Goal: Transaction & Acquisition: Purchase product/service

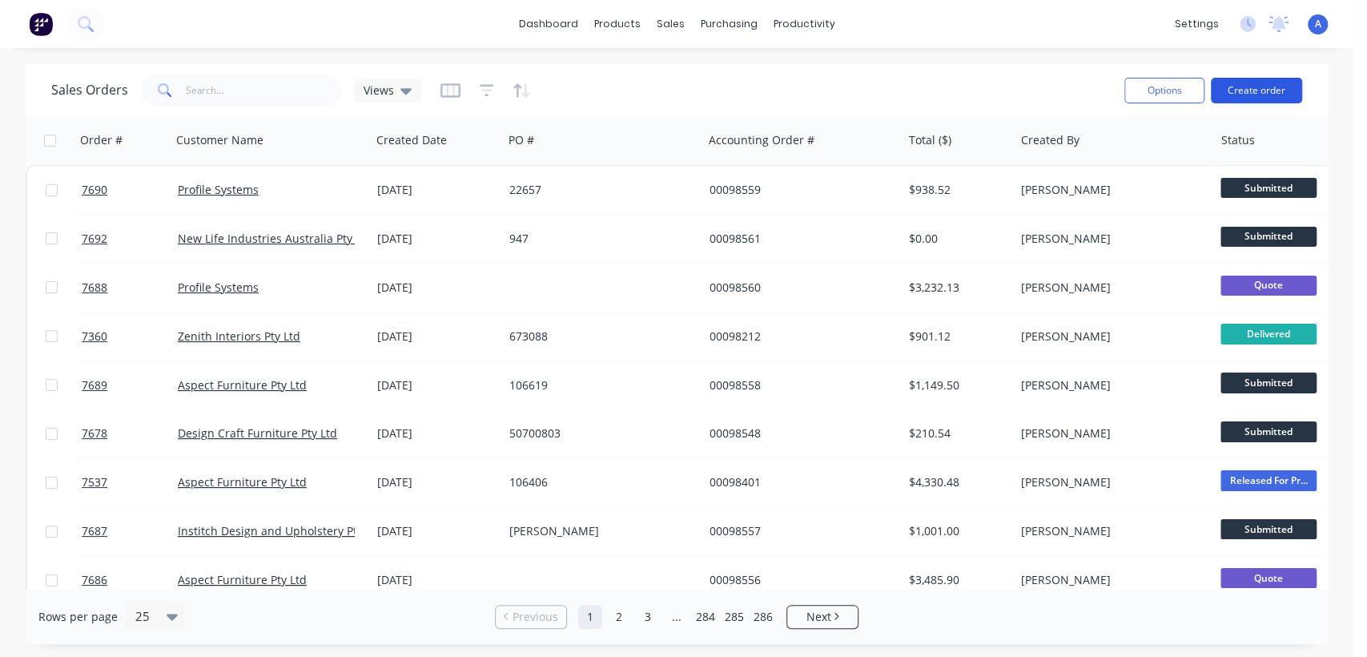
click at [1280, 82] on button "Create order" at bounding box center [1256, 91] width 91 height 26
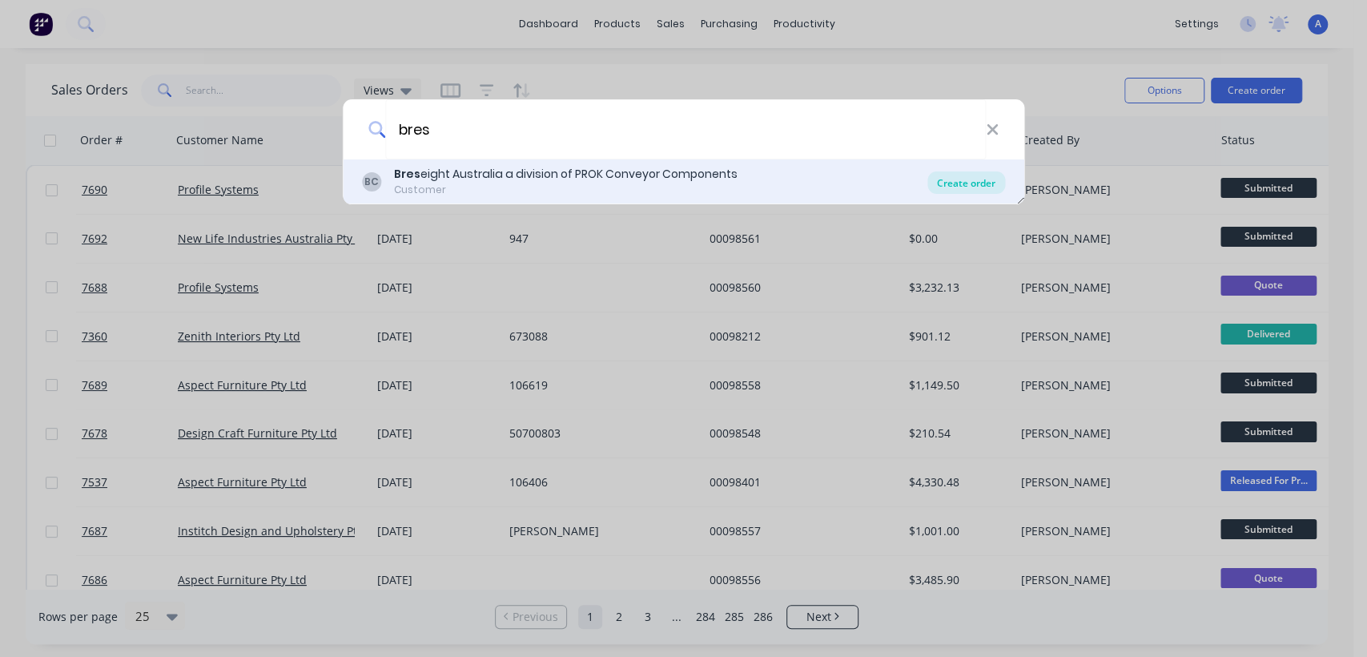
type input "bres"
click at [964, 173] on div "Create order" at bounding box center [966, 182] width 78 height 22
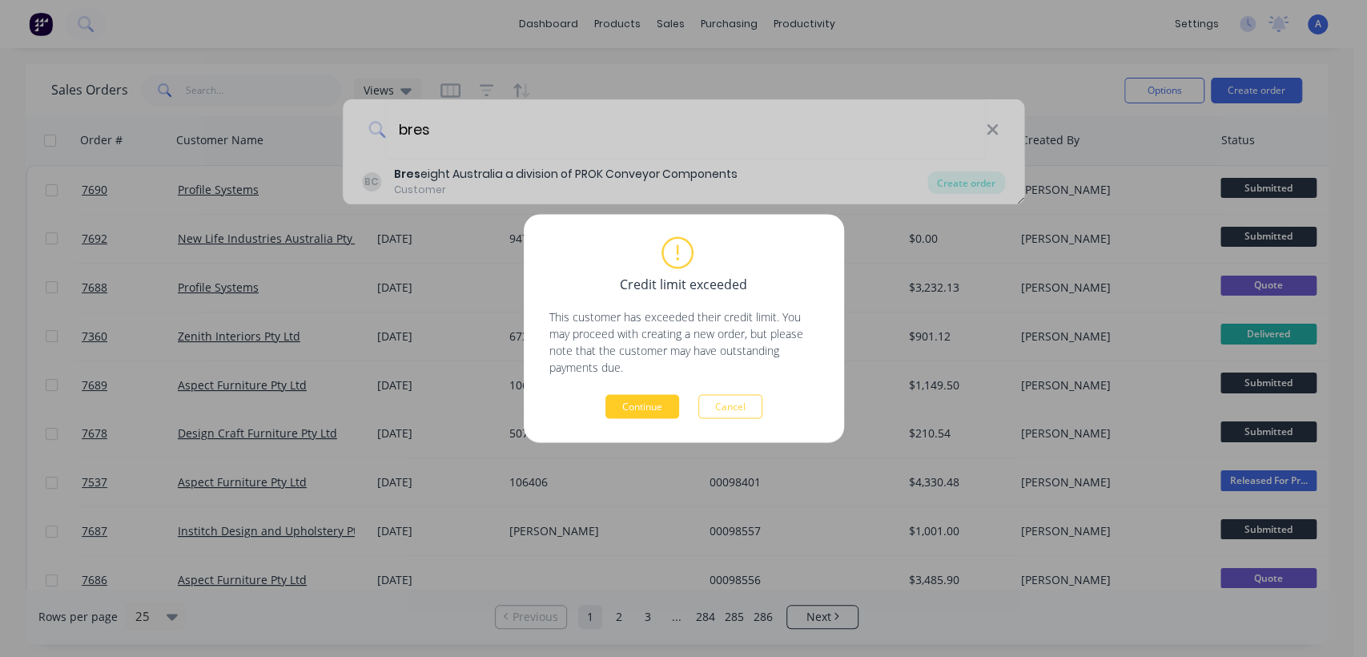
click at [656, 404] on button "Continue" at bounding box center [642, 407] width 74 height 24
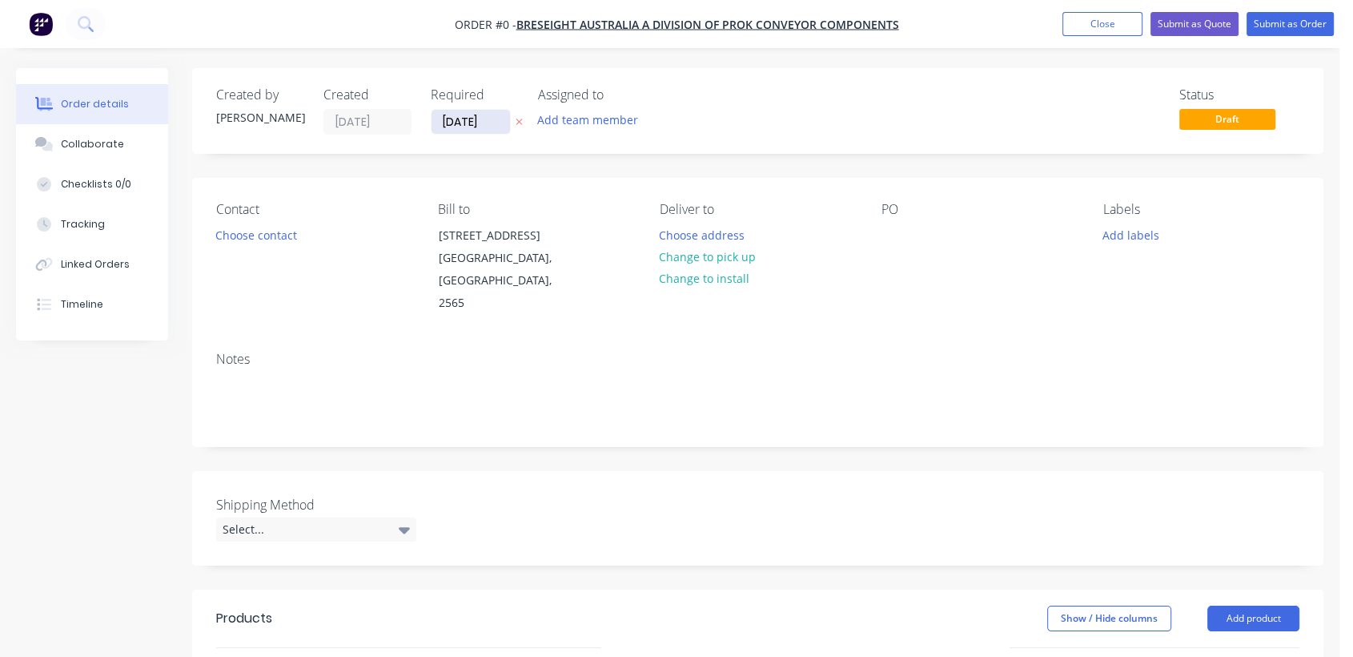
click at [492, 110] on input "[DATE]" at bounding box center [471, 122] width 78 height 24
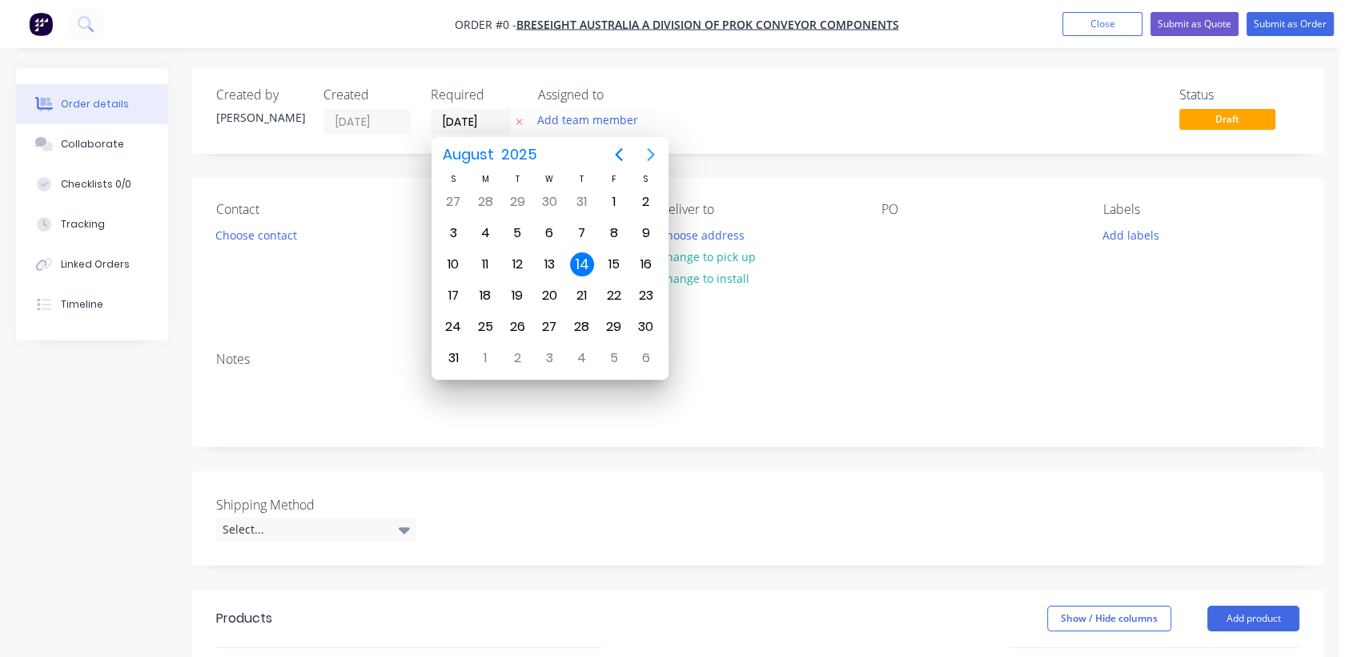
click at [653, 151] on icon "Next page" at bounding box center [650, 154] width 19 height 19
click at [544, 322] on div "31" at bounding box center [549, 327] width 24 height 24
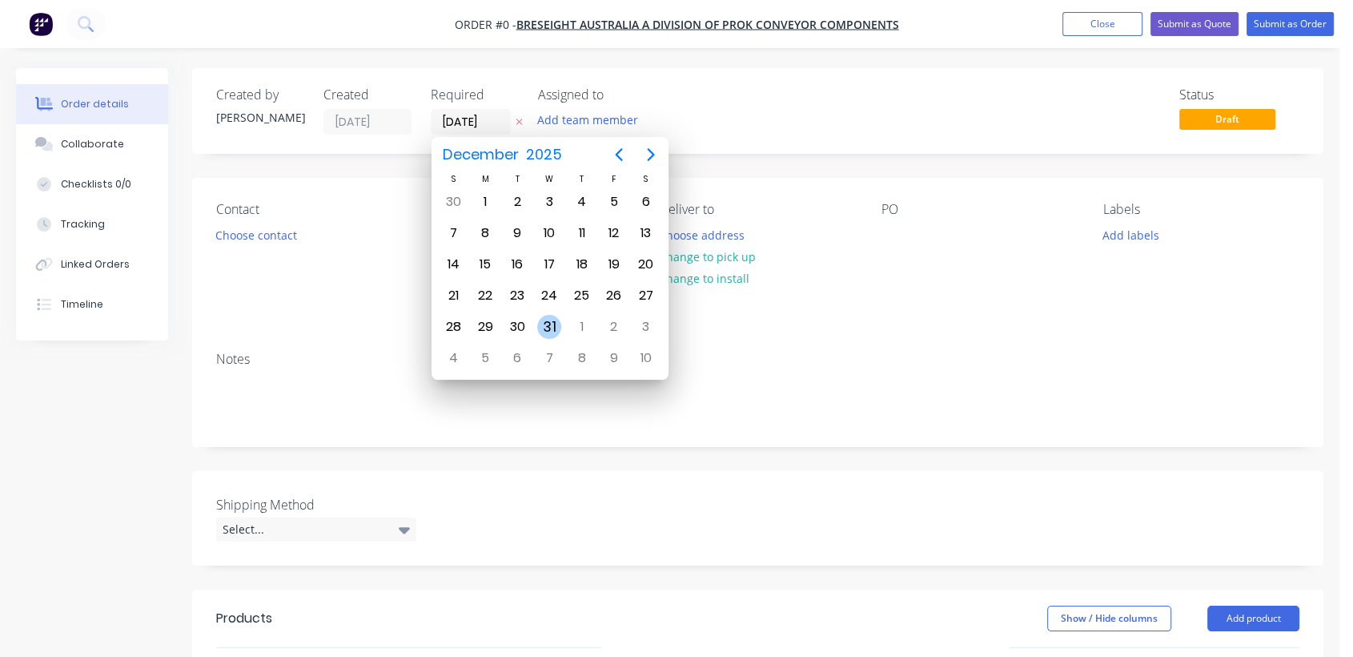
type input "[DATE]"
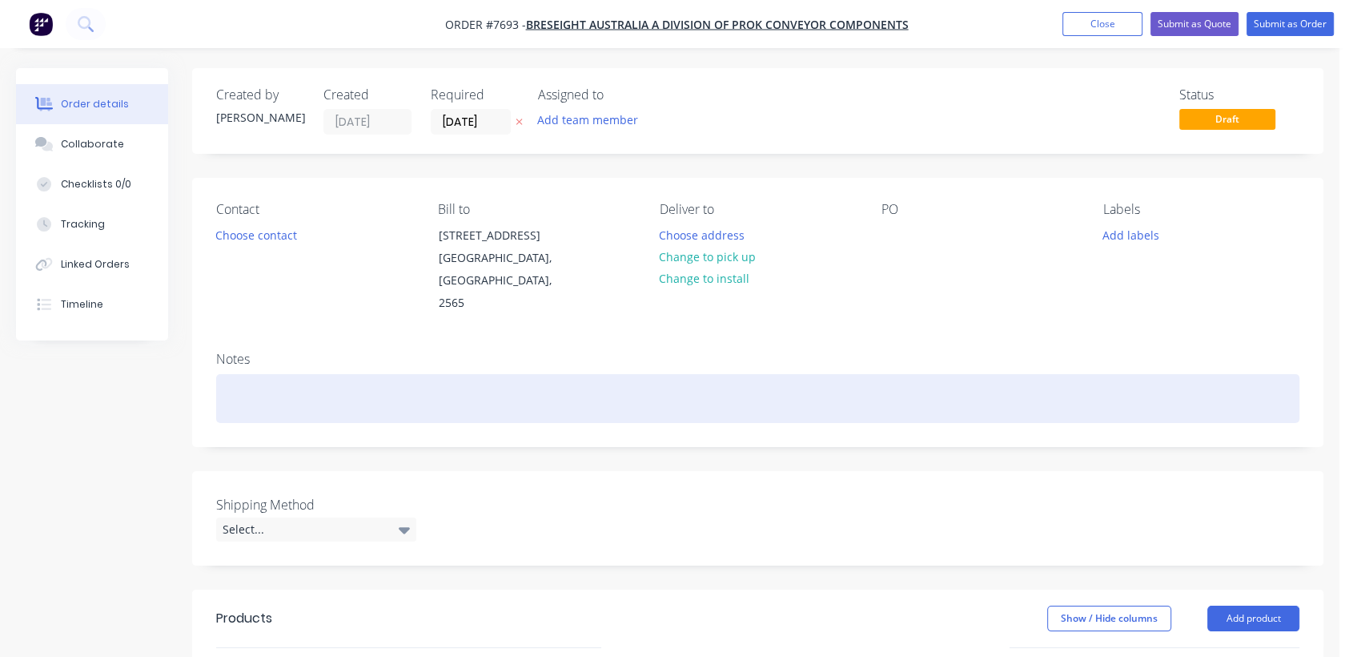
click at [275, 374] on div at bounding box center [757, 398] width 1083 height 49
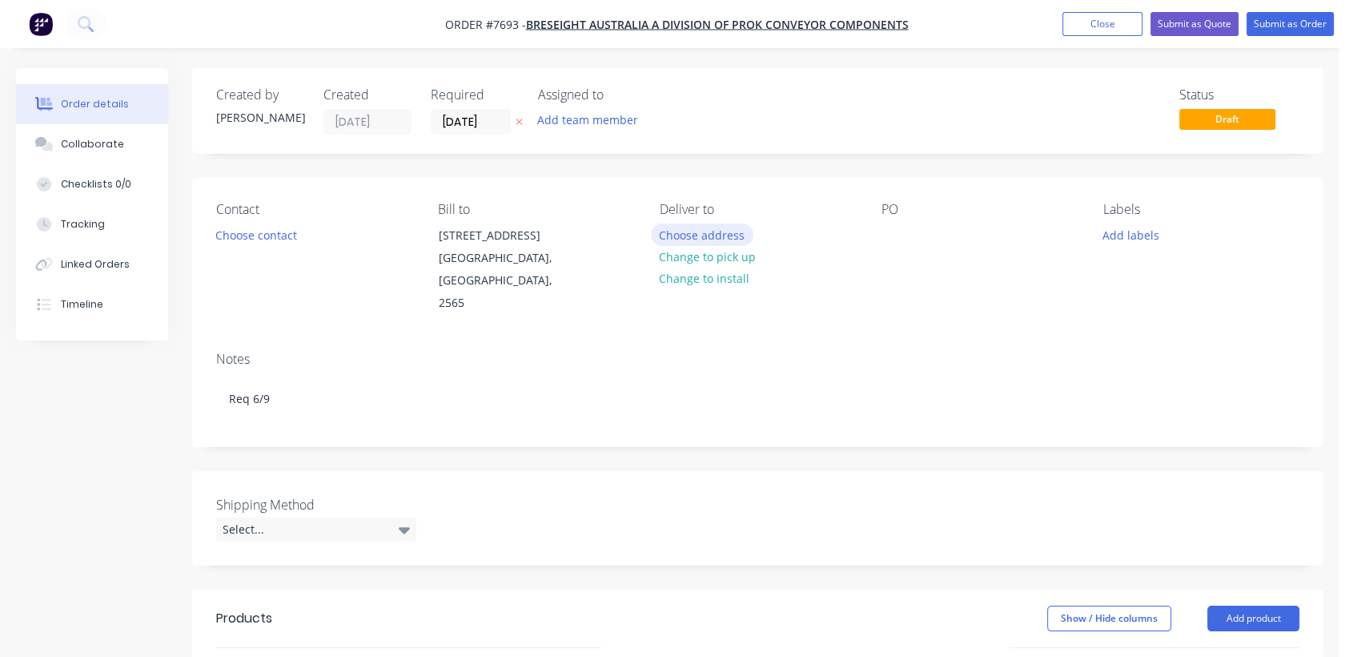
click at [701, 229] on button "Choose address" at bounding box center [702, 234] width 102 height 22
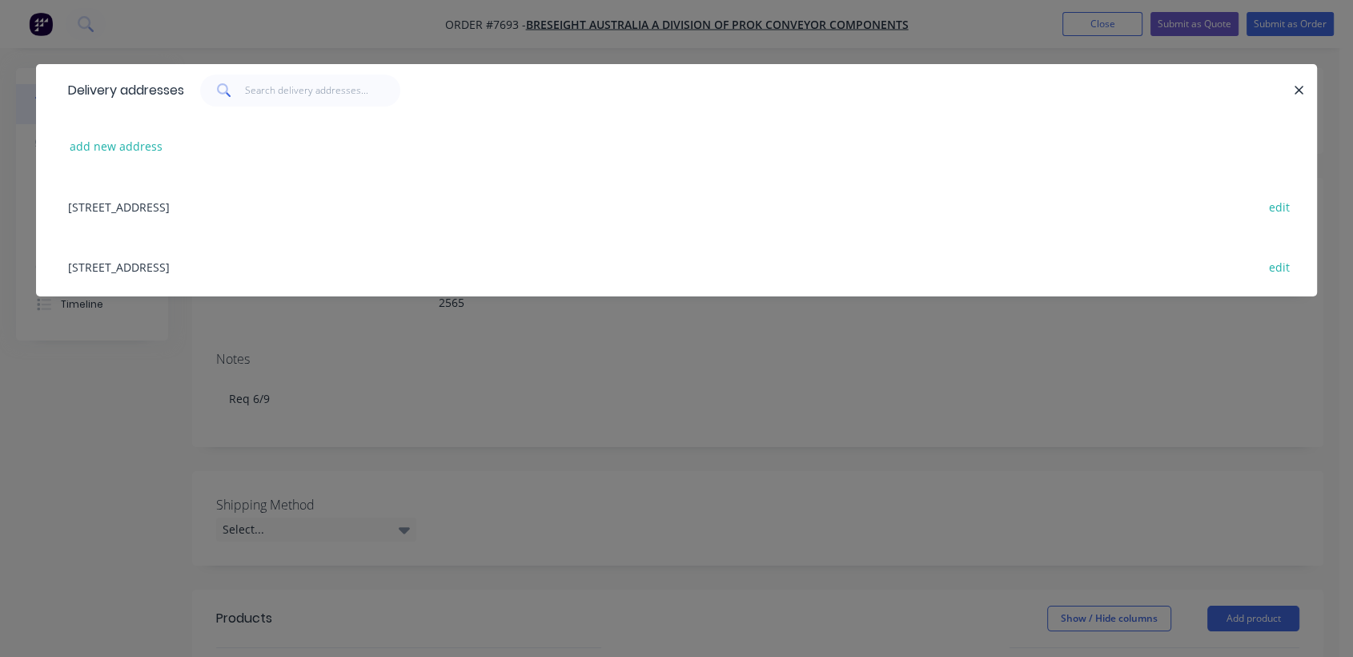
click at [245, 267] on div "[STREET_ADDRESS] edit" at bounding box center [676, 266] width 1233 height 60
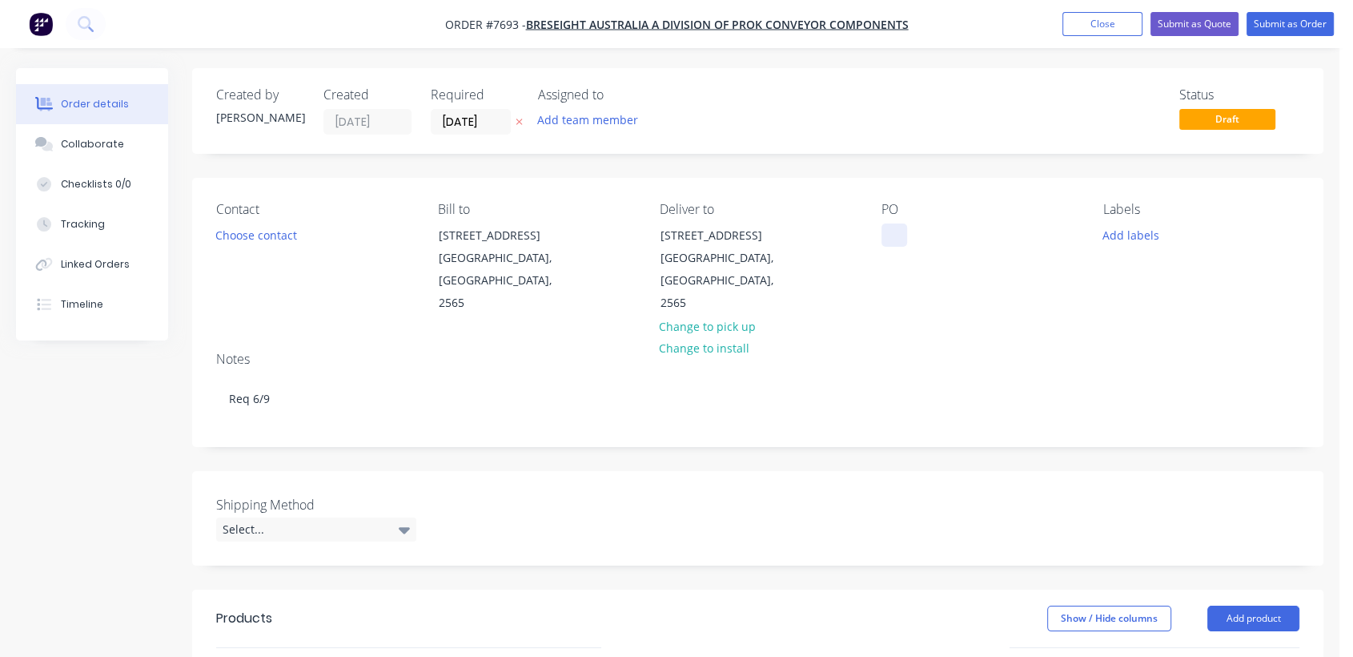
click at [885, 235] on div at bounding box center [895, 234] width 26 height 23
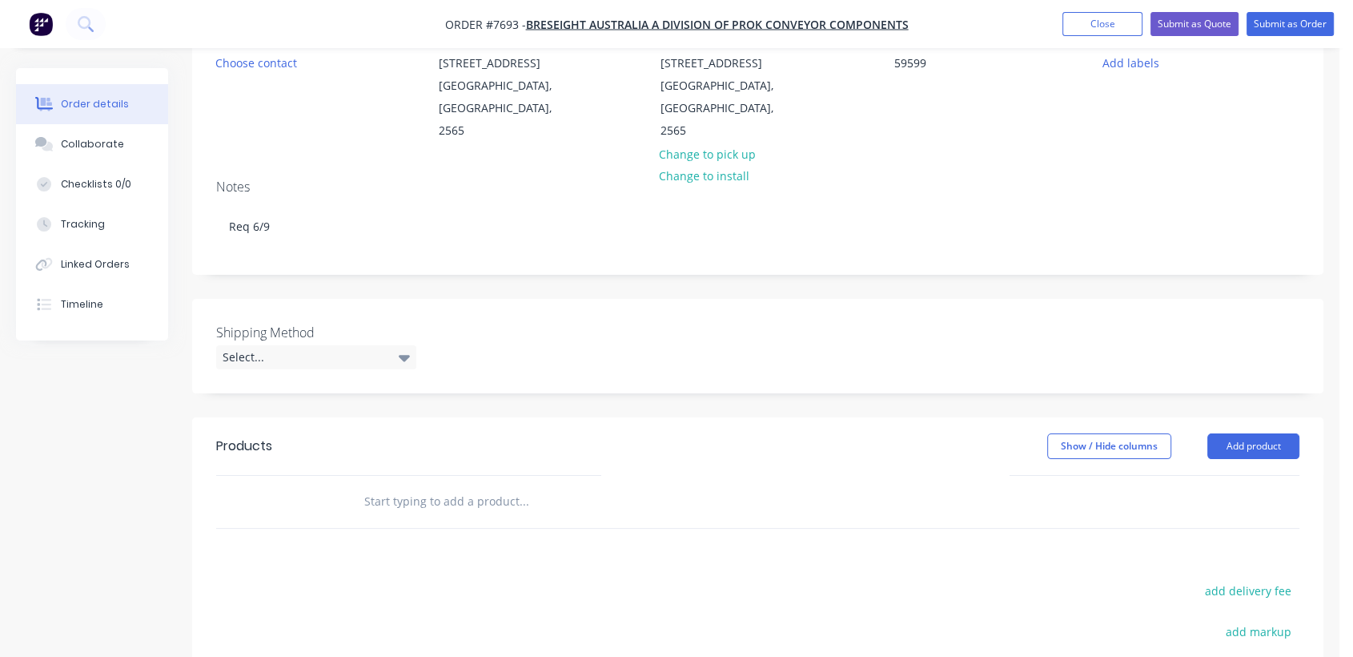
scroll to position [178, 0]
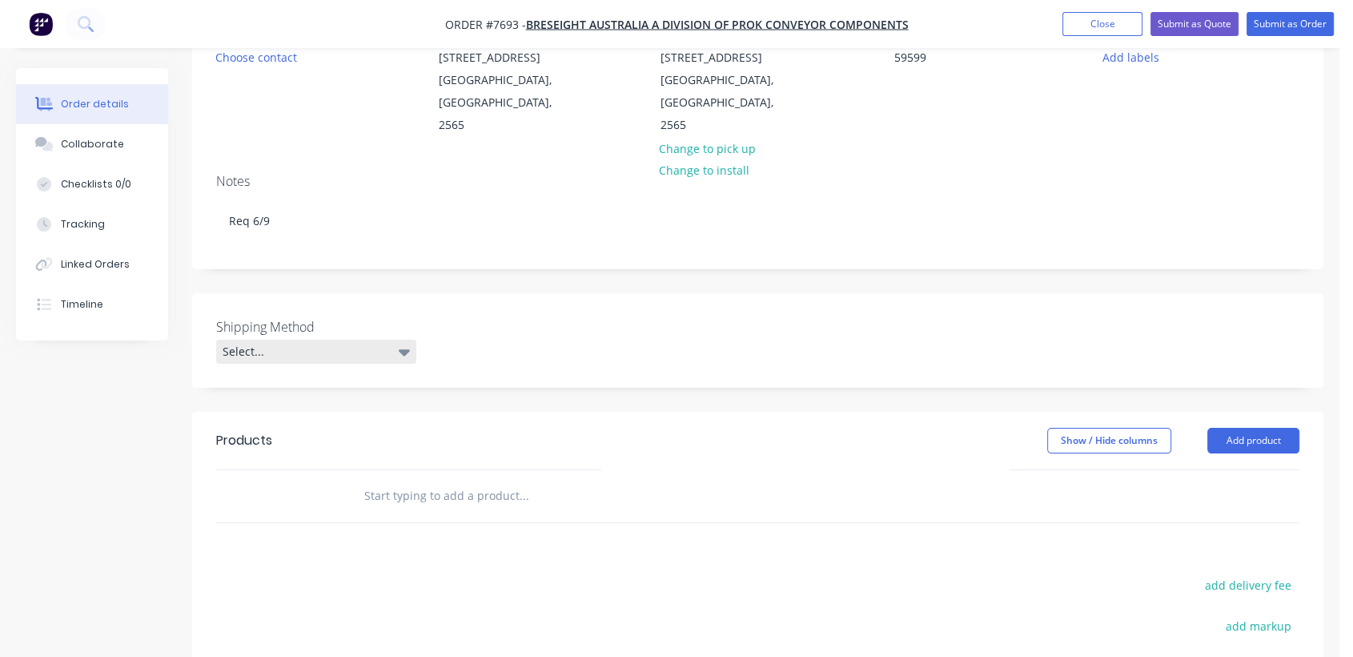
click at [406, 349] on icon at bounding box center [404, 352] width 11 height 6
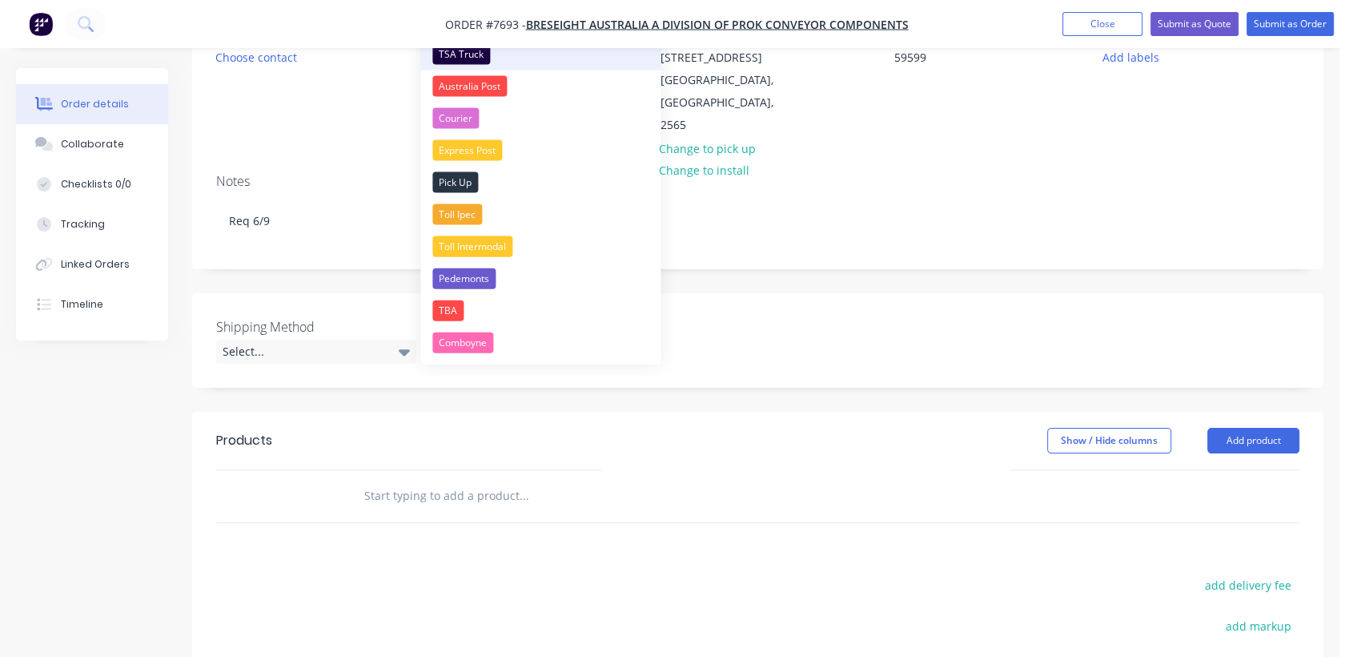
click at [461, 56] on div "TSA Truck" at bounding box center [461, 54] width 58 height 21
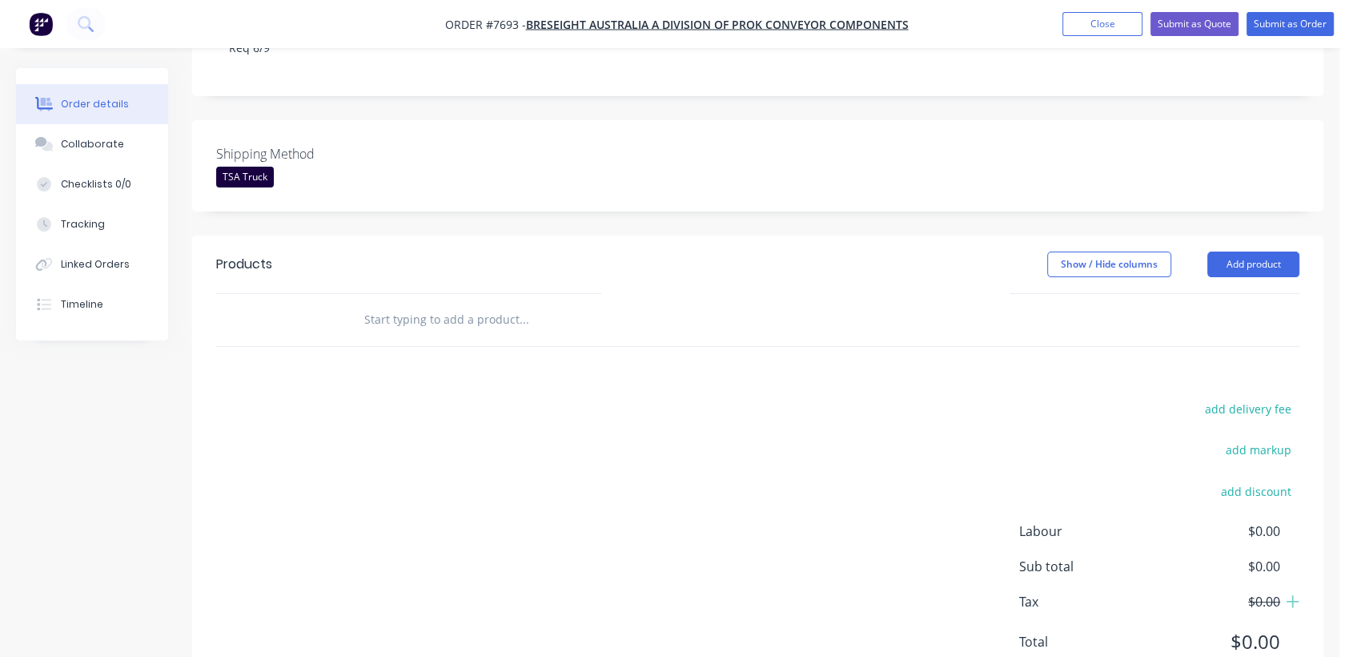
scroll to position [391, 0]
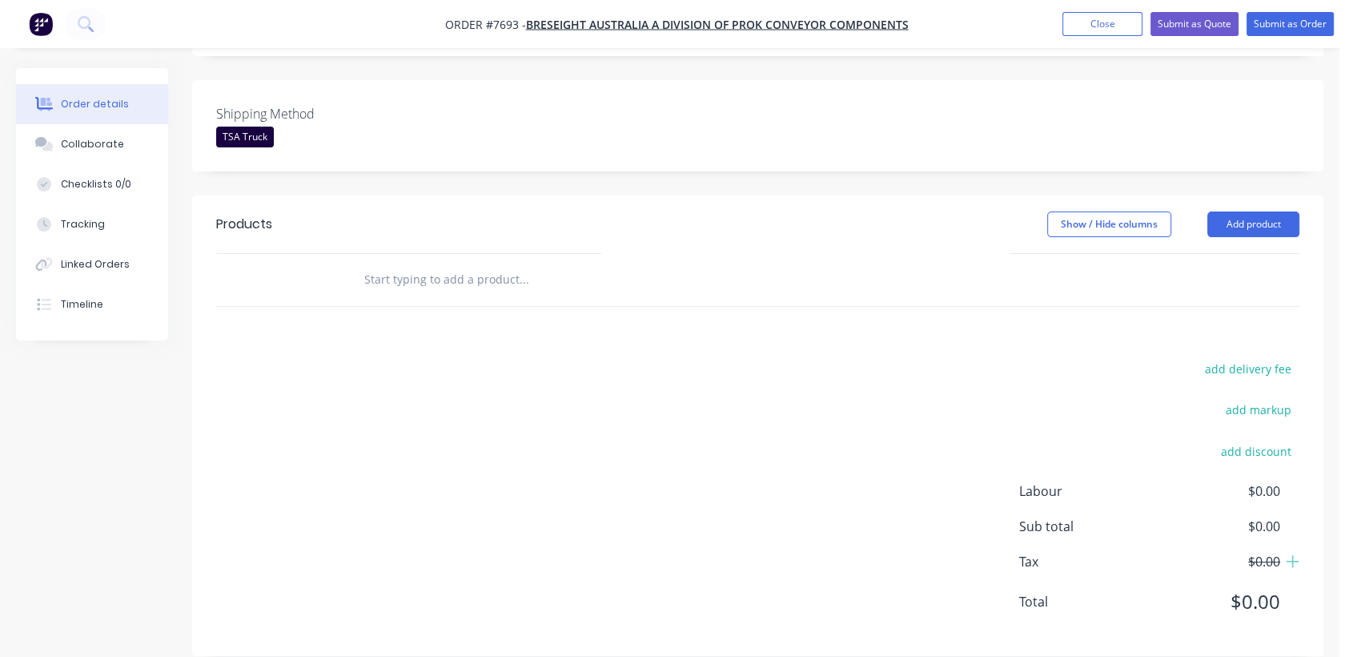
click at [481, 263] on input "text" at bounding box center [524, 279] width 320 height 32
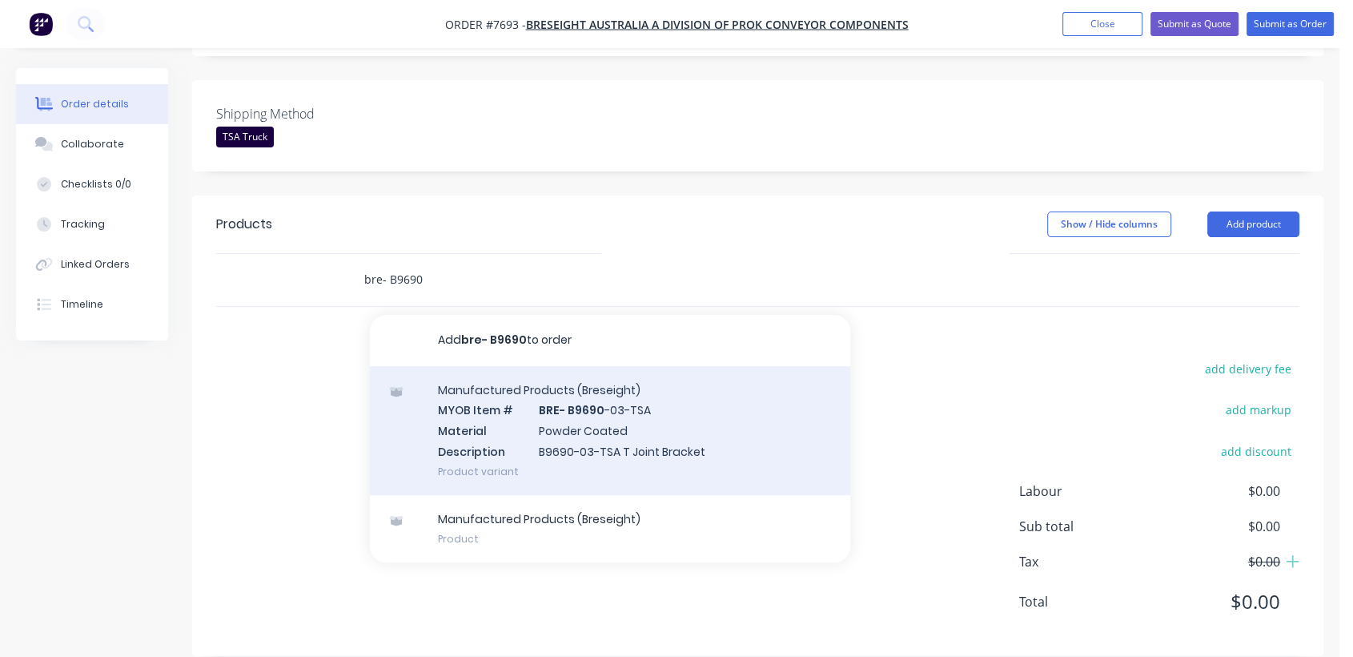
type input "bre- B9690"
click at [621, 412] on div "Manufactured Products (Breseight) MYOB Item # BRE- B9690 -03-TSA Material Powde…" at bounding box center [610, 430] width 480 height 129
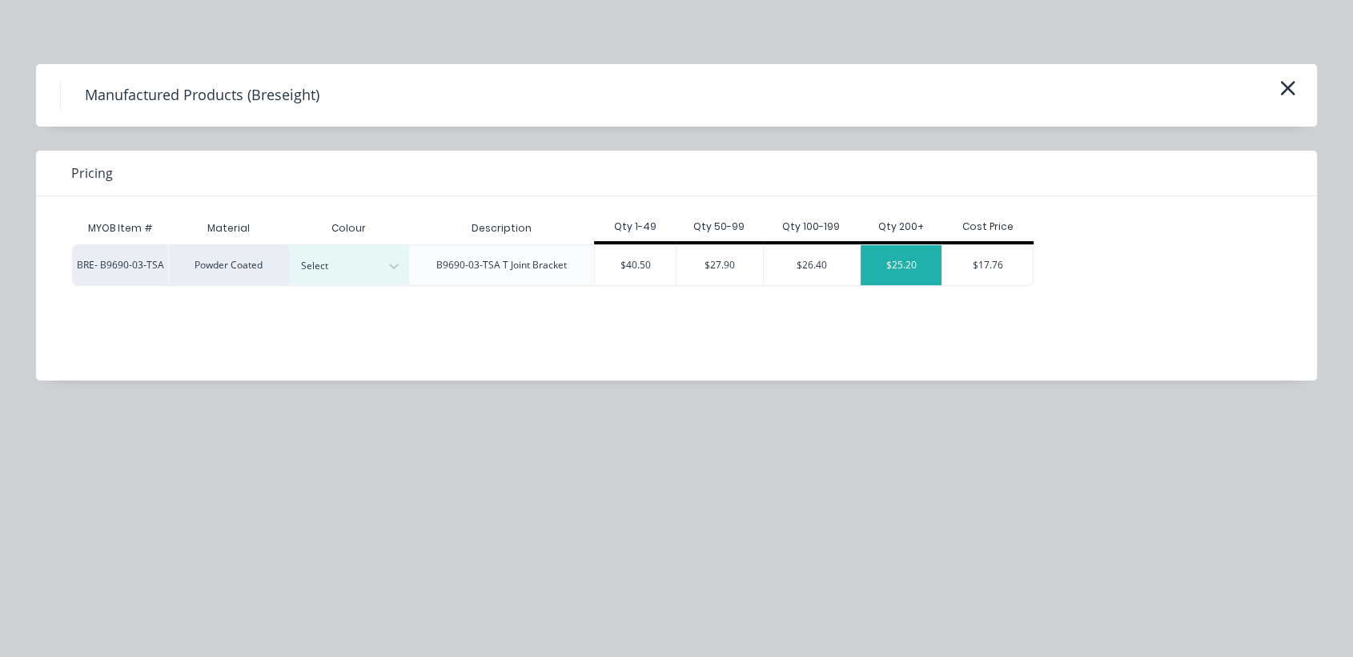
click at [907, 259] on div "$25.20" at bounding box center [901, 265] width 81 height 40
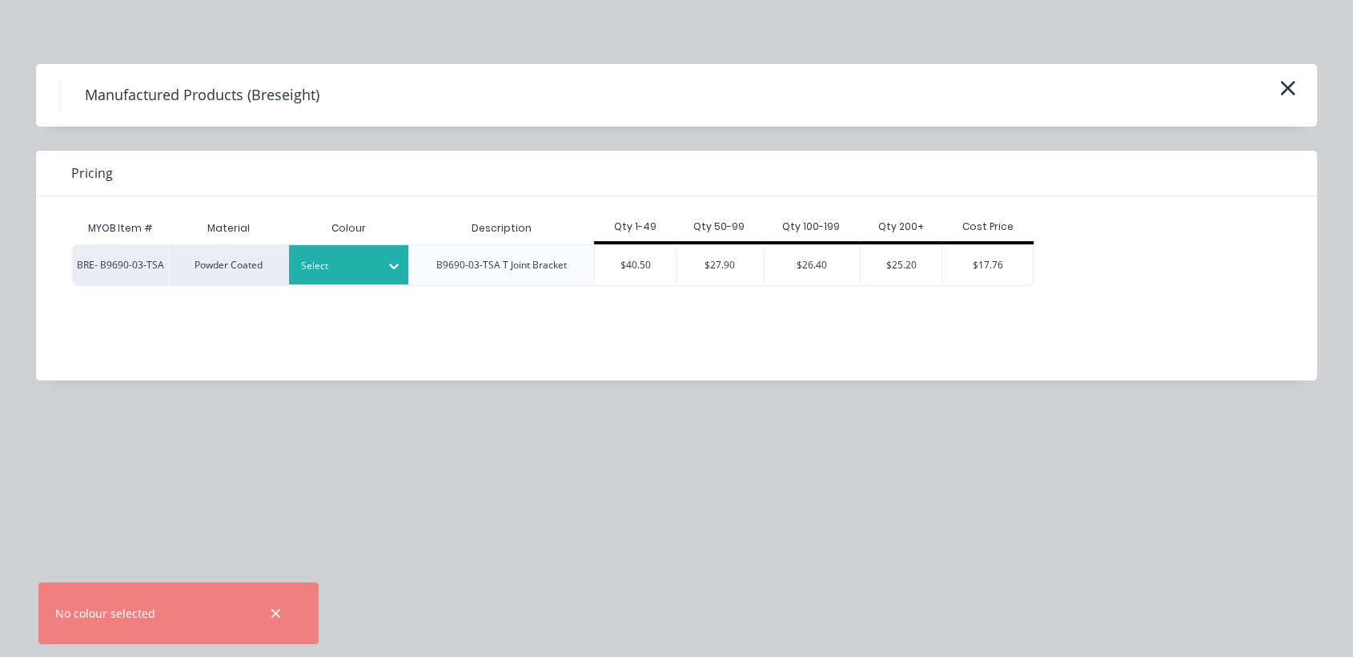
click at [363, 264] on div at bounding box center [337, 266] width 72 height 18
type input "apo"
click at [200, 335] on div "APO Grey Satin" at bounding box center [100, 320] width 200 height 30
click at [903, 266] on div "$25.20" at bounding box center [901, 265] width 81 height 40
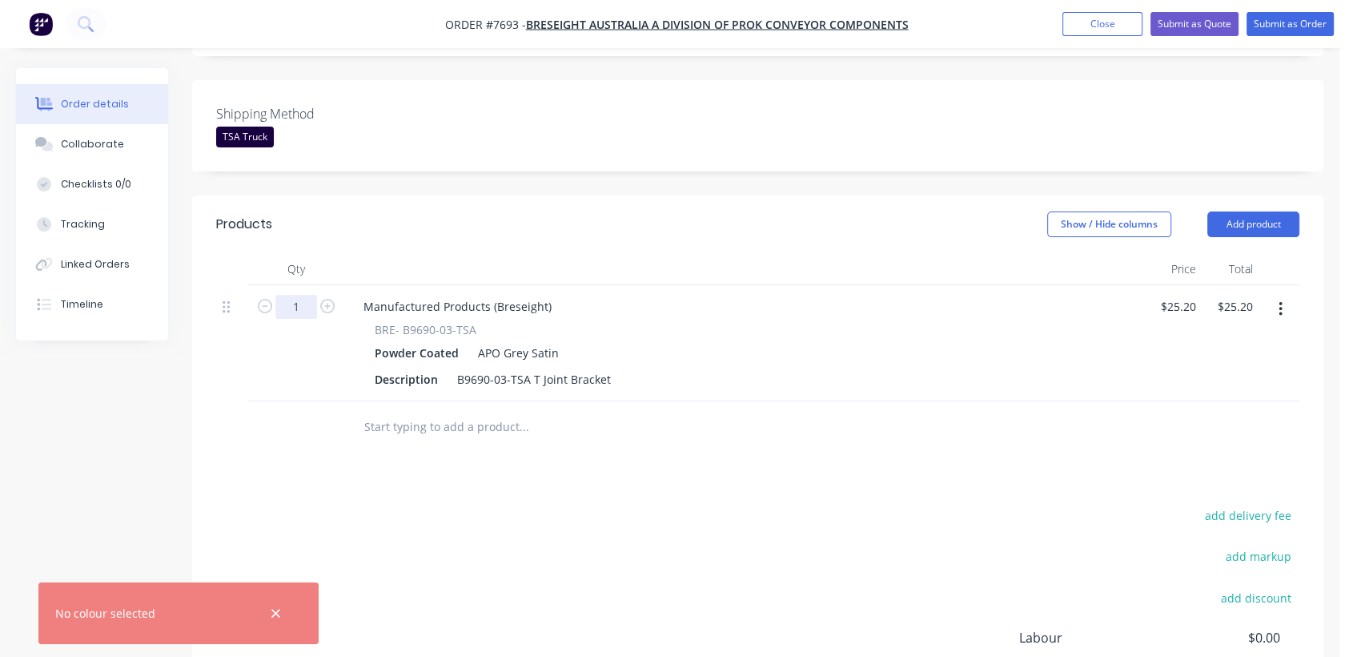
click at [304, 295] on input "1" at bounding box center [296, 307] width 42 height 24
type input "200"
type input "$5,040.00"
click at [473, 411] on input "text" at bounding box center [524, 427] width 320 height 32
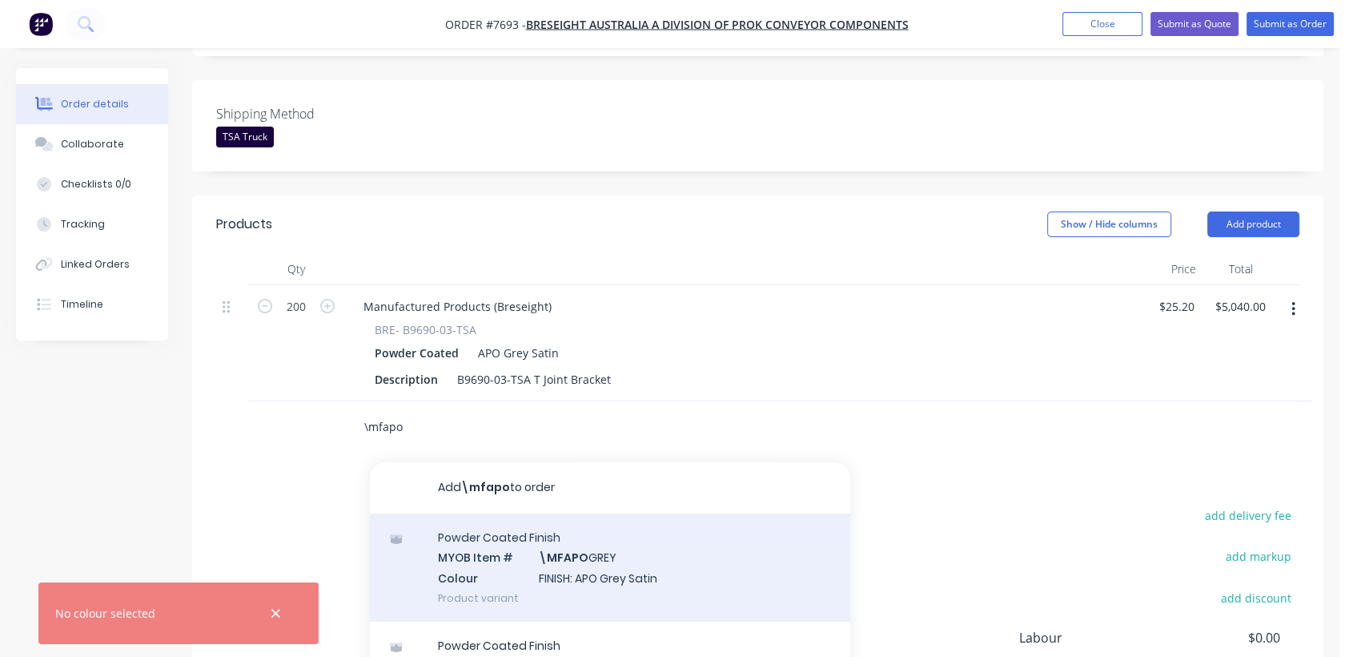
type input "\mfapo"
click at [649, 547] on div "Powder Coated Finish MYOB Item # \MFAPO GREY Colour FINISH: APO Grey Satin Prod…" at bounding box center [610, 567] width 480 height 108
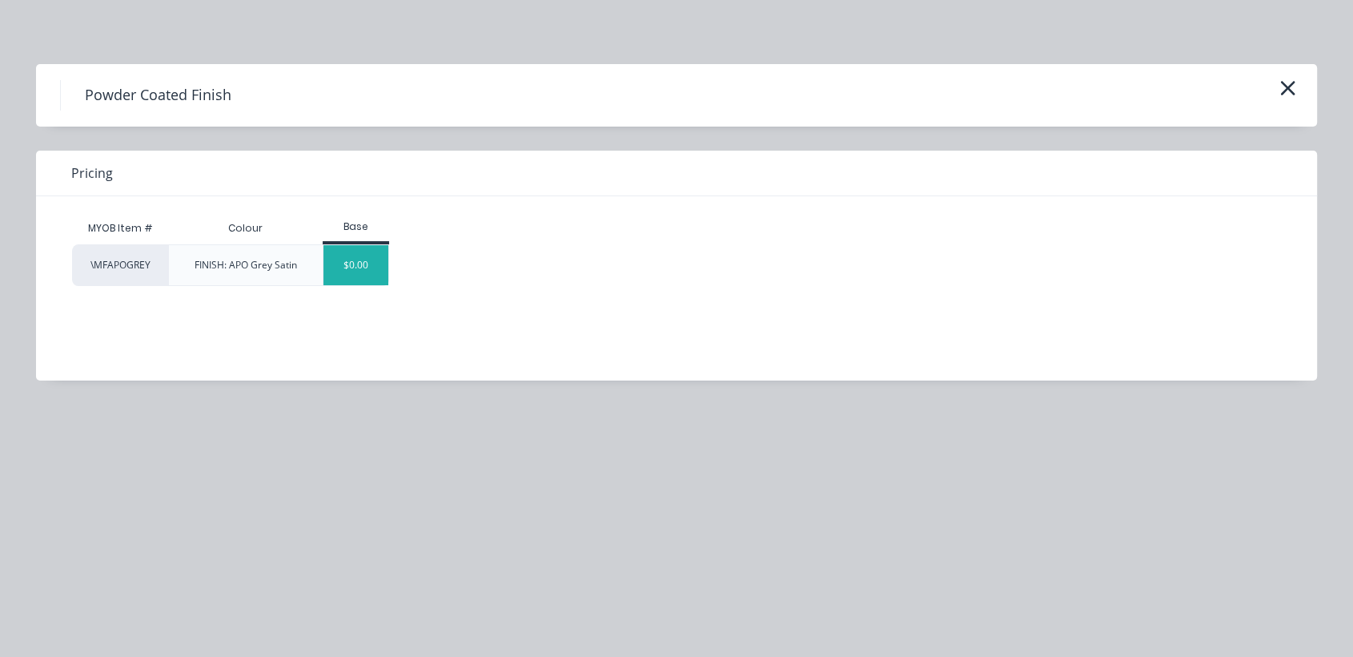
click at [361, 264] on div "$0.00" at bounding box center [355, 265] width 65 height 40
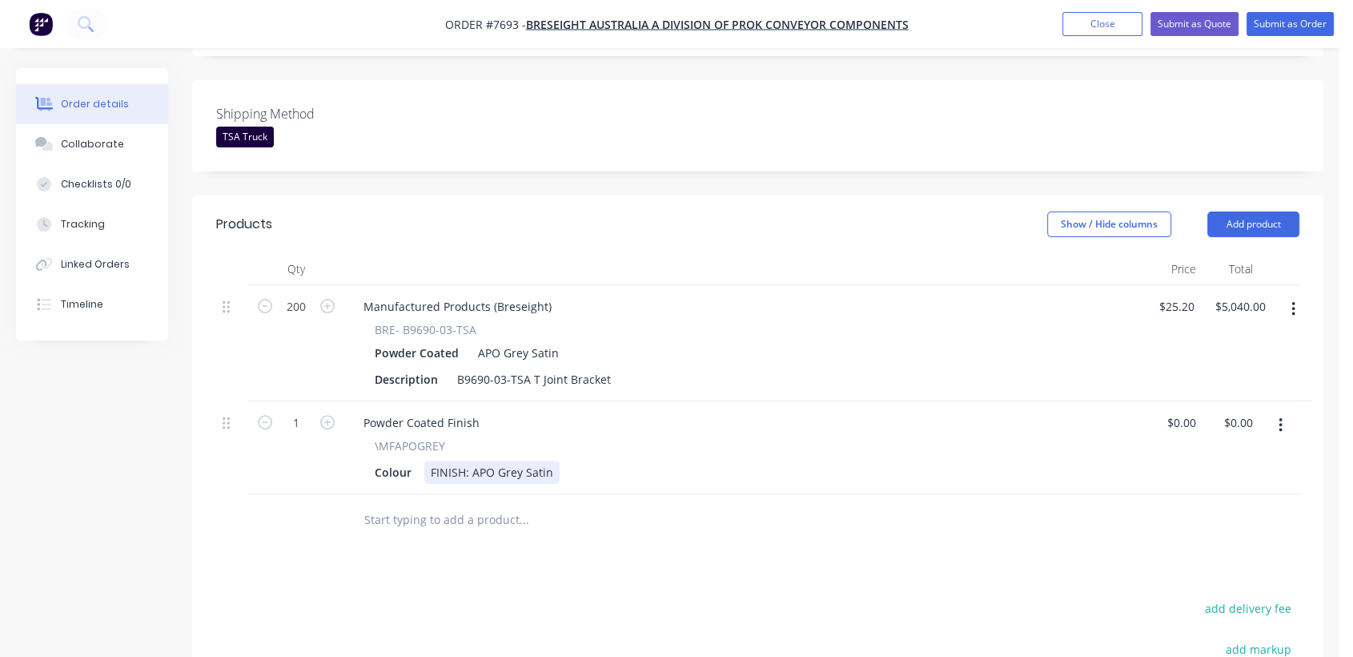
click at [556, 460] on div "Colour FINISH: APO Grey Satin" at bounding box center [741, 471] width 746 height 23
type input "$0.00"
click at [110, 135] on button "Collaborate" at bounding box center [92, 144] width 152 height 40
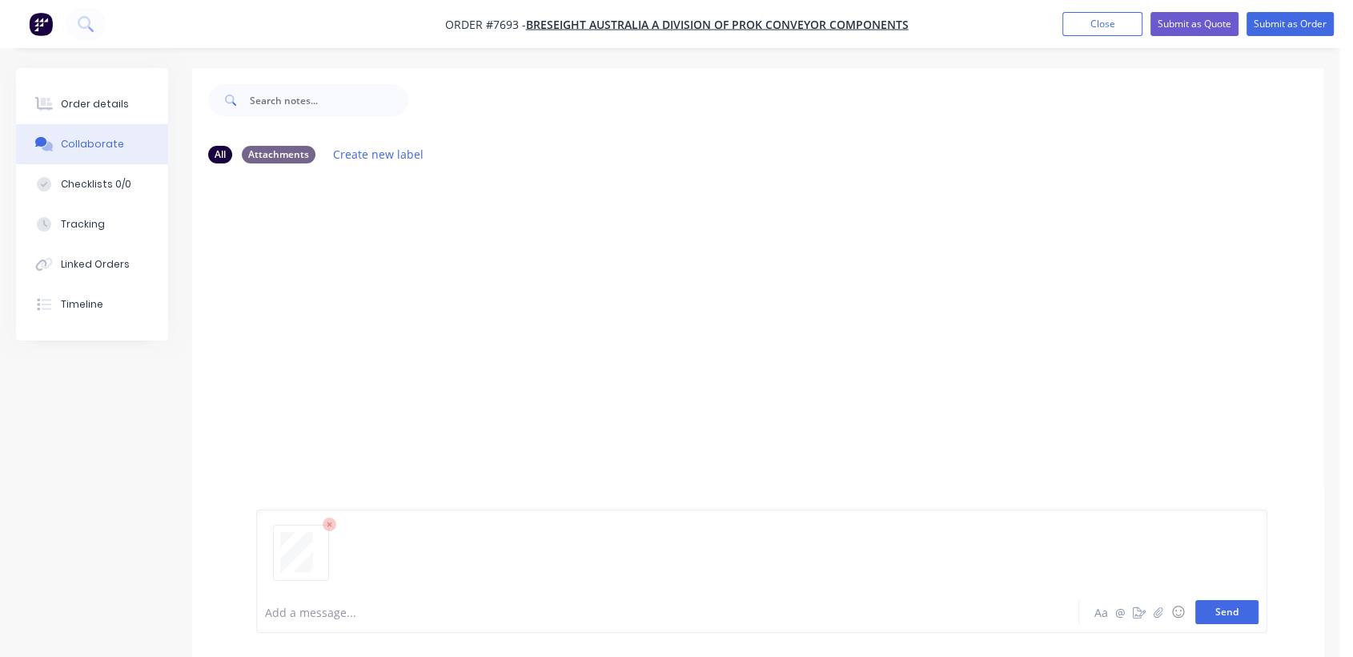
click at [1237, 610] on button "Send" at bounding box center [1226, 612] width 63 height 24
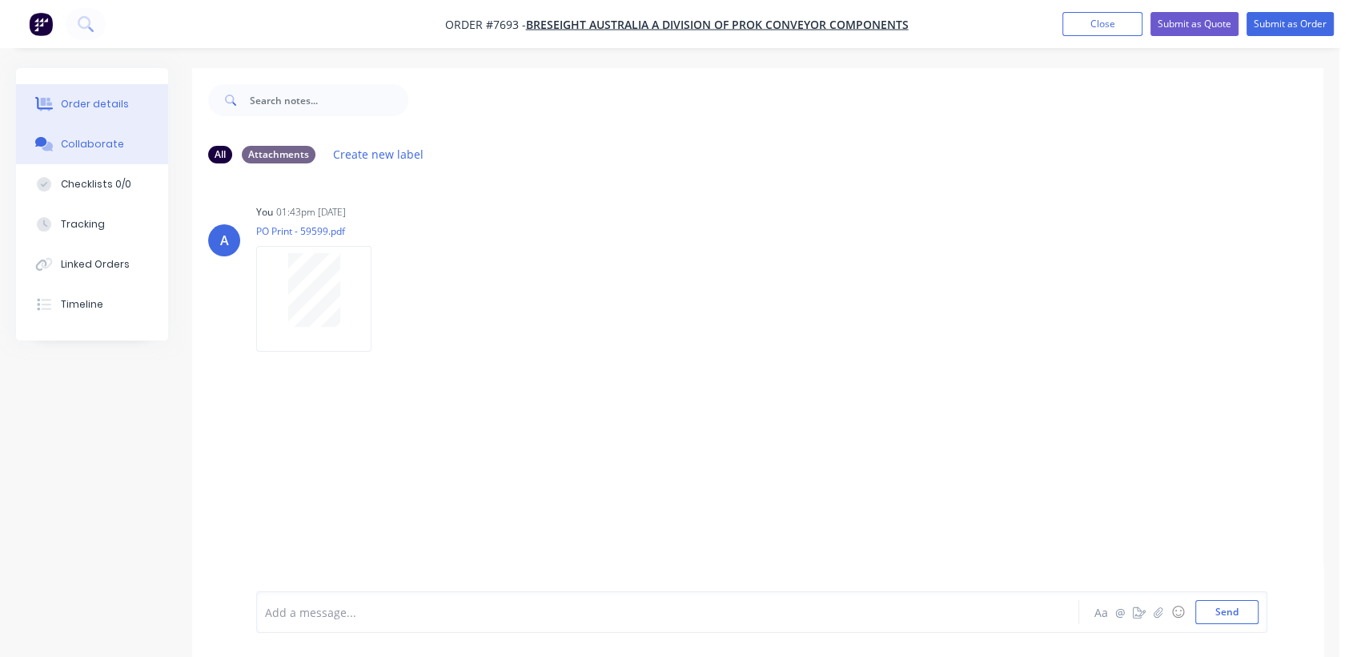
click at [98, 99] on div "Order details" at bounding box center [95, 104] width 68 height 14
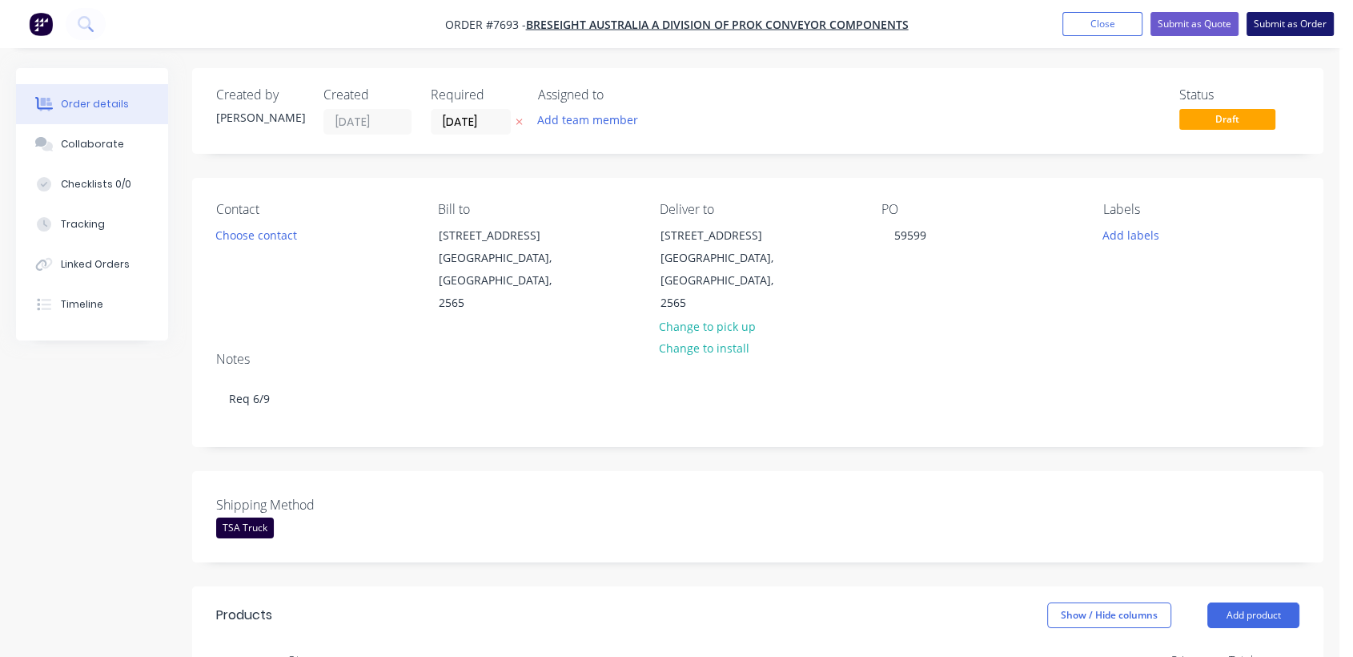
click at [1307, 22] on button "Submit as Order" at bounding box center [1290, 24] width 87 height 24
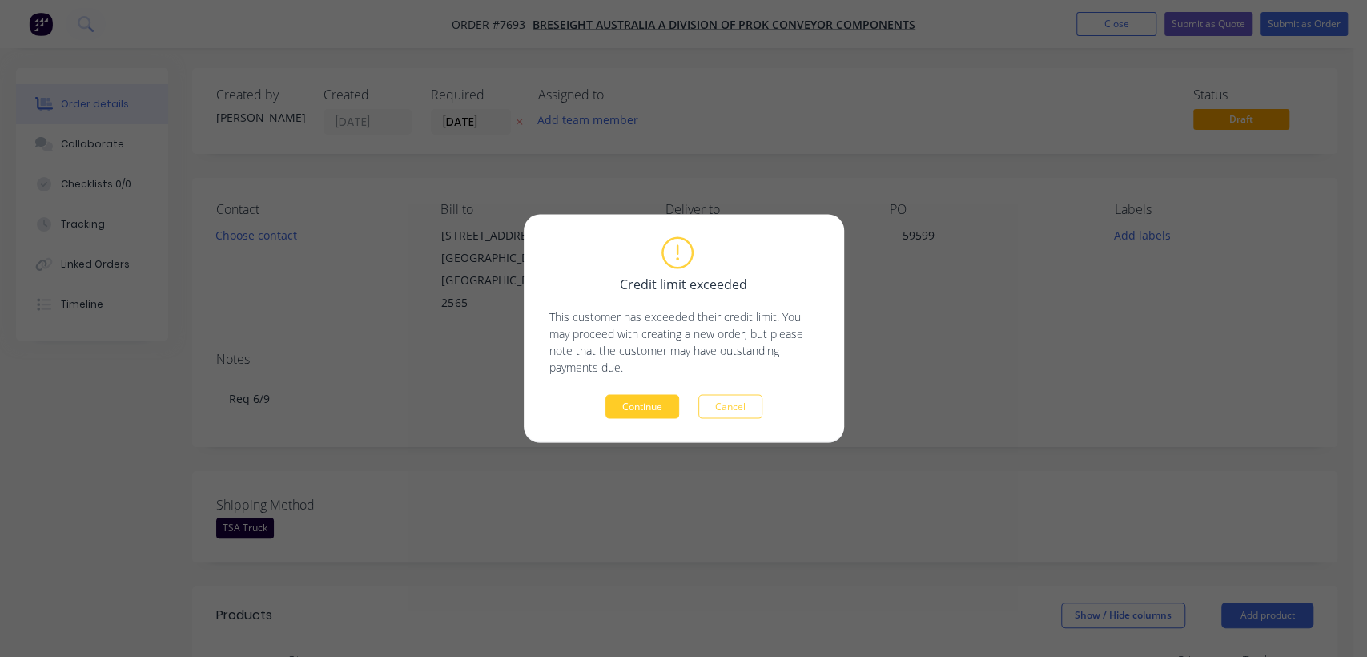
click at [633, 402] on button "Continue" at bounding box center [642, 407] width 74 height 24
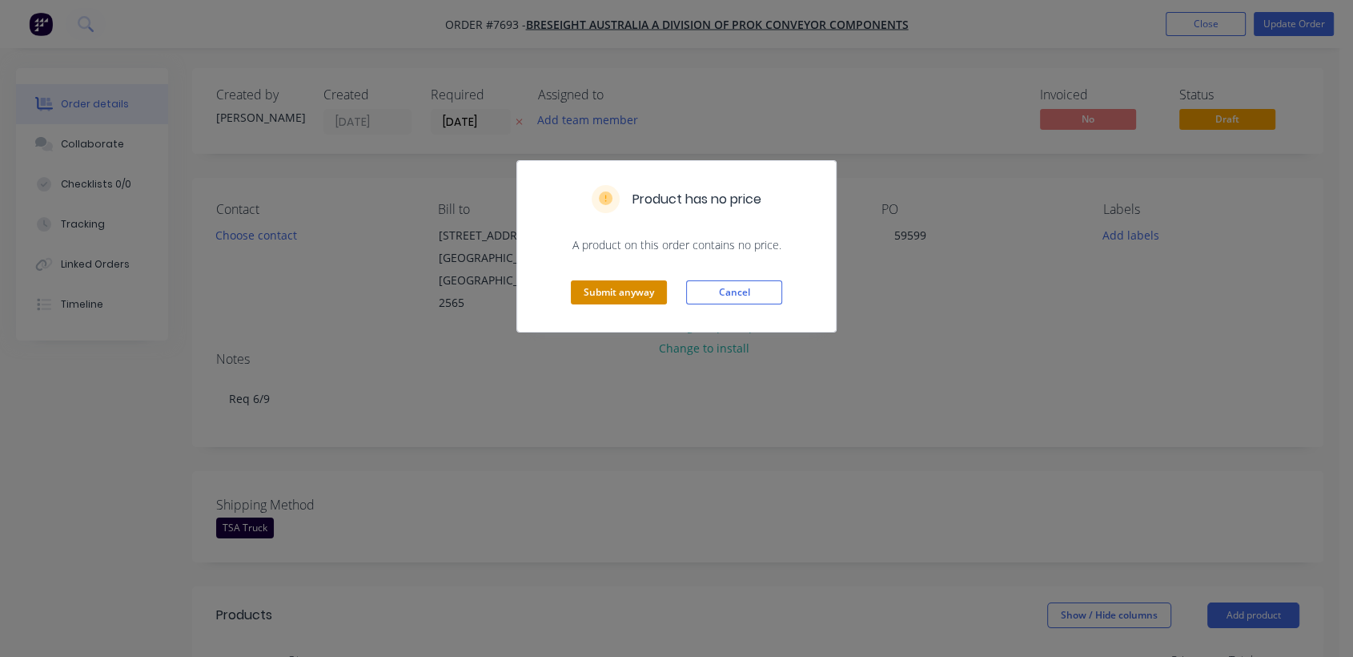
click at [594, 289] on button "Submit anyway" at bounding box center [619, 292] width 96 height 24
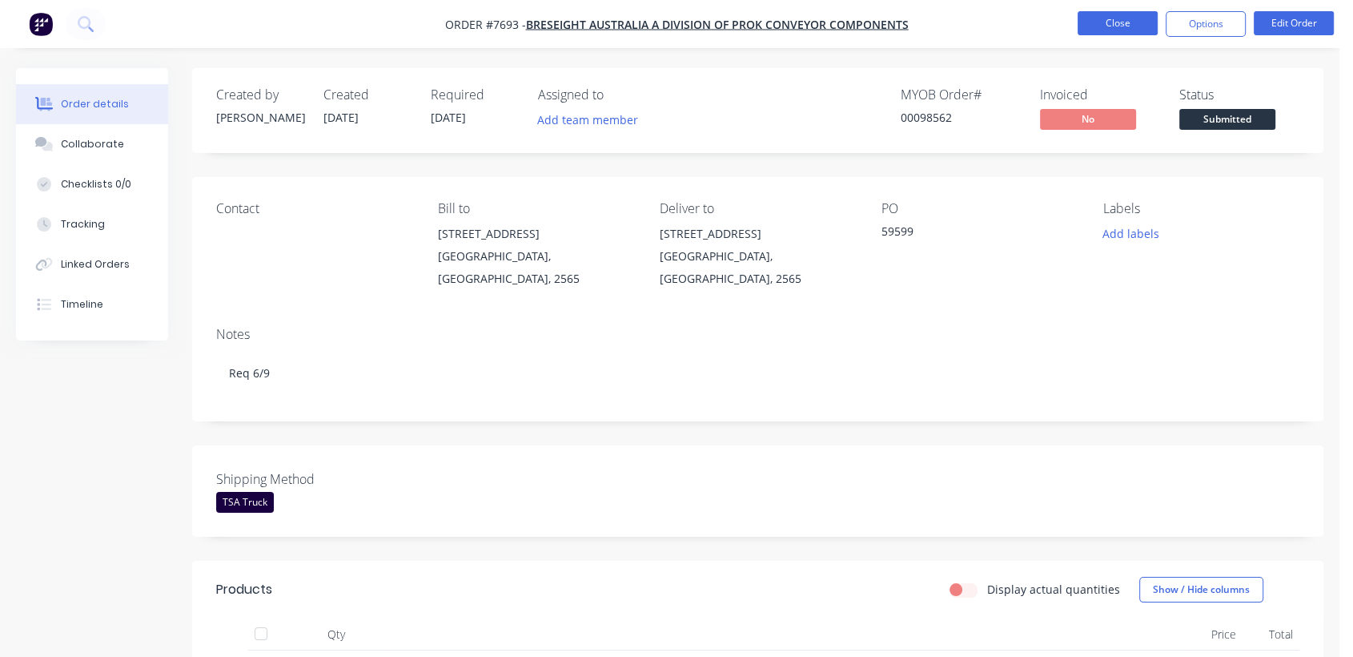
click at [1115, 17] on button "Close" at bounding box center [1118, 23] width 80 height 24
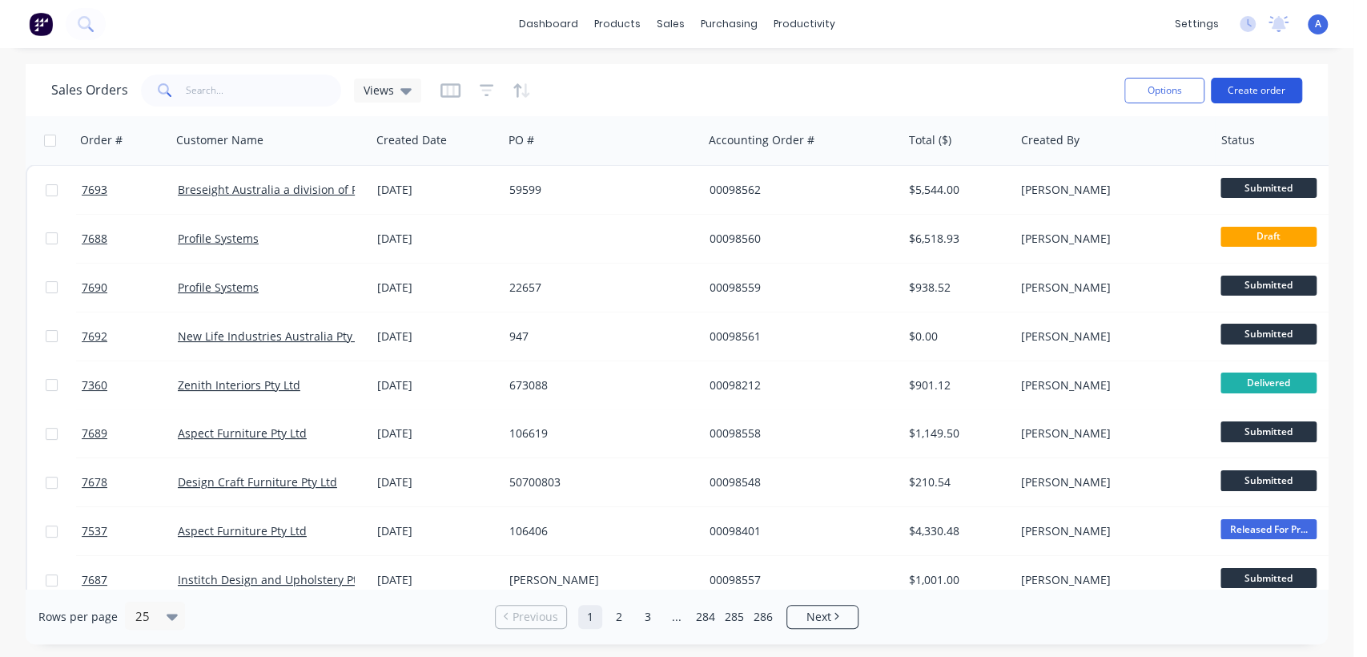
click at [1264, 84] on button "Create order" at bounding box center [1256, 91] width 91 height 26
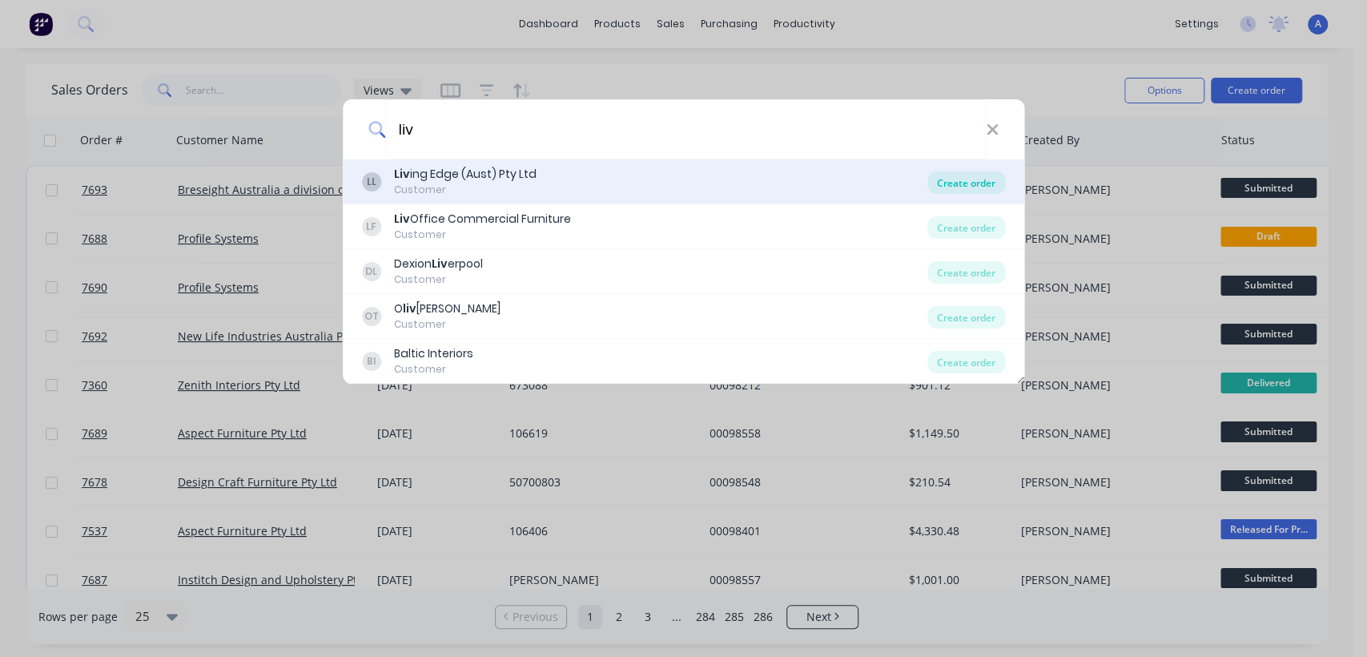
type input "liv"
click at [947, 187] on div "Create order" at bounding box center [966, 182] width 78 height 22
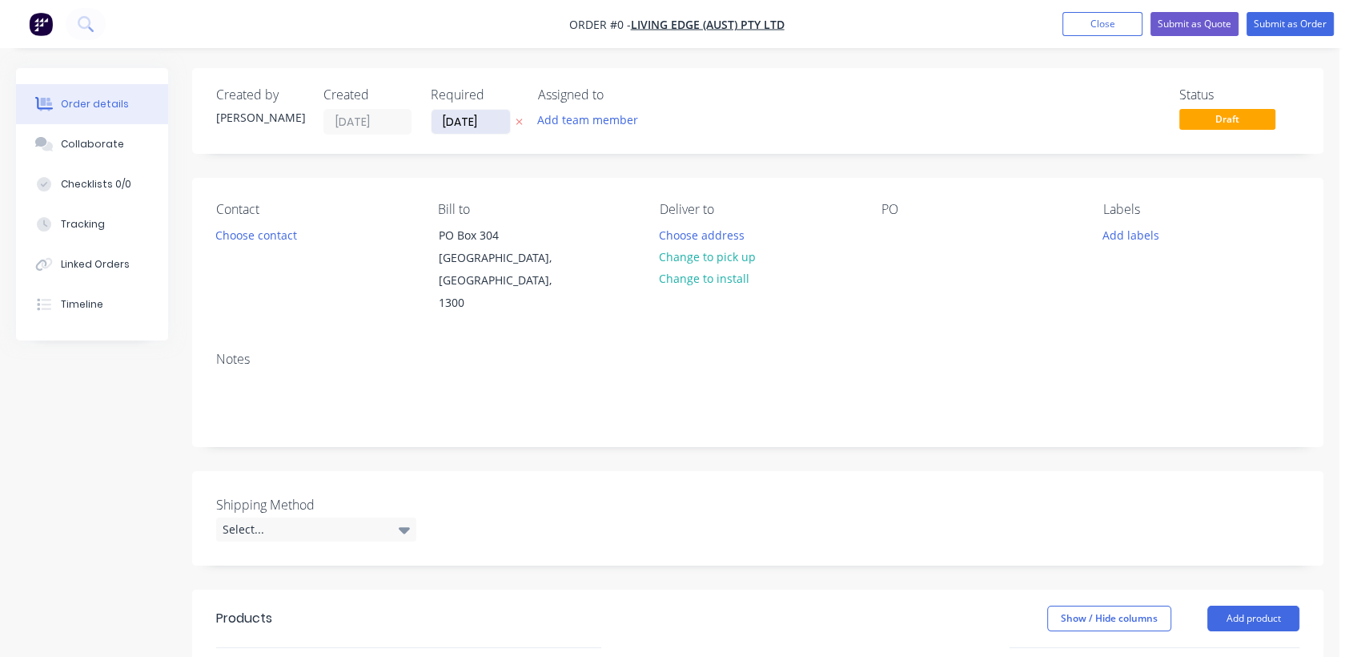
click at [493, 124] on input "[DATE]" at bounding box center [471, 122] width 78 height 24
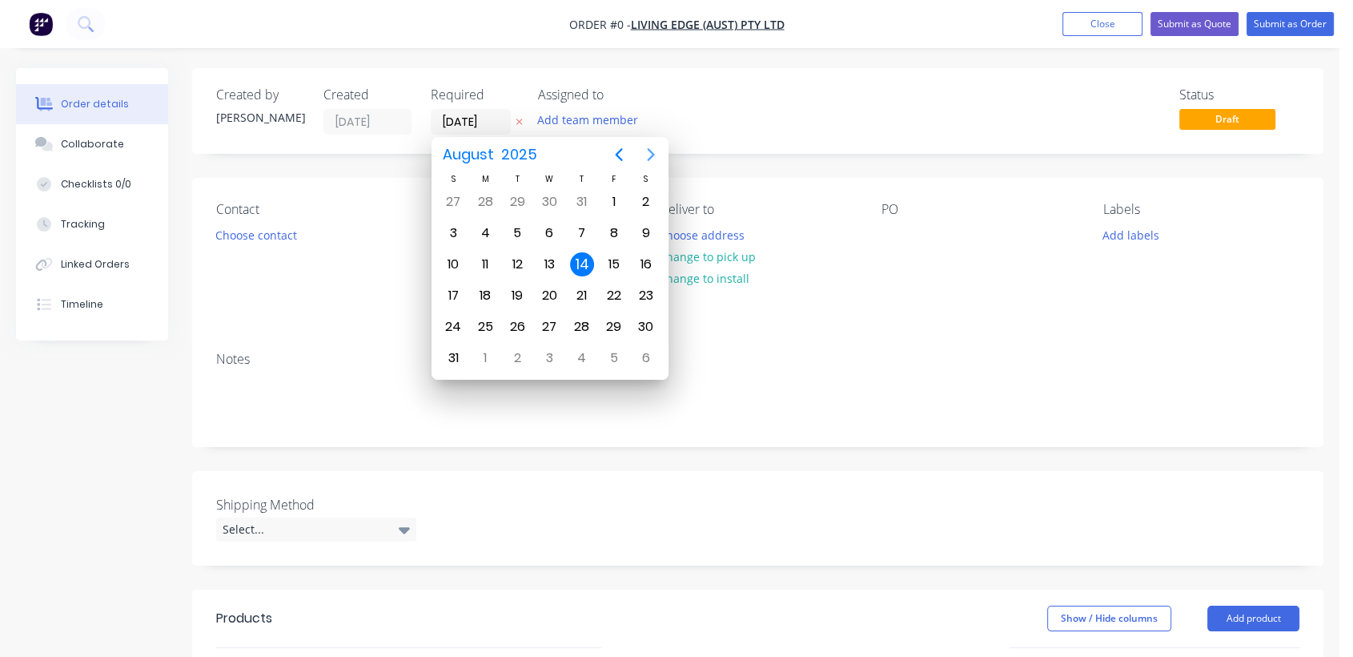
click at [653, 149] on icon "Next page" at bounding box center [650, 154] width 19 height 19
drag, startPoint x: 549, startPoint y: 317, endPoint x: 476, endPoint y: 343, distance: 77.2
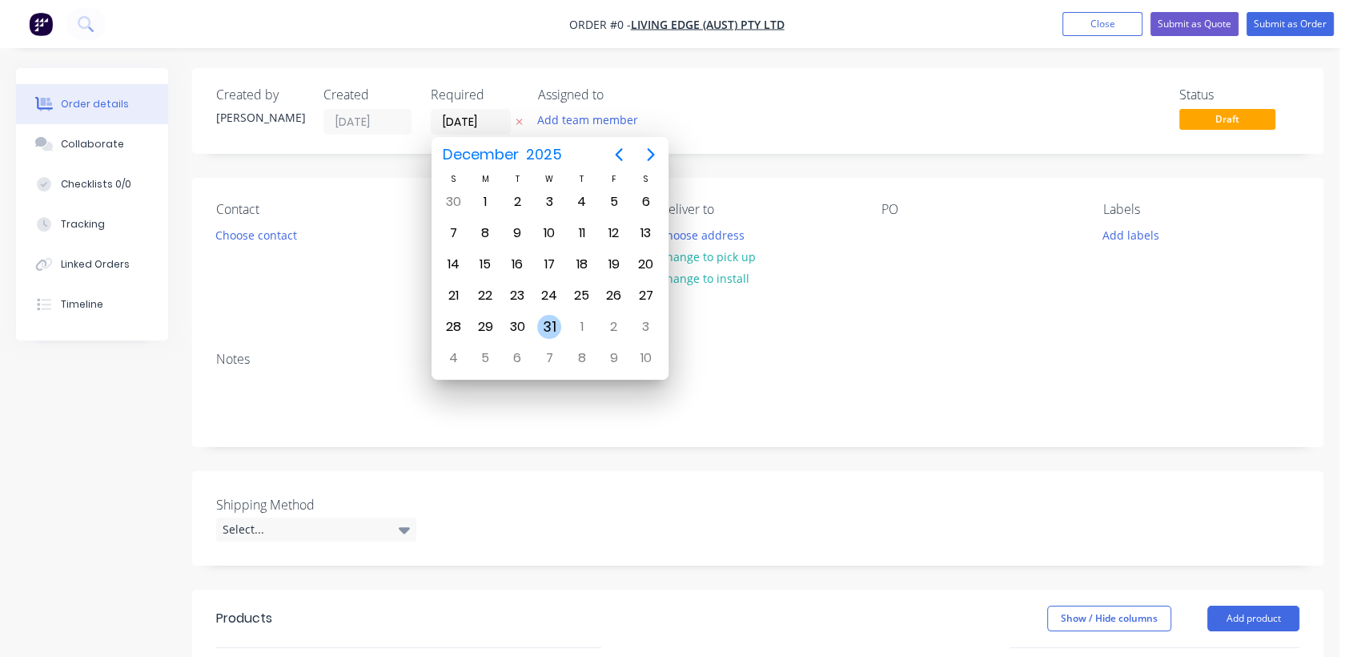
click at [548, 317] on div "31" at bounding box center [549, 327] width 24 height 24
type input "[DATE]"
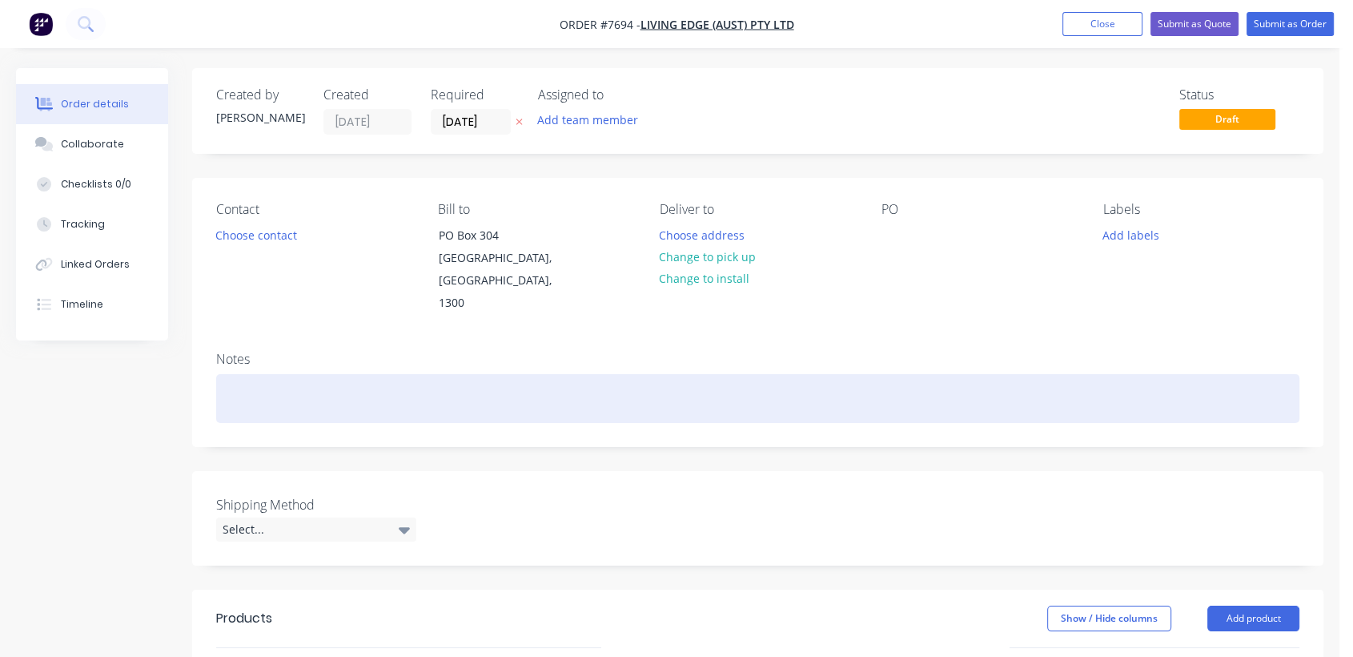
click at [264, 374] on div at bounding box center [757, 398] width 1083 height 49
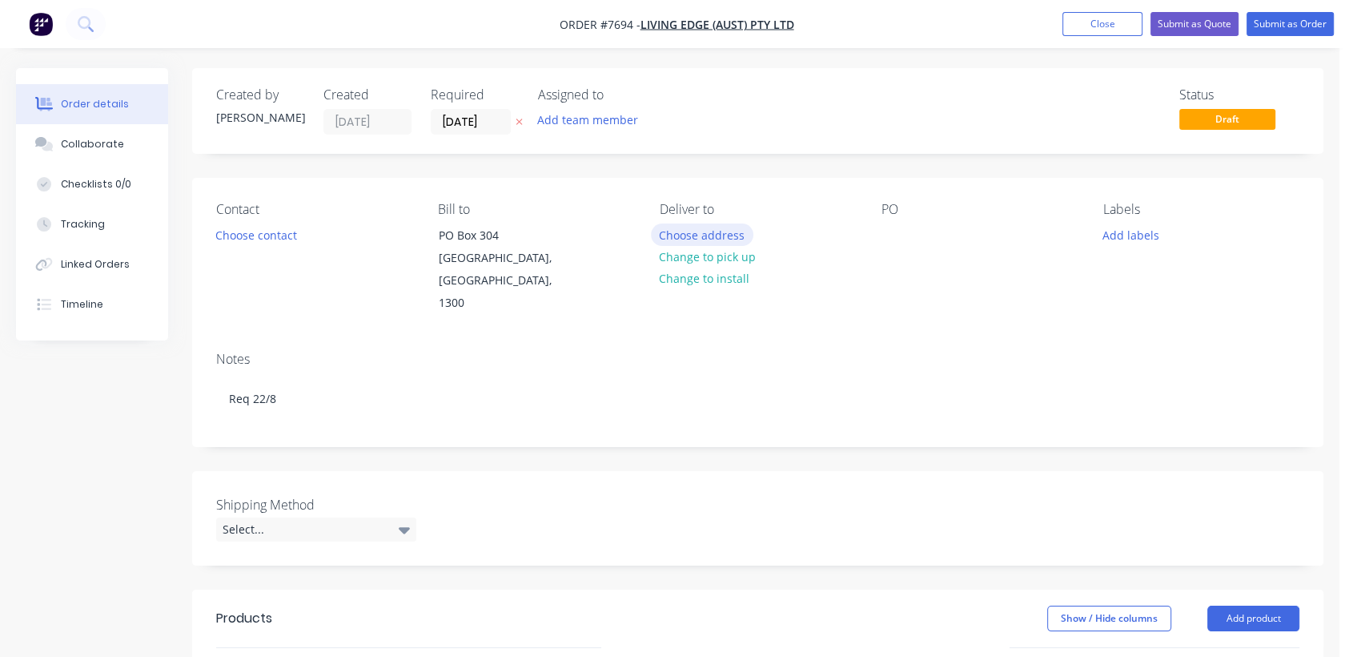
click at [693, 231] on button "Choose address" at bounding box center [702, 234] width 102 height 22
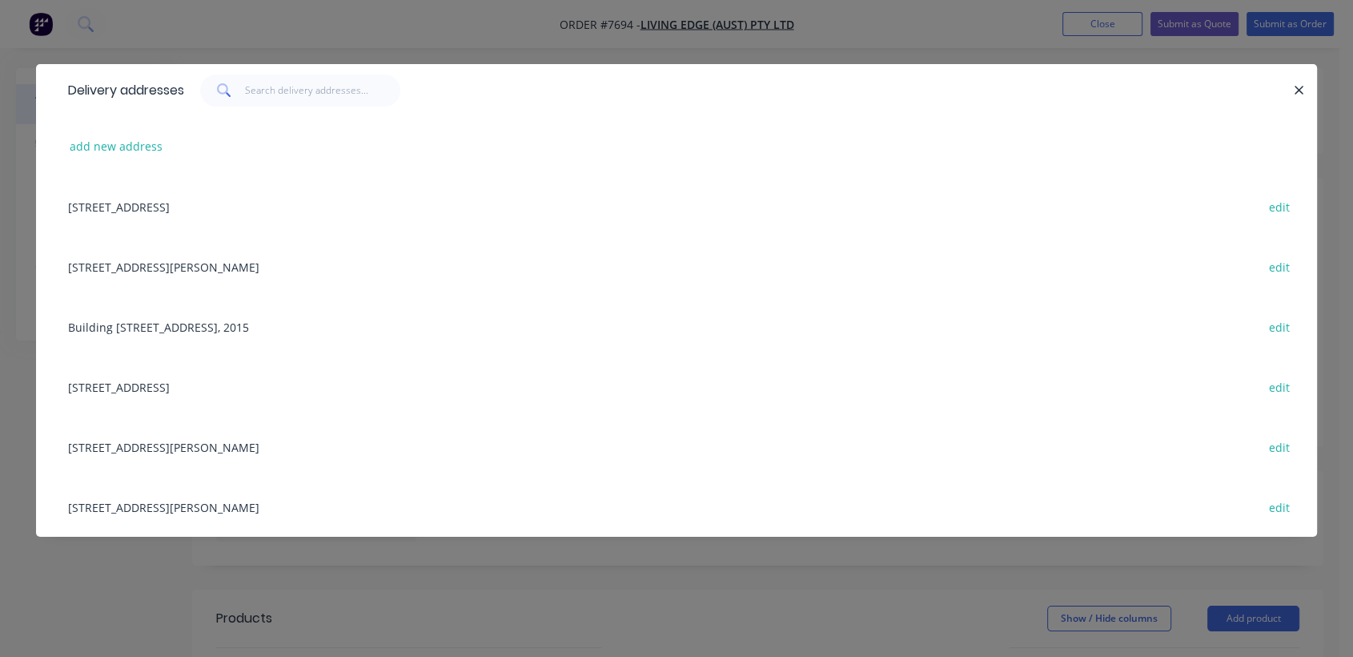
click at [262, 267] on div "Unit C, Warehouse [STREET_ADDRESS][PERSON_NAME] edit" at bounding box center [676, 266] width 1233 height 60
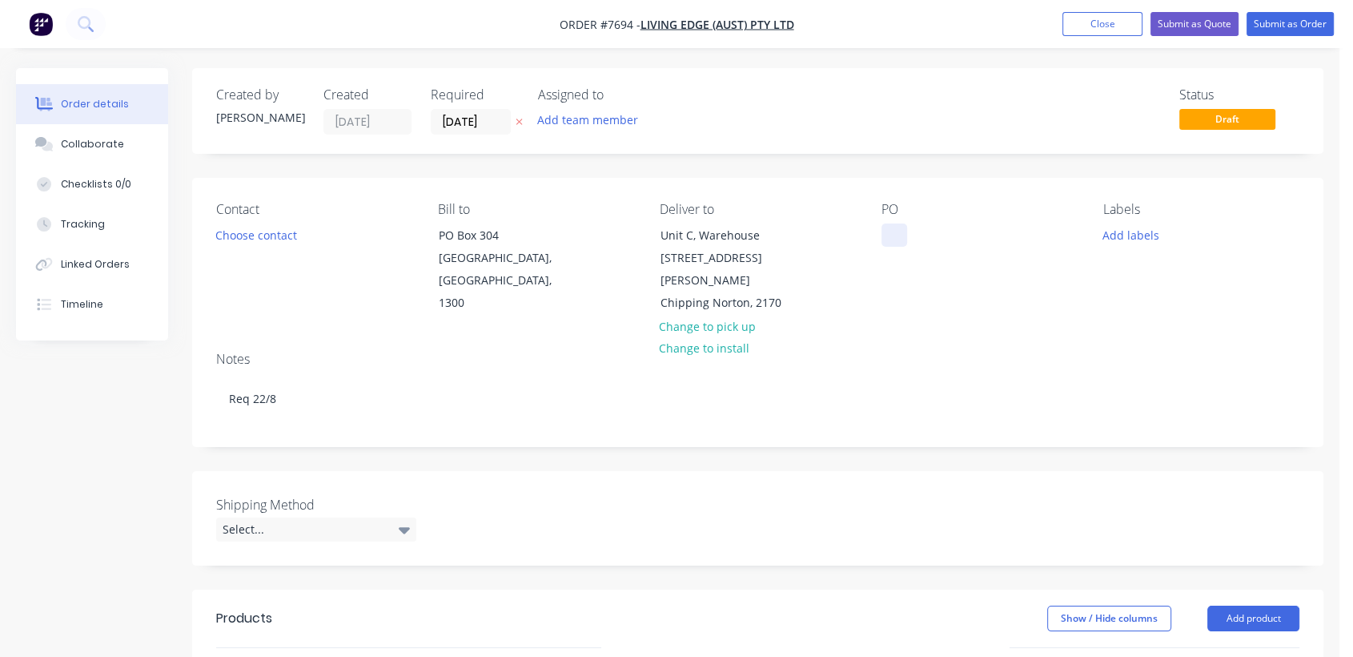
click at [890, 229] on div at bounding box center [895, 234] width 26 height 23
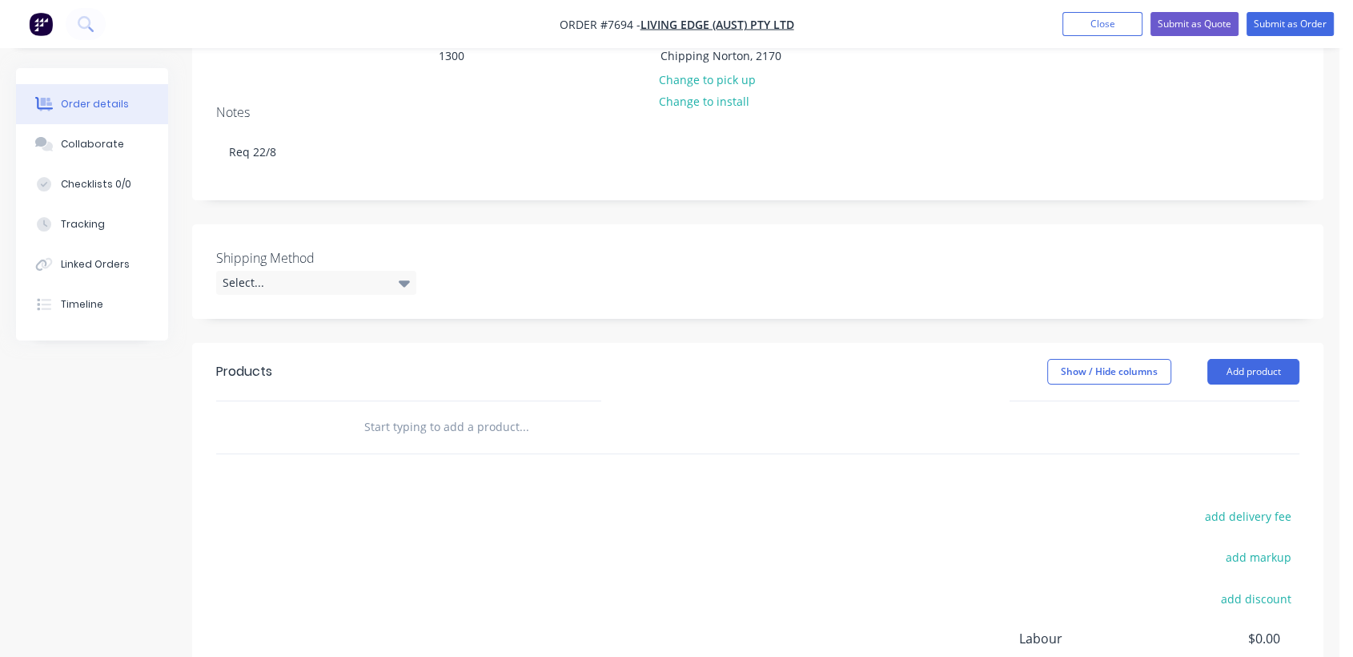
scroll to position [267, 0]
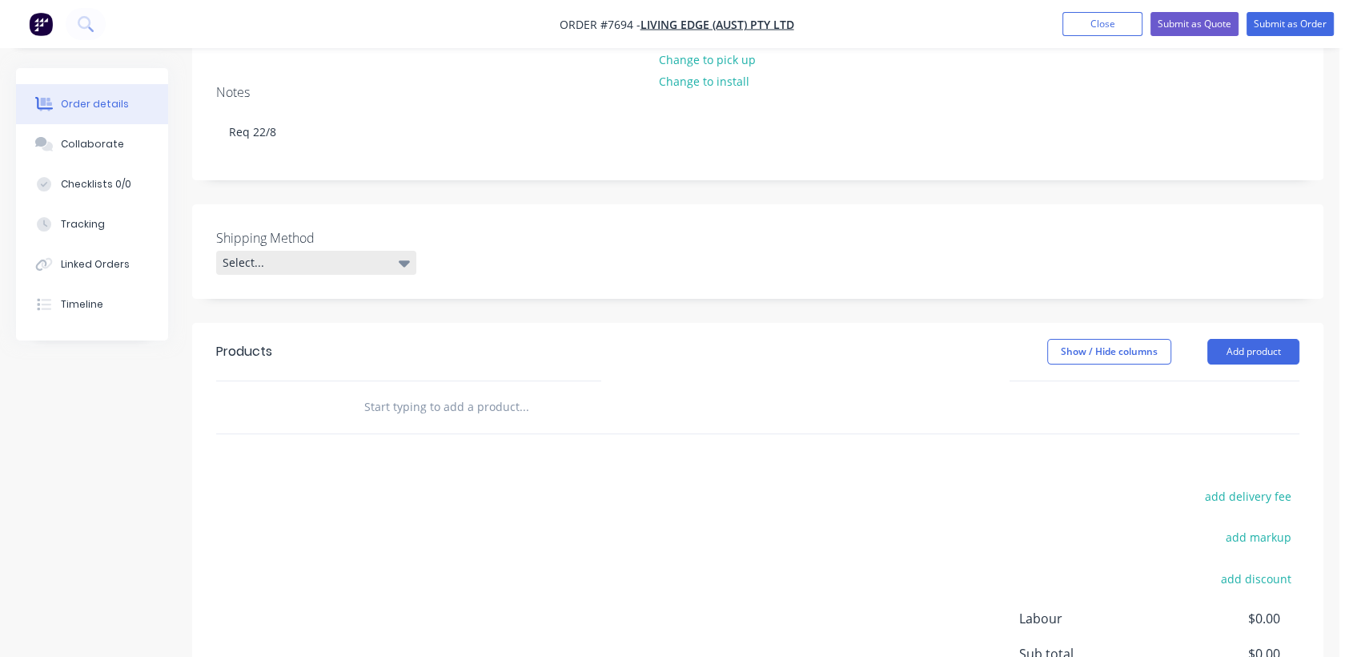
click at [372, 251] on div "Select..." at bounding box center [316, 263] width 200 height 24
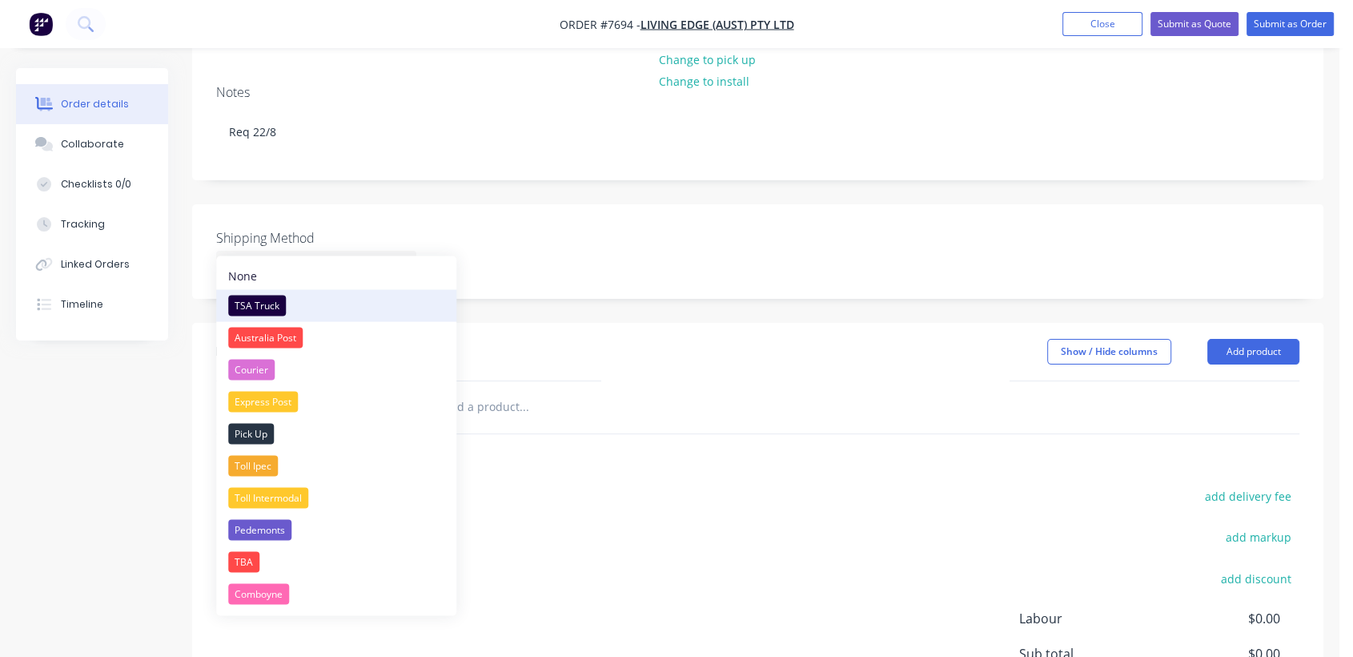
click at [272, 303] on div "TSA Truck" at bounding box center [257, 305] width 58 height 21
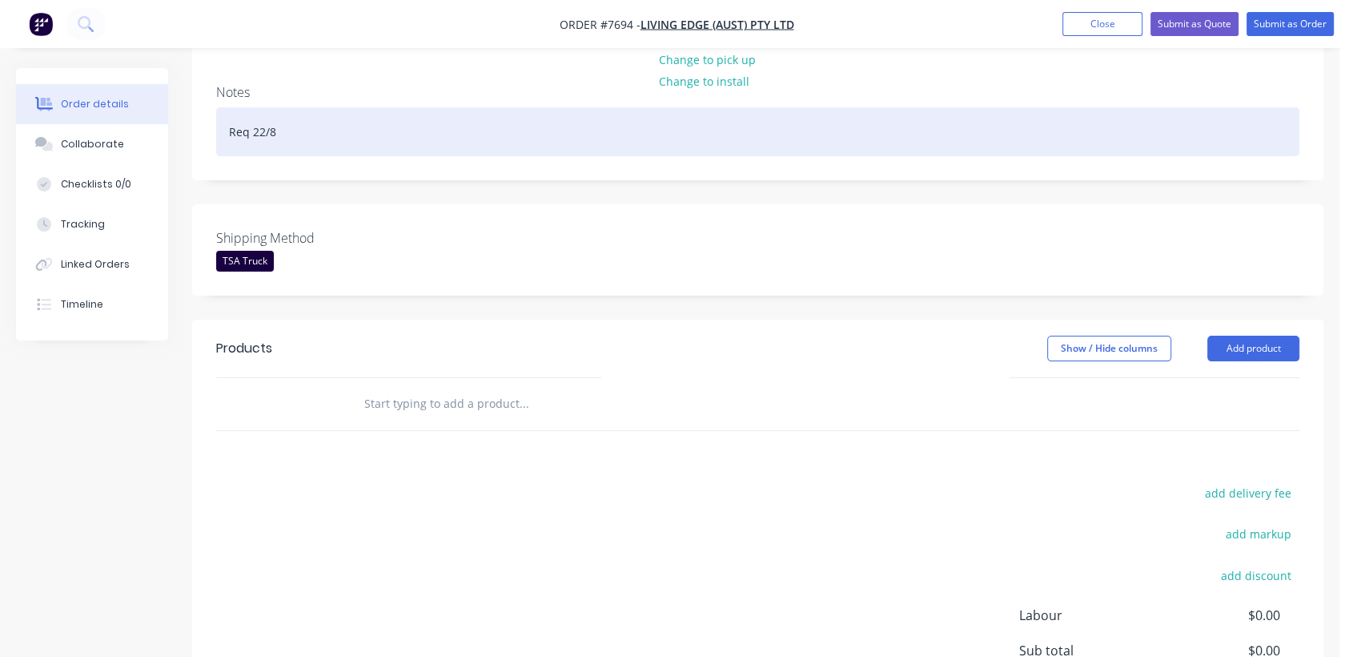
click at [311, 108] on div "Req 22/8" at bounding box center [757, 131] width 1083 height 49
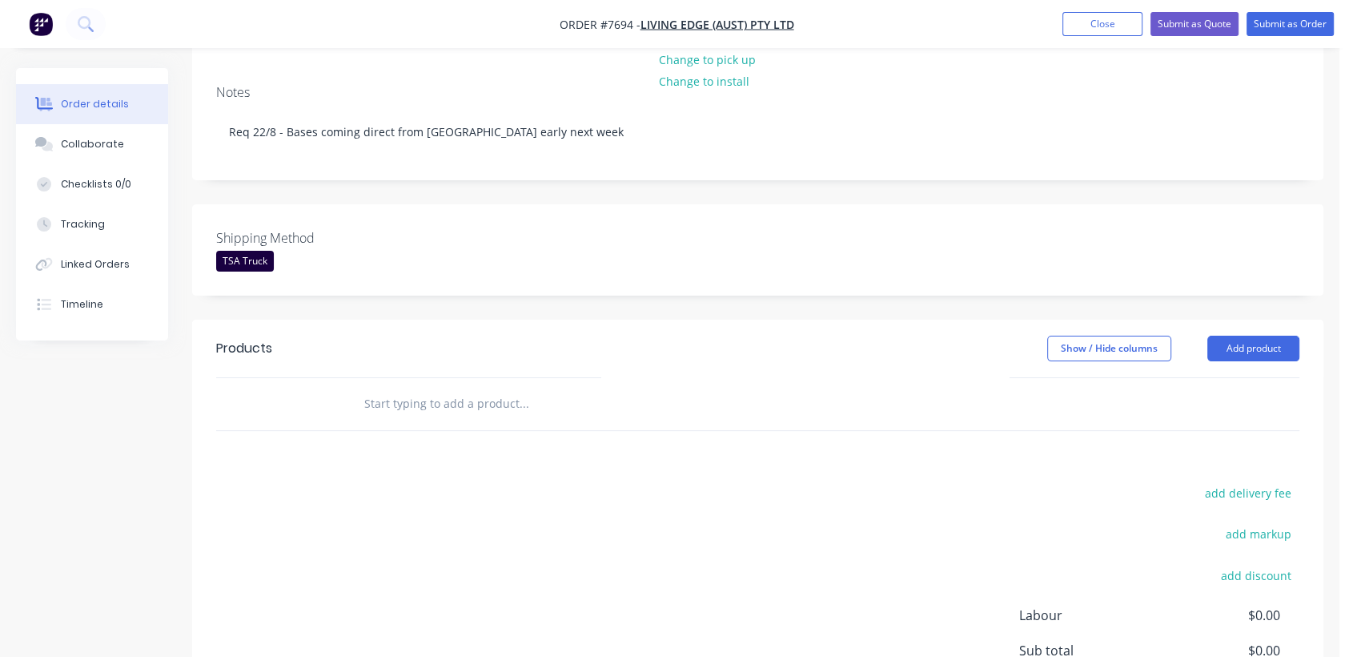
click at [486, 388] on input "text" at bounding box center [524, 404] width 320 height 32
click at [1260, 335] on button "Add product" at bounding box center [1253, 348] width 92 height 26
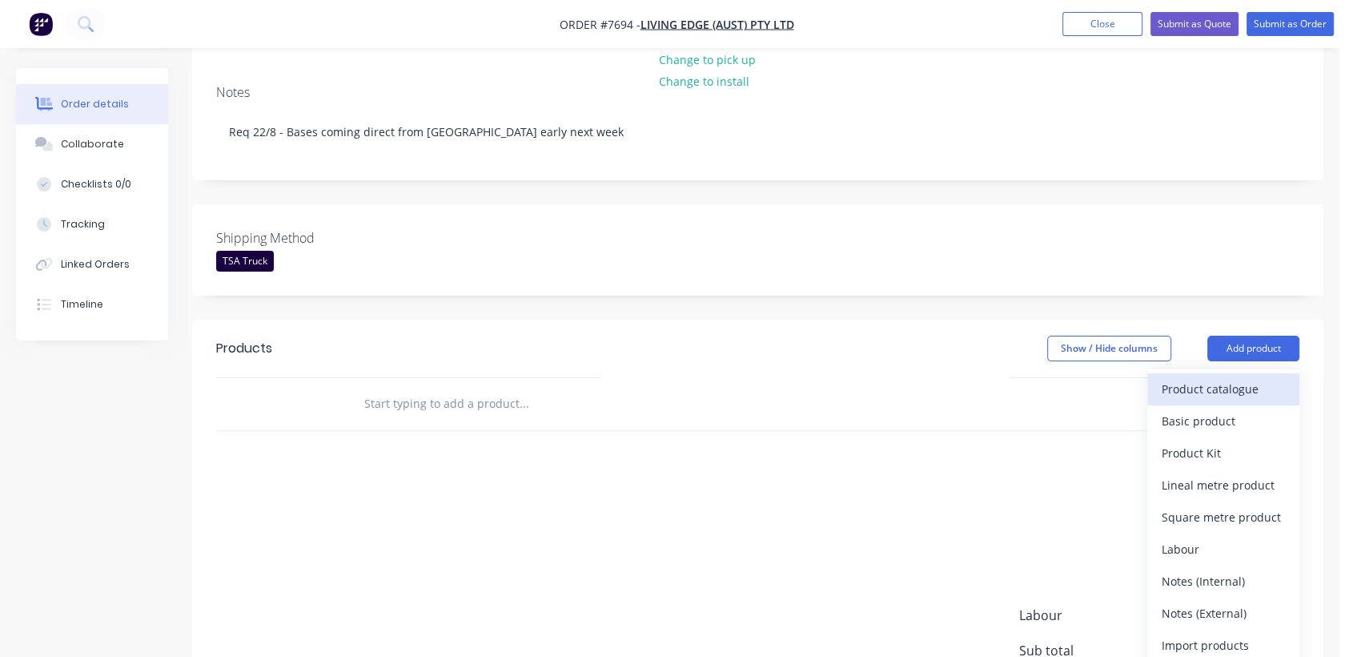
click at [1204, 377] on div "Product catalogue" at bounding box center [1223, 388] width 123 height 23
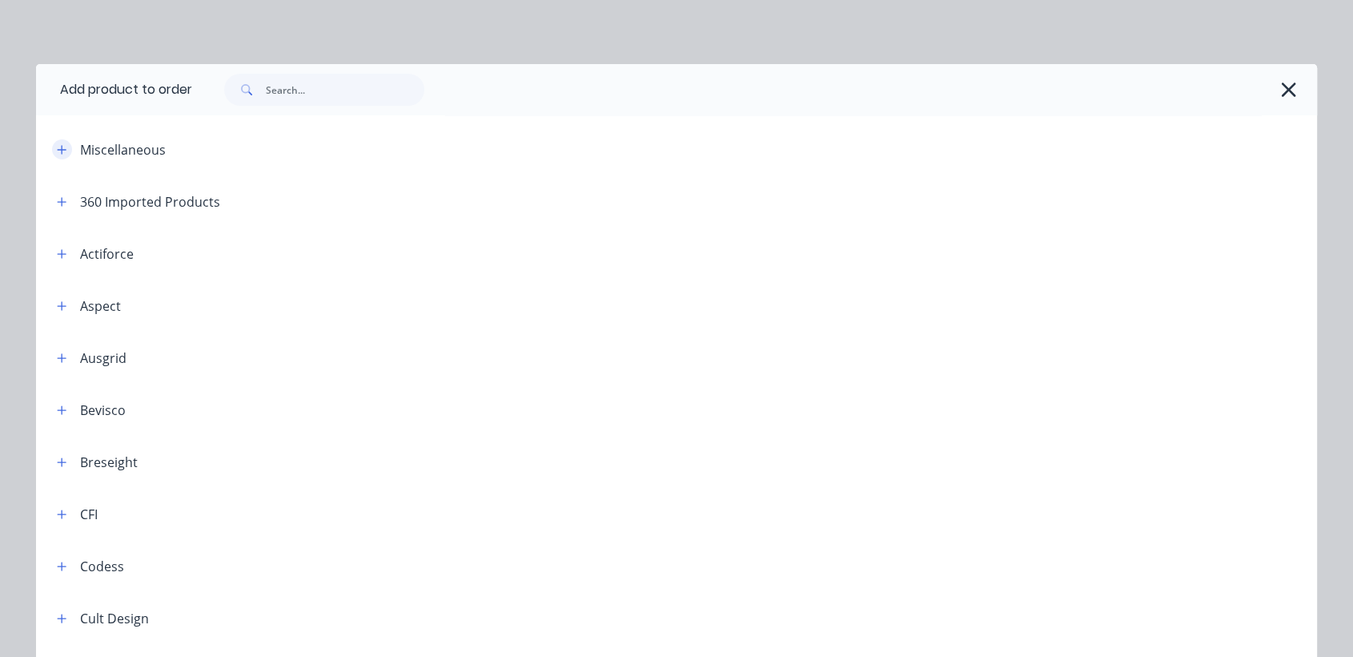
click at [57, 150] on icon "button" at bounding box center [62, 149] width 10 height 11
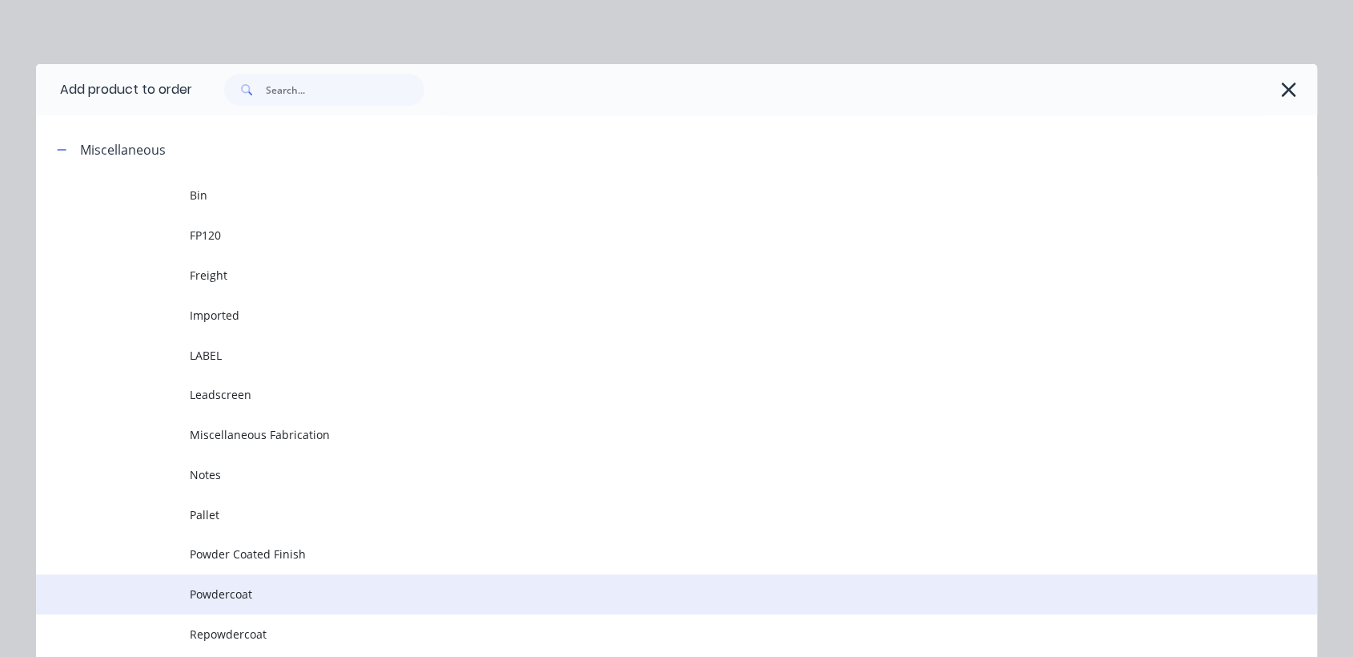
click at [239, 588] on span "Powdercoat" at bounding box center [641, 593] width 902 height 17
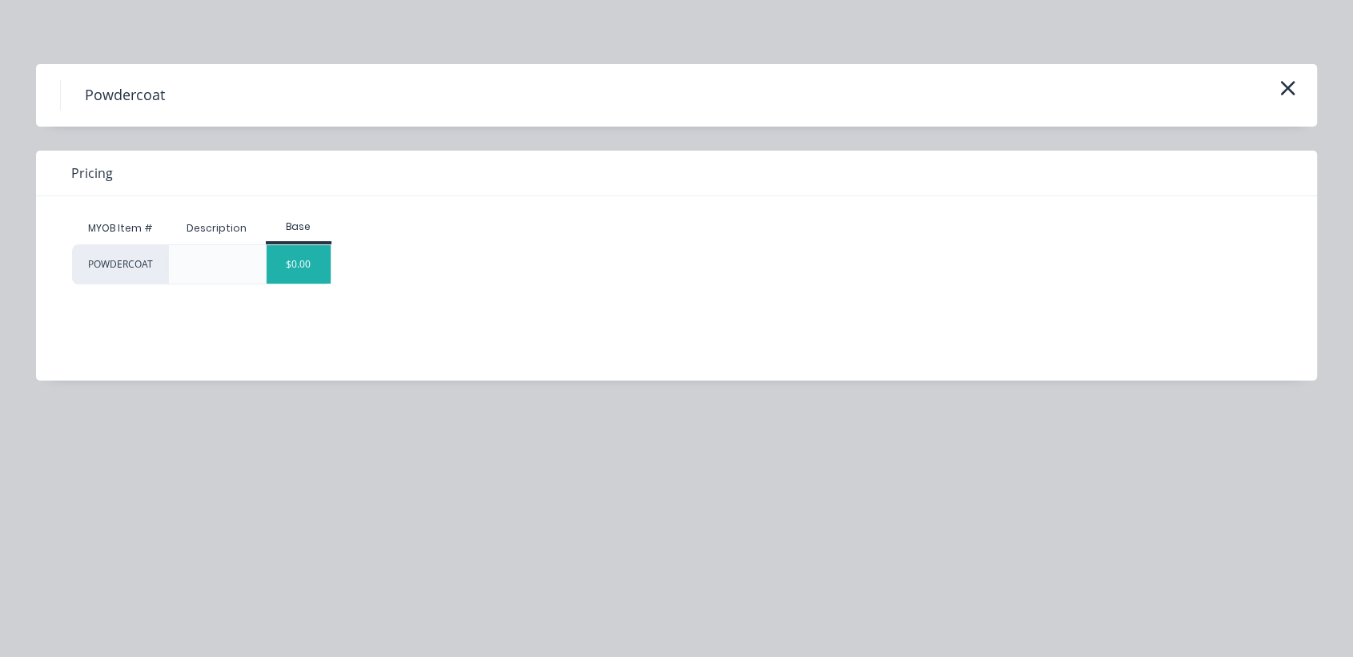
click at [294, 267] on div "$0.00" at bounding box center [299, 264] width 65 height 38
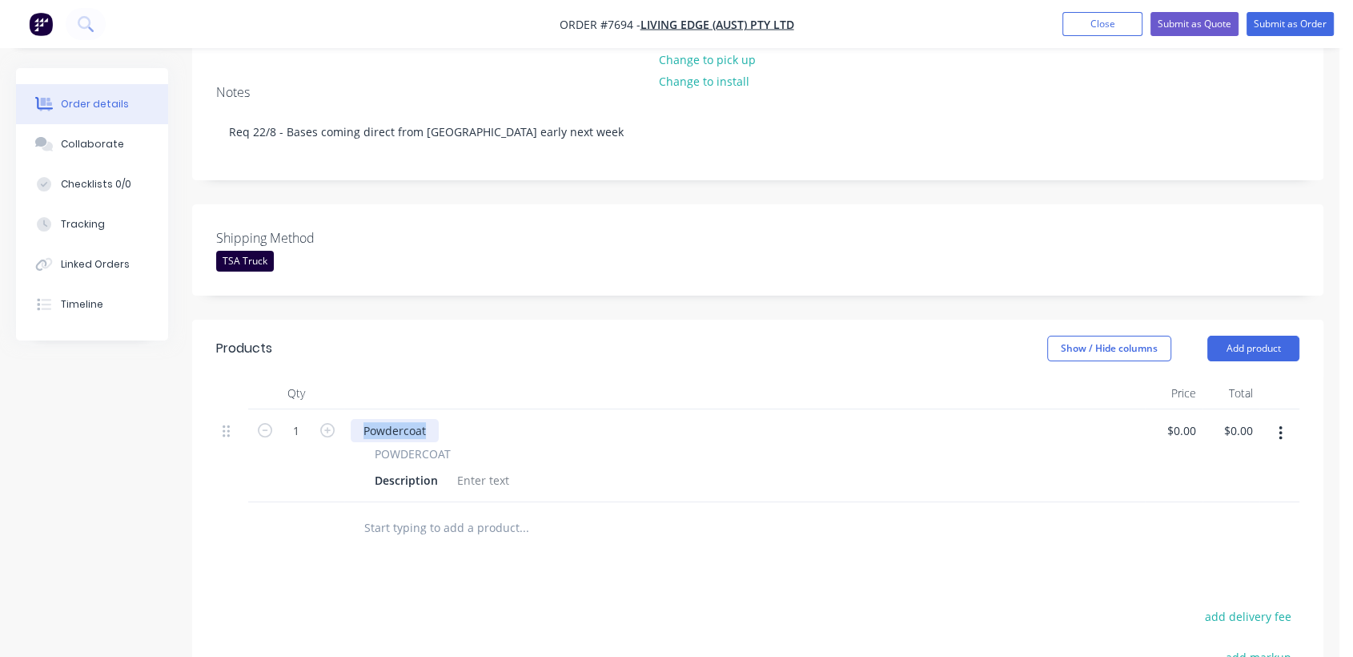
drag, startPoint x: 432, startPoint y: 404, endPoint x: 352, endPoint y: 404, distance: 80.1
click at [352, 419] on div "Powdercoat" at bounding box center [395, 430] width 88 height 23
click at [480, 468] on div at bounding box center [483, 479] width 65 height 23
paste div
click at [305, 419] on input "1" at bounding box center [296, 431] width 42 height 24
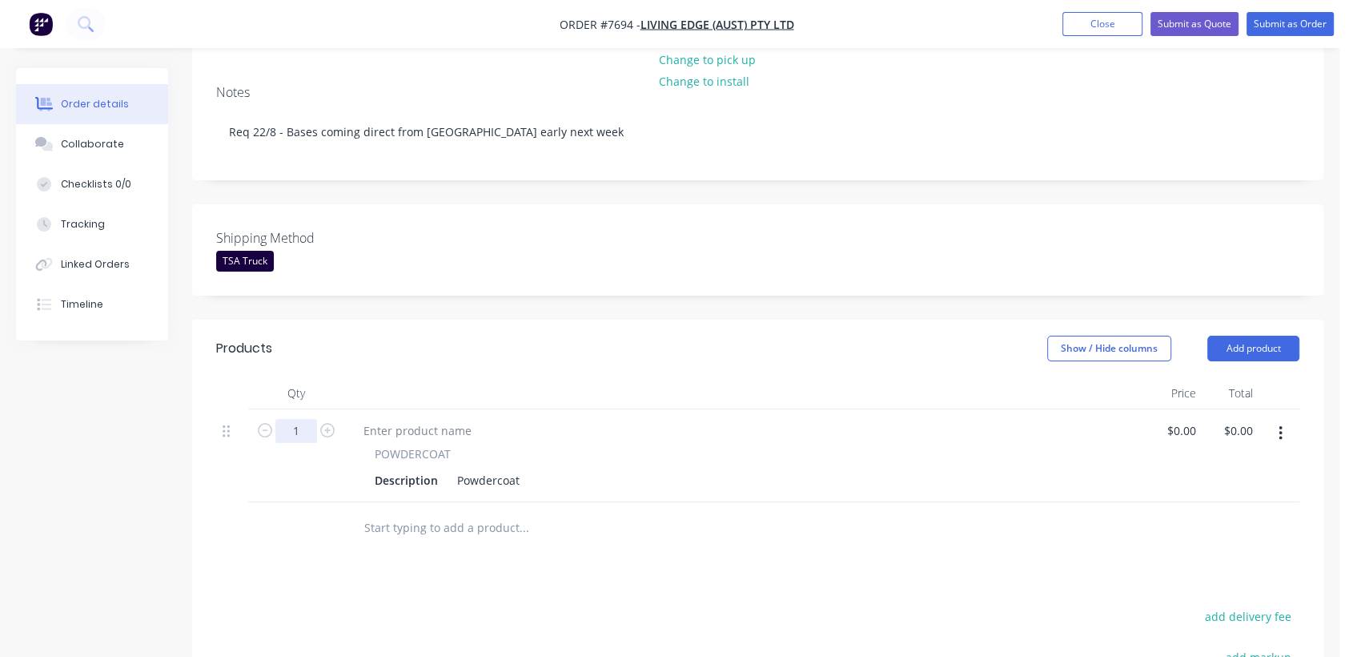
type input "12"
click at [524, 468] on div "Powdercoat" at bounding box center [488, 479] width 75 height 23
type input "$40.00"
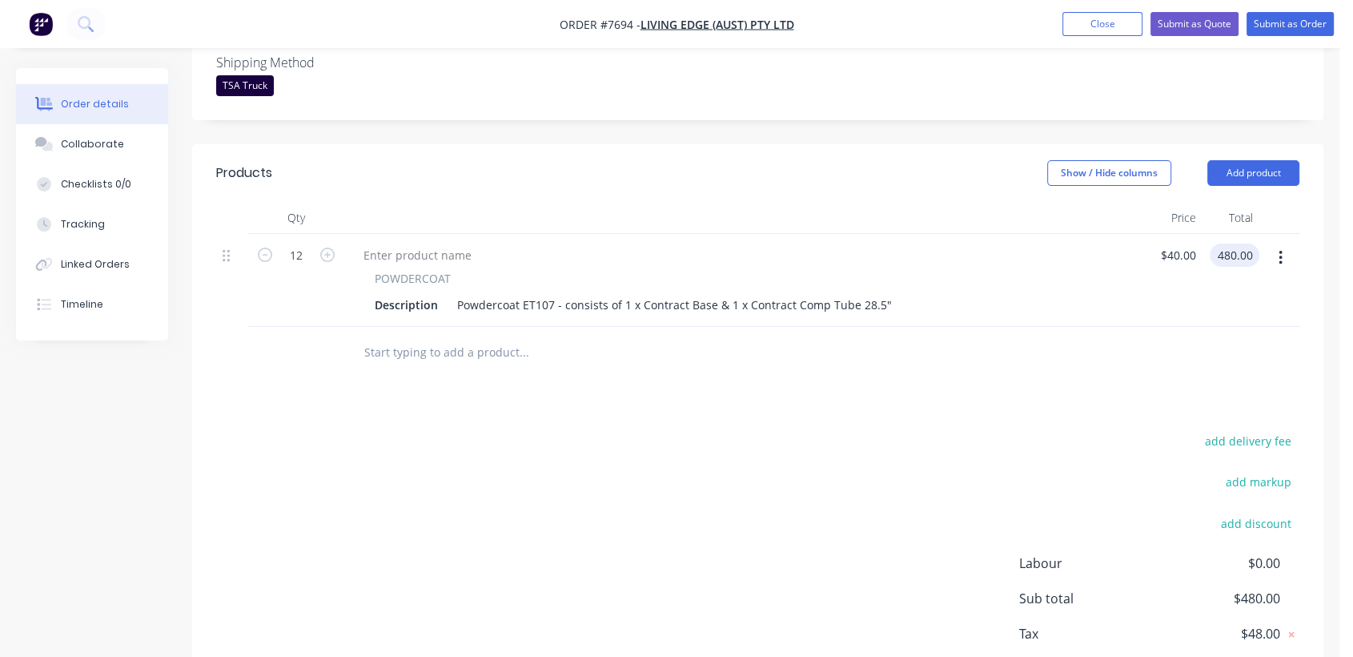
scroll to position [444, 0]
type input "$480.00"
click at [410, 334] on input "text" at bounding box center [524, 350] width 320 height 32
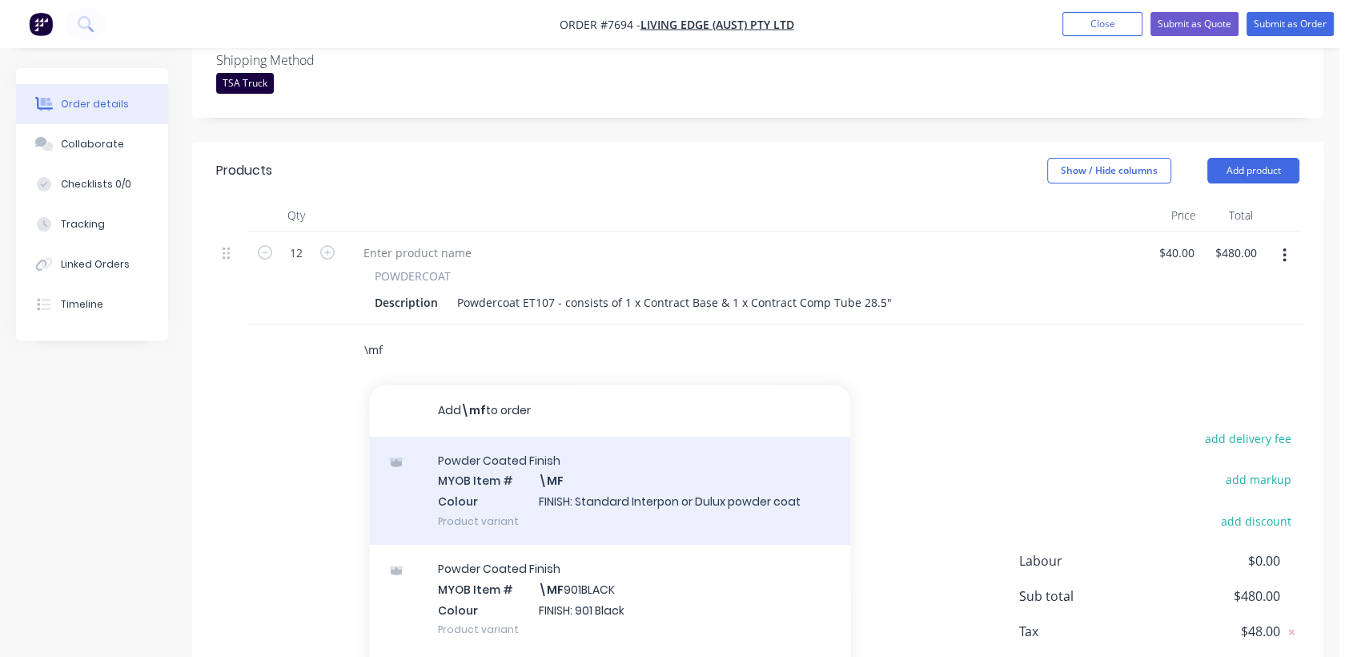
type input "\mf"
click at [576, 465] on div "Powder Coated Finish MYOB Item # \MF Colour FINISH: Standard Interpon or Dulux …" at bounding box center [610, 490] width 480 height 108
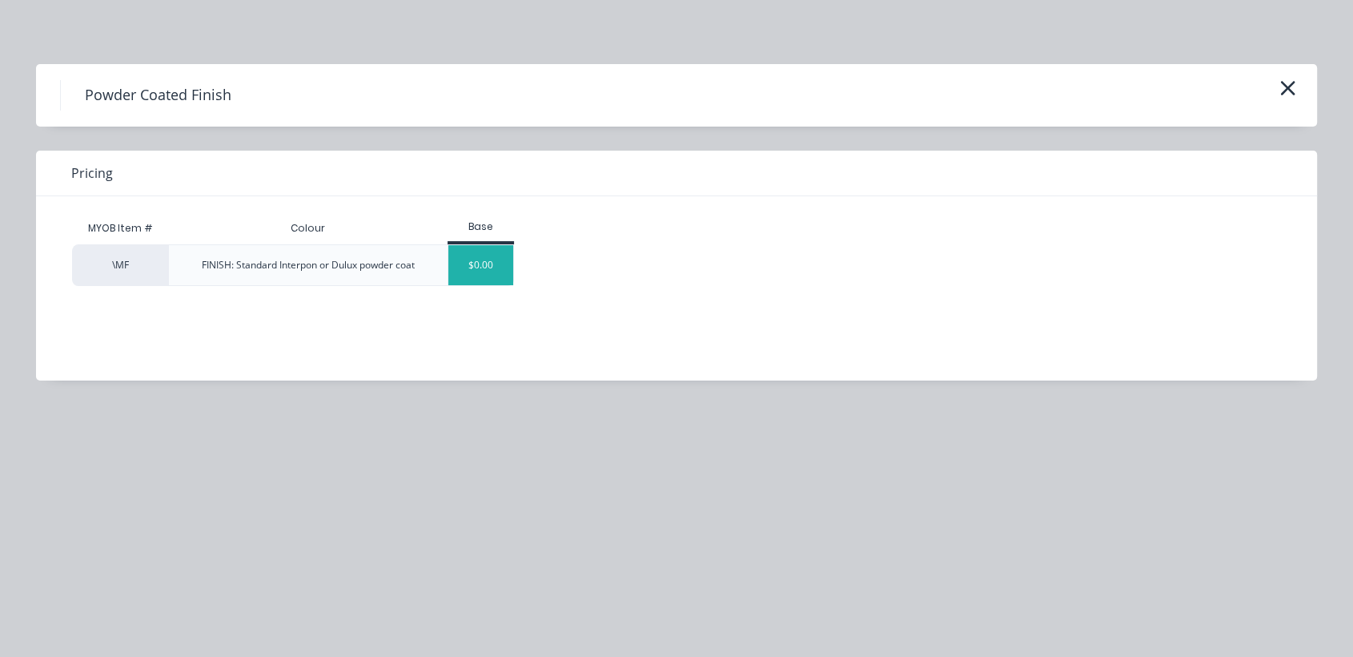
click at [506, 270] on div "$0.00" at bounding box center [480, 265] width 65 height 40
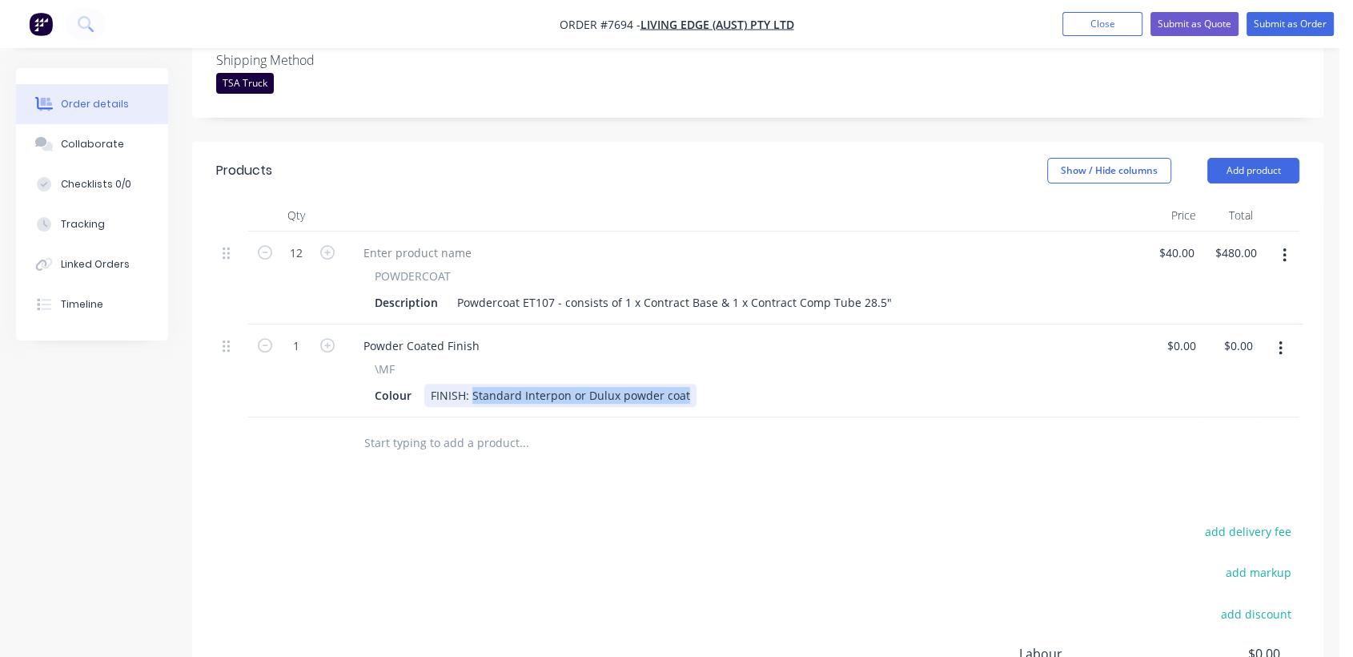
drag, startPoint x: 472, startPoint y: 372, endPoint x: 783, endPoint y: 408, distance: 312.7
click at [783, 408] on div "Qty Price Total 12 POWDERCOAT Description Powdercoat ET107 - consists of 1 x Co…" at bounding box center [757, 334] width 1131 height 270
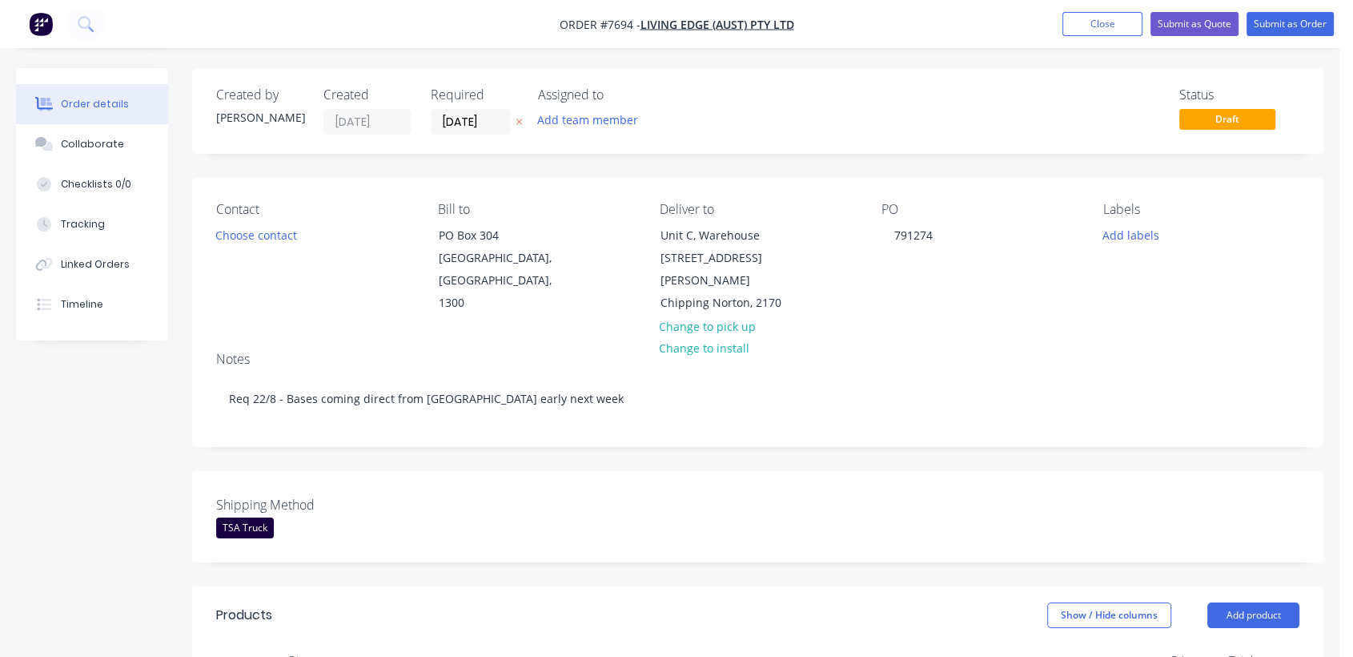
scroll to position [0, 0]
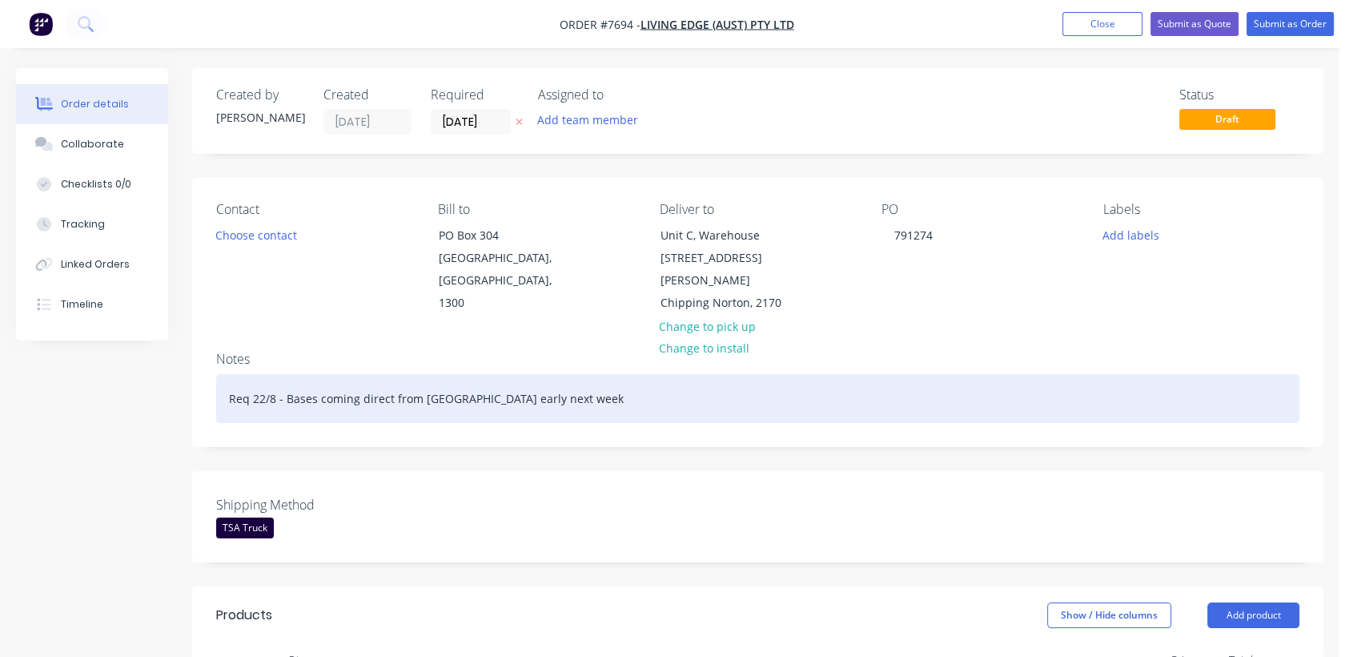
type input "$0.00"
drag, startPoint x: 556, startPoint y: 372, endPoint x: 185, endPoint y: 400, distance: 371.8
copy div "Req 22/8 - Bases coming direct from [GEOGRAPHIC_DATA] early next week"
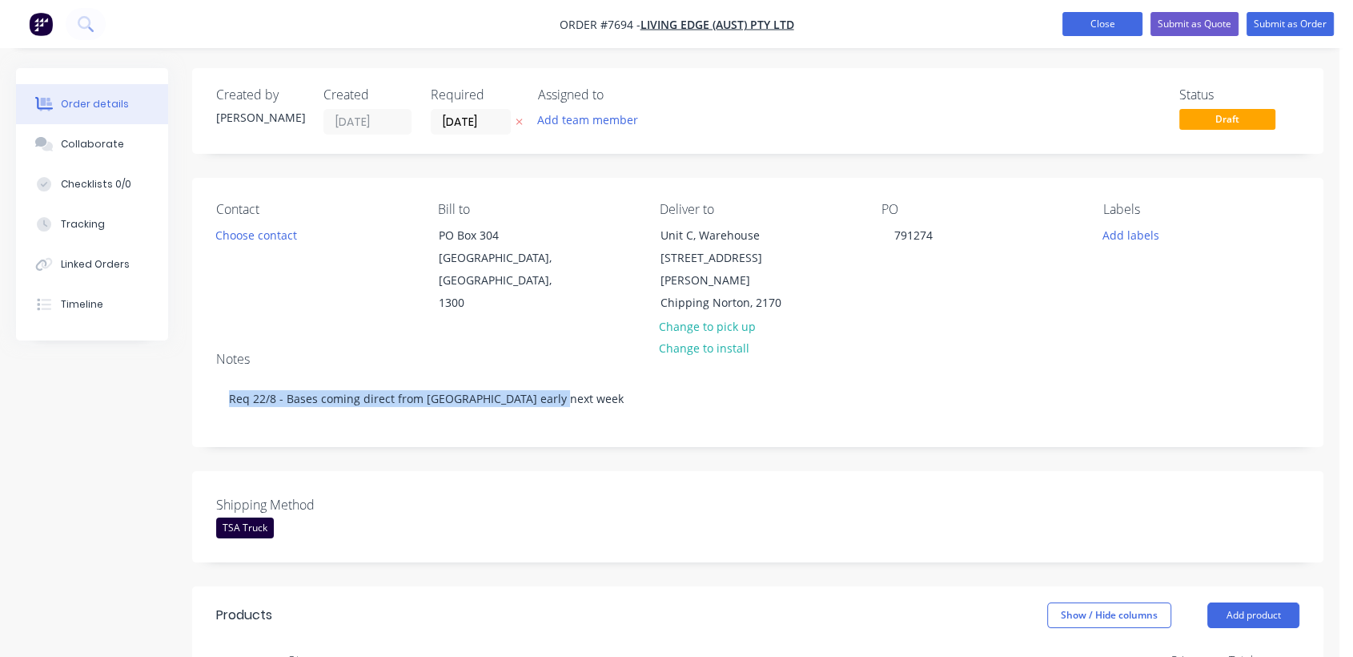
click at [1099, 22] on button "Close" at bounding box center [1103, 24] width 80 height 24
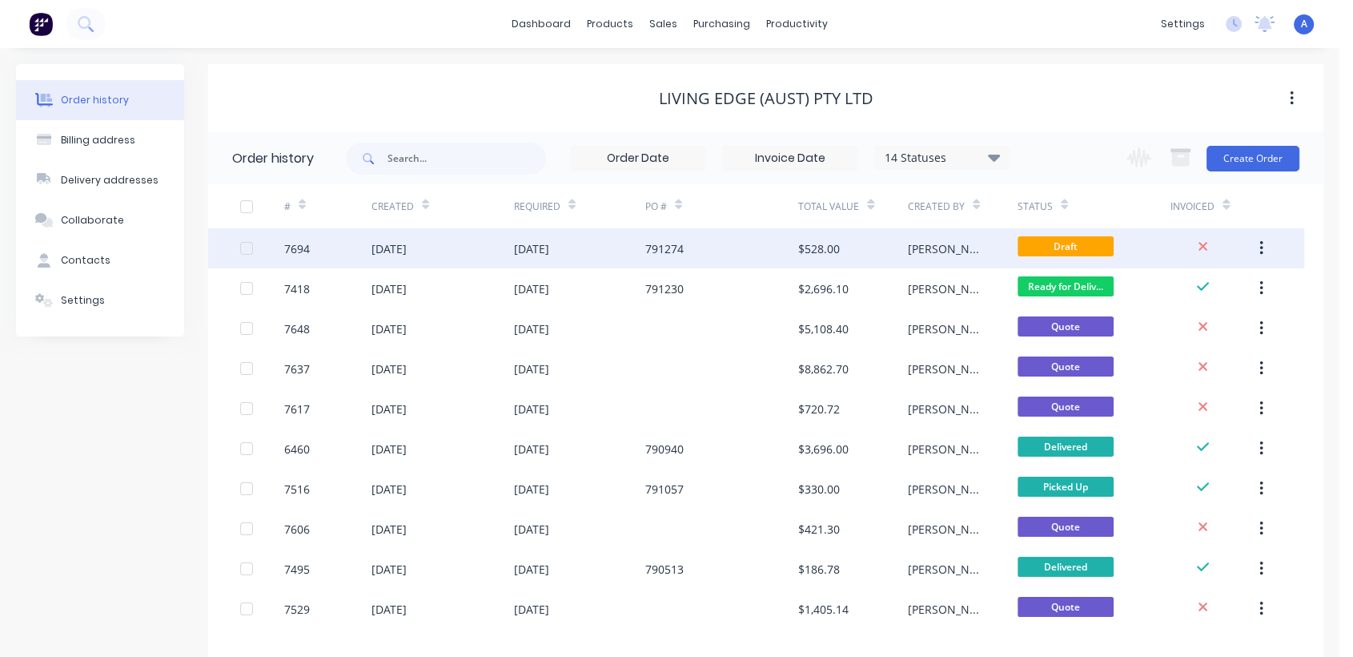
click at [1256, 242] on button "button" at bounding box center [1262, 248] width 38 height 29
click at [1230, 285] on div "Archive" at bounding box center [1204, 290] width 123 height 23
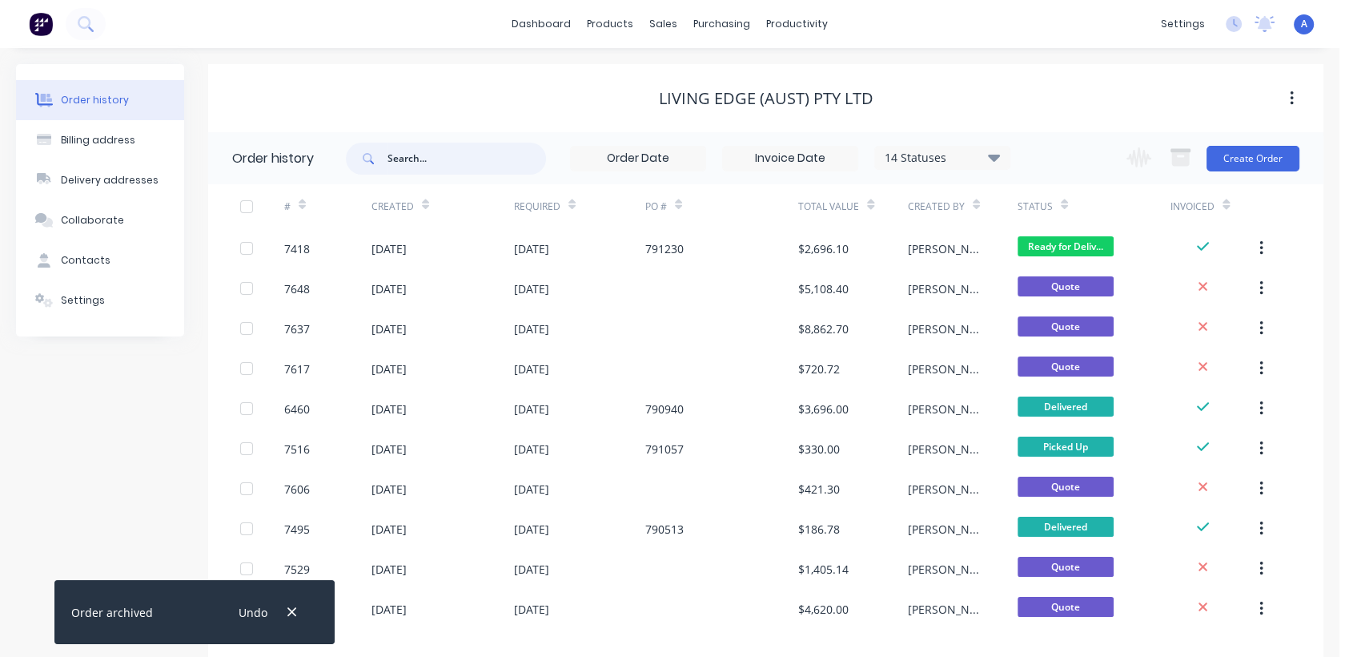
click at [434, 157] on input "text" at bounding box center [467, 159] width 159 height 32
type input "7531"
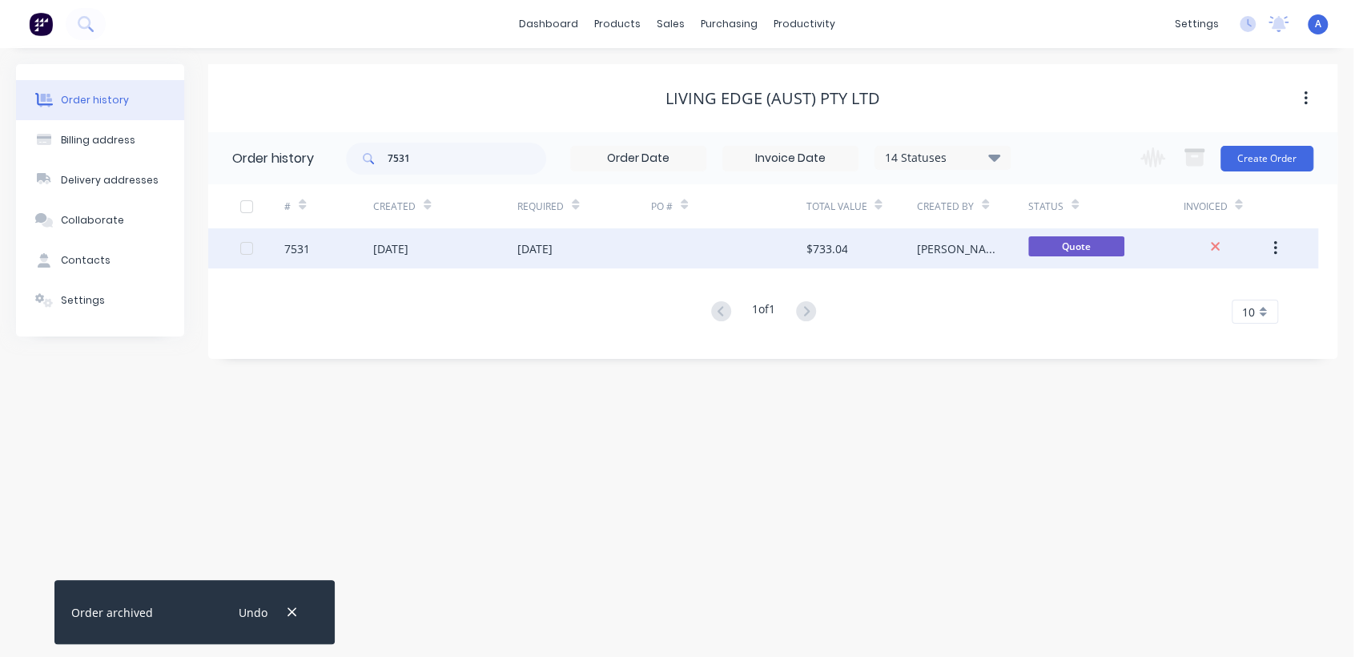
click at [665, 246] on div at bounding box center [728, 248] width 155 height 40
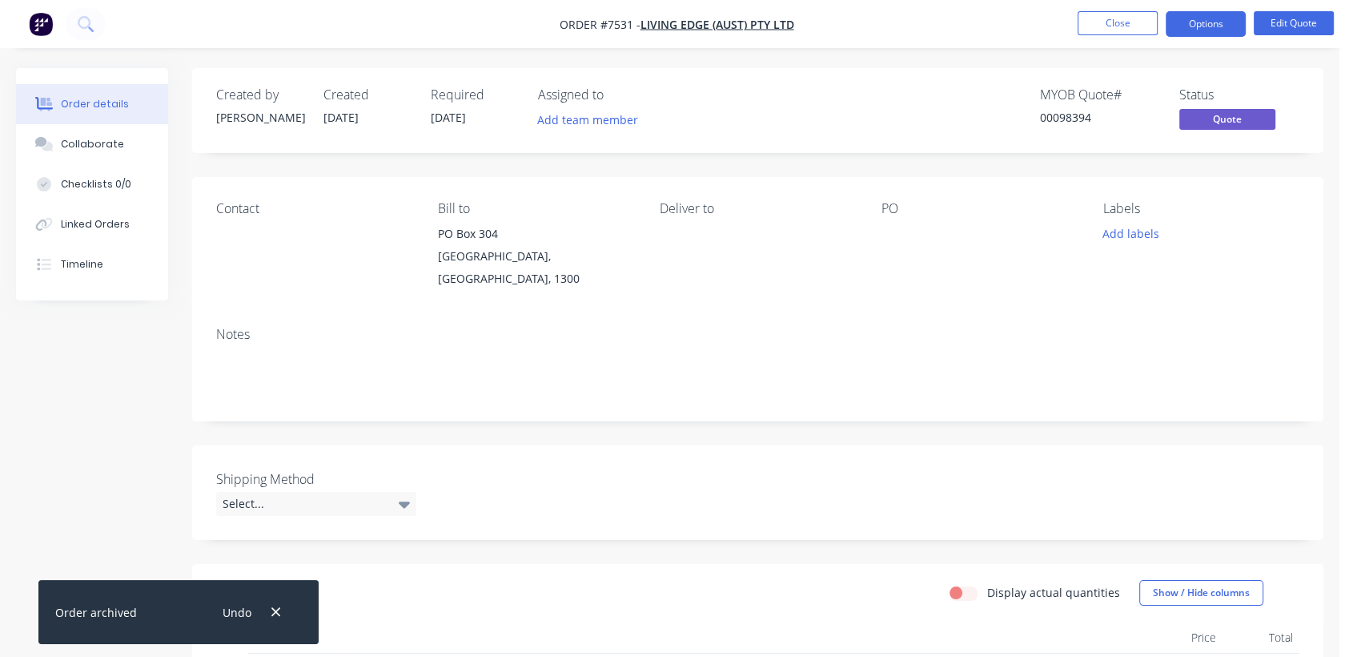
click at [486, 117] on div "Required [DATE]" at bounding box center [475, 110] width 88 height 46
click at [1198, 27] on button "Options" at bounding box center [1206, 24] width 80 height 26
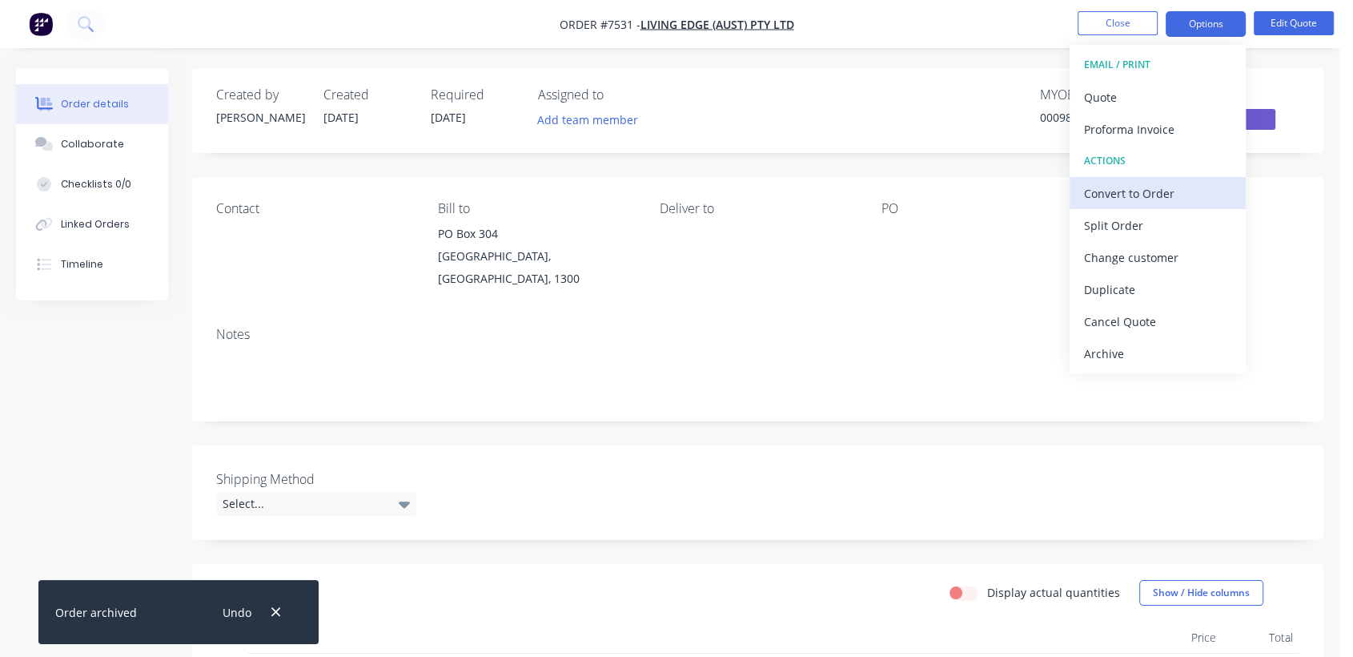
click at [1127, 191] on div "Convert to Order" at bounding box center [1157, 193] width 147 height 23
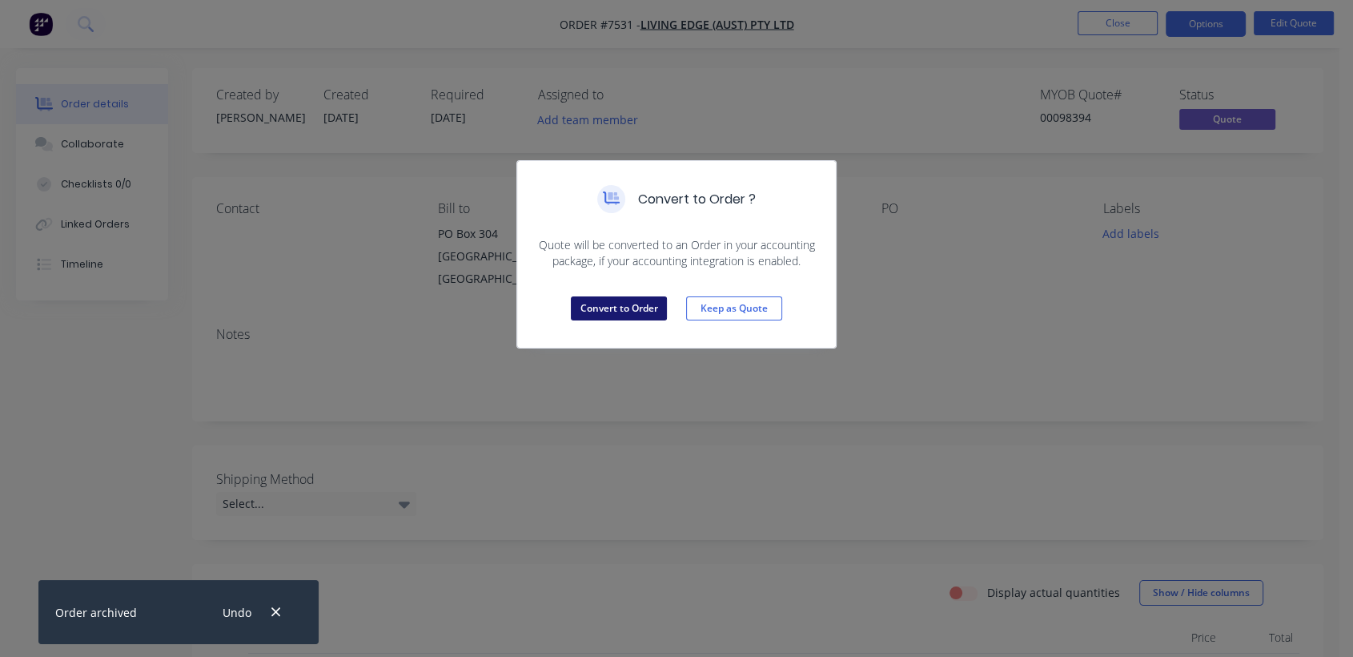
click at [604, 308] on button "Convert to Order" at bounding box center [619, 308] width 96 height 24
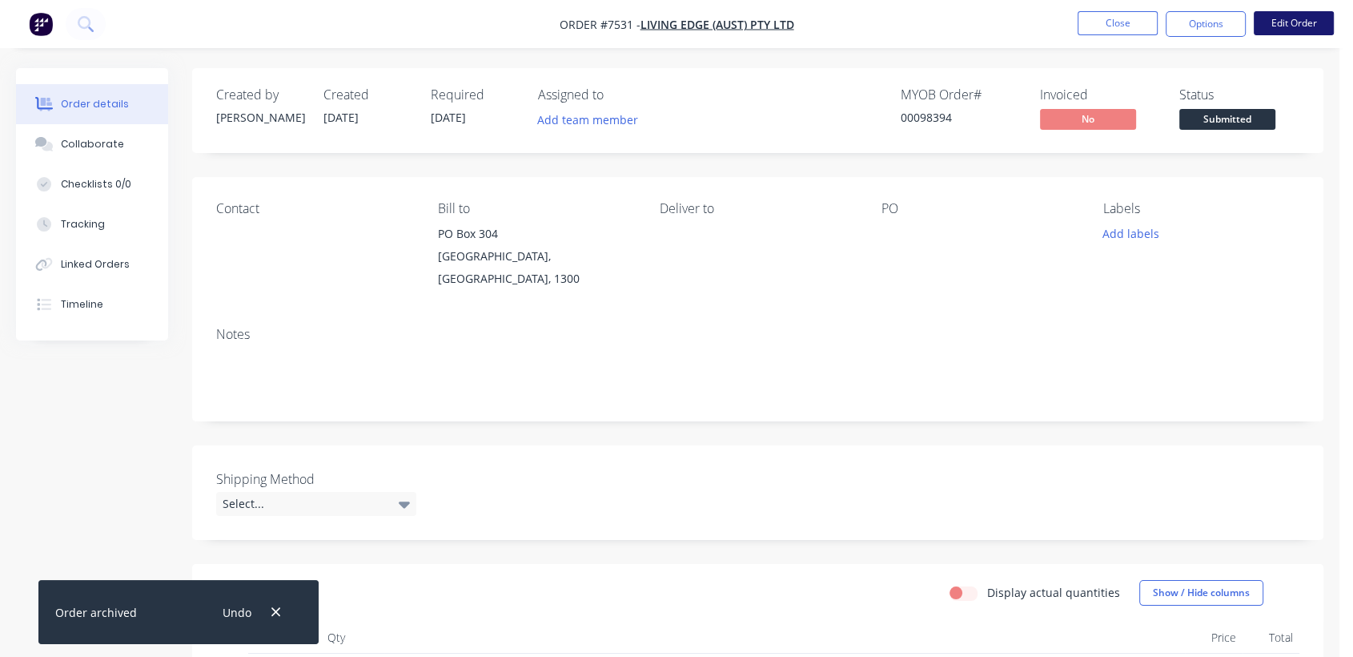
click at [1303, 32] on button "Edit Order" at bounding box center [1294, 23] width 80 height 24
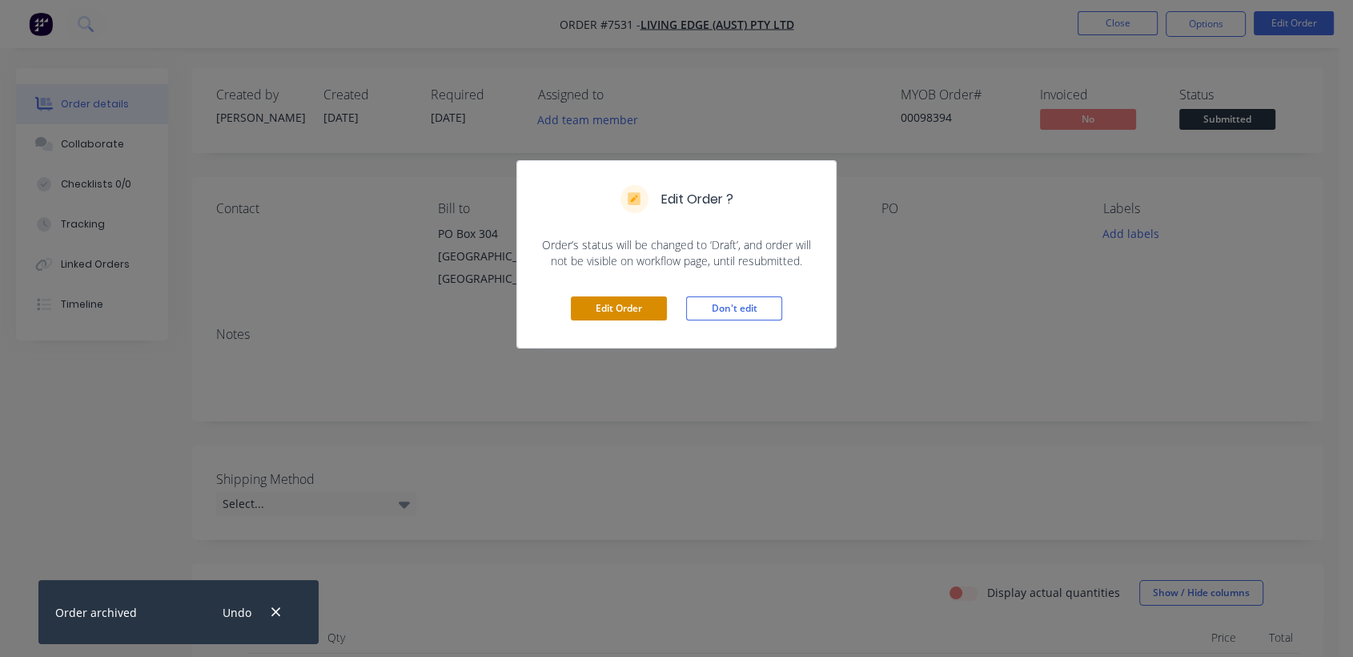
click at [634, 304] on button "Edit Order" at bounding box center [619, 308] width 96 height 24
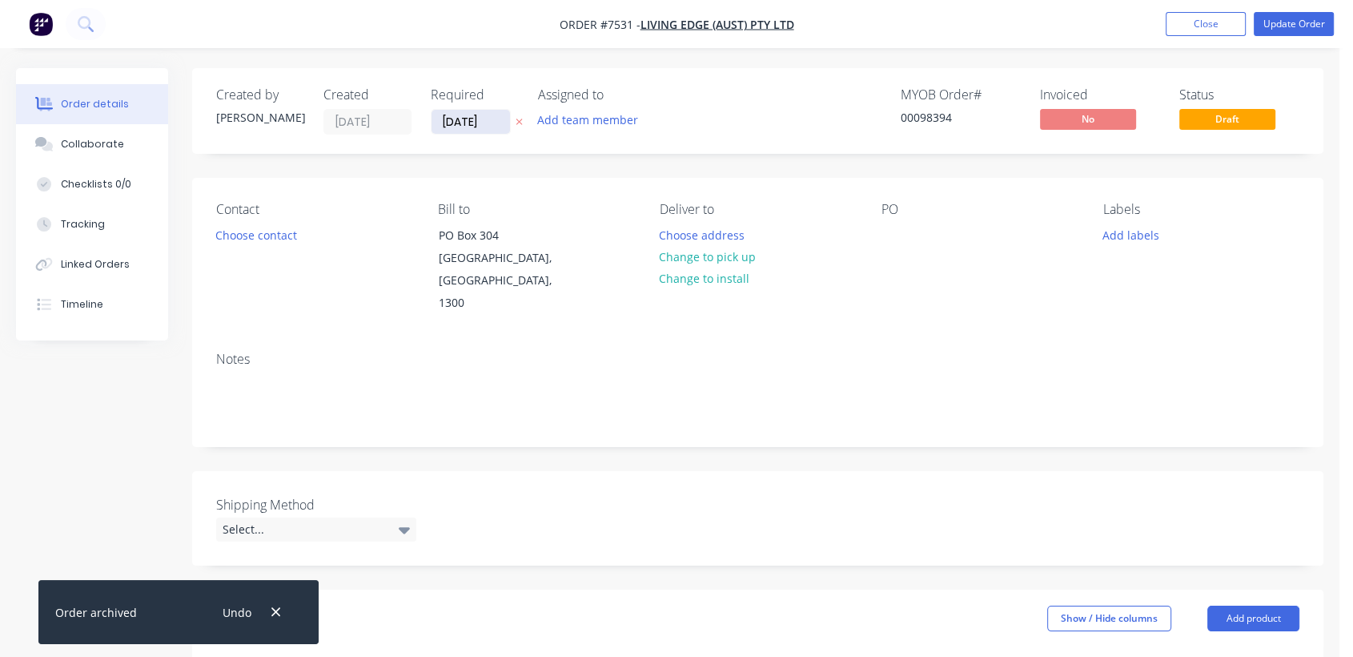
click at [500, 117] on input "[DATE]" at bounding box center [471, 122] width 78 height 24
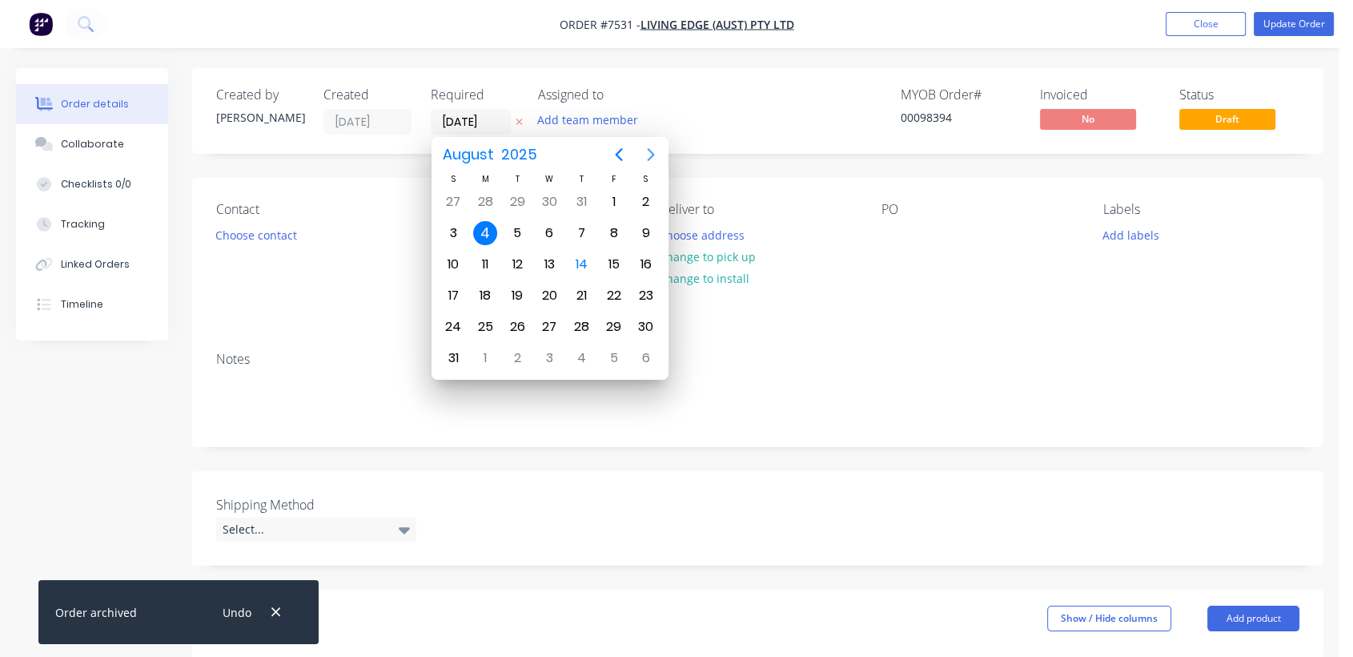
click at [648, 152] on icon "Next page" at bounding box center [650, 154] width 19 height 19
click at [544, 322] on div "31" at bounding box center [549, 327] width 24 height 24
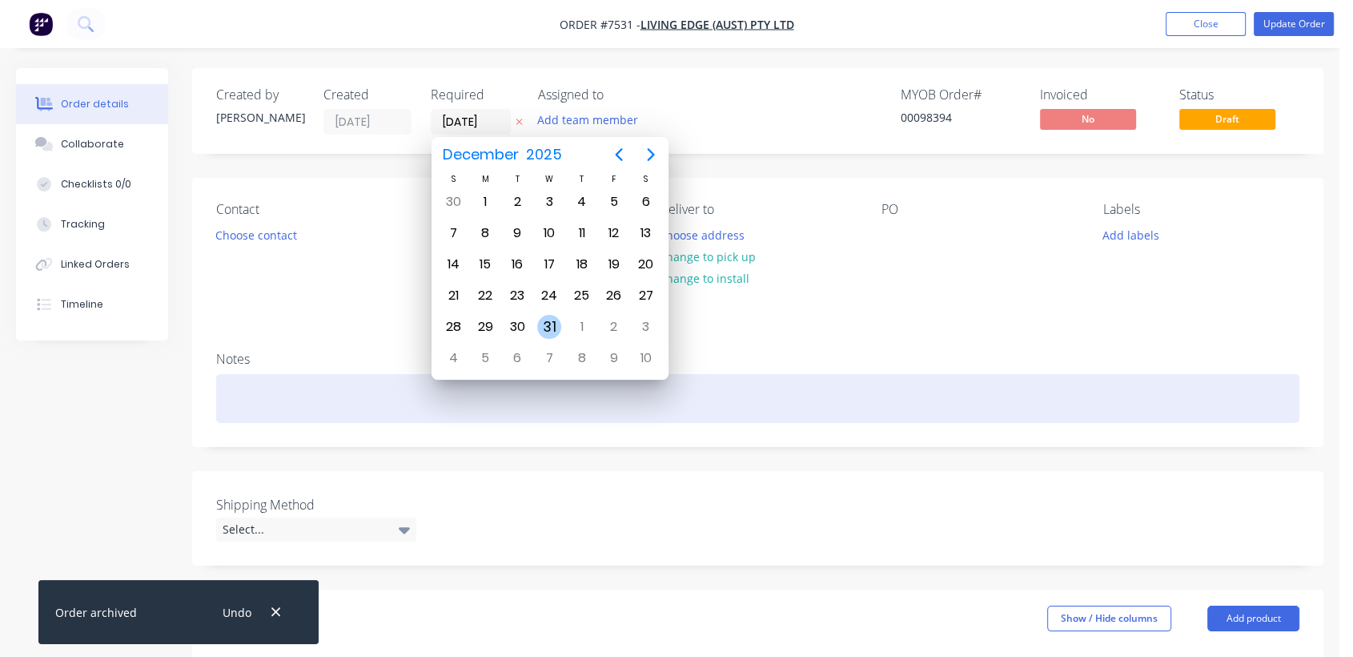
type input "[DATE]"
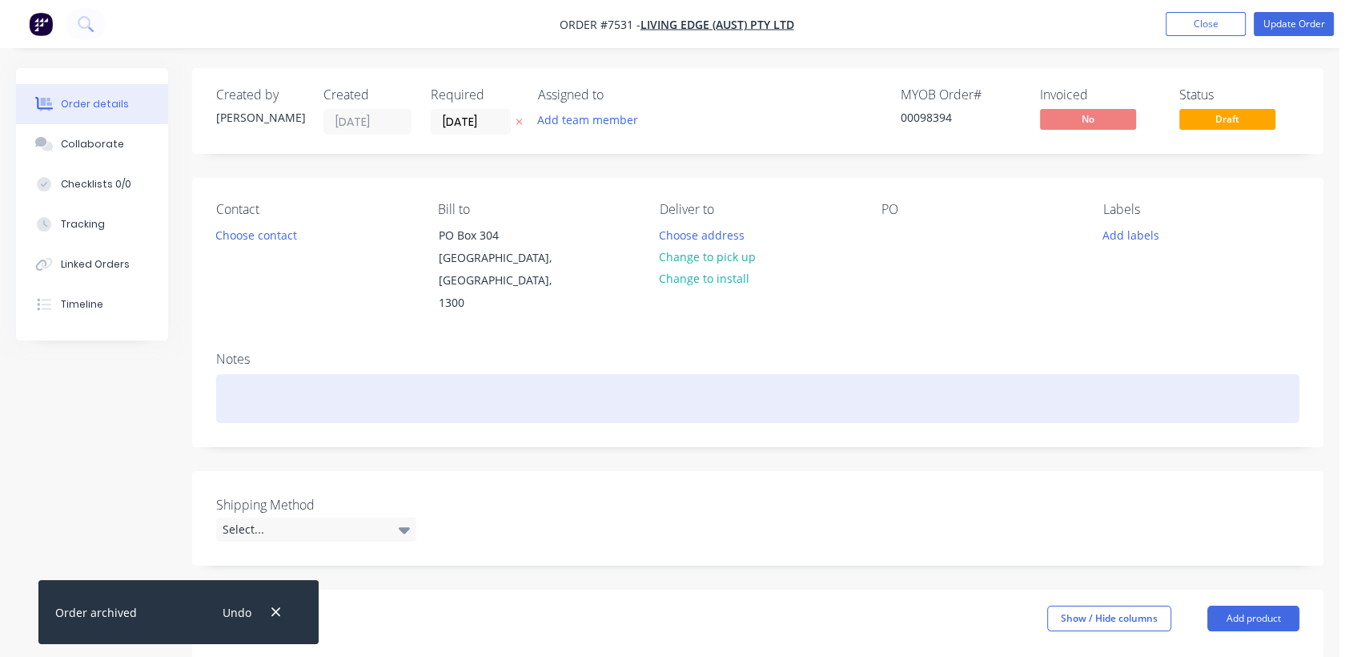
click at [315, 383] on div at bounding box center [757, 398] width 1083 height 49
paste div
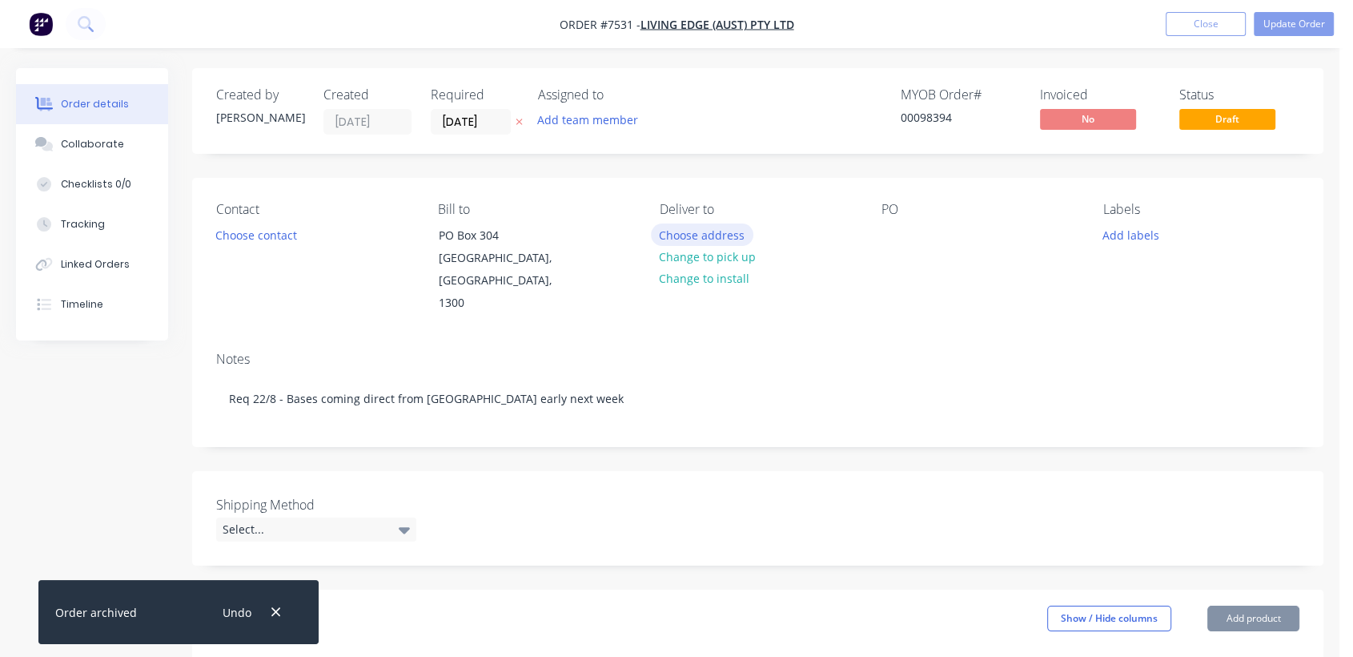
click at [661, 232] on button "Choose address" at bounding box center [702, 234] width 102 height 22
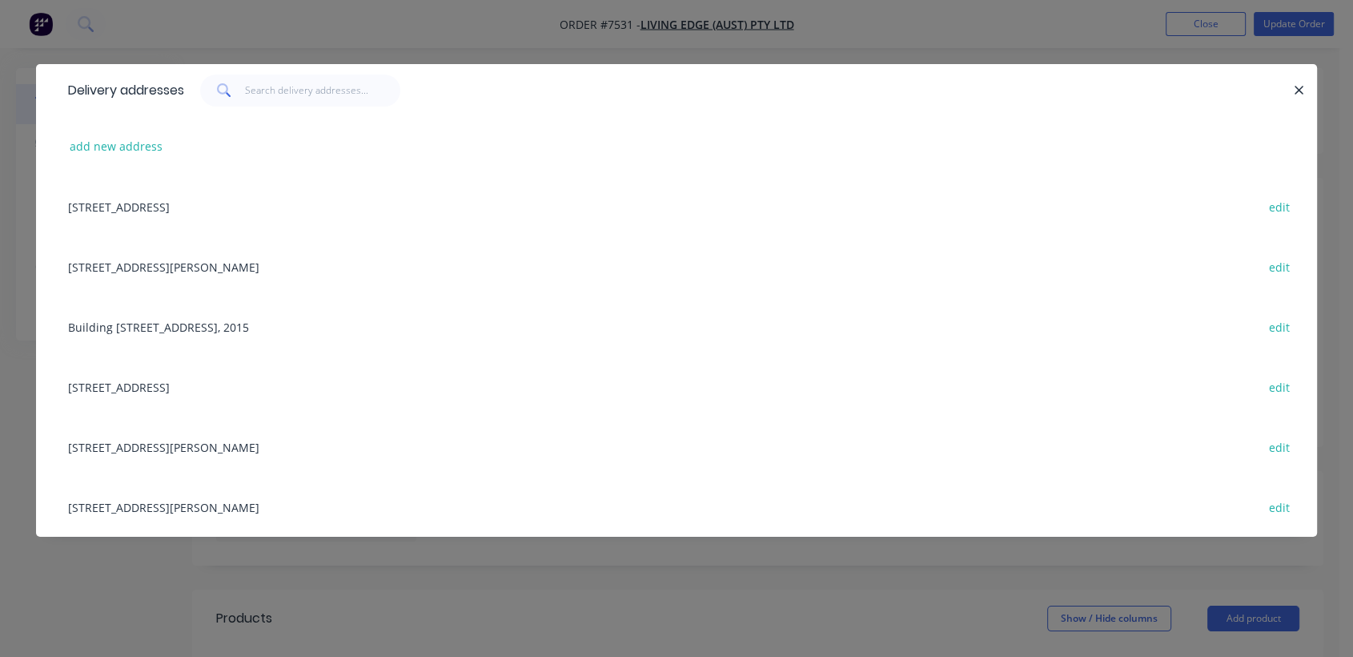
click at [159, 265] on div "Unit C, Warehouse [STREET_ADDRESS][PERSON_NAME] edit" at bounding box center [676, 266] width 1233 height 60
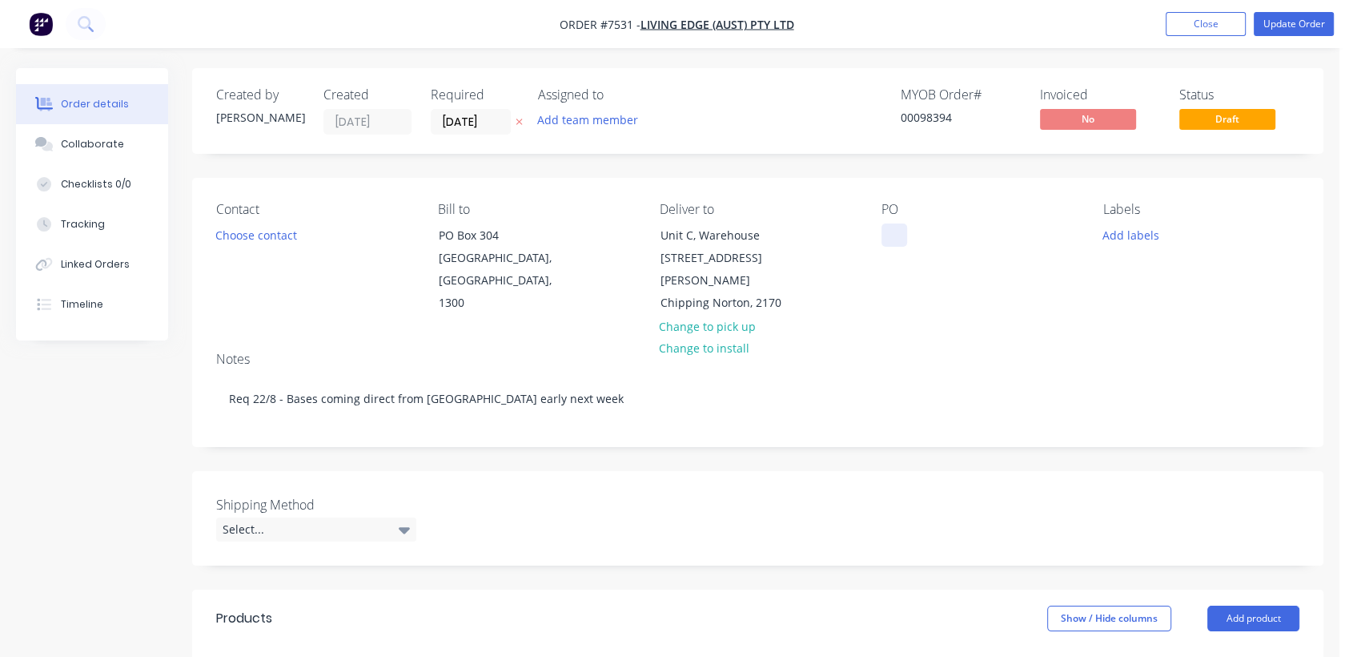
click at [894, 232] on div at bounding box center [895, 234] width 26 height 23
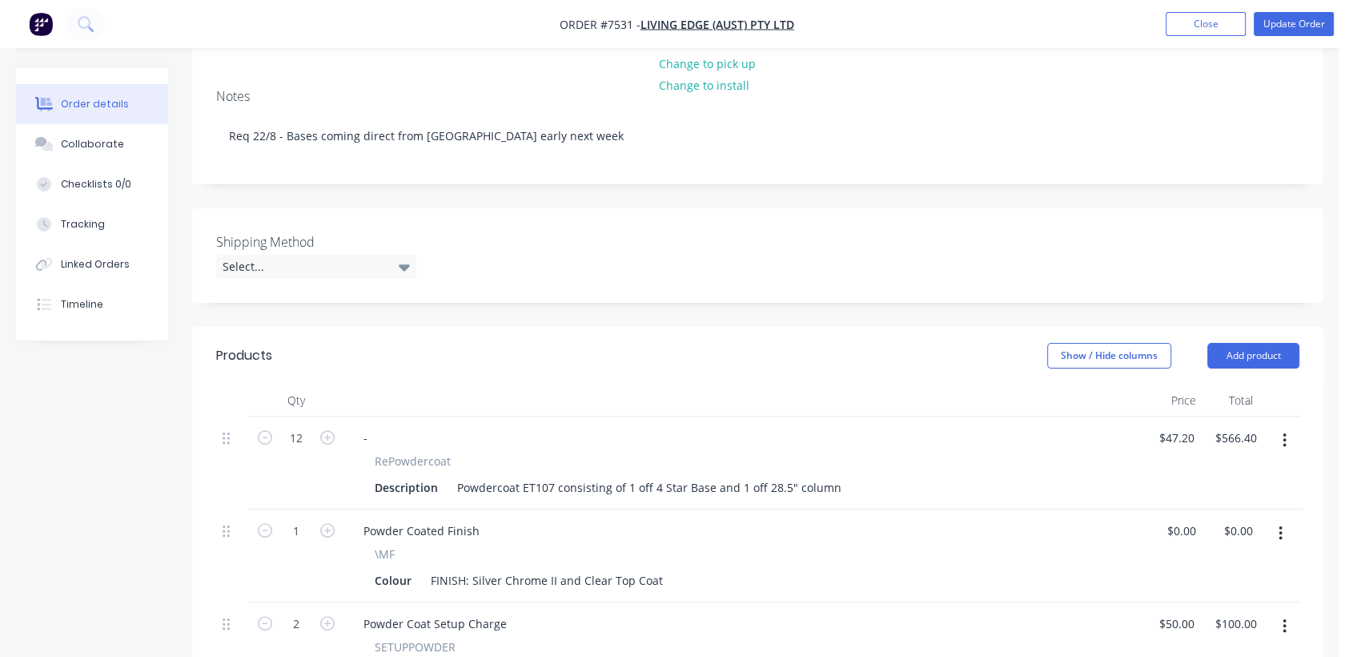
scroll to position [267, 0]
click at [336, 251] on div "Select..." at bounding box center [316, 263] width 200 height 24
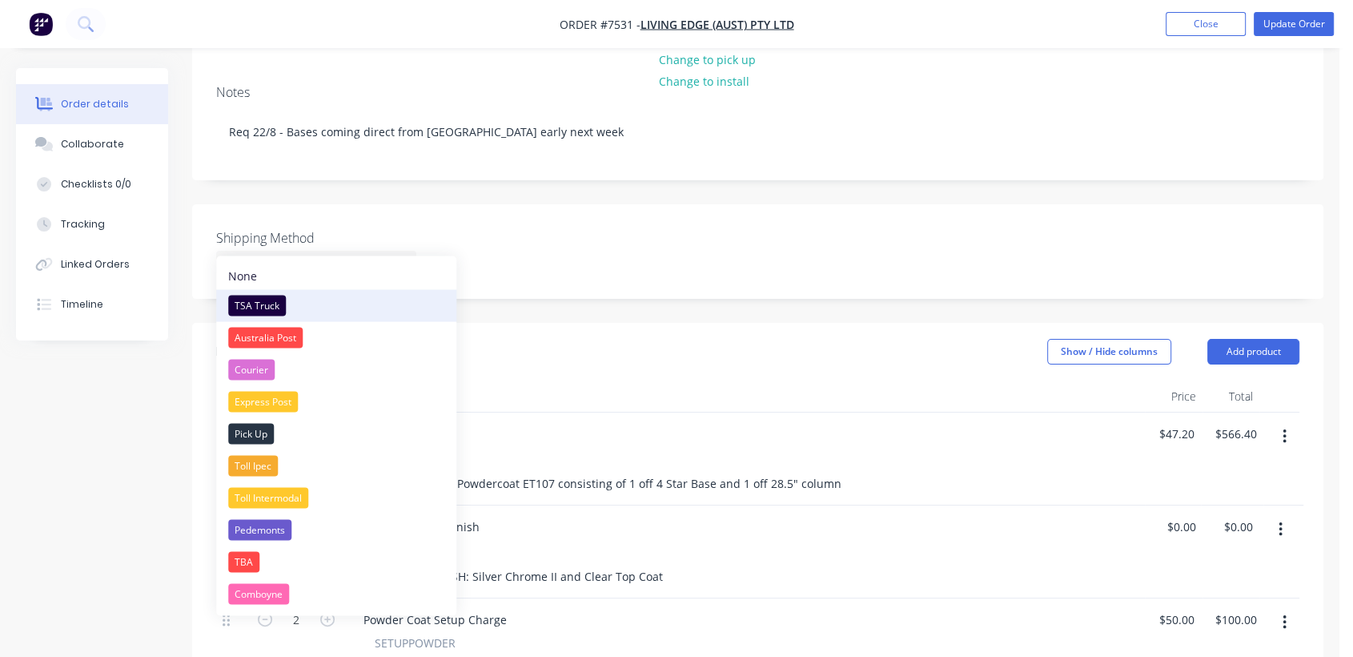
click at [260, 304] on div "TSA Truck" at bounding box center [257, 305] width 58 height 21
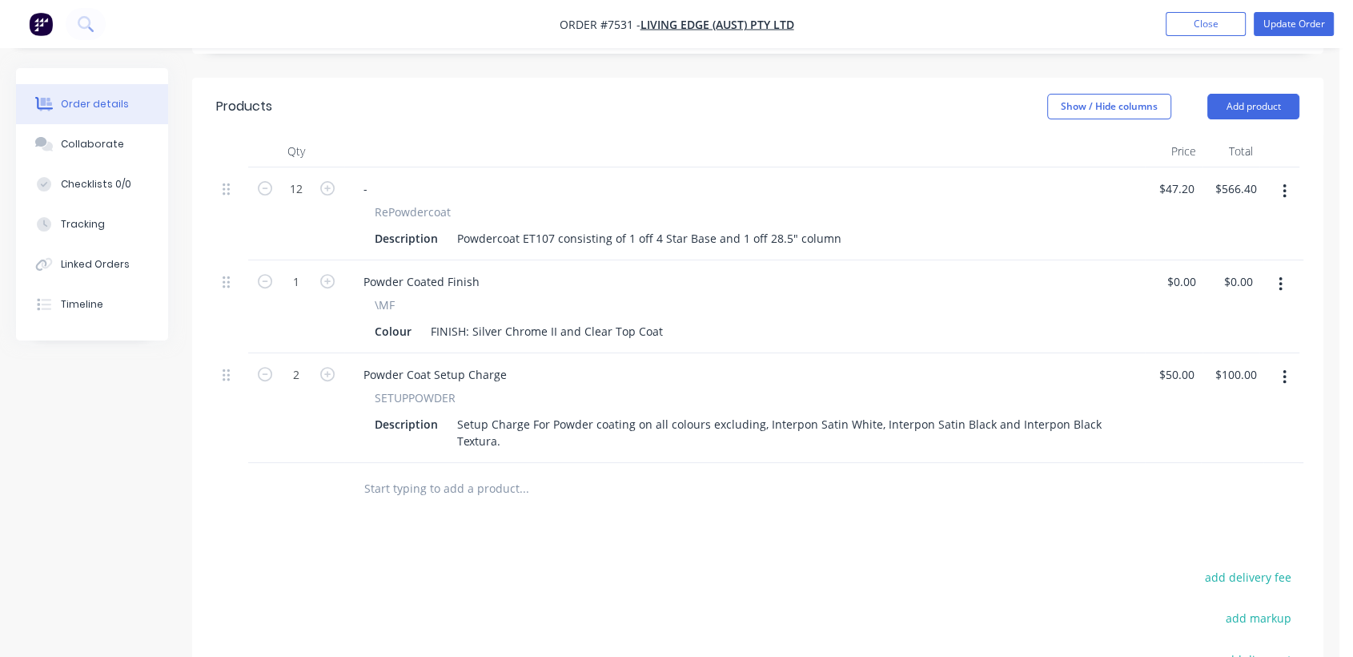
scroll to position [533, 0]
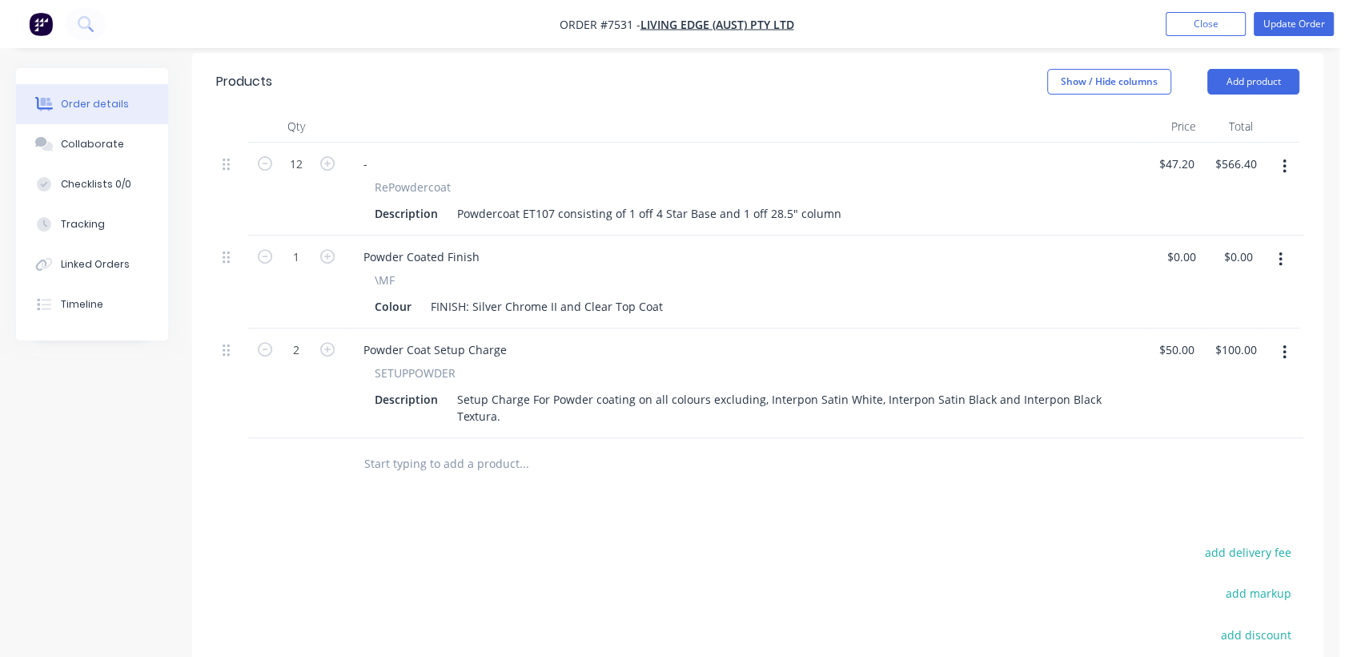
click at [509, 448] on input "text" at bounding box center [524, 464] width 320 height 32
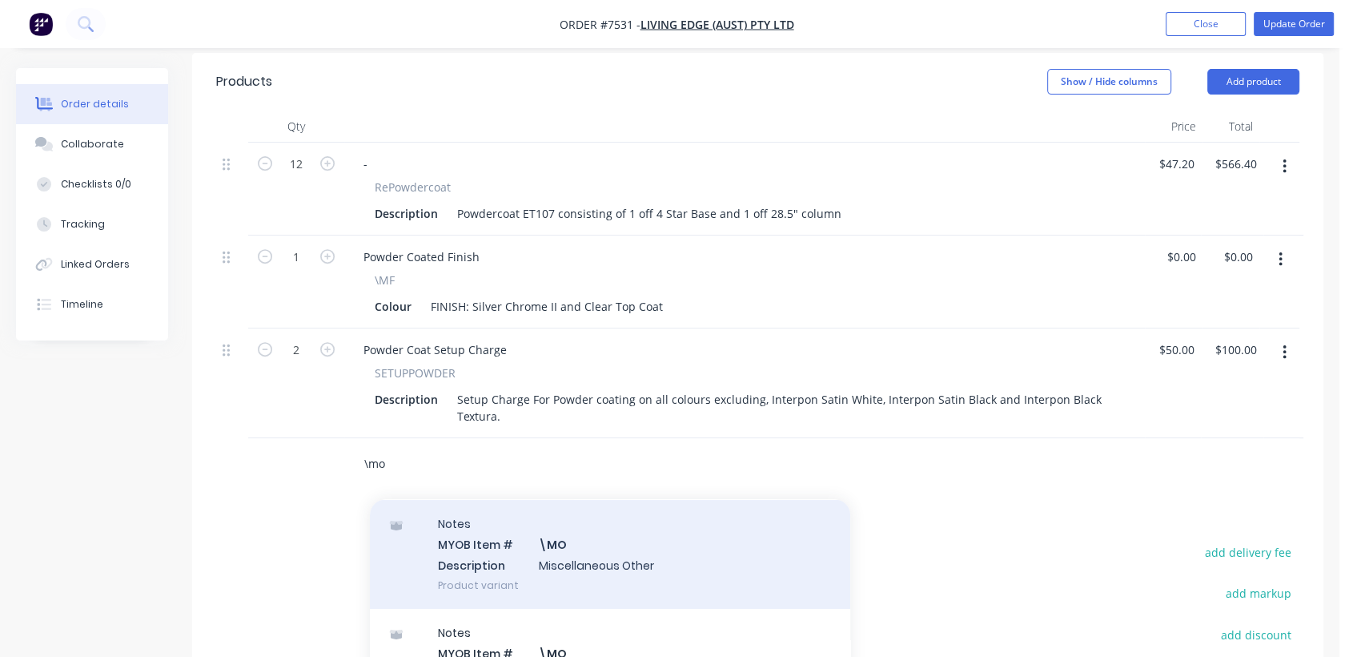
type input "\mo"
click at [591, 533] on div "Notes MYOB Item # \MO Description Miscellaneous Other Product variant" at bounding box center [610, 554] width 480 height 108
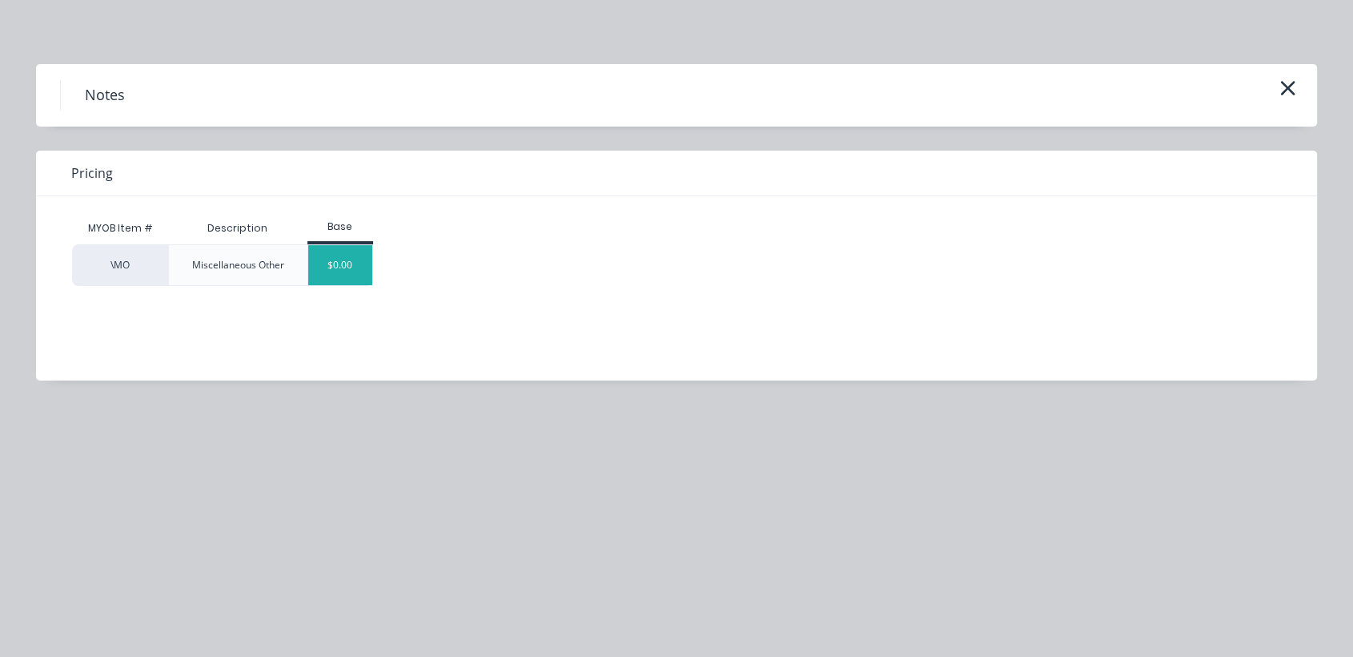
click at [332, 265] on div "$0.00" at bounding box center [340, 265] width 65 height 40
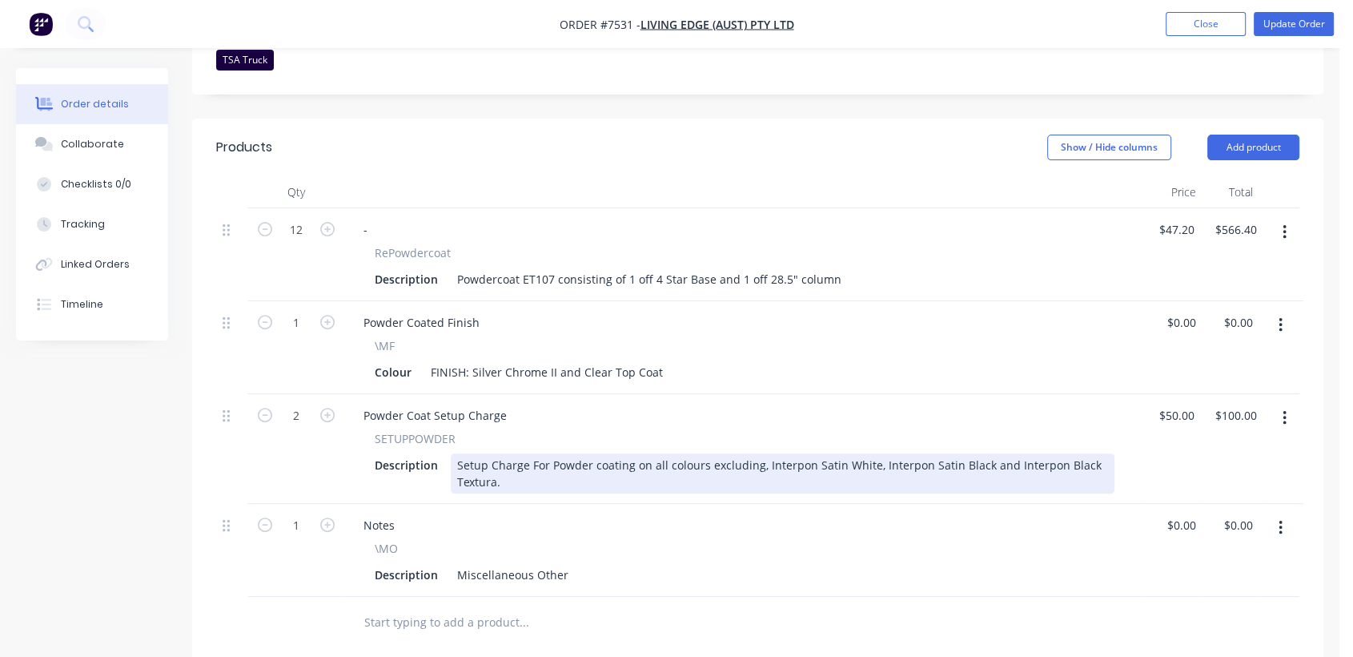
scroll to position [533, 0]
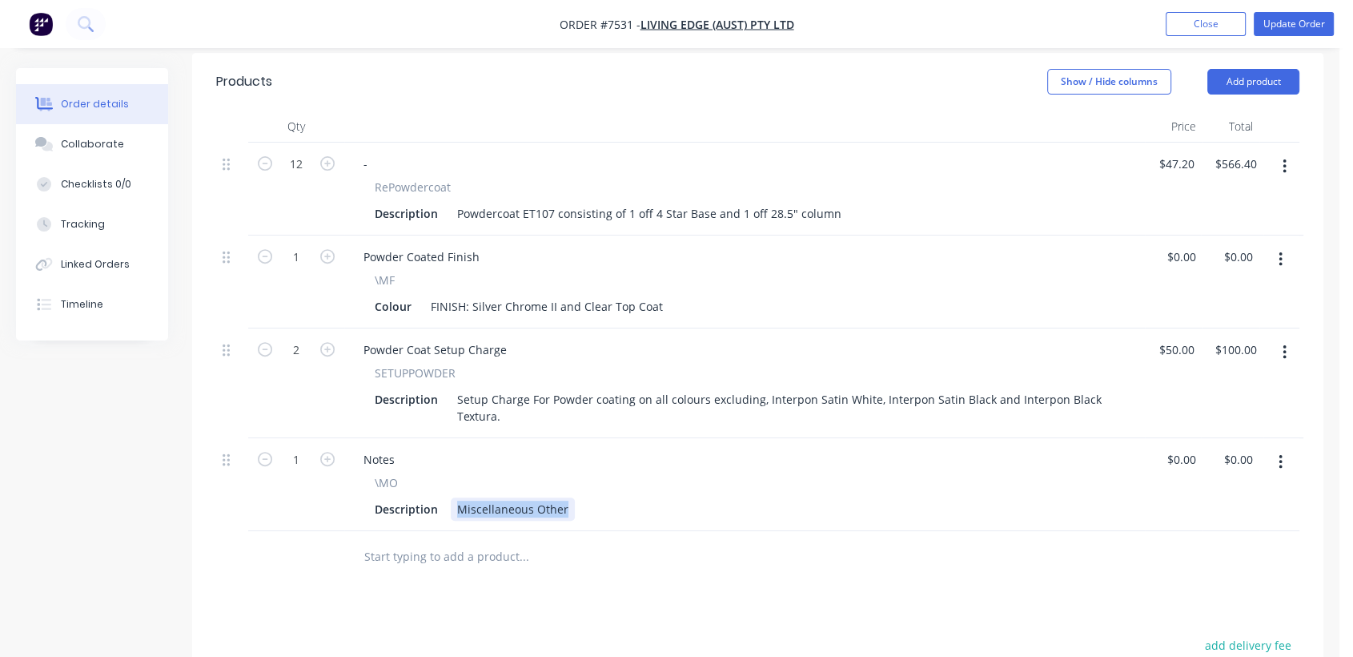
drag, startPoint x: 453, startPoint y: 482, endPoint x: 632, endPoint y: 496, distance: 179.1
click at [632, 496] on div "Notes \MO Description Miscellaneous Other" at bounding box center [744, 484] width 801 height 93
type input "$0.00"
click at [101, 146] on div "Collaborate" at bounding box center [92, 144] width 63 height 14
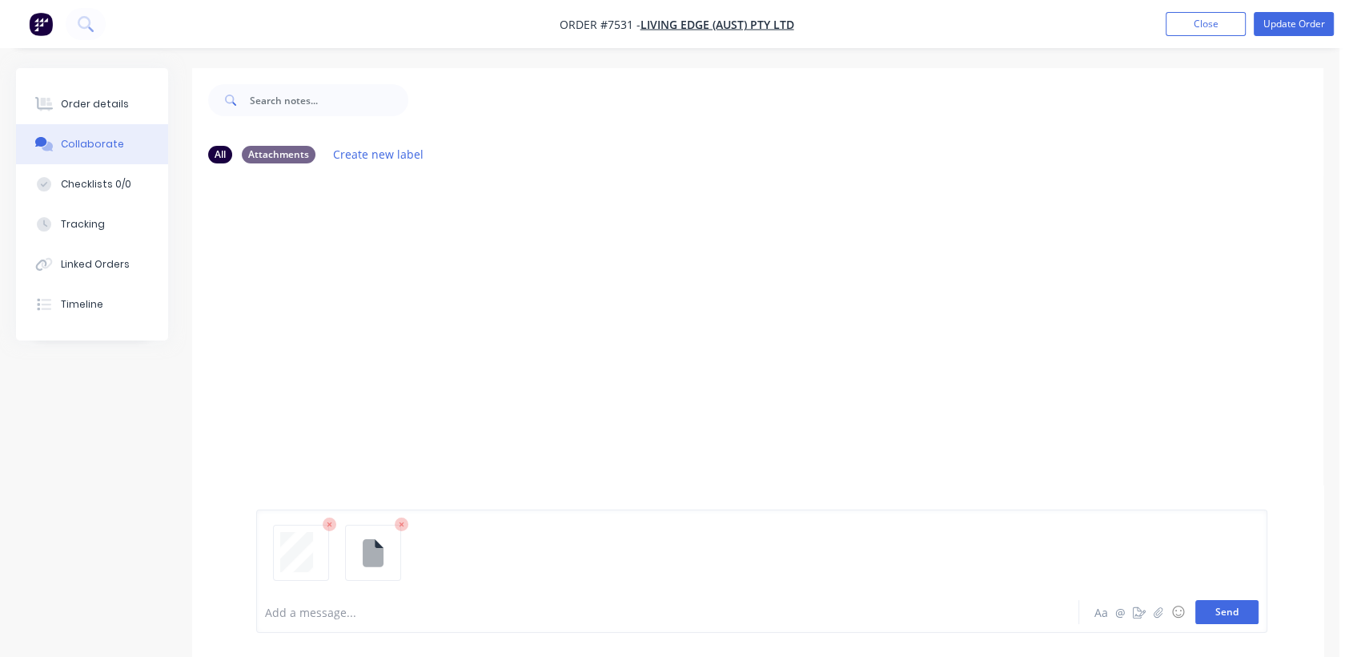
click at [1250, 605] on button "Send" at bounding box center [1226, 612] width 63 height 24
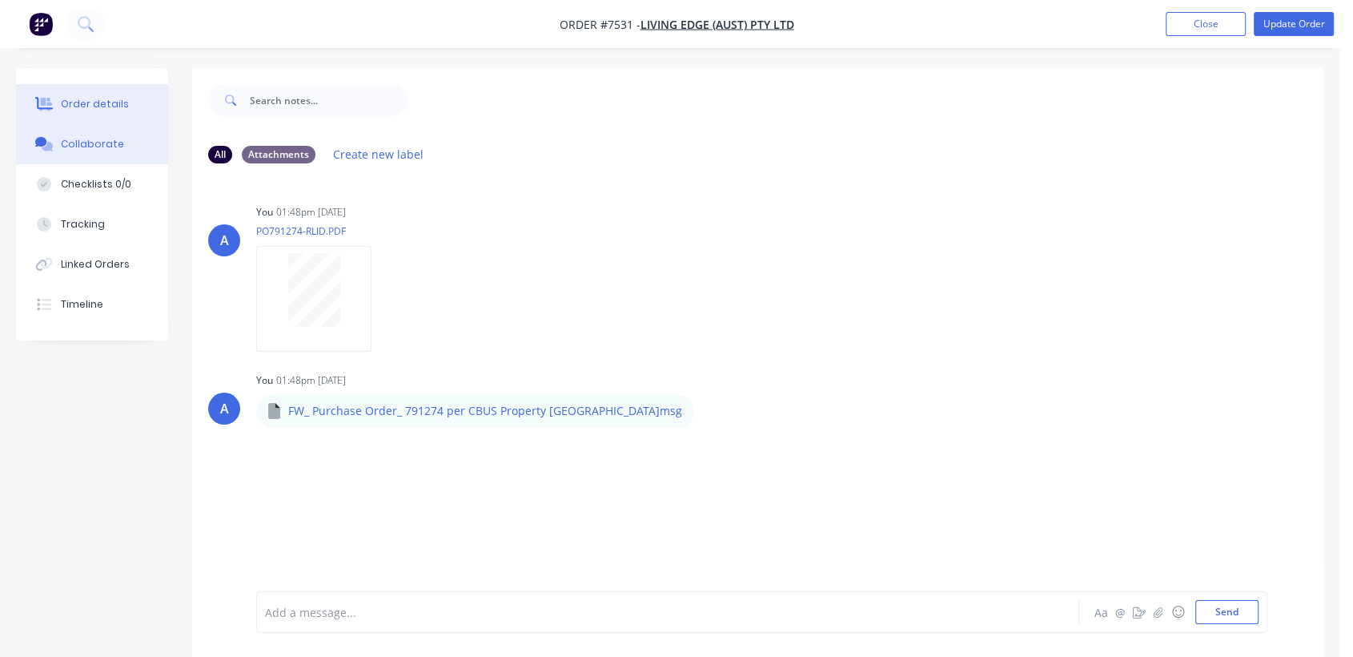
click at [117, 97] on div "Order details" at bounding box center [95, 104] width 68 height 14
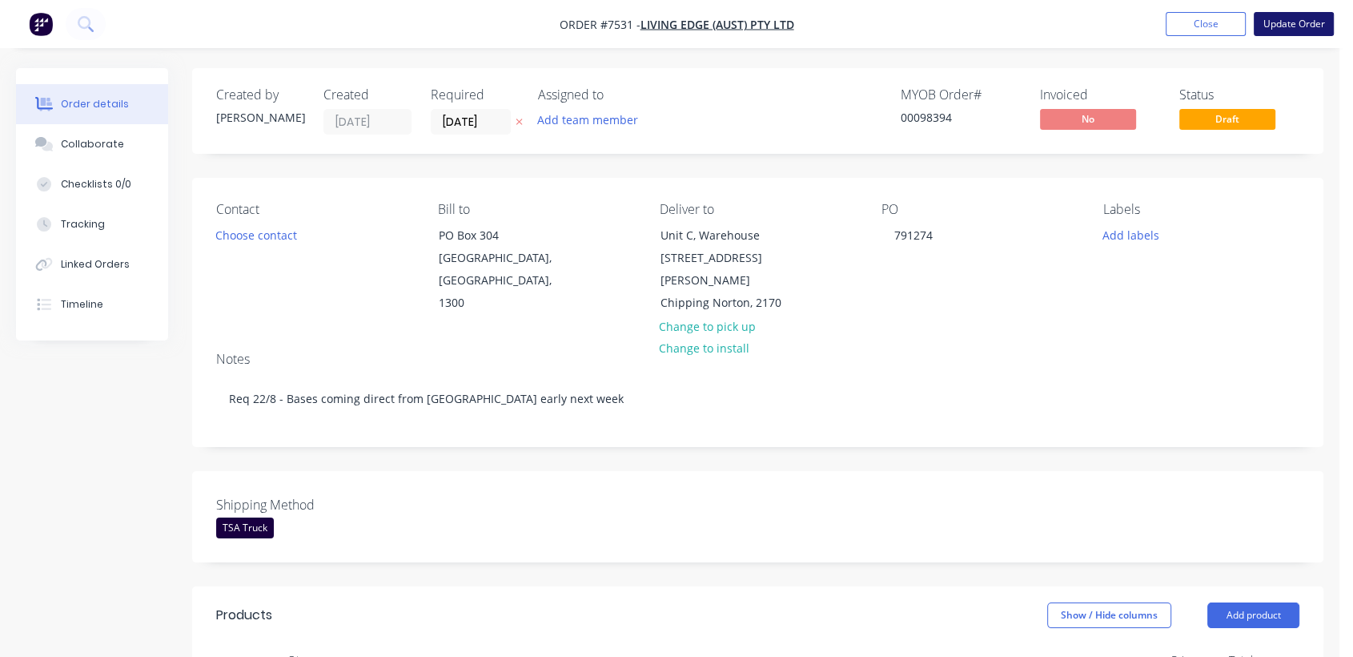
click at [1305, 25] on button "Update Order" at bounding box center [1294, 24] width 80 height 24
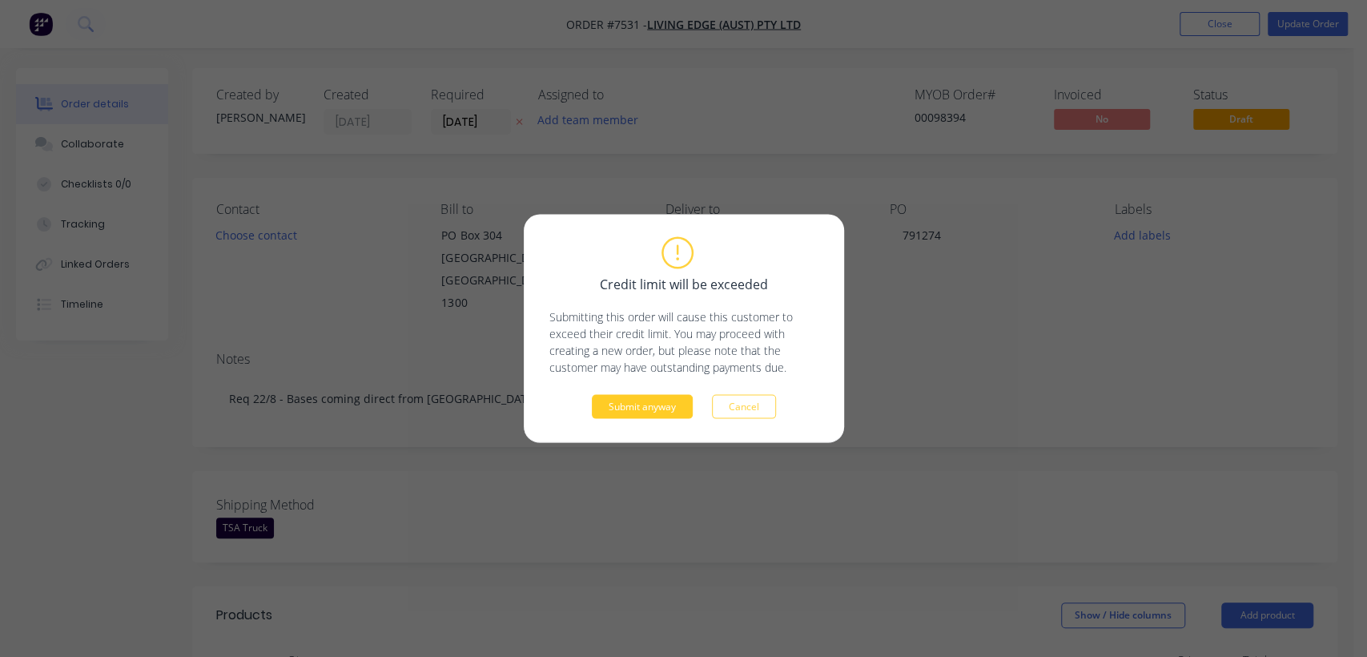
click at [655, 403] on button "Submit anyway" at bounding box center [642, 407] width 101 height 24
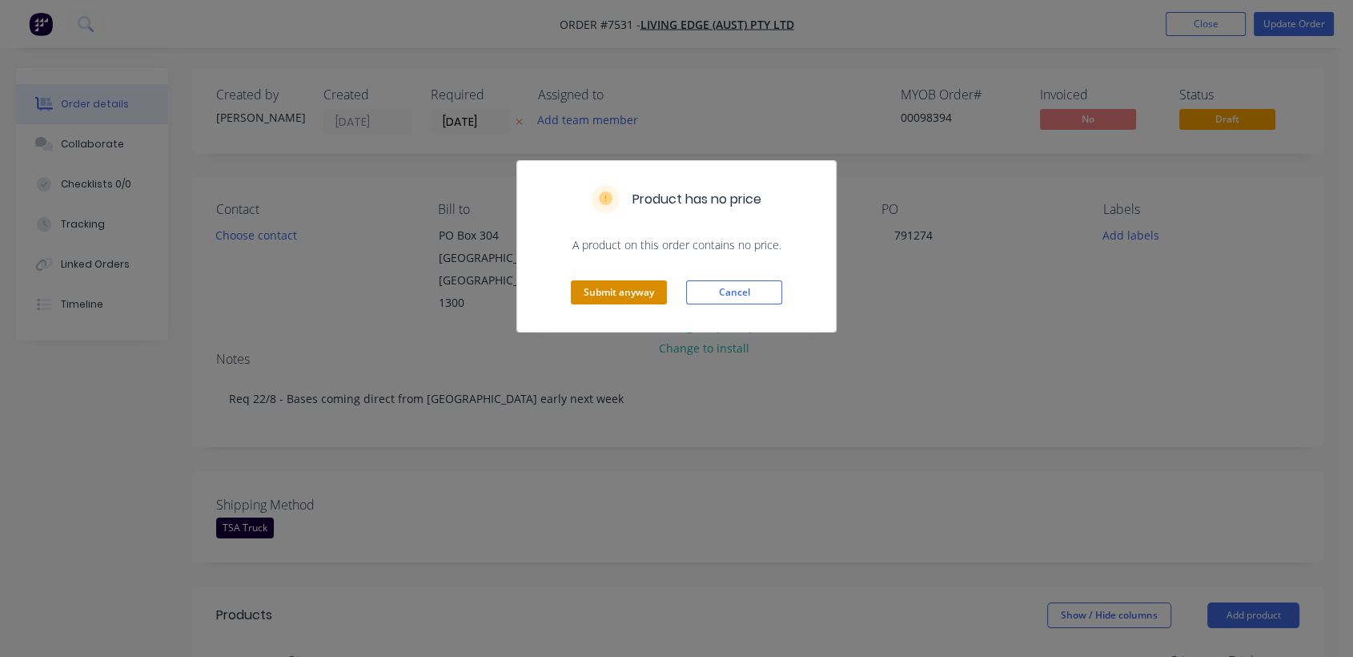
click at [597, 297] on button "Submit anyway" at bounding box center [619, 292] width 96 height 24
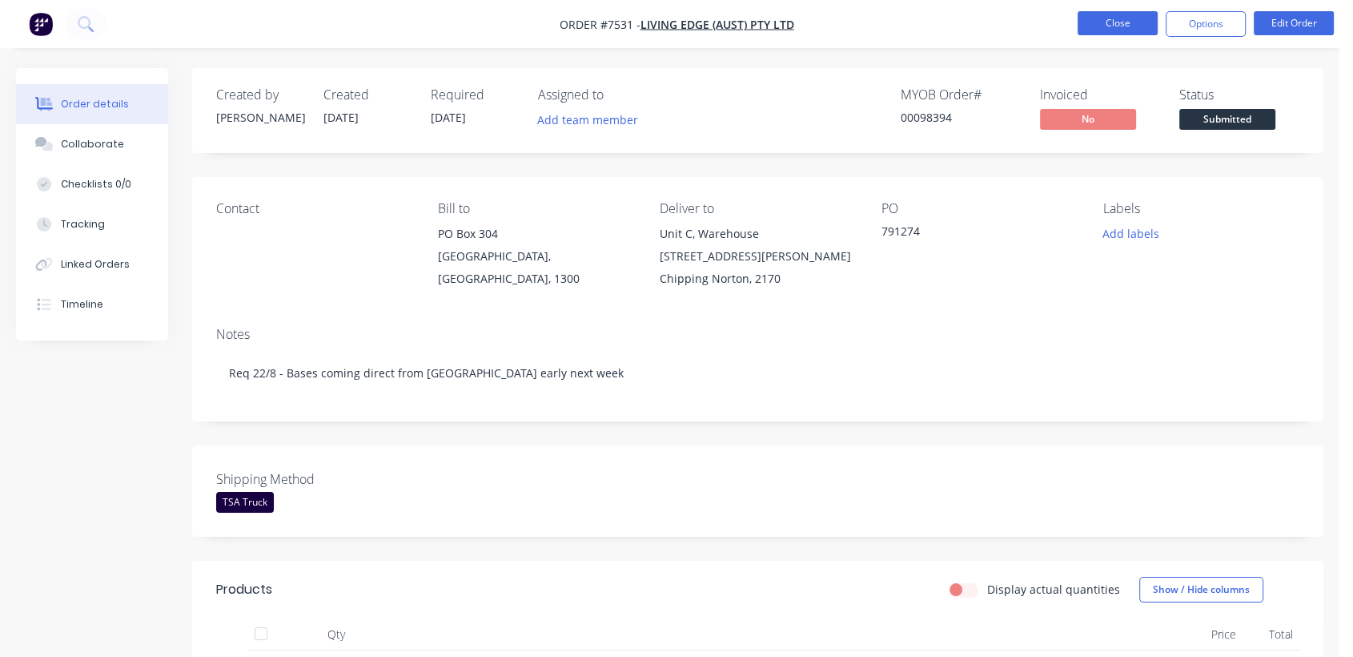
click at [1115, 20] on button "Close" at bounding box center [1118, 23] width 80 height 24
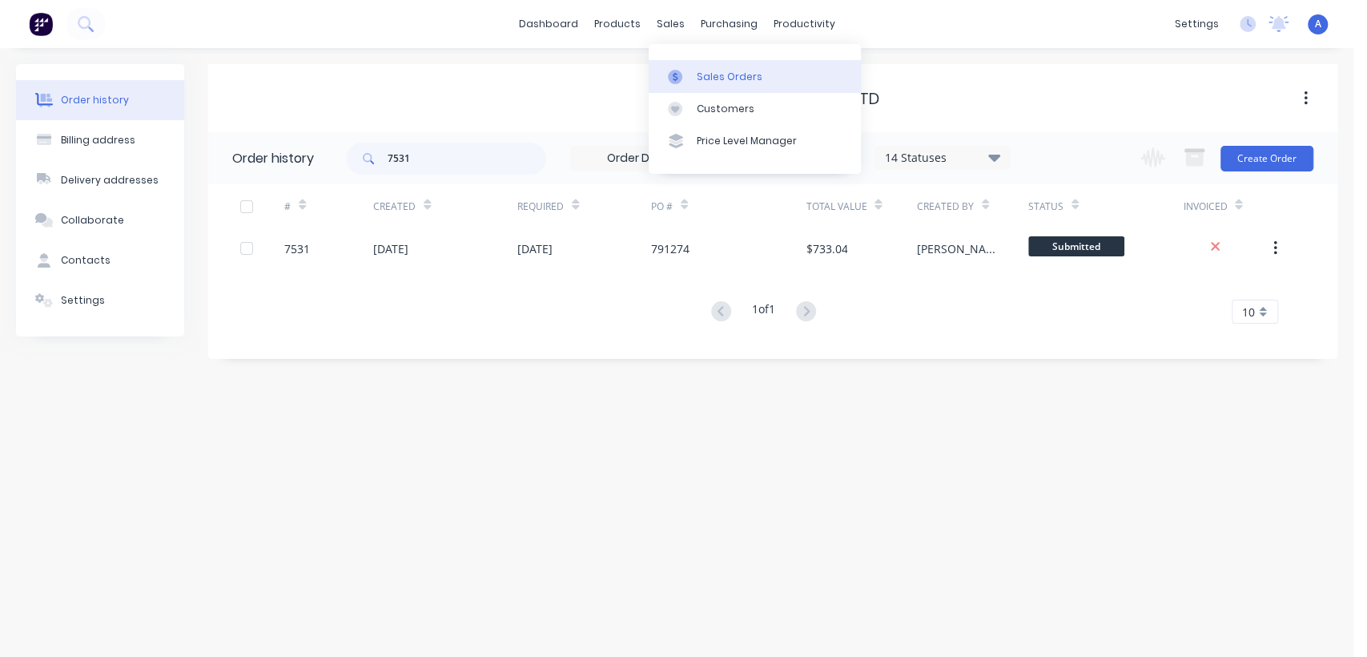
click at [704, 70] on div "Sales Orders" at bounding box center [730, 77] width 66 height 14
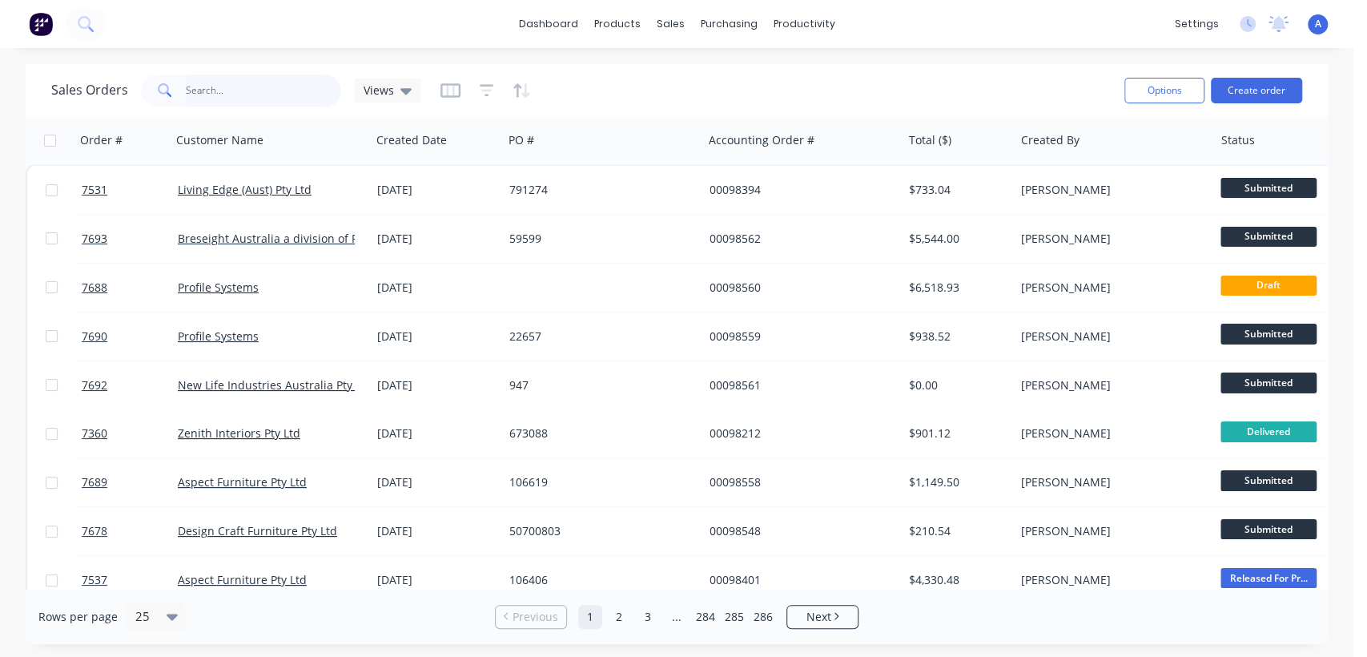
click at [219, 91] on input "text" at bounding box center [264, 90] width 156 height 32
type input "98550"
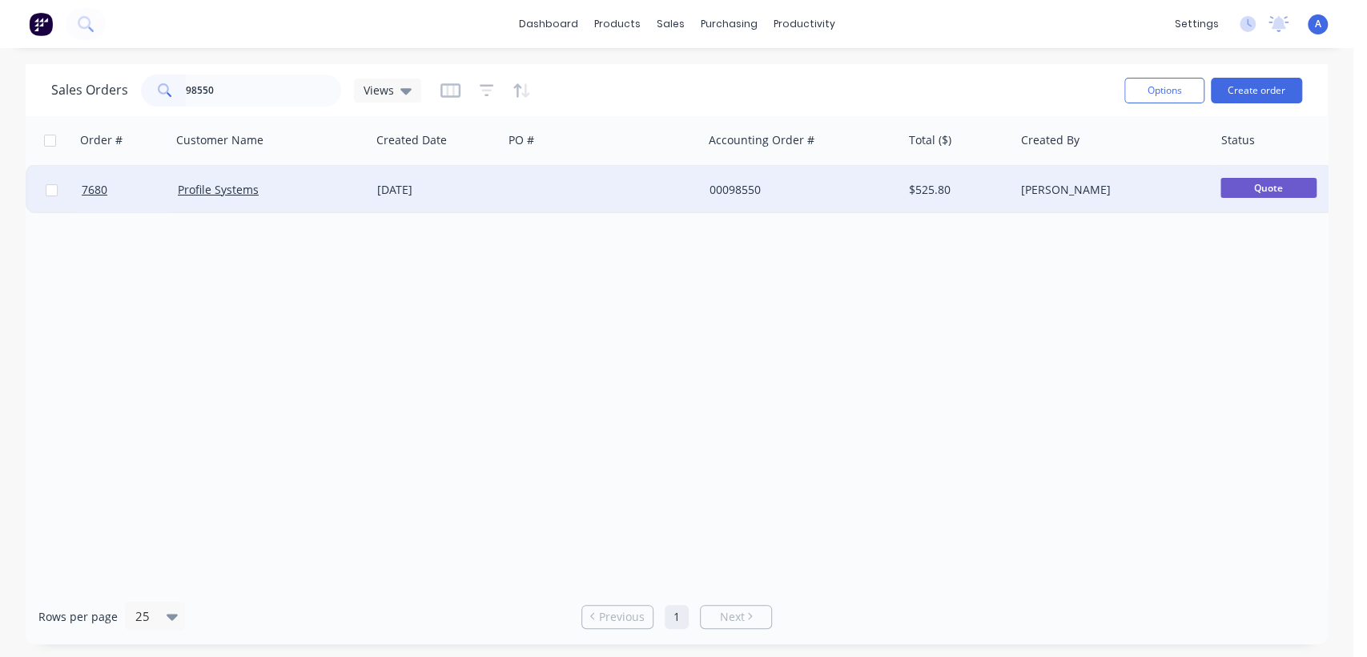
click at [497, 189] on div "[DATE]" at bounding box center [437, 190] width 132 height 48
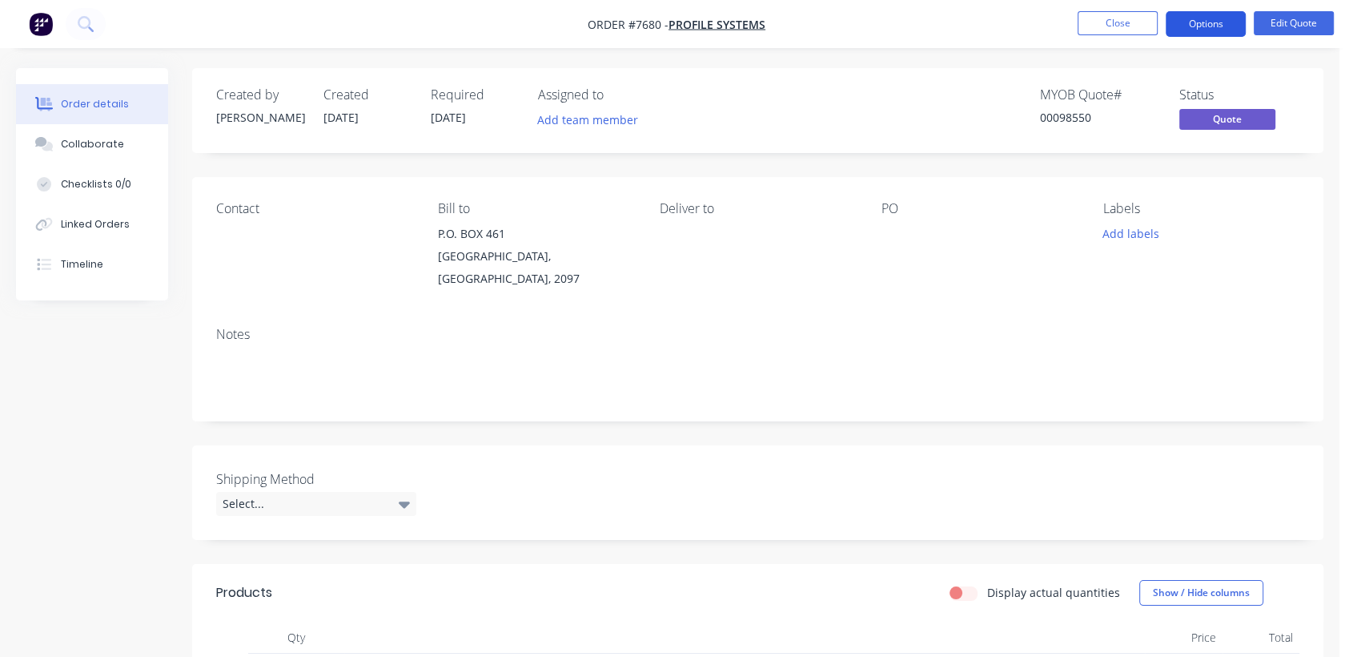
click at [1189, 18] on button "Options" at bounding box center [1206, 24] width 80 height 26
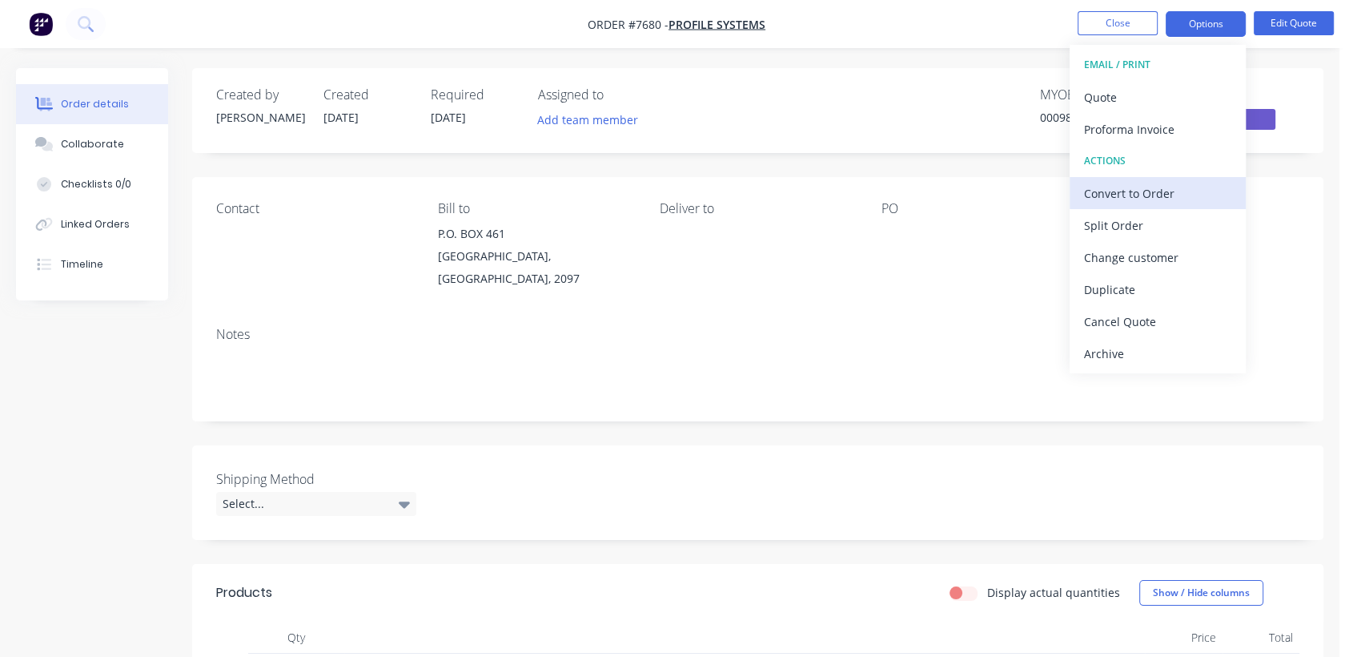
click at [1147, 188] on div "Convert to Order" at bounding box center [1157, 193] width 147 height 23
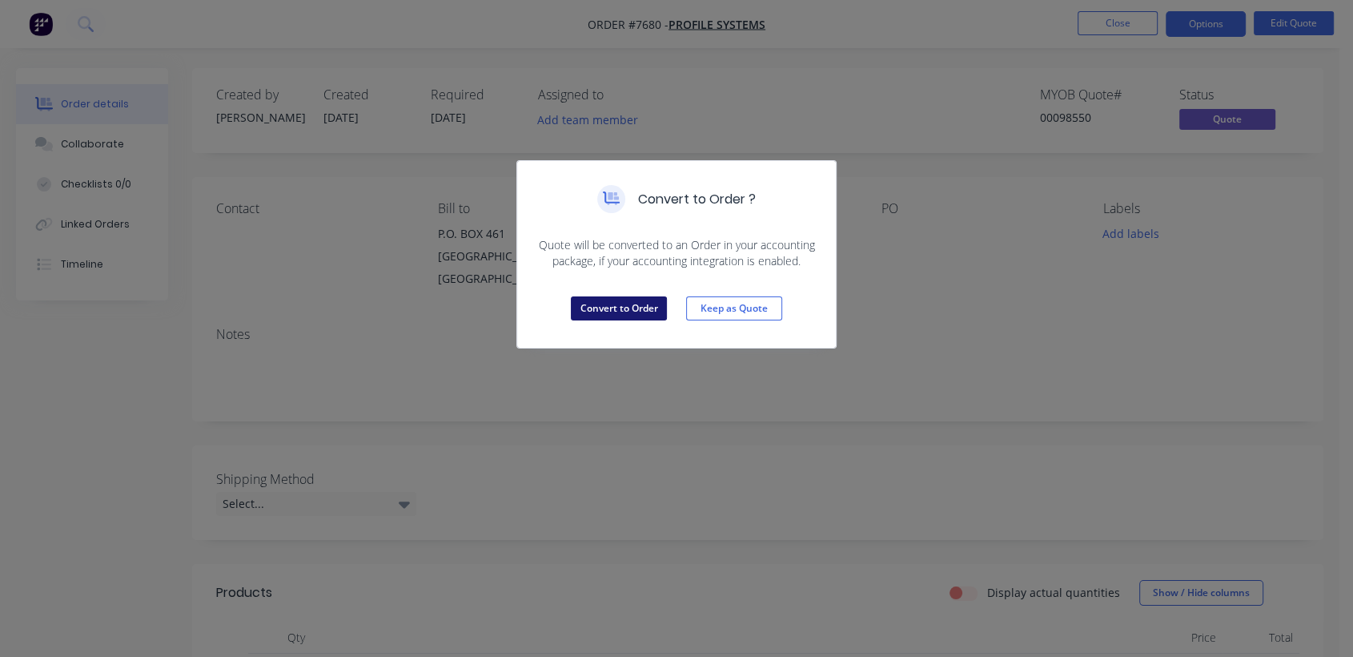
click at [645, 303] on button "Convert to Order" at bounding box center [619, 308] width 96 height 24
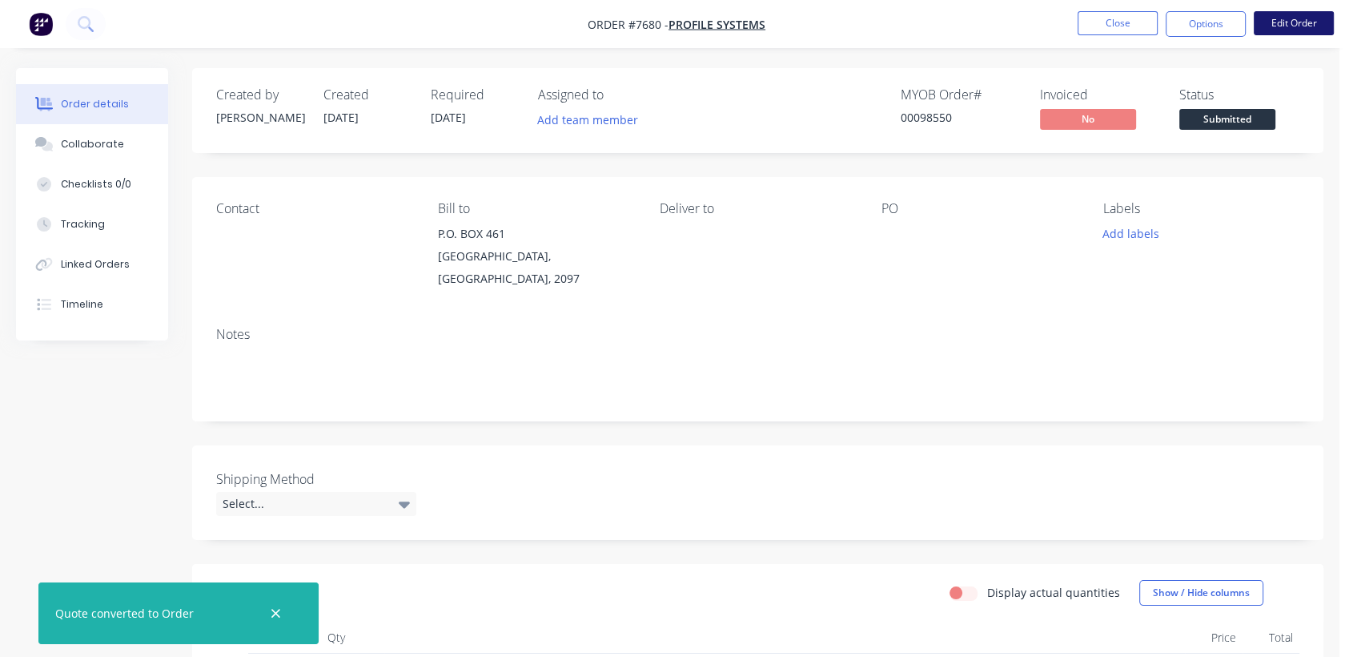
click at [1304, 26] on button "Edit Order" at bounding box center [1294, 23] width 80 height 24
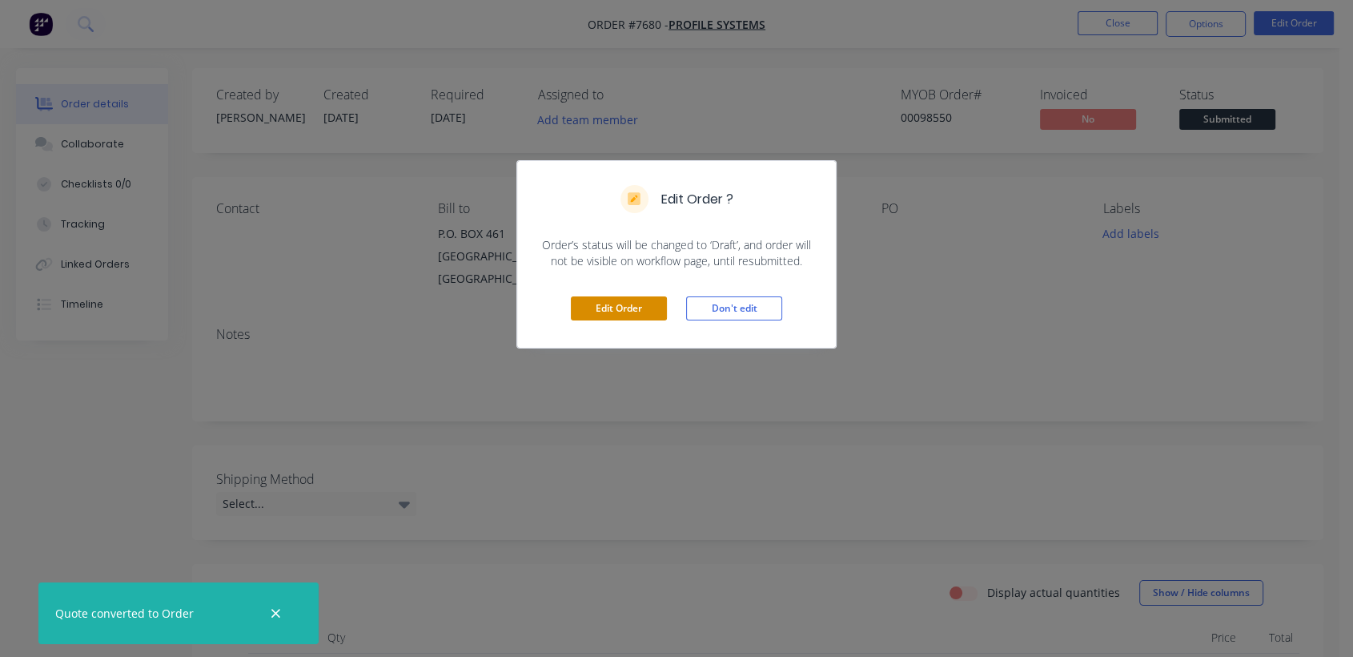
click at [641, 304] on button "Edit Order" at bounding box center [619, 308] width 96 height 24
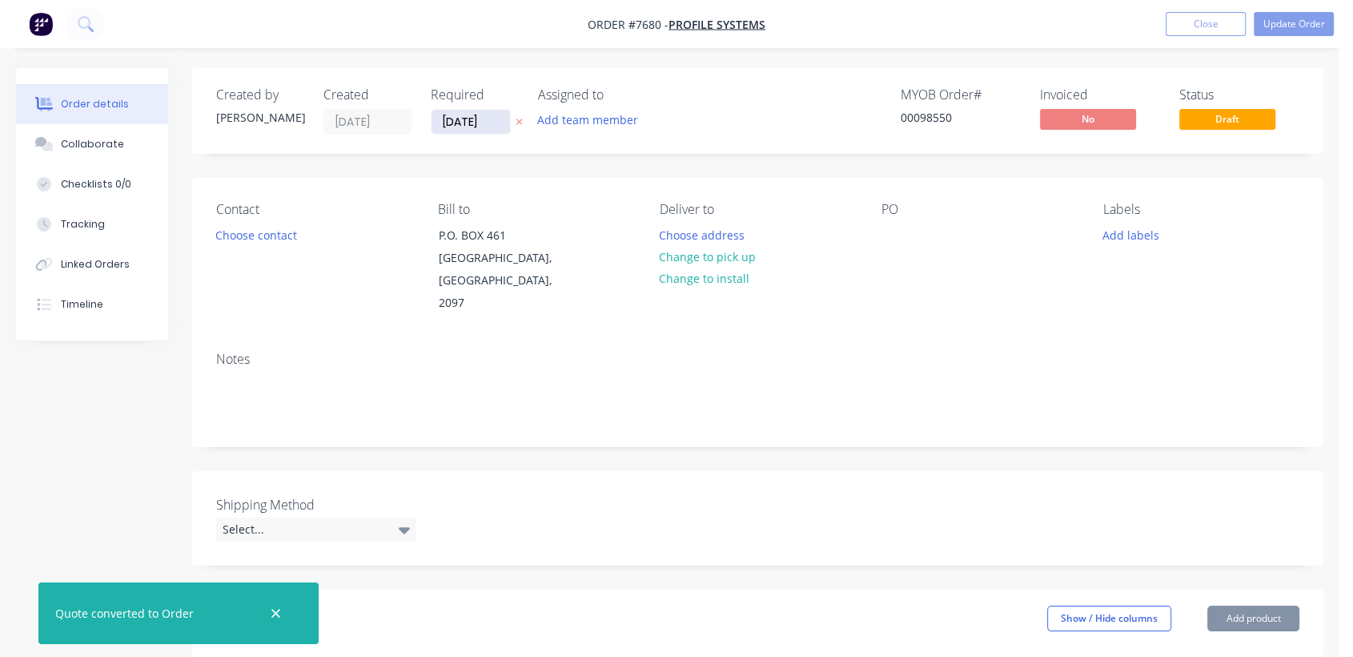
click at [495, 115] on input "[DATE]" at bounding box center [471, 122] width 78 height 24
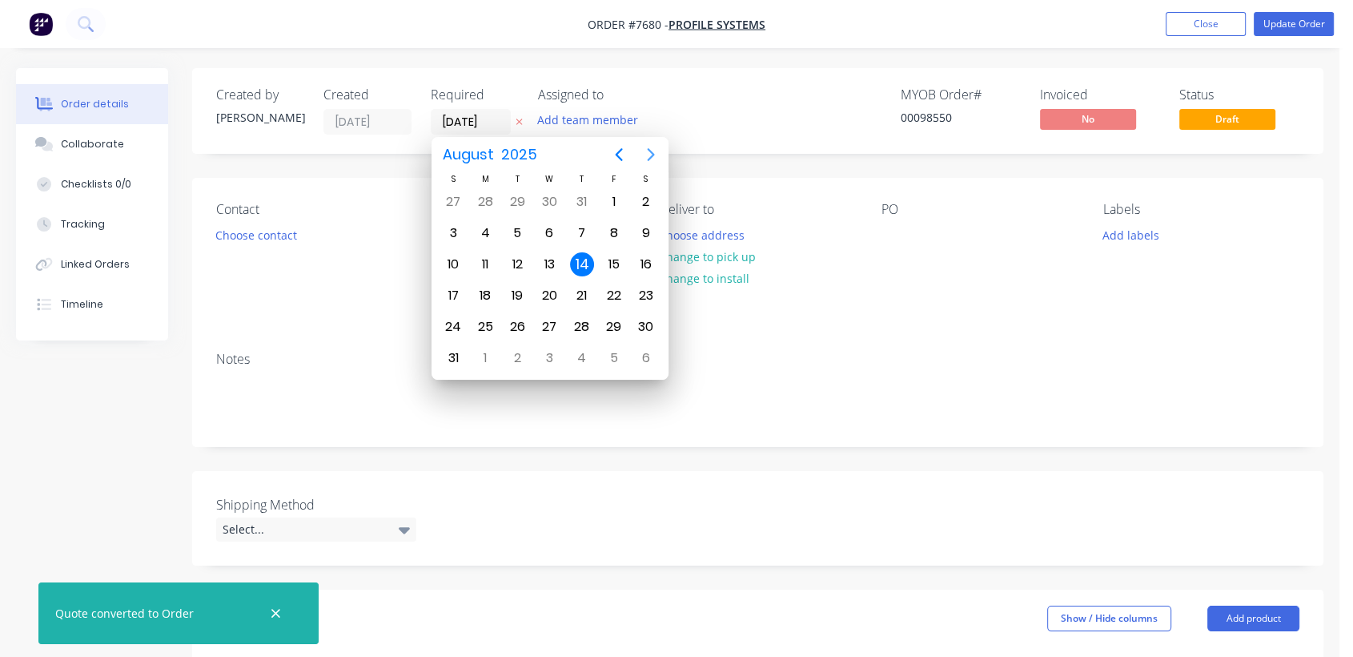
click at [651, 146] on icon "Next page" at bounding box center [650, 154] width 19 height 19
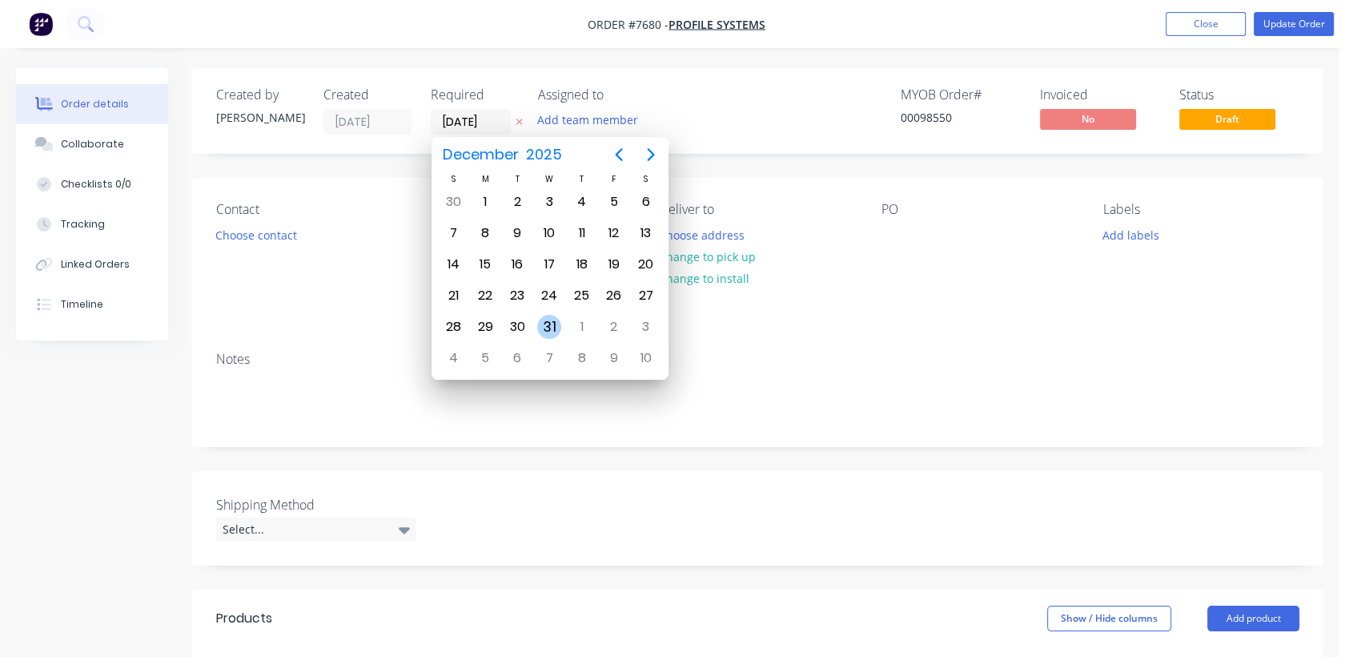
click at [548, 315] on div "31" at bounding box center [549, 327] width 24 height 24
type input "[DATE]"
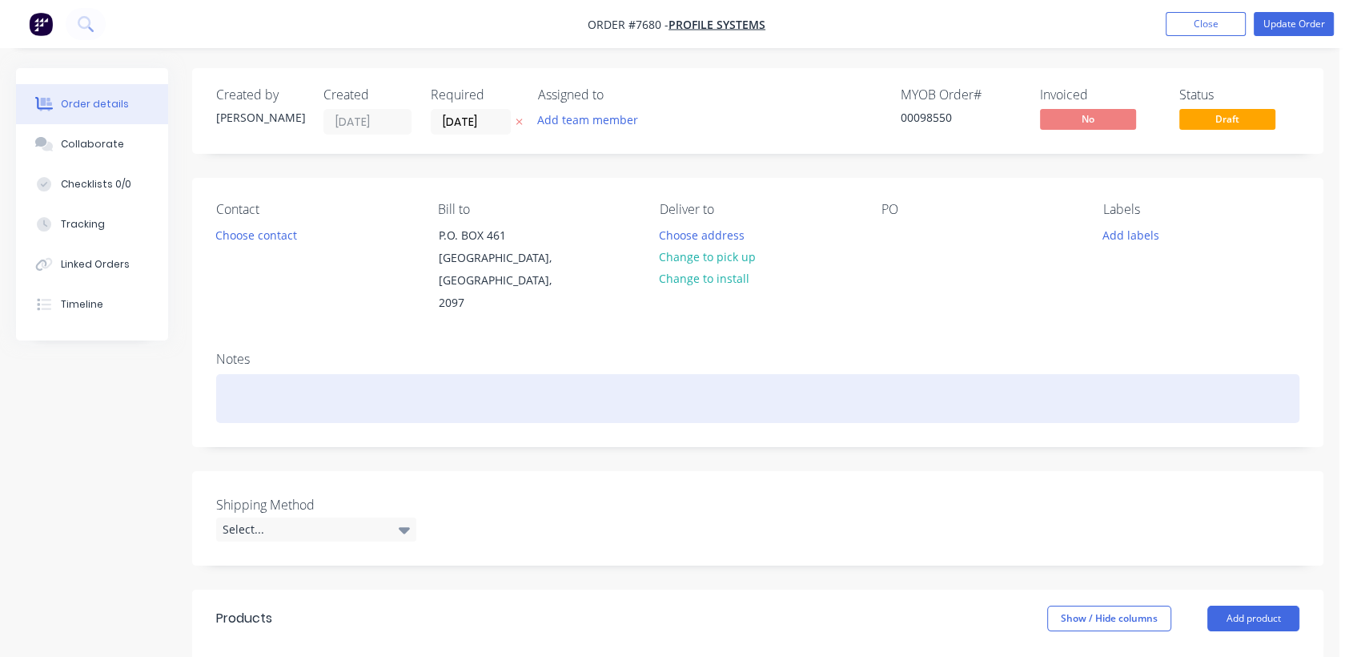
click at [282, 380] on div at bounding box center [757, 398] width 1083 height 49
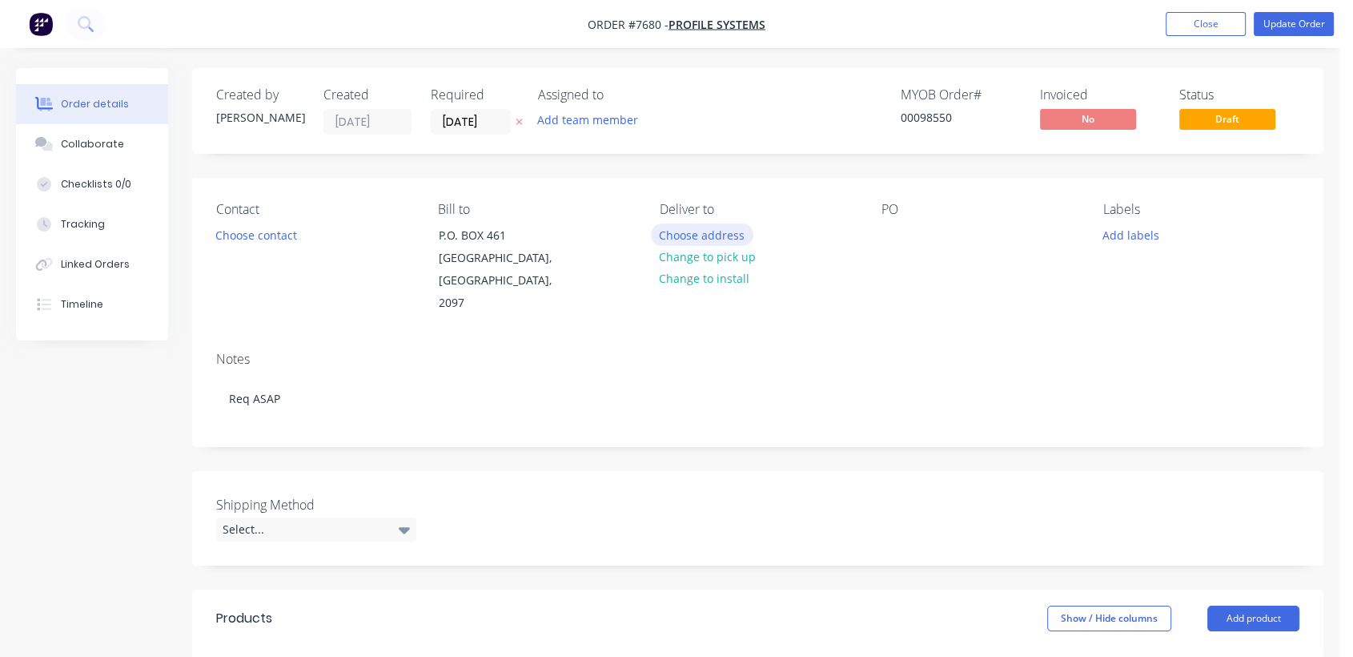
click at [725, 228] on button "Choose address" at bounding box center [702, 234] width 102 height 22
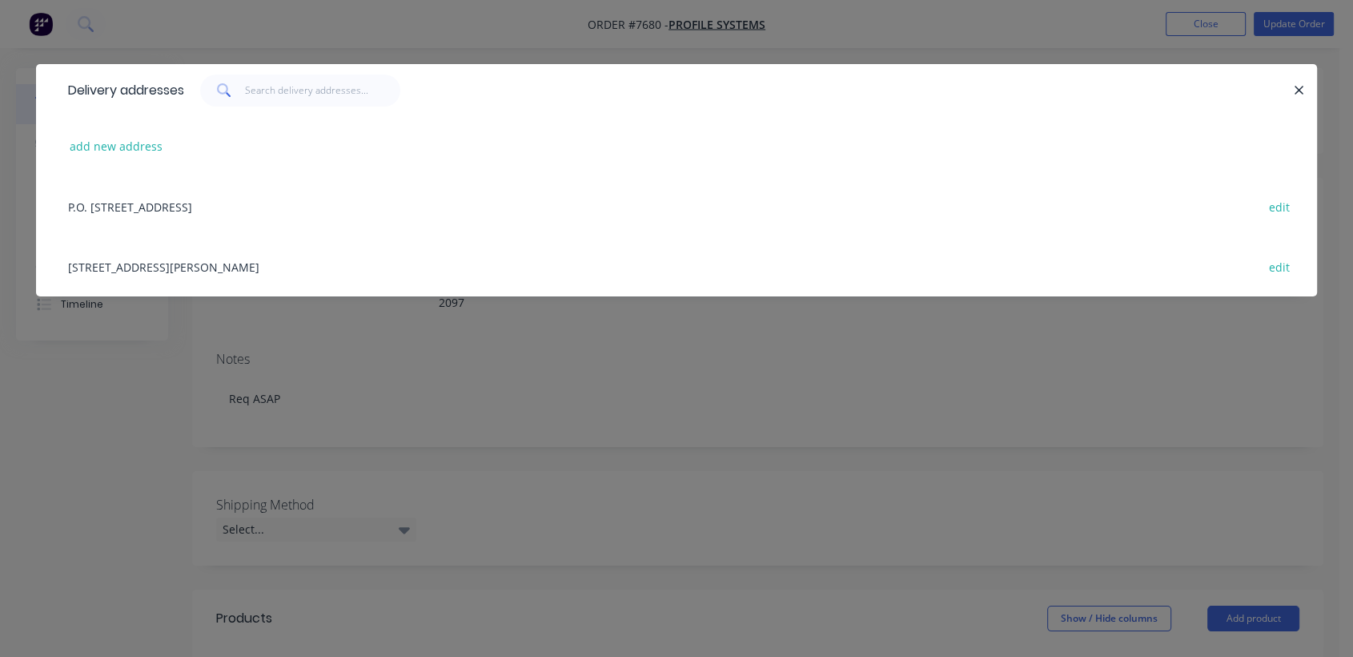
click at [271, 271] on div "[STREET_ADDRESS][PERSON_NAME] edit" at bounding box center [676, 266] width 1233 height 60
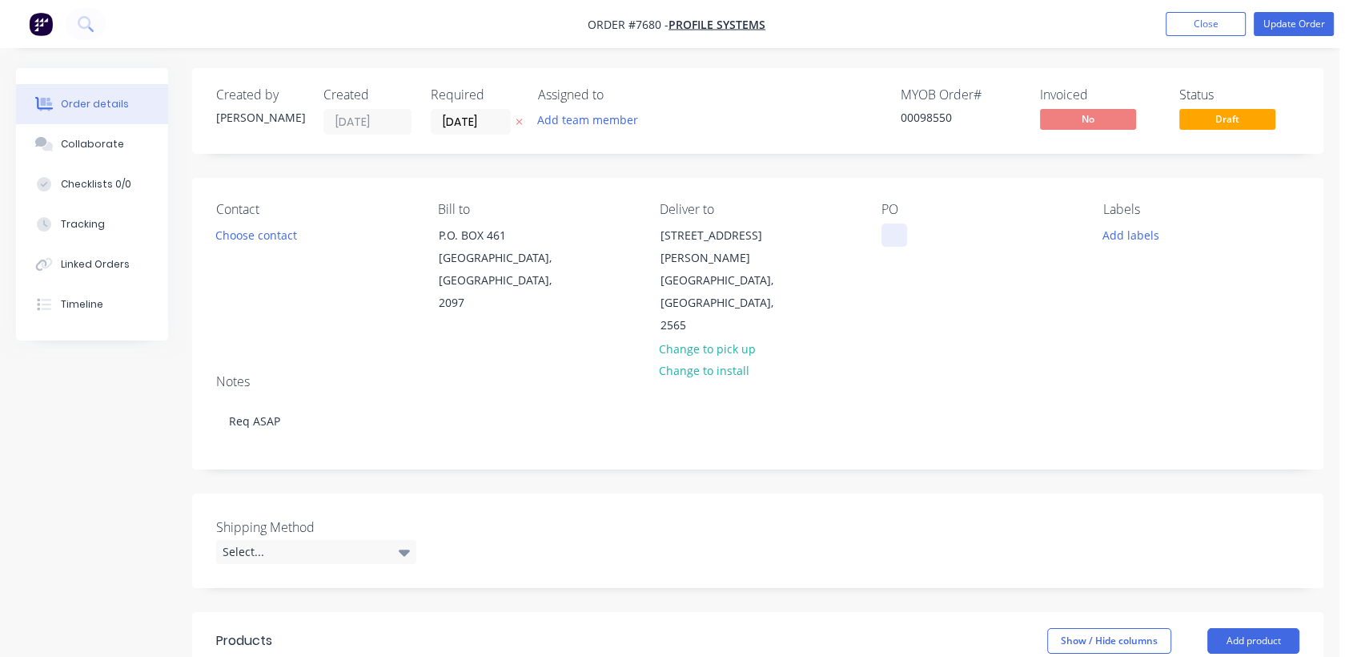
click at [892, 237] on div at bounding box center [895, 234] width 26 height 23
click at [336, 540] on div "Select..." at bounding box center [316, 552] width 200 height 24
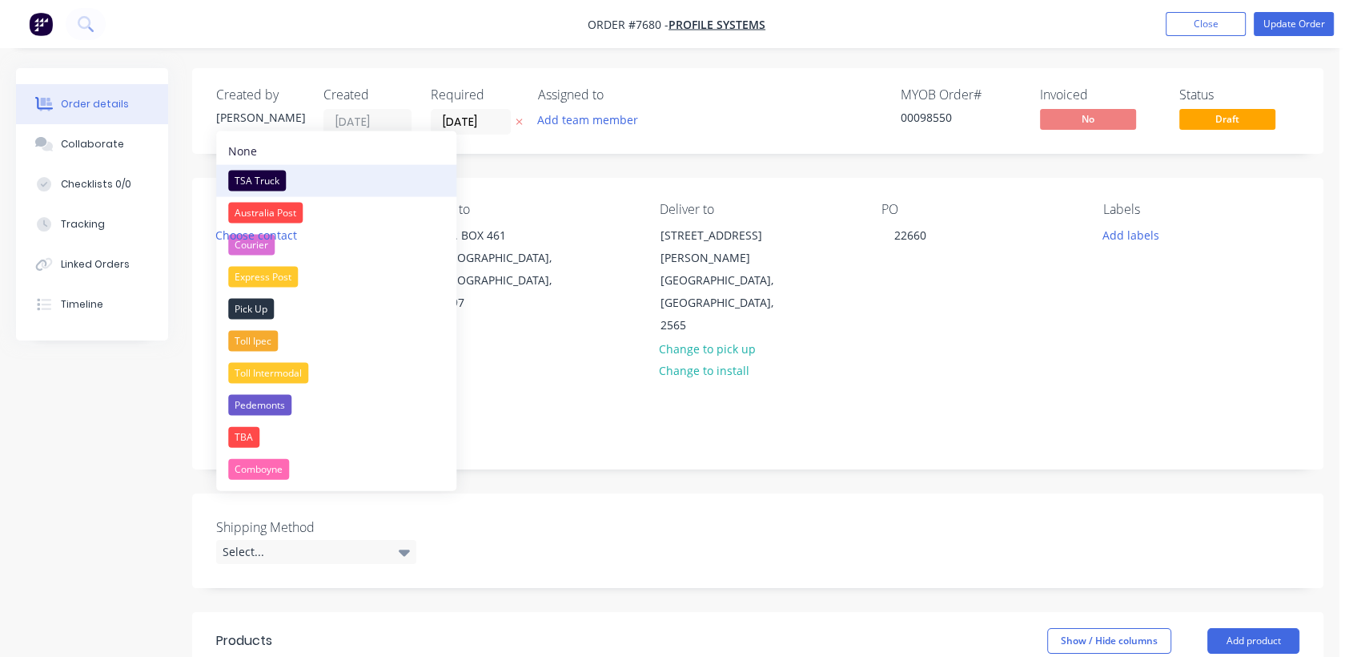
click at [255, 178] on div "TSA Truck" at bounding box center [257, 181] width 58 height 21
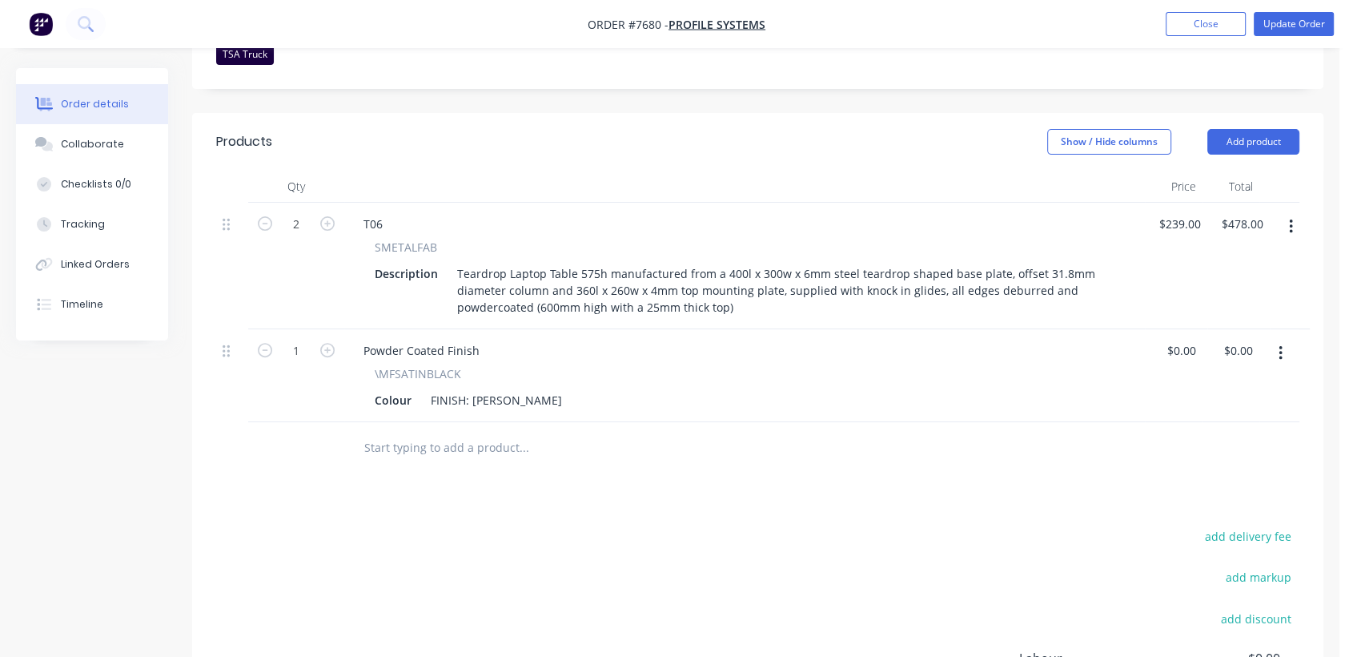
scroll to position [533, 0]
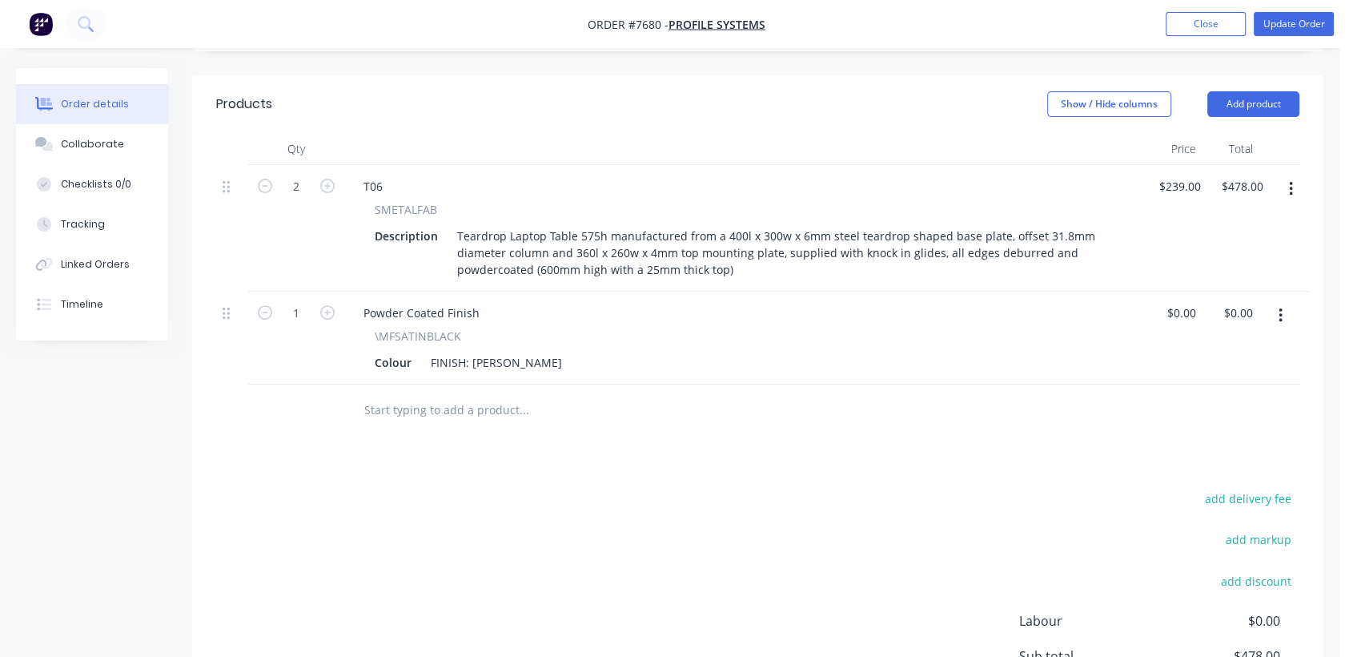
click at [459, 394] on input "text" at bounding box center [524, 410] width 320 height 32
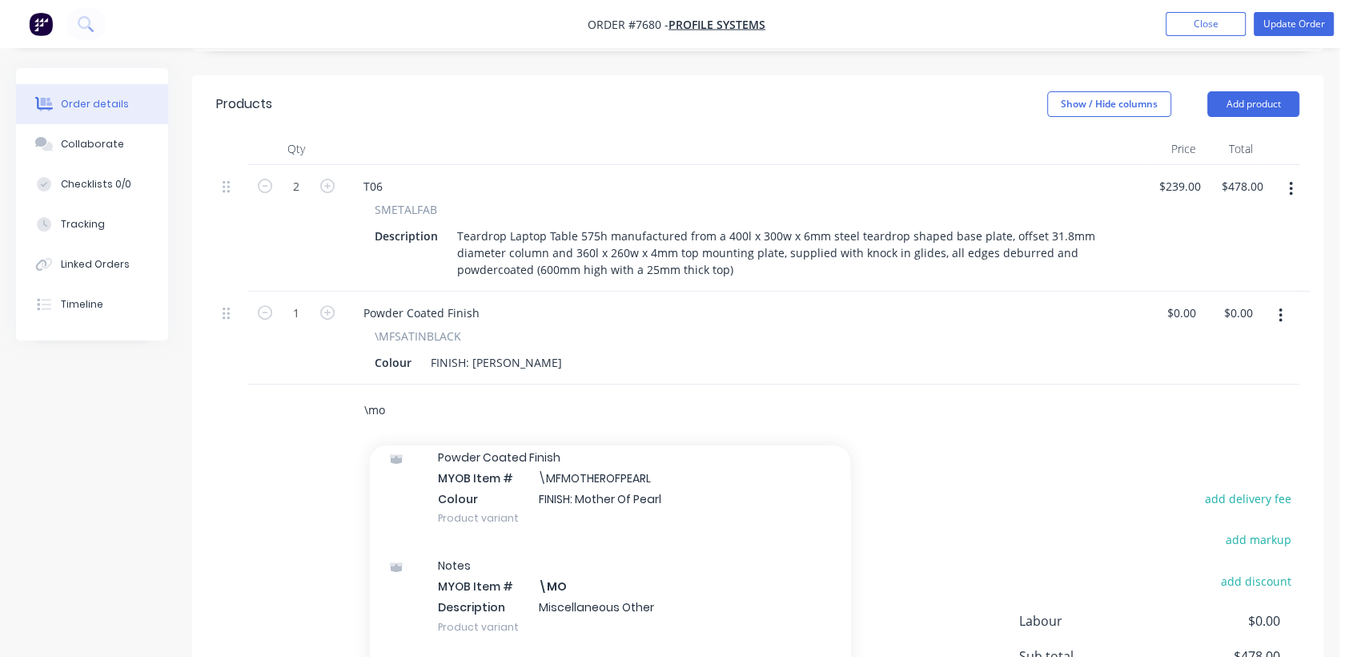
scroll to position [178, 0]
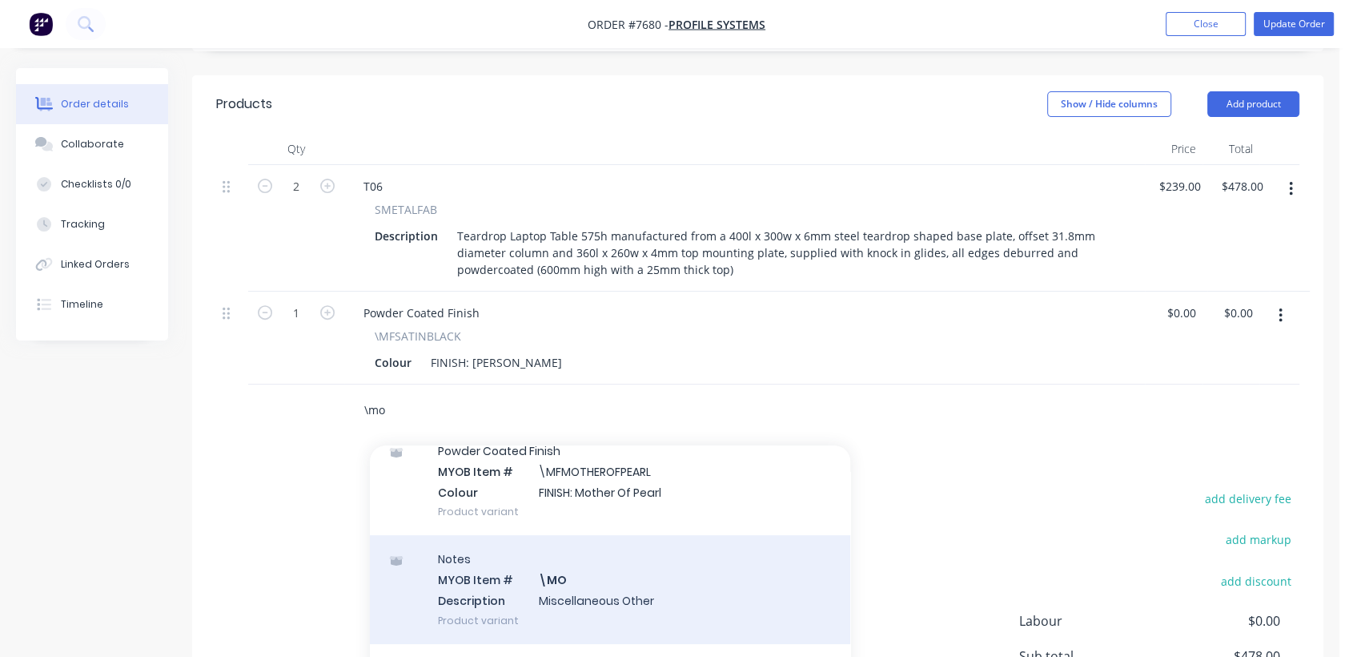
type input "\mo"
click at [597, 545] on div "Notes MYOB Item # \MO Description Miscellaneous Other Product variant" at bounding box center [610, 589] width 480 height 108
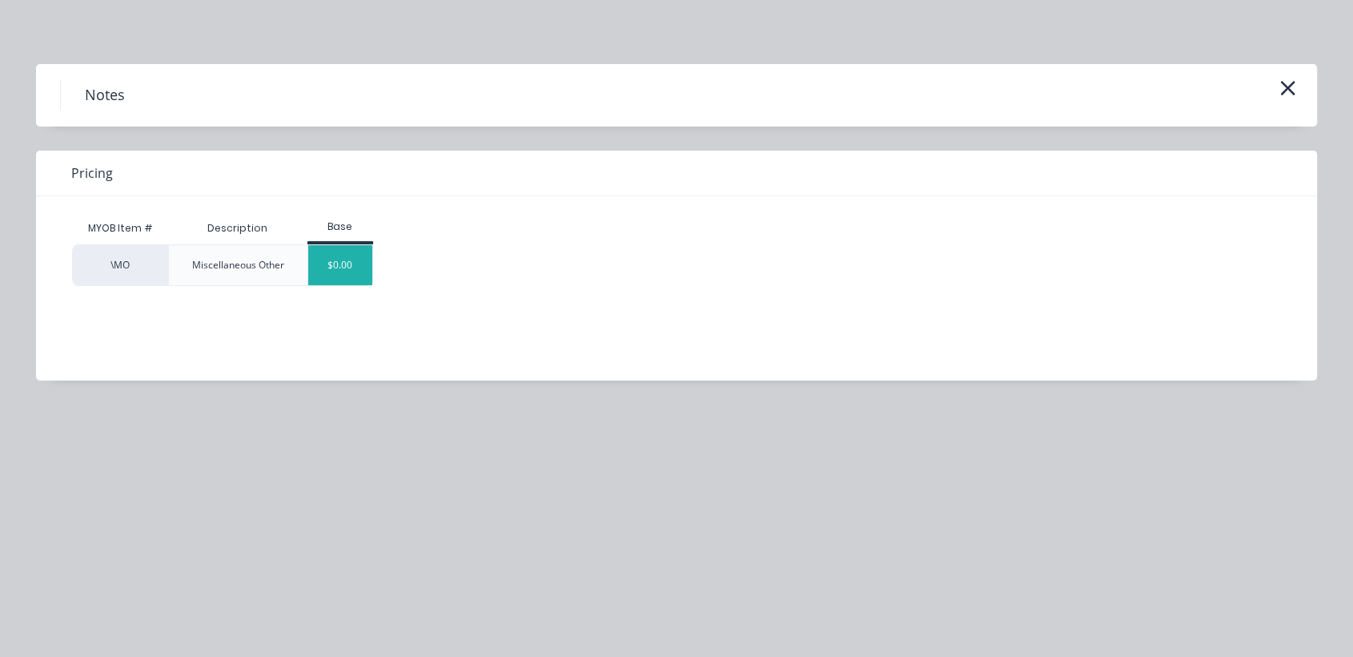
click at [348, 247] on div "$0.00" at bounding box center [340, 265] width 65 height 40
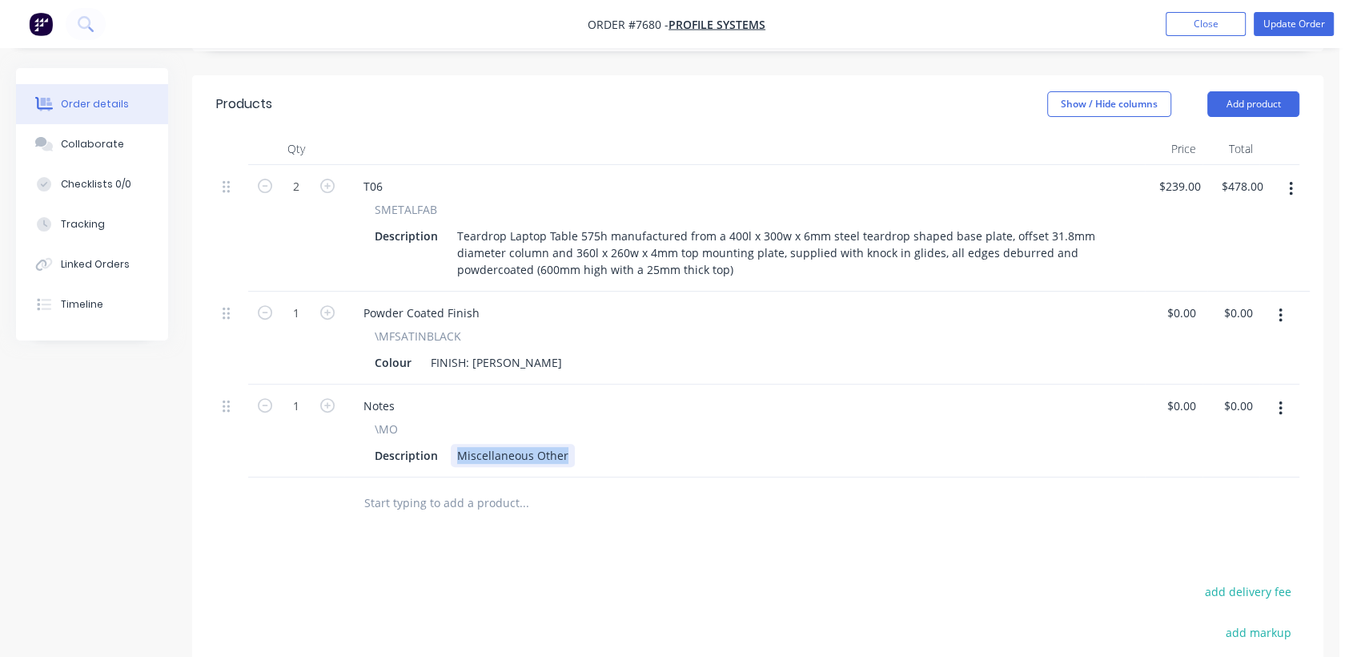
drag, startPoint x: 455, startPoint y: 399, endPoint x: 621, endPoint y: 409, distance: 166.9
click at [621, 444] on div "Description Miscellaneous Other" at bounding box center [741, 455] width 746 height 23
type input "$0.00"
click at [129, 136] on button "Collaborate" at bounding box center [92, 144] width 152 height 40
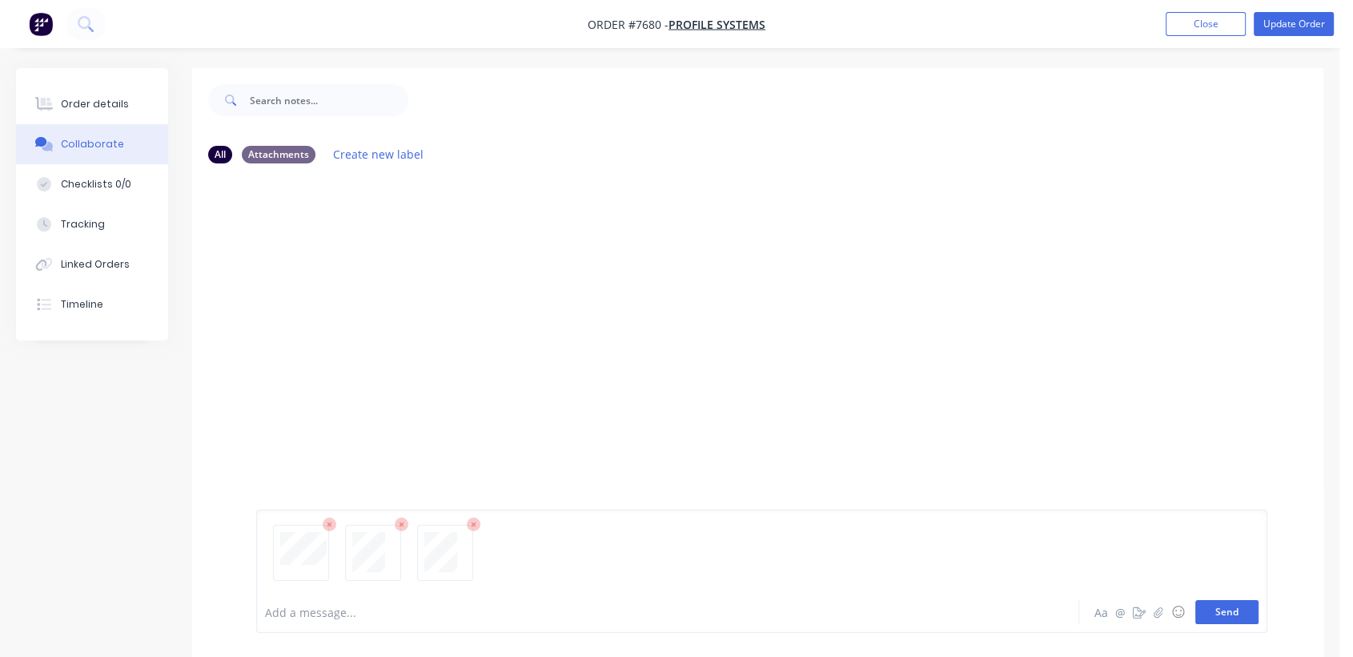
click at [1226, 609] on button "Send" at bounding box center [1226, 612] width 63 height 24
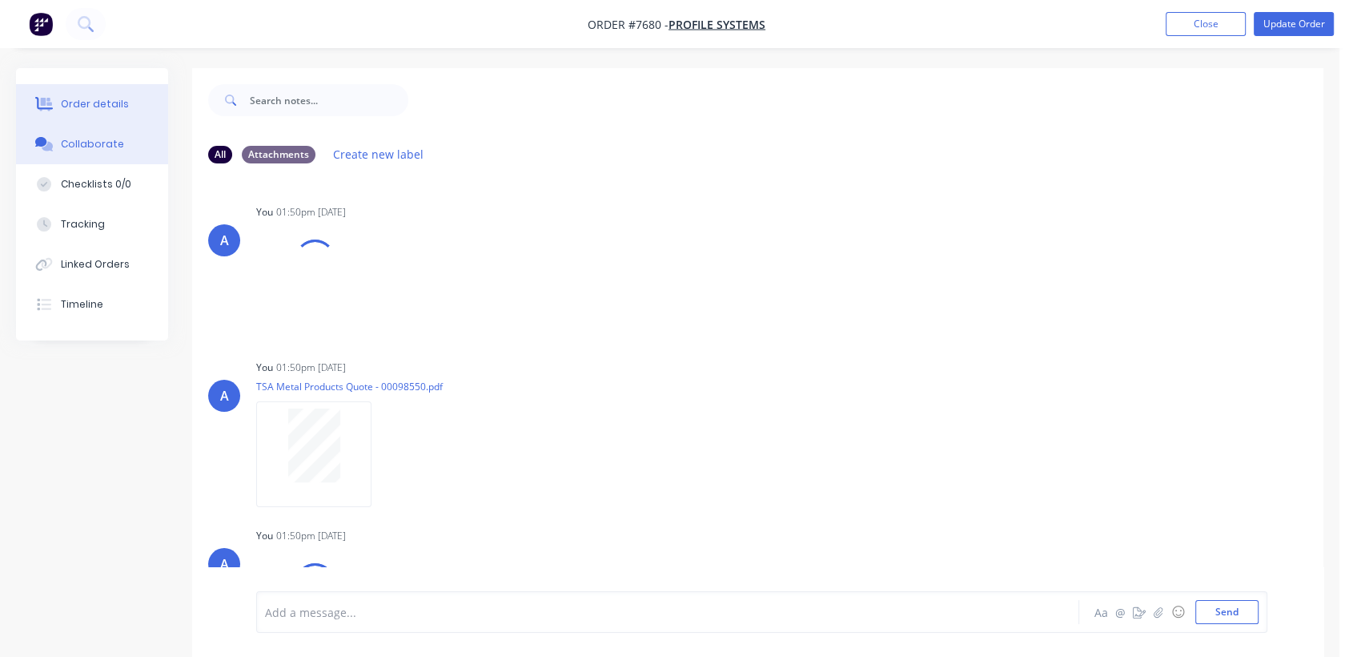
click at [127, 94] on button "Order details" at bounding box center [92, 104] width 152 height 40
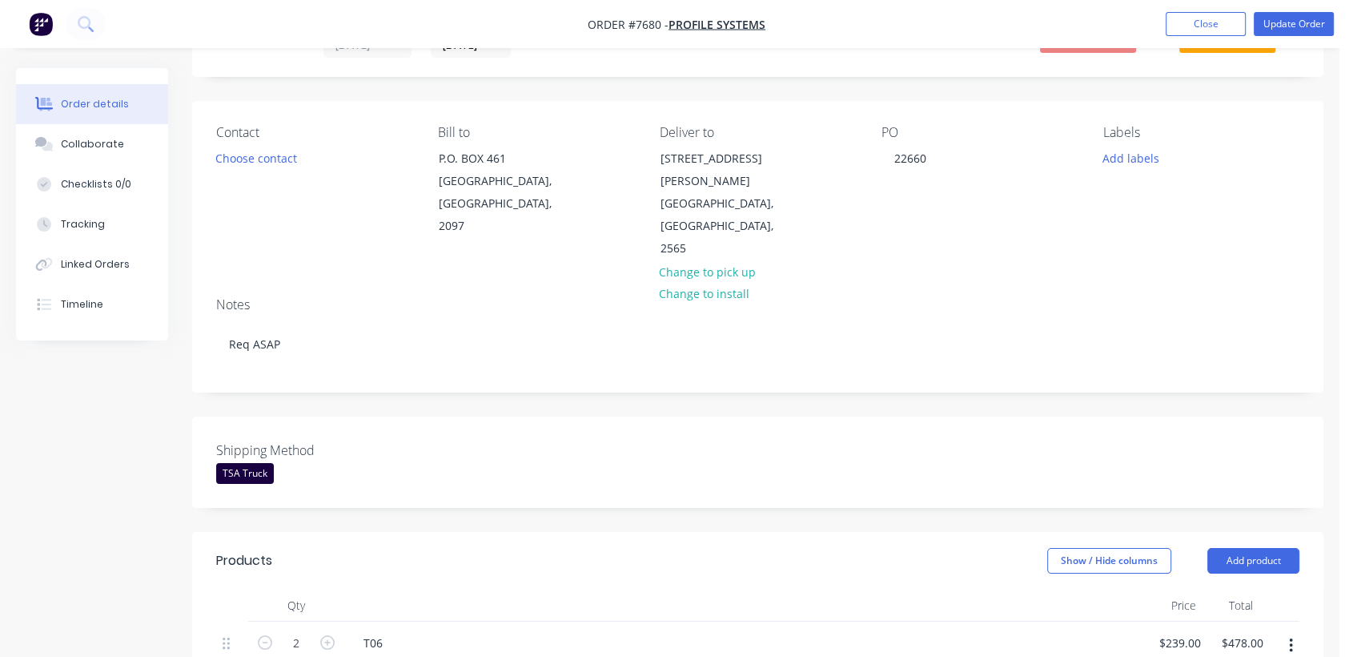
scroll to position [356, 0]
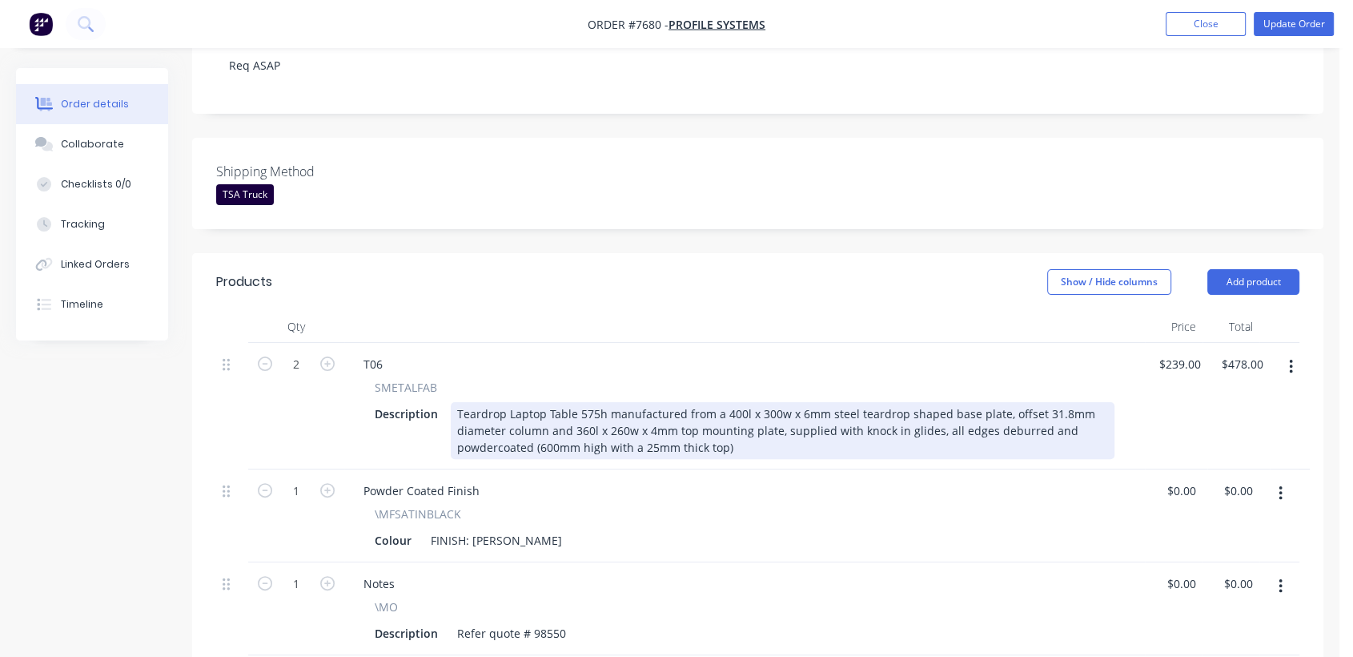
click at [744, 405] on div "Teardrop Laptop Table 575h manufactured from a 400l x 300w x 6mm steel teardrop…" at bounding box center [783, 430] width 664 height 57
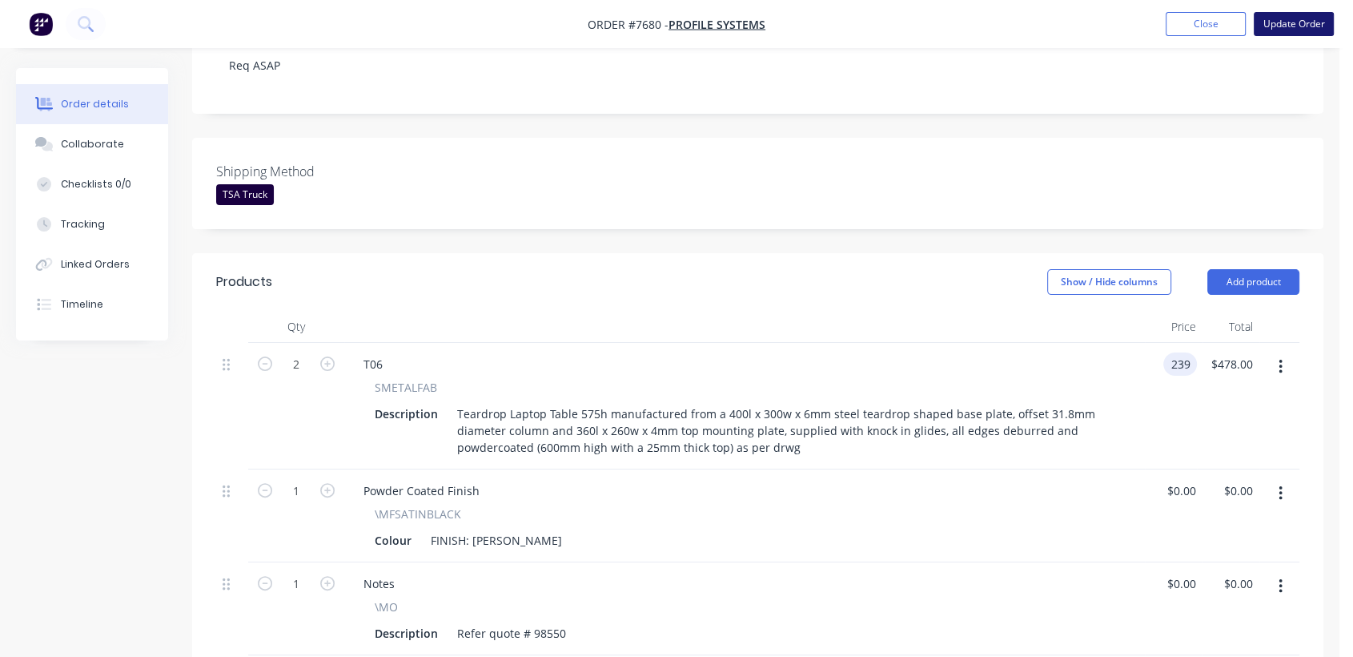
type input "$239.00"
click at [1278, 27] on button "Update Order" at bounding box center [1294, 24] width 80 height 24
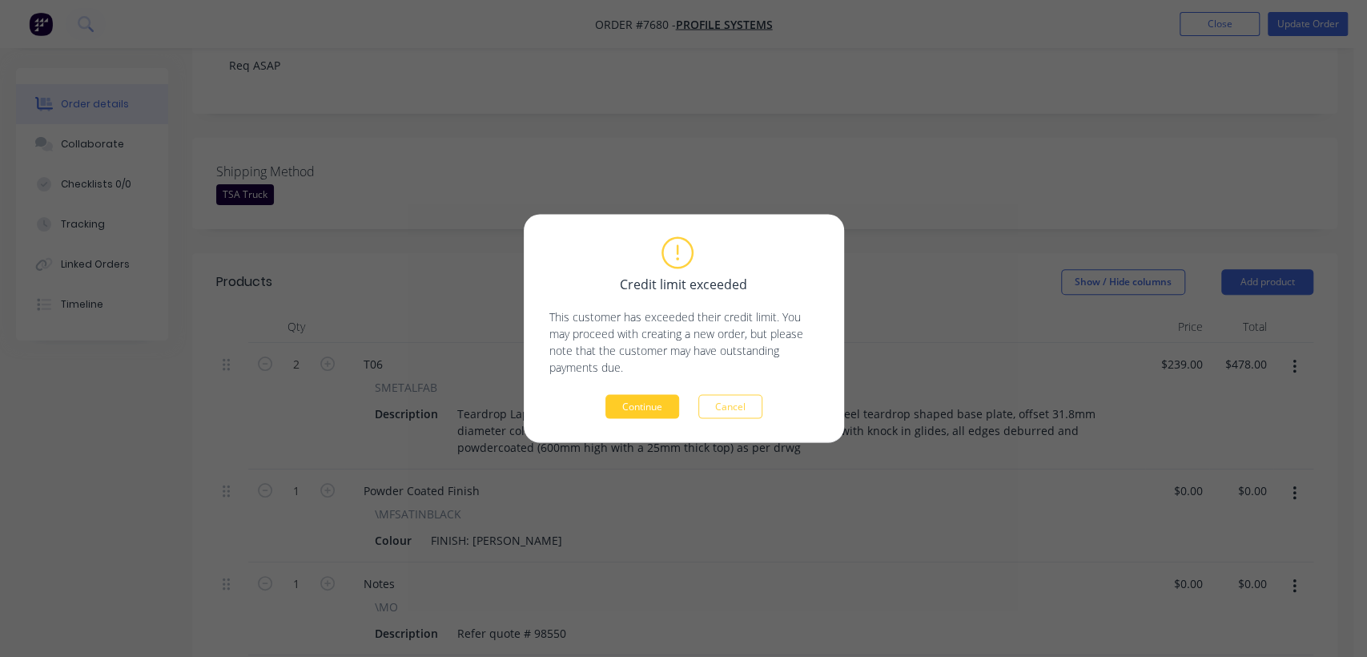
click at [640, 406] on button "Continue" at bounding box center [642, 407] width 74 height 24
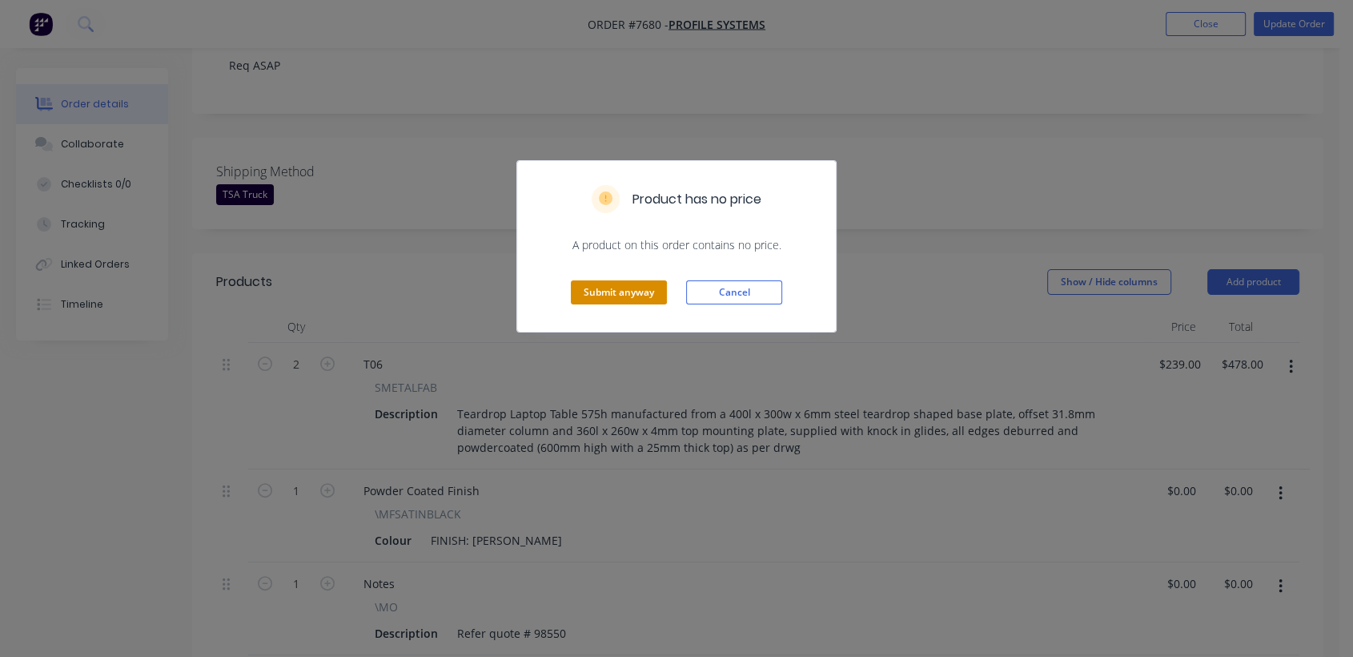
click at [602, 293] on button "Submit anyway" at bounding box center [619, 292] width 96 height 24
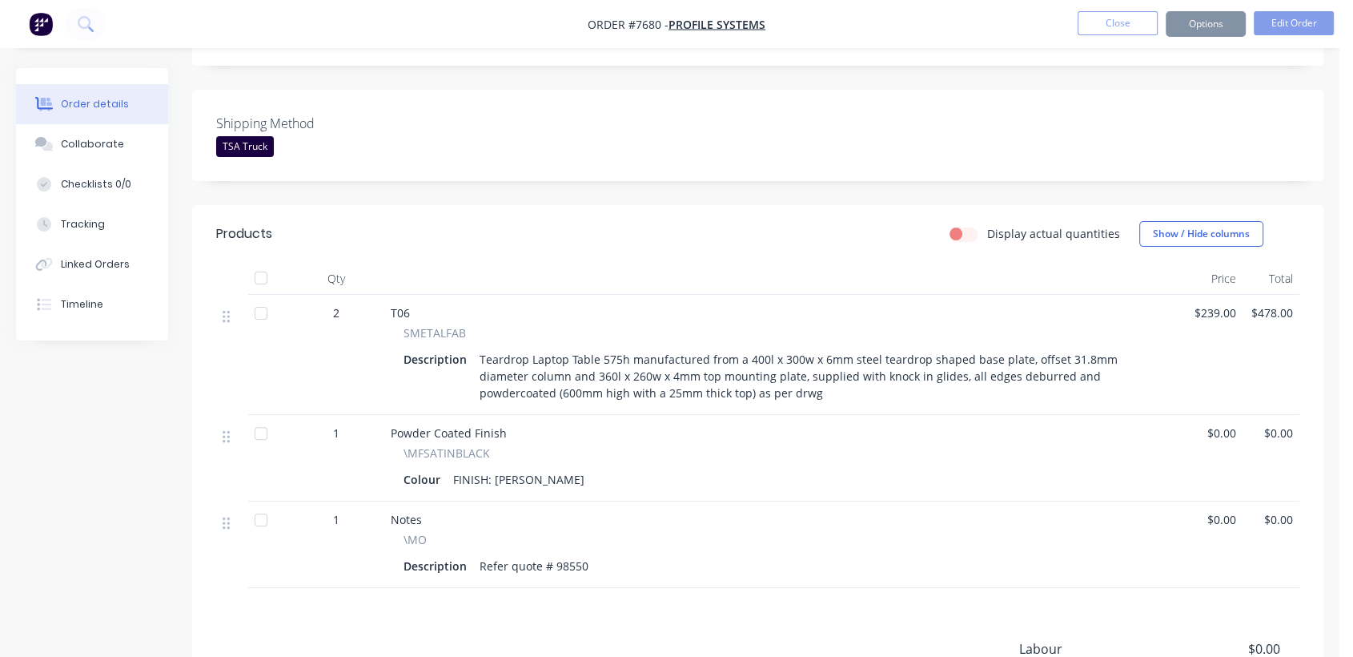
scroll to position [354, 0]
click at [1117, 27] on button "Close" at bounding box center [1118, 23] width 80 height 24
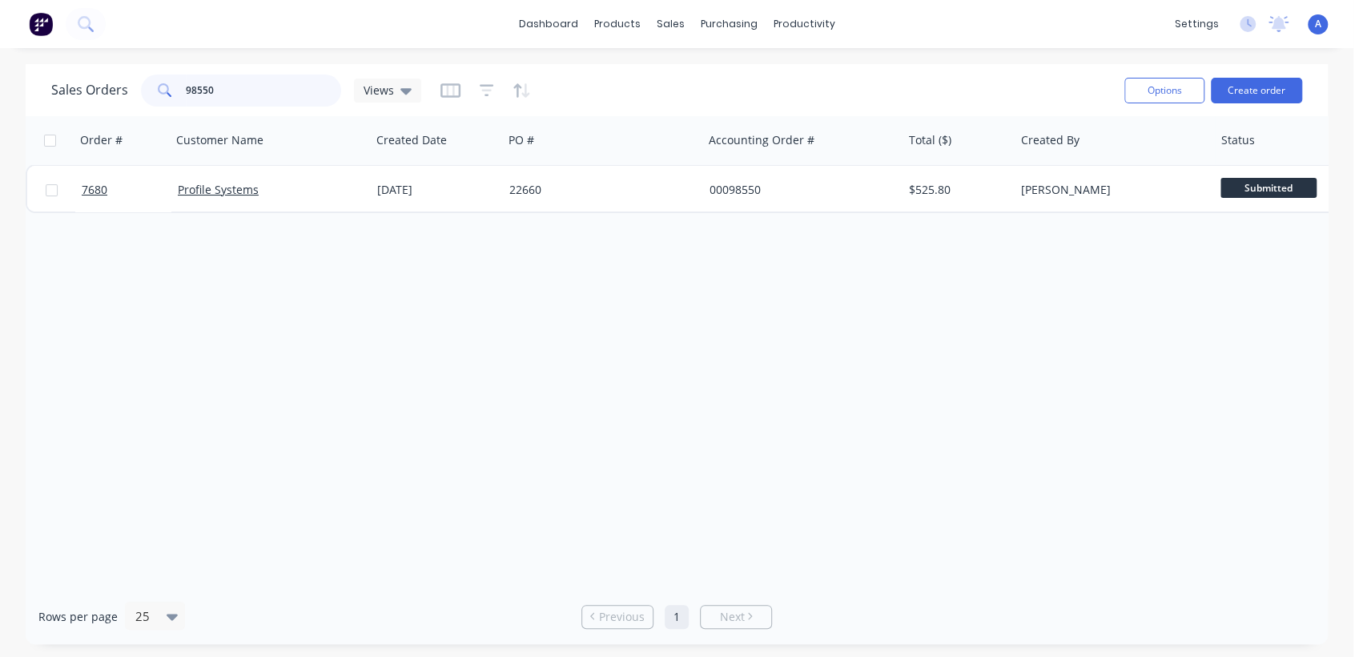
drag, startPoint x: 201, startPoint y: 84, endPoint x: 126, endPoint y: 91, distance: 75.6
click at [126, 91] on div "Sales Orders 98550 Views" at bounding box center [236, 90] width 370 height 32
type input "7260"
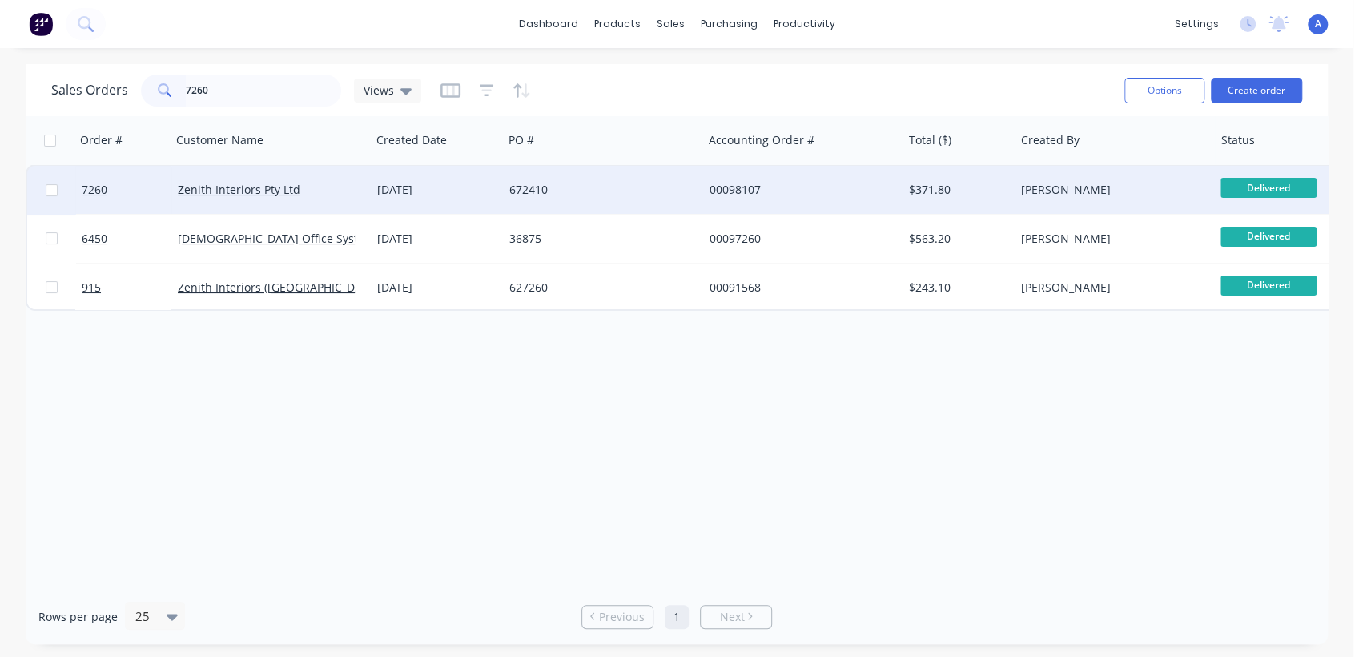
click at [541, 176] on div "672410" at bounding box center [602, 190] width 199 height 48
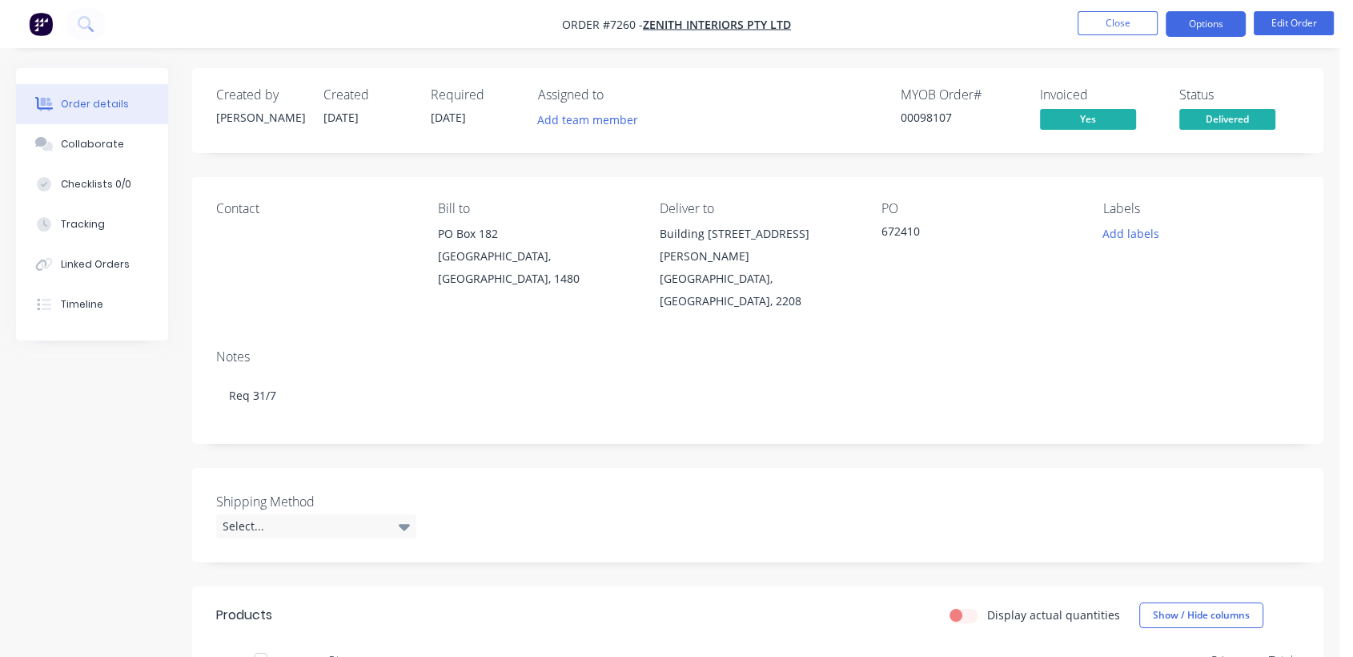
click at [1231, 30] on button "Options" at bounding box center [1206, 24] width 80 height 26
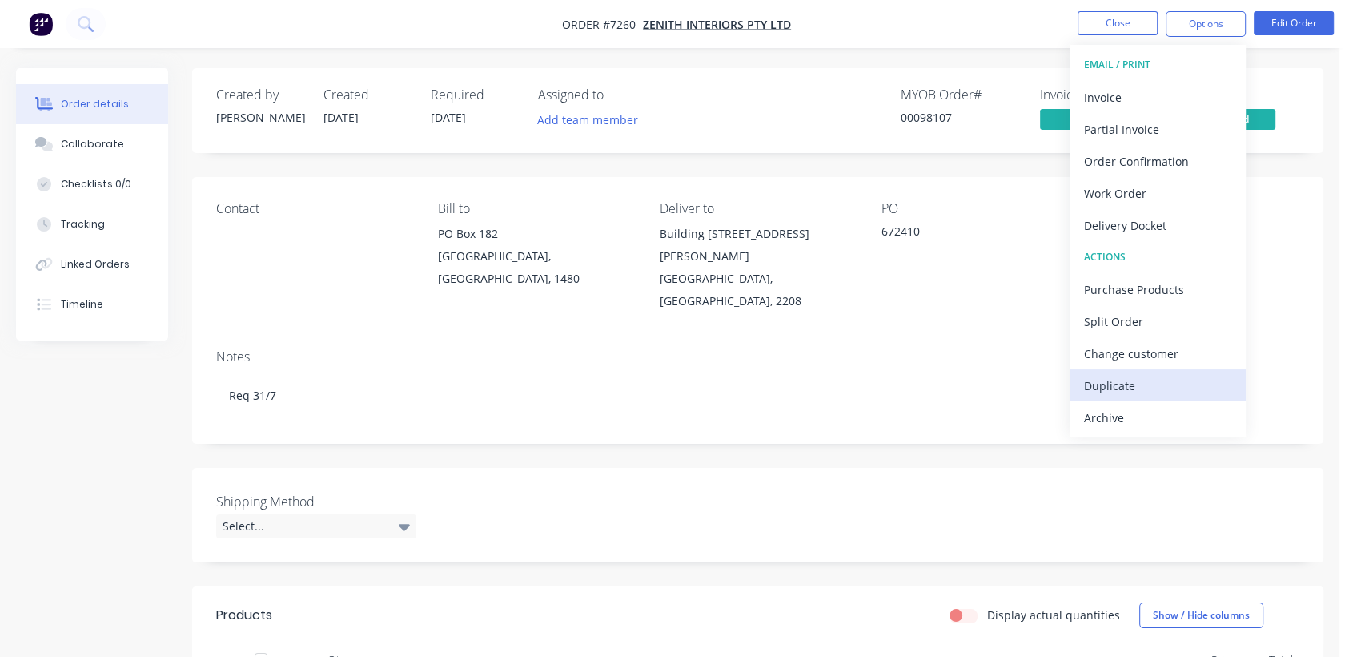
click at [1118, 380] on div "Duplicate" at bounding box center [1157, 385] width 147 height 23
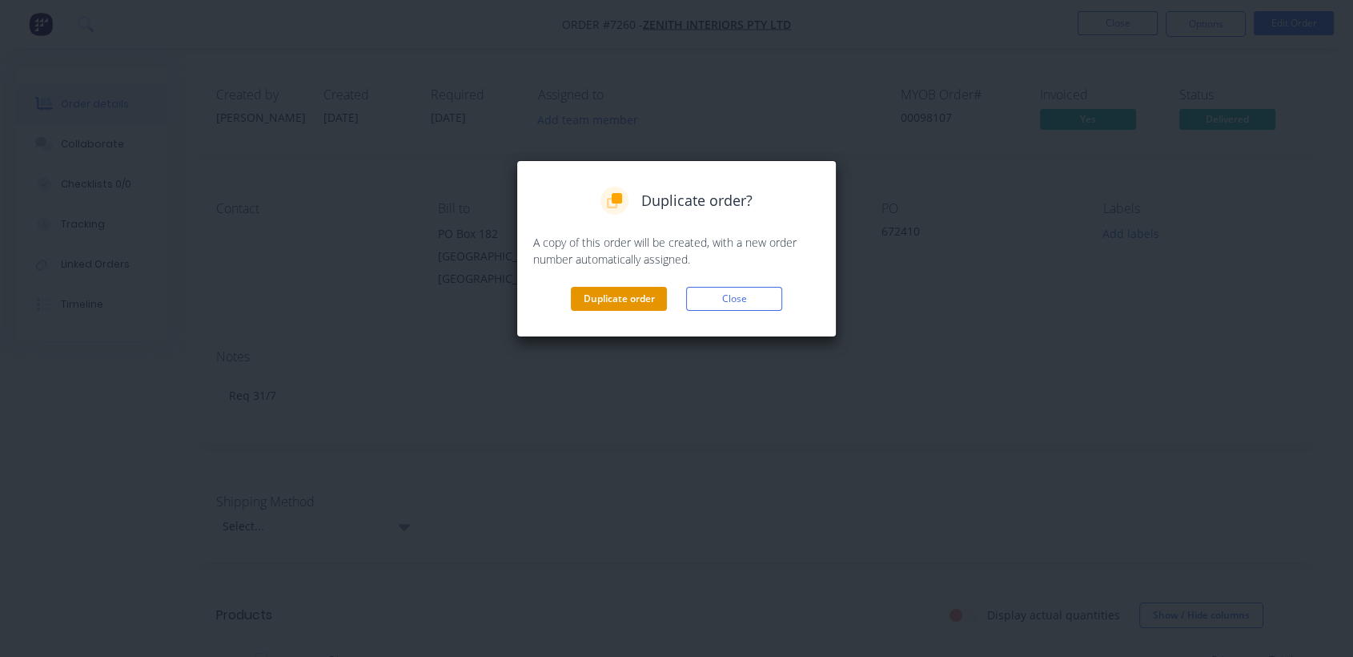
click at [626, 294] on button "Duplicate order" at bounding box center [619, 299] width 96 height 24
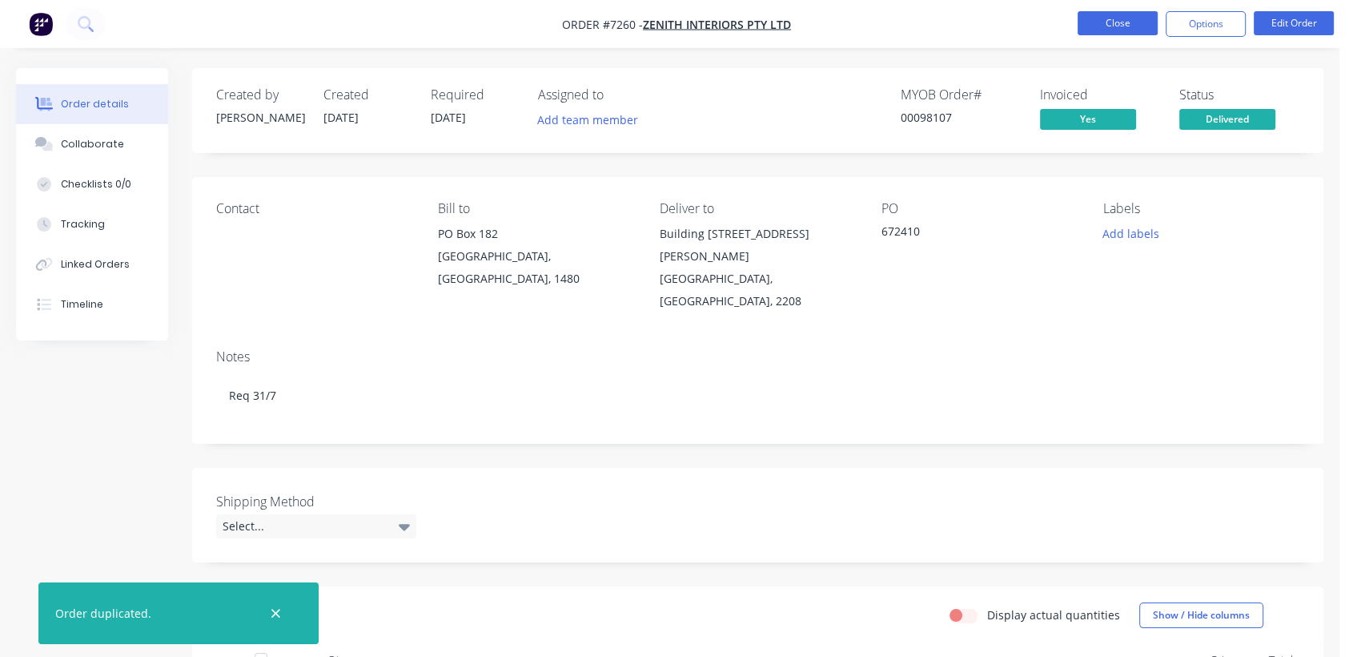
click at [1111, 27] on button "Close" at bounding box center [1118, 23] width 80 height 24
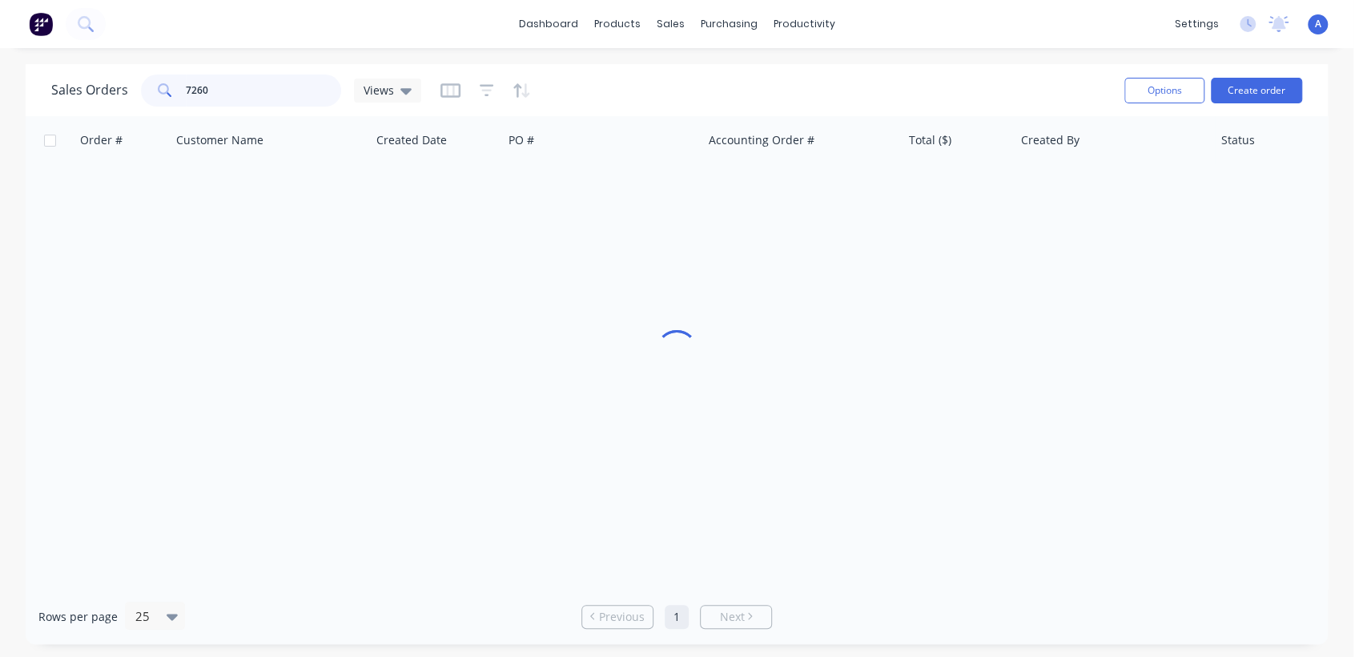
drag, startPoint x: 215, startPoint y: 84, endPoint x: 168, endPoint y: 80, distance: 47.4
click at [172, 78] on div "7260" at bounding box center [241, 90] width 200 height 32
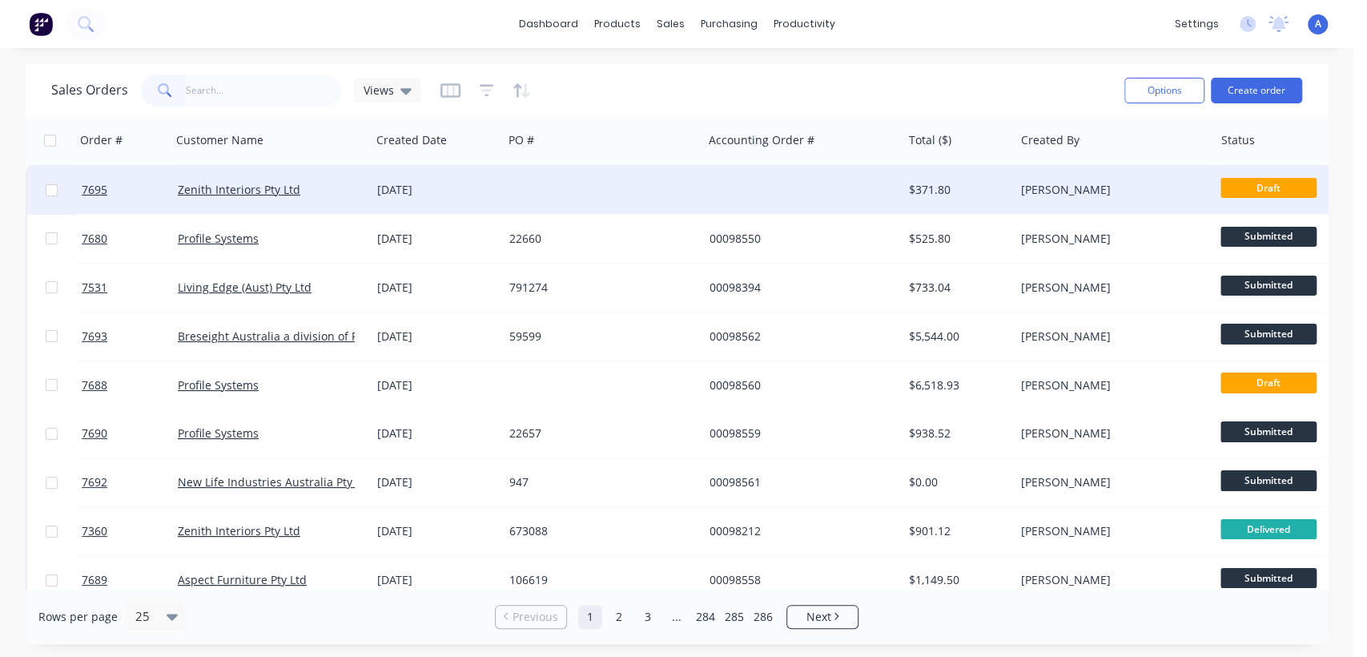
click at [576, 185] on div at bounding box center [602, 190] width 199 height 48
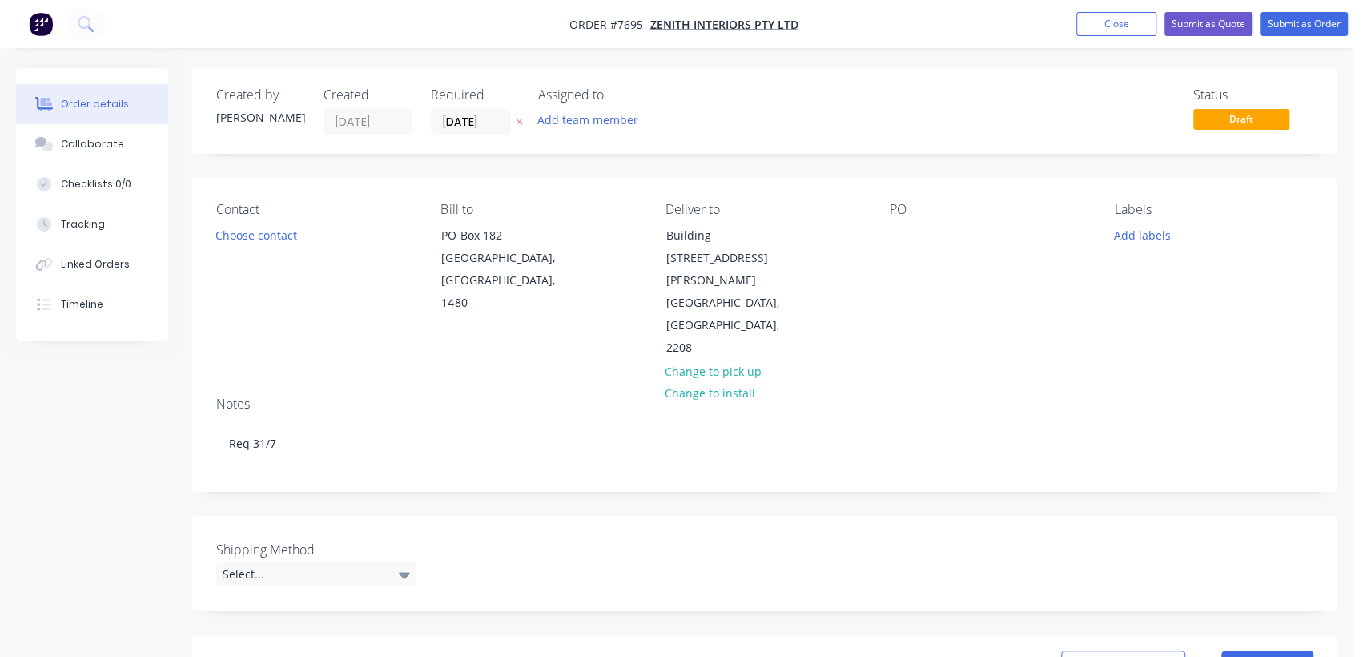
type input "$18.00"
type input "$288.00"
type input "$50.00"
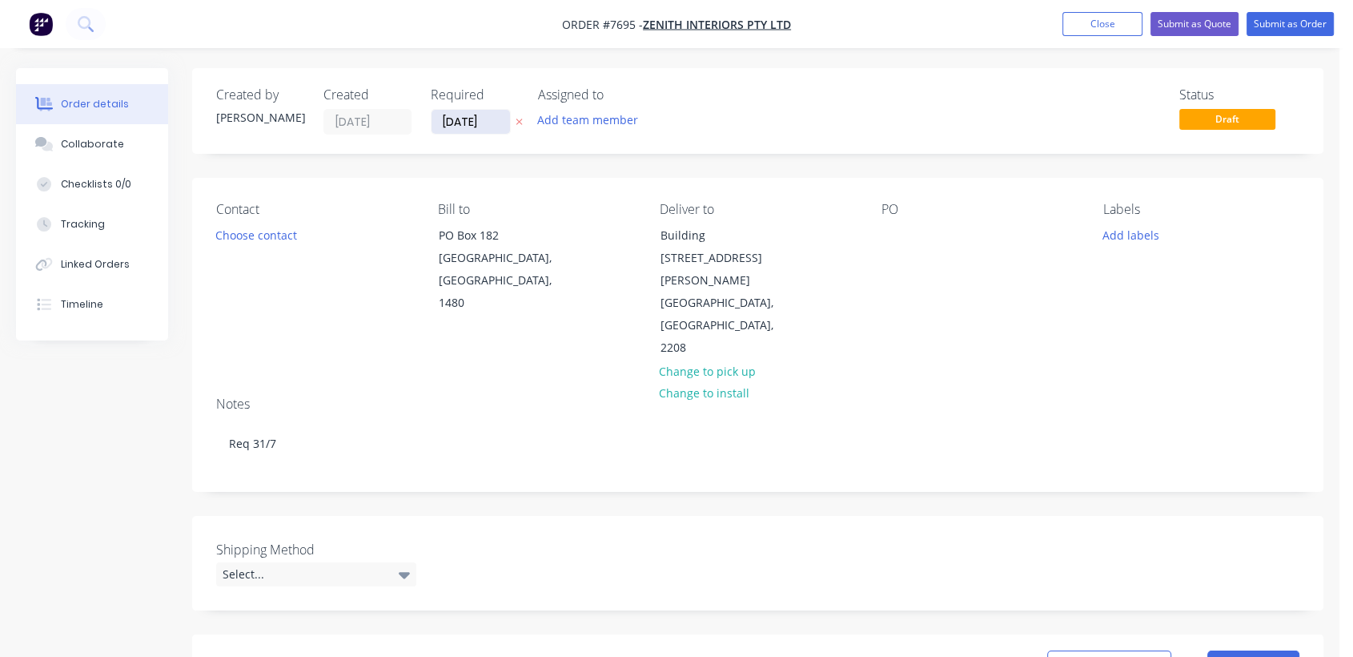
click at [488, 119] on input "[DATE]" at bounding box center [471, 122] width 78 height 24
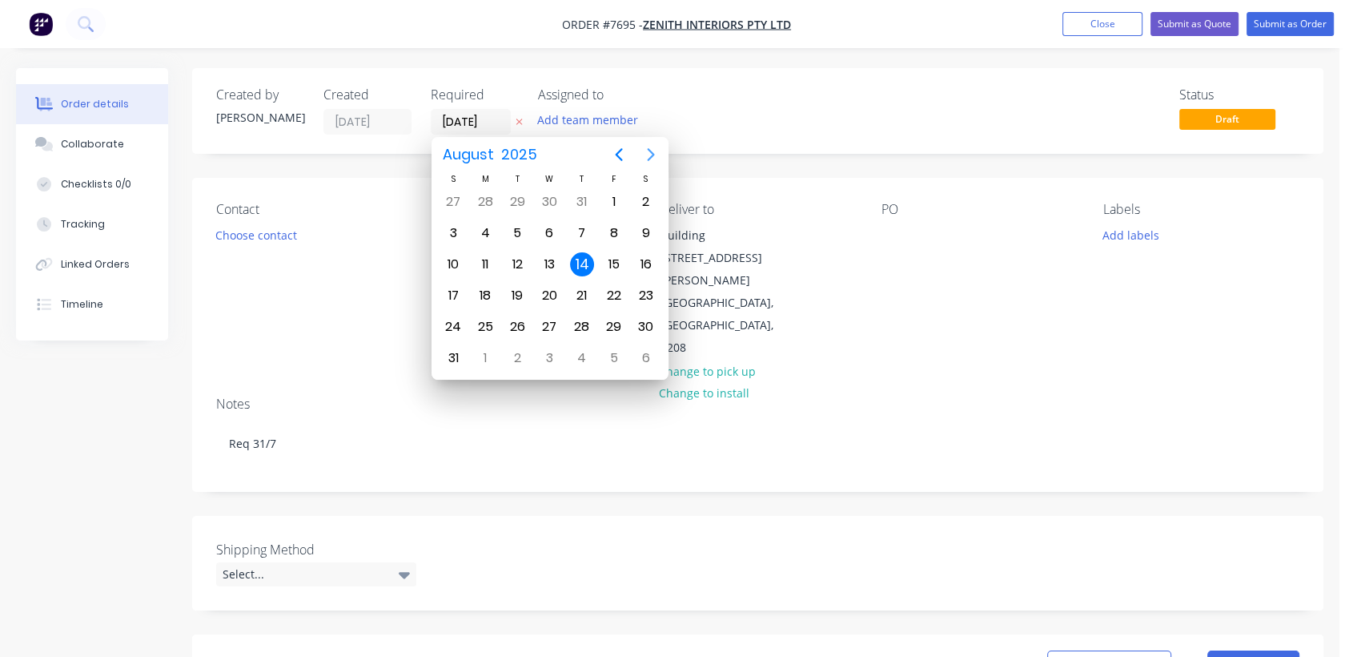
click at [650, 152] on icon "Next page" at bounding box center [650, 154] width 7 height 13
click at [544, 325] on div "31" at bounding box center [549, 327] width 24 height 24
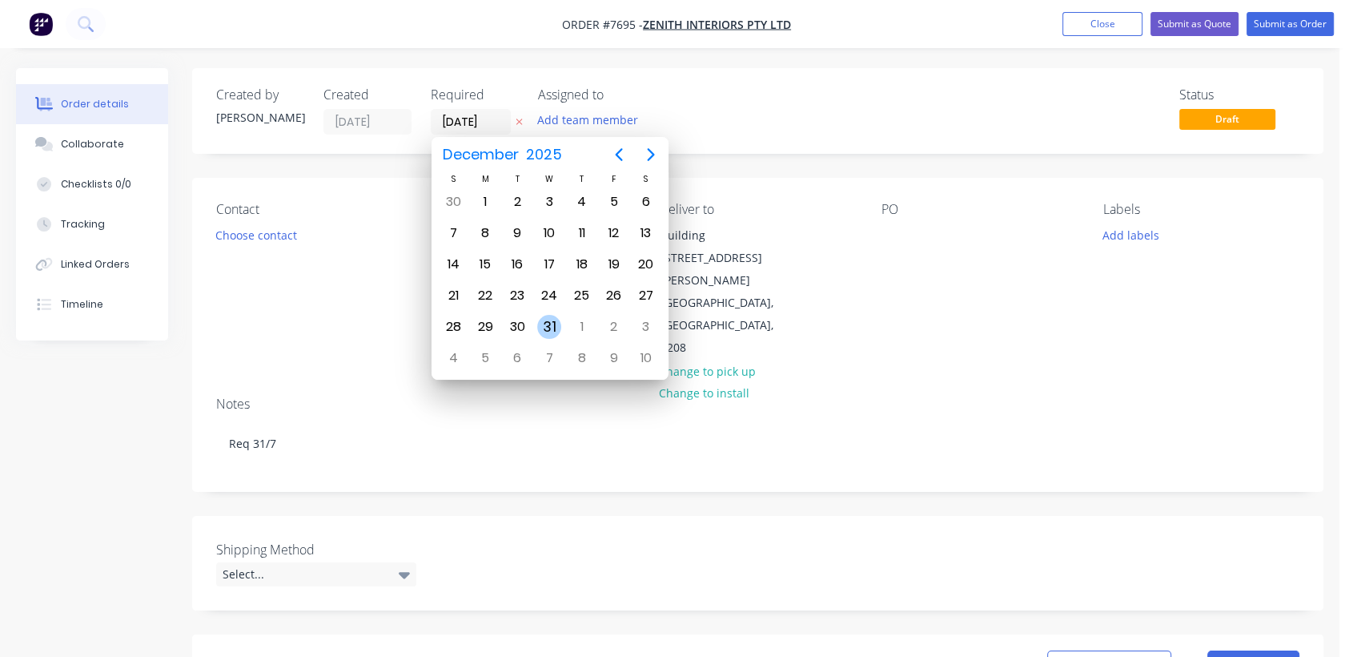
type input "[DATE]"
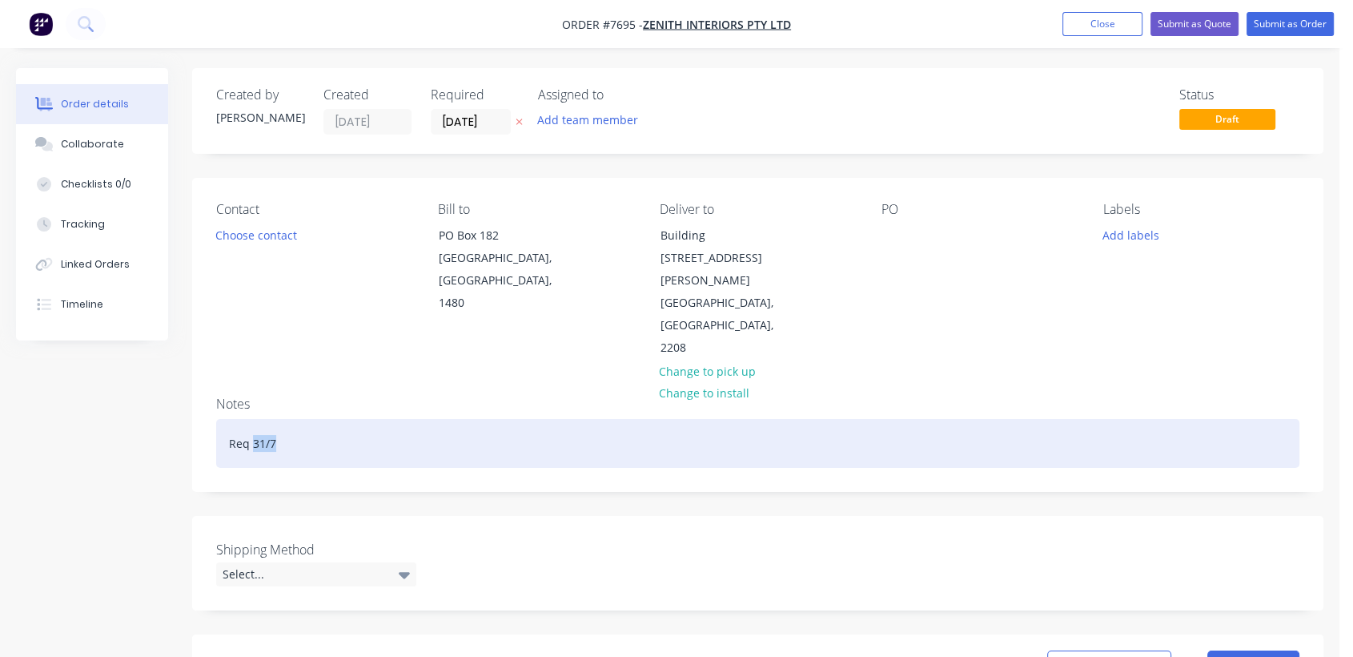
drag, startPoint x: 277, startPoint y: 393, endPoint x: 253, endPoint y: 398, distance: 24.5
click at [254, 419] on div "Req 31/7" at bounding box center [757, 443] width 1083 height 49
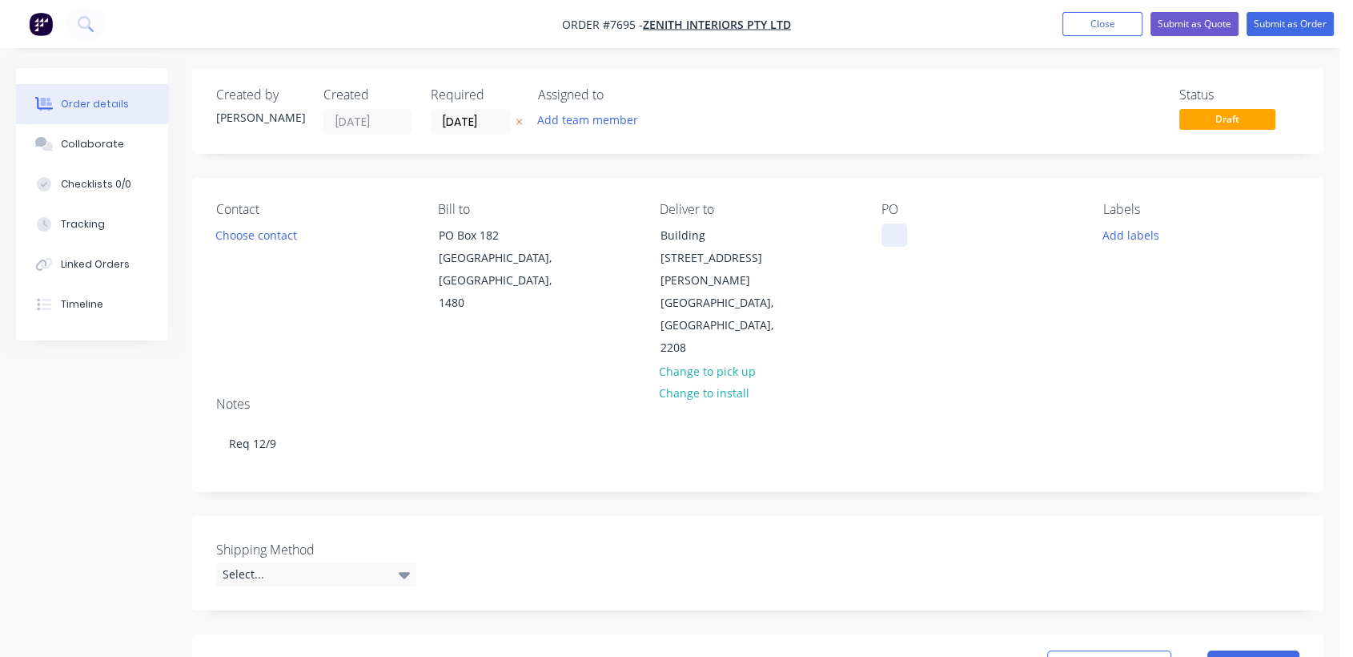
click at [894, 234] on div at bounding box center [895, 234] width 26 height 23
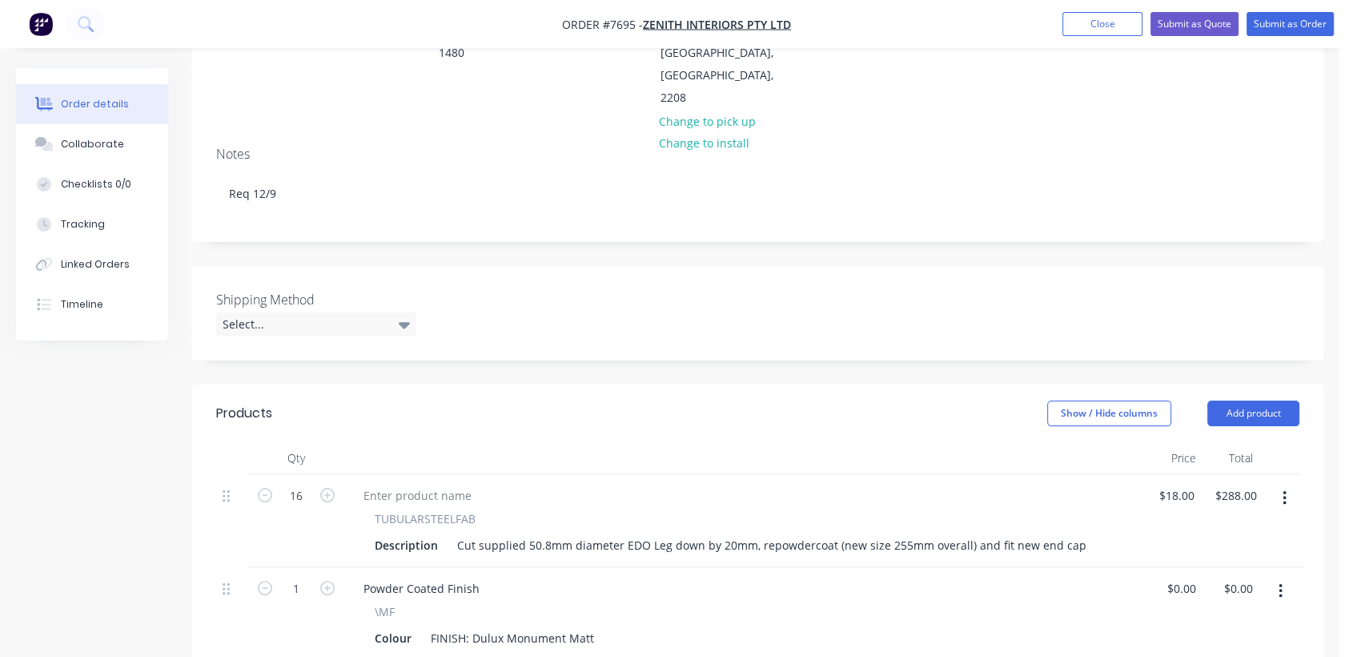
scroll to position [267, 0]
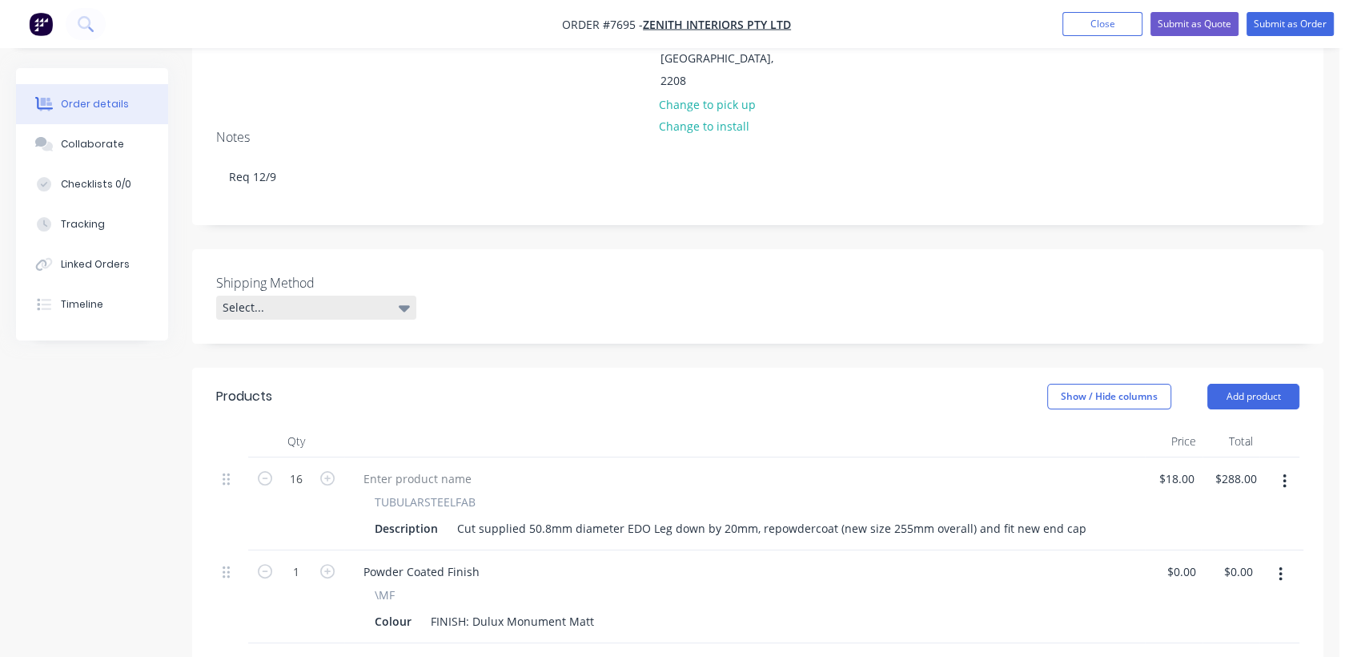
click at [372, 295] on div "Select..." at bounding box center [316, 307] width 200 height 24
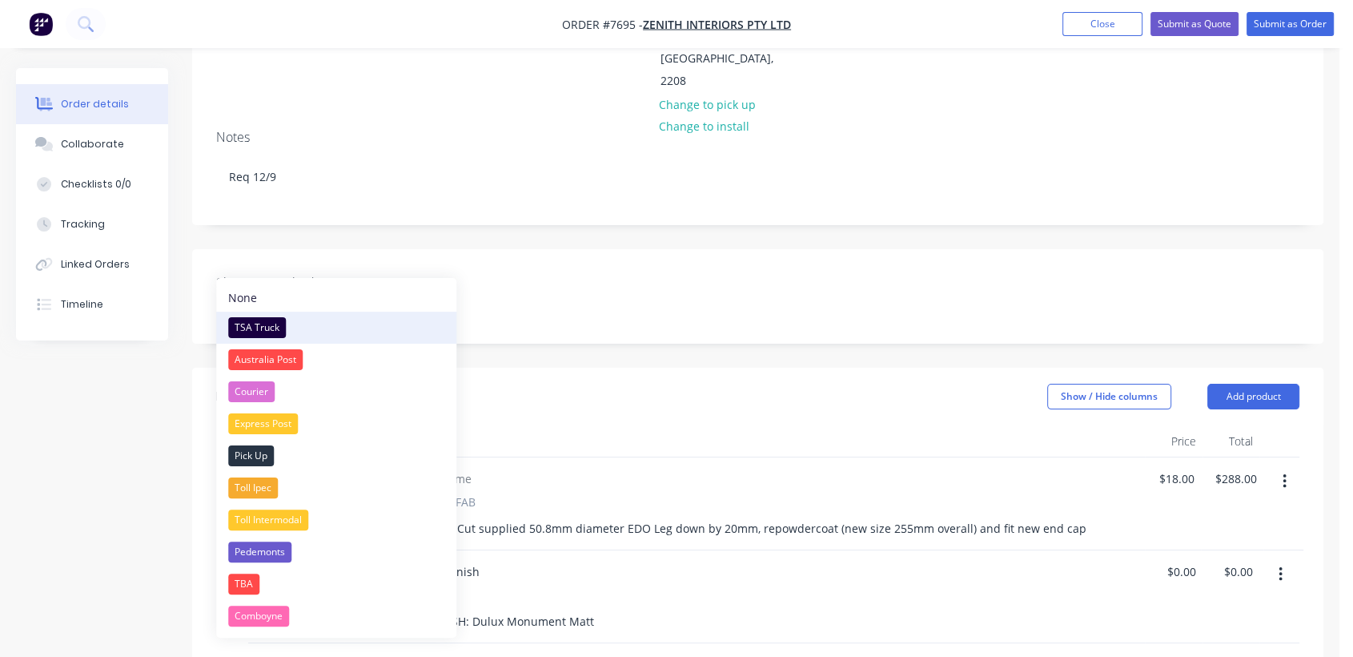
click at [259, 328] on div "TSA Truck" at bounding box center [257, 327] width 58 height 21
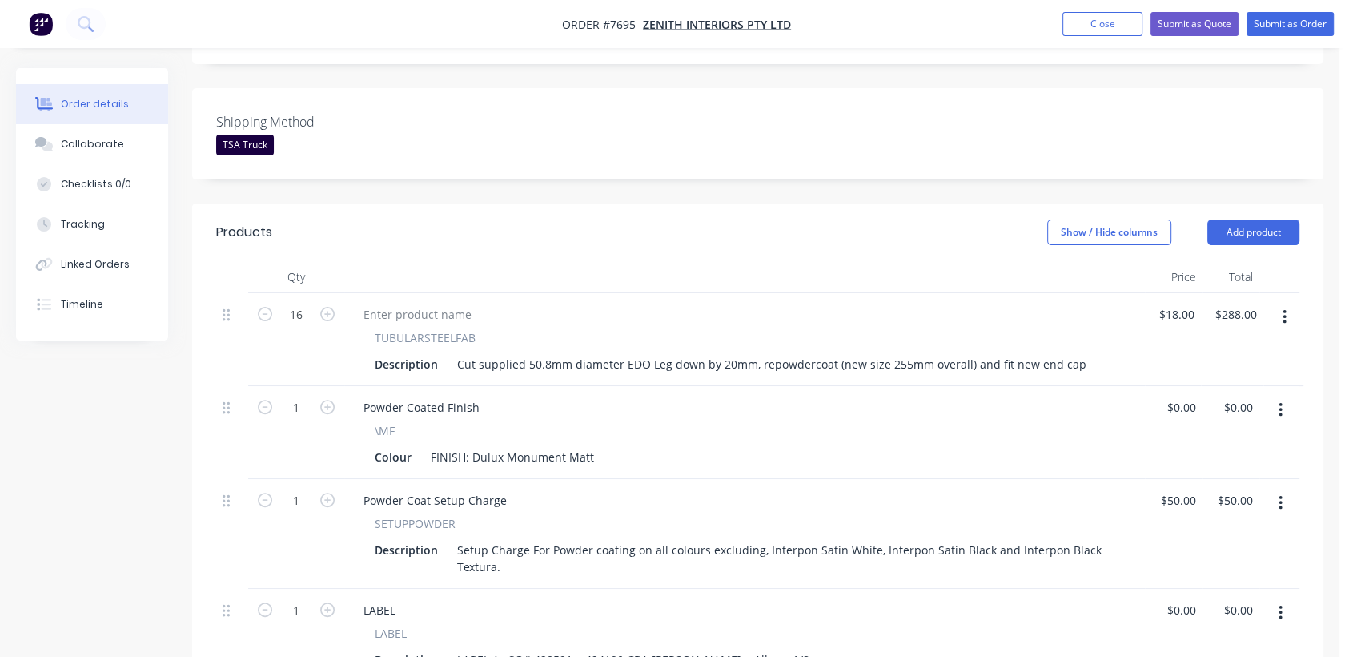
scroll to position [444, 0]
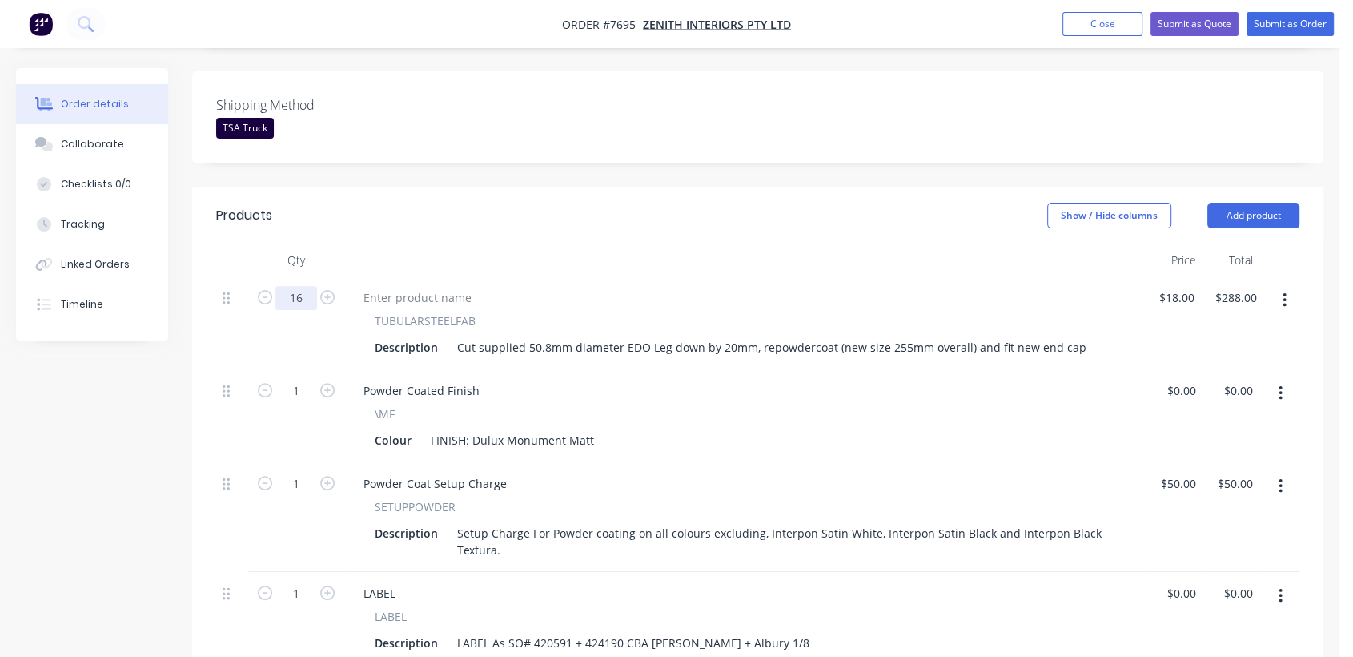
click at [302, 286] on input "16" at bounding box center [296, 298] width 42 height 24
type input "32"
type input "$576.00"
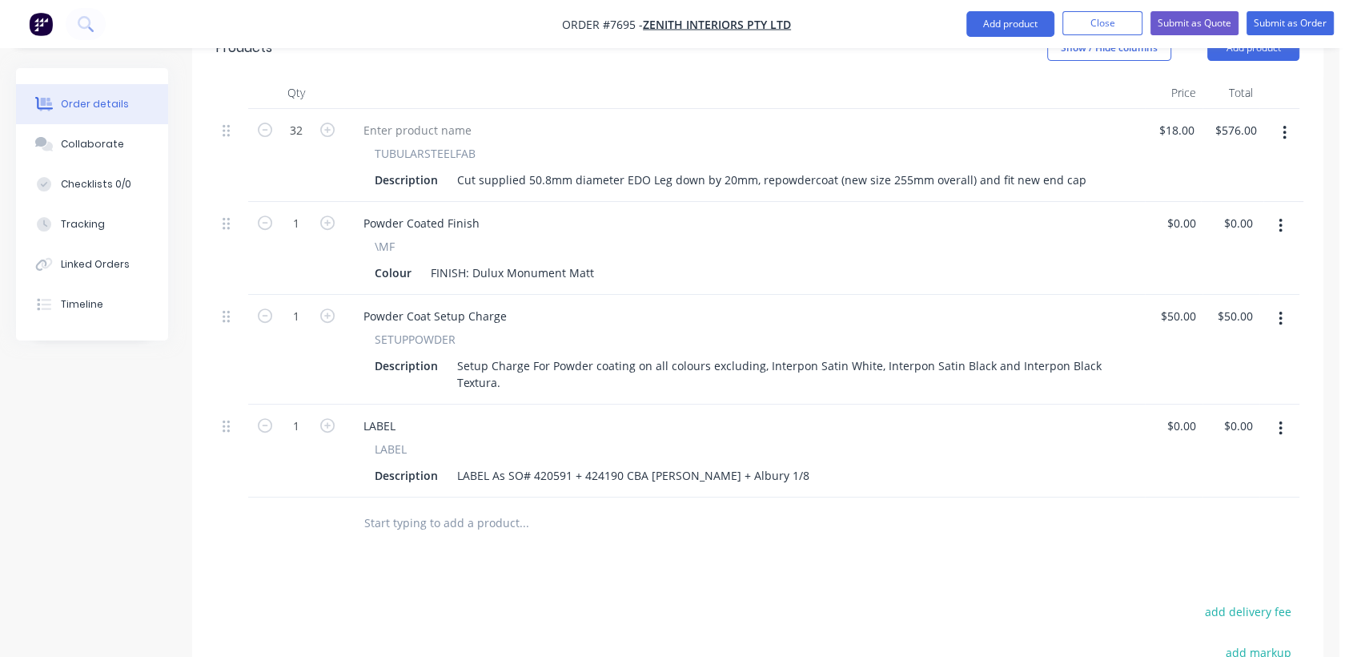
scroll to position [622, 0]
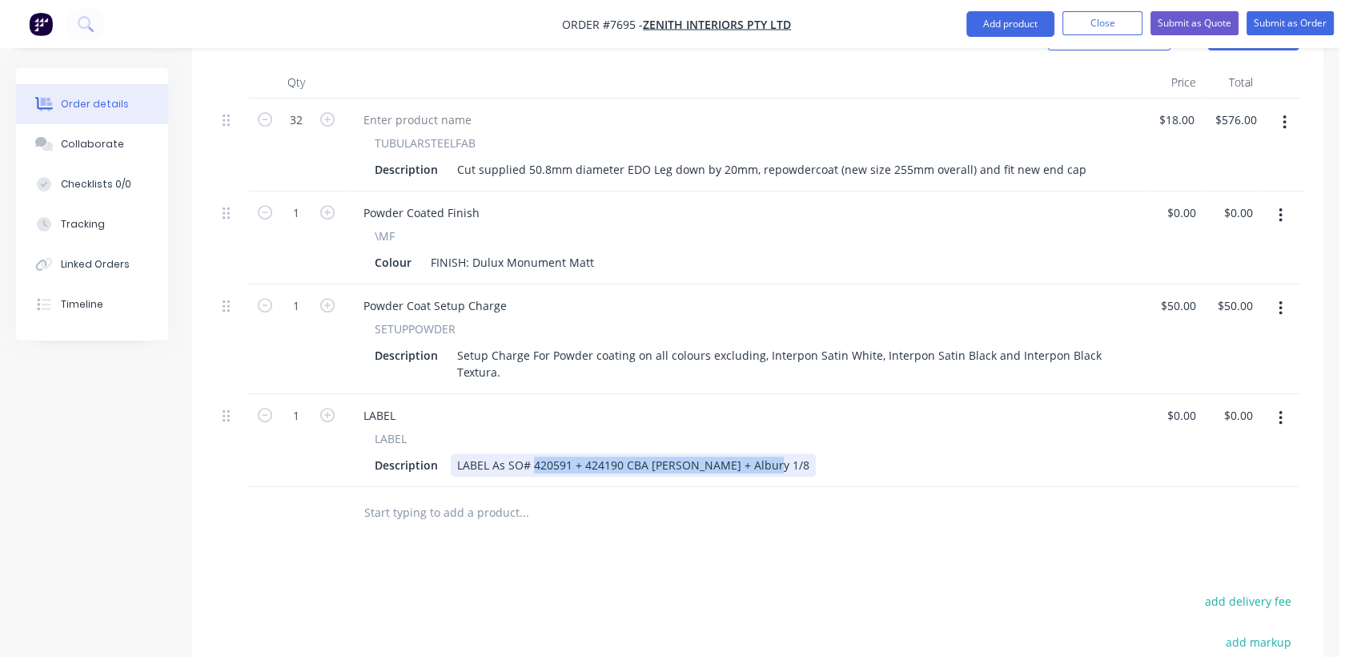
drag, startPoint x: 756, startPoint y: 418, endPoint x: 532, endPoint y: 409, distance: 223.6
click at [532, 453] on div "LABEL As SO# 420591 + 424190 CBA [PERSON_NAME] + Albury 1/8" at bounding box center [633, 464] width 365 height 23
type input "0"
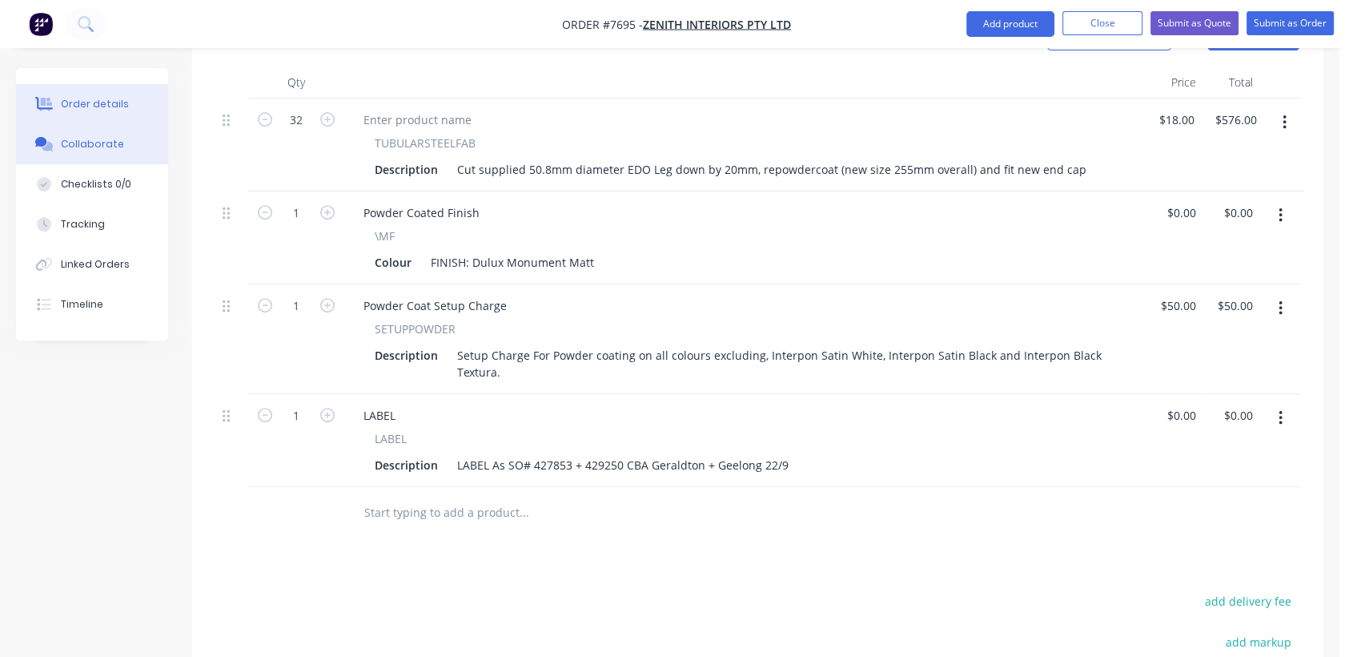
click at [110, 142] on div "Collaborate" at bounding box center [92, 144] width 63 height 14
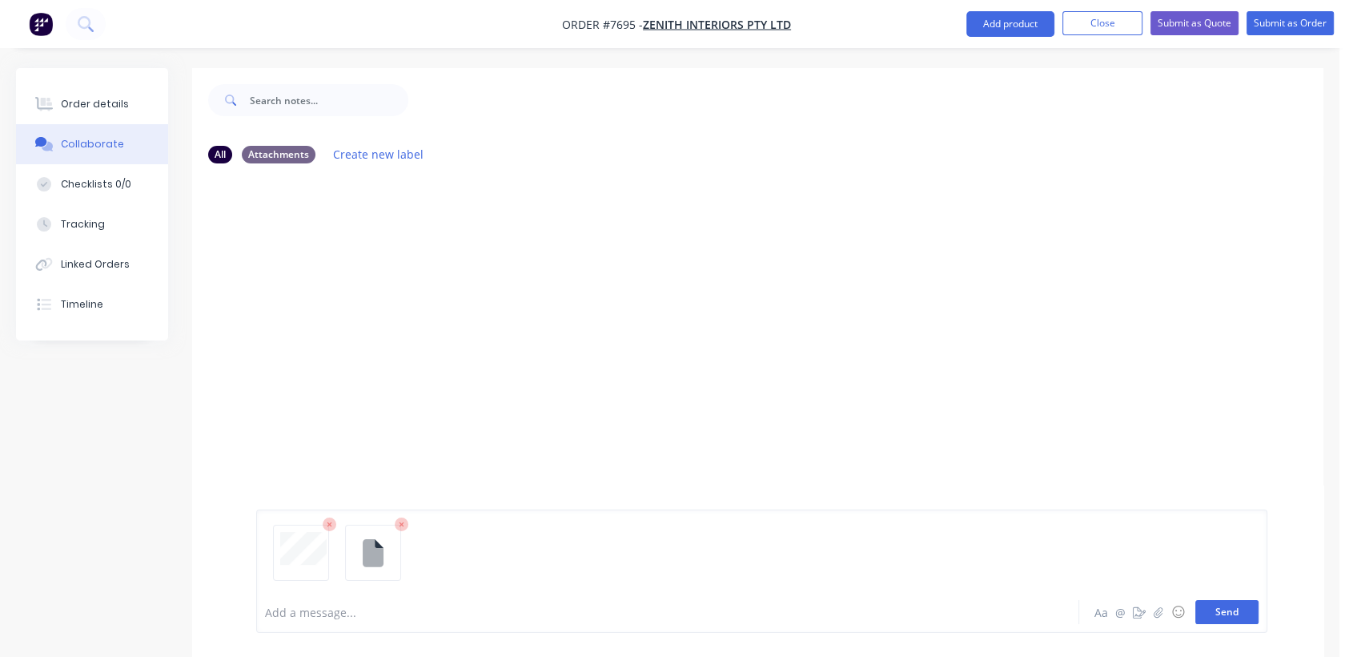
click at [1211, 616] on button "Send" at bounding box center [1226, 612] width 63 height 24
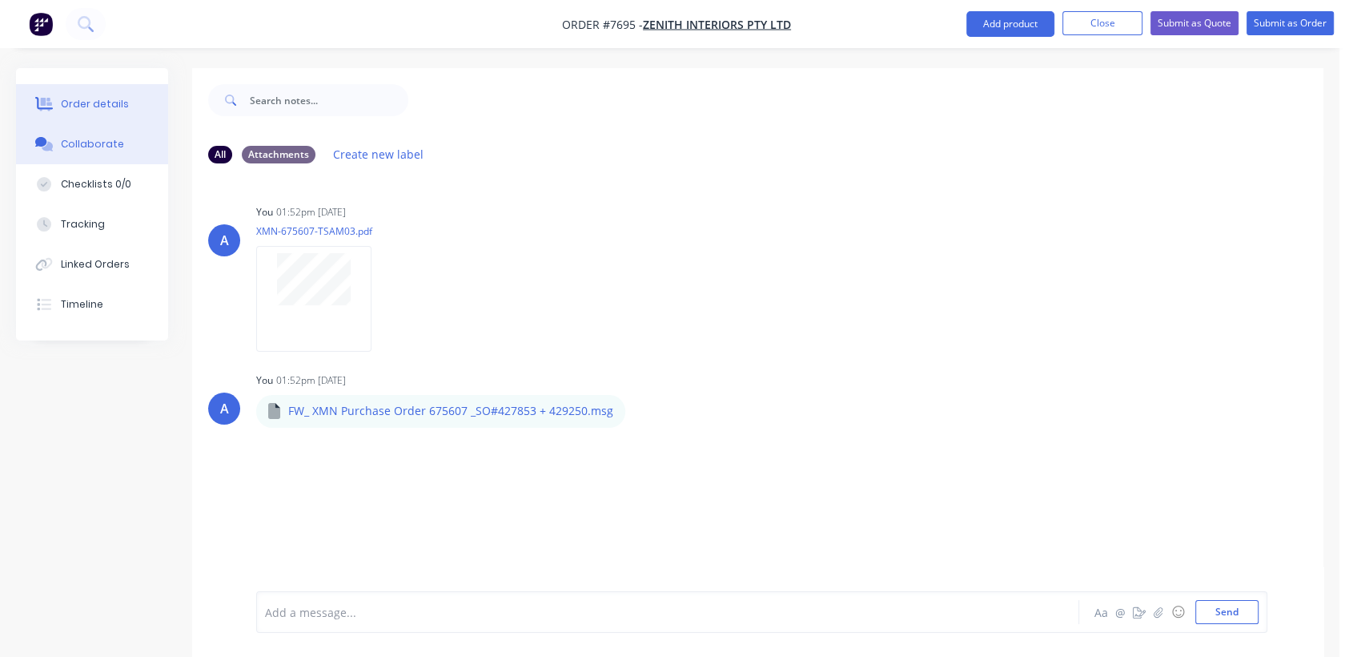
click at [98, 98] on div "Order details" at bounding box center [95, 104] width 68 height 14
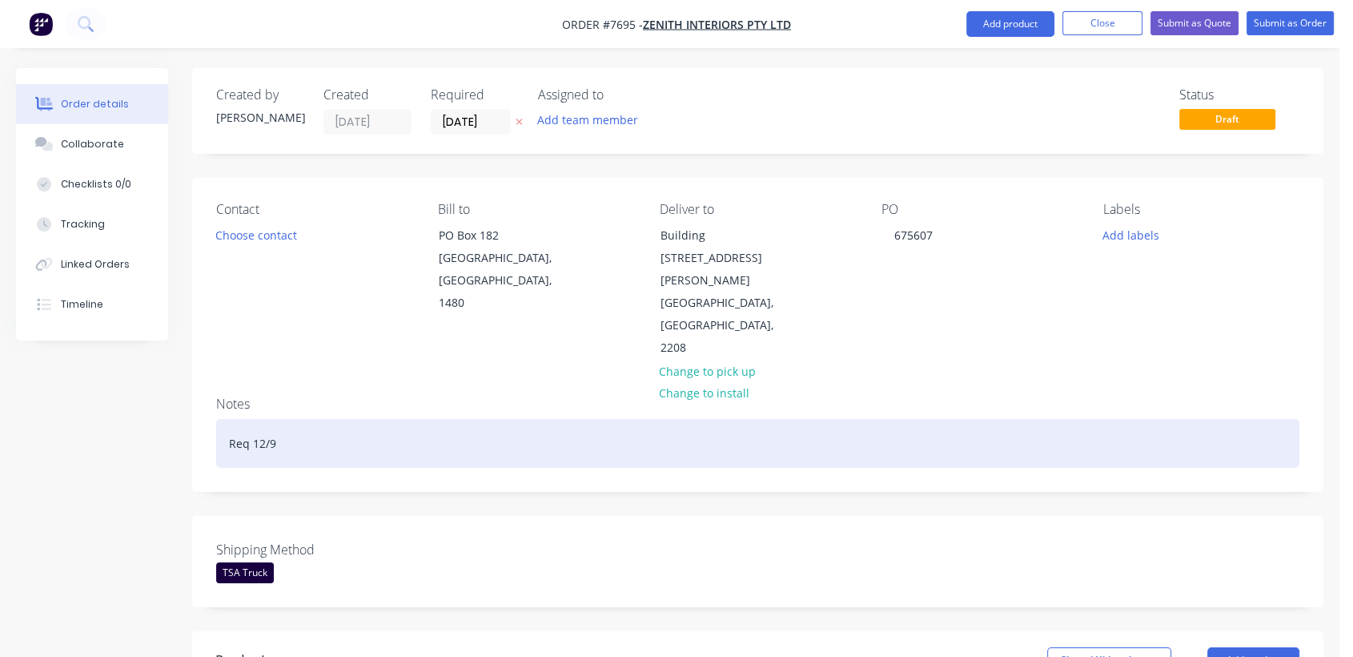
click at [303, 419] on div "Req 12/9" at bounding box center [757, 443] width 1083 height 49
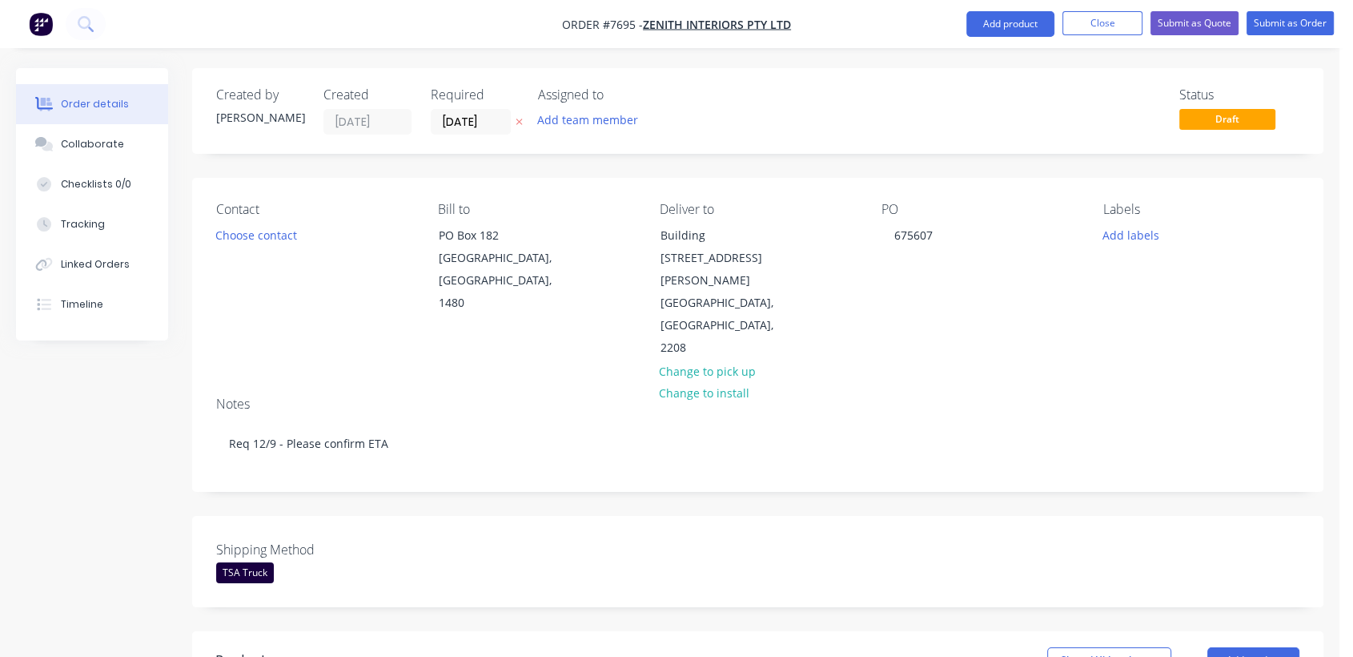
click at [1288, 38] on nav "Order #7695 - Zenith Interiors Pty Ltd Add product Close Submit as Quote Submit…" at bounding box center [676, 24] width 1353 height 48
click at [1281, 21] on button "Submit as Order" at bounding box center [1290, 23] width 87 height 24
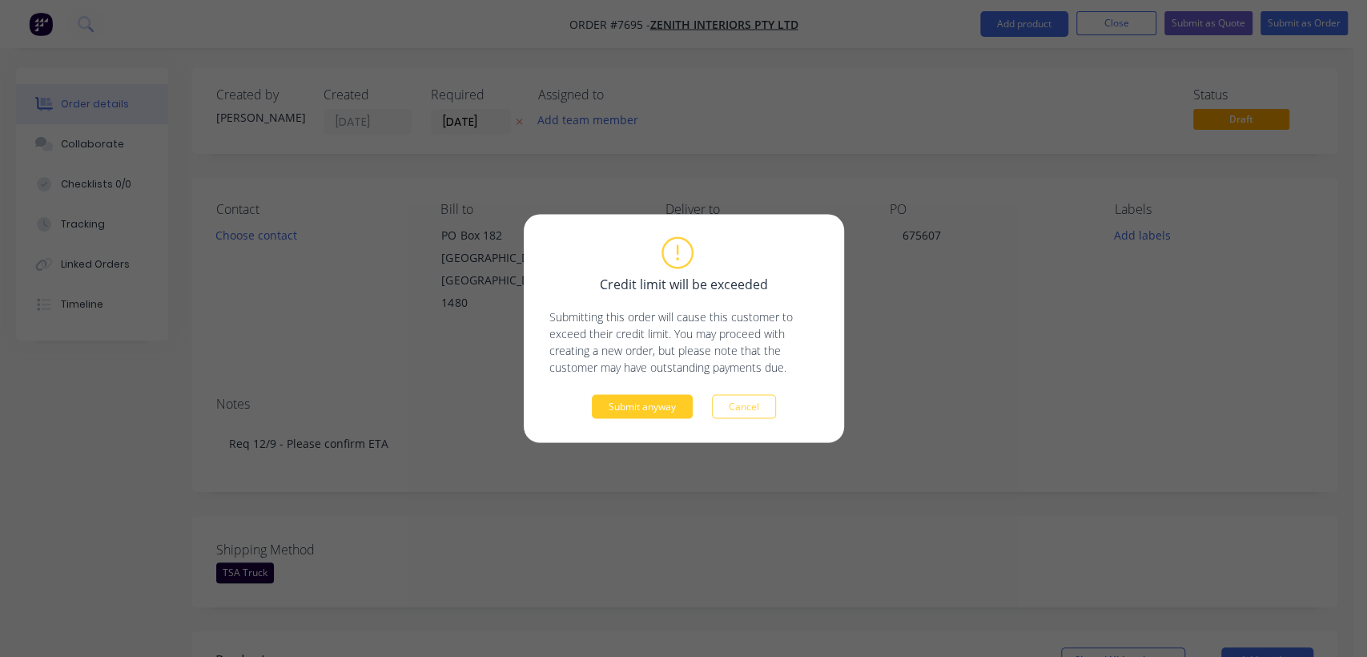
click at [634, 404] on button "Submit anyway" at bounding box center [642, 407] width 101 height 24
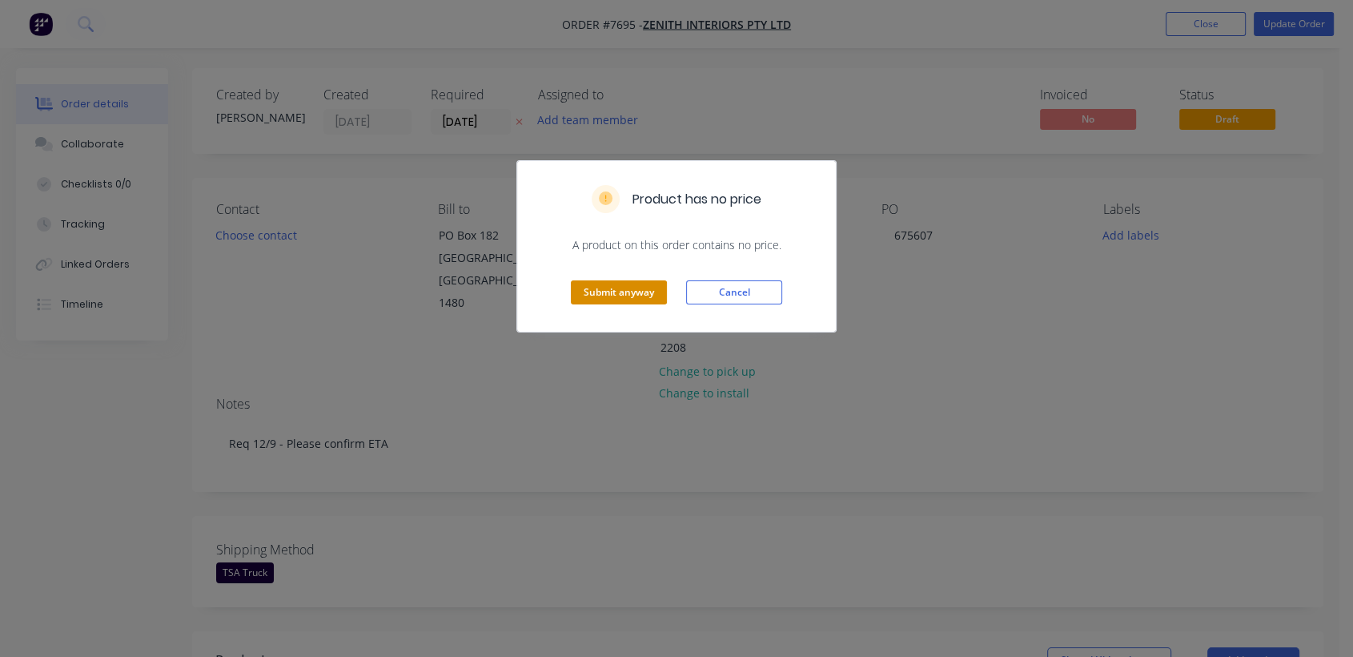
click at [618, 291] on button "Submit anyway" at bounding box center [619, 292] width 96 height 24
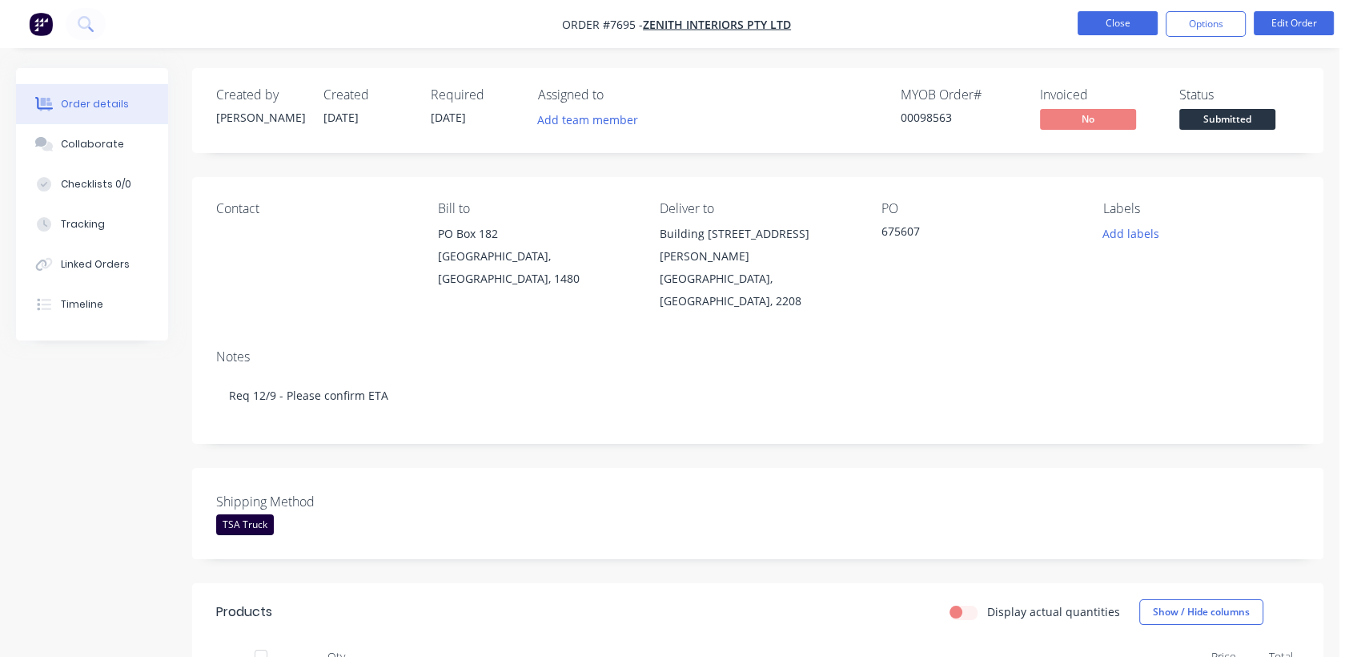
click at [1107, 26] on button "Close" at bounding box center [1118, 23] width 80 height 24
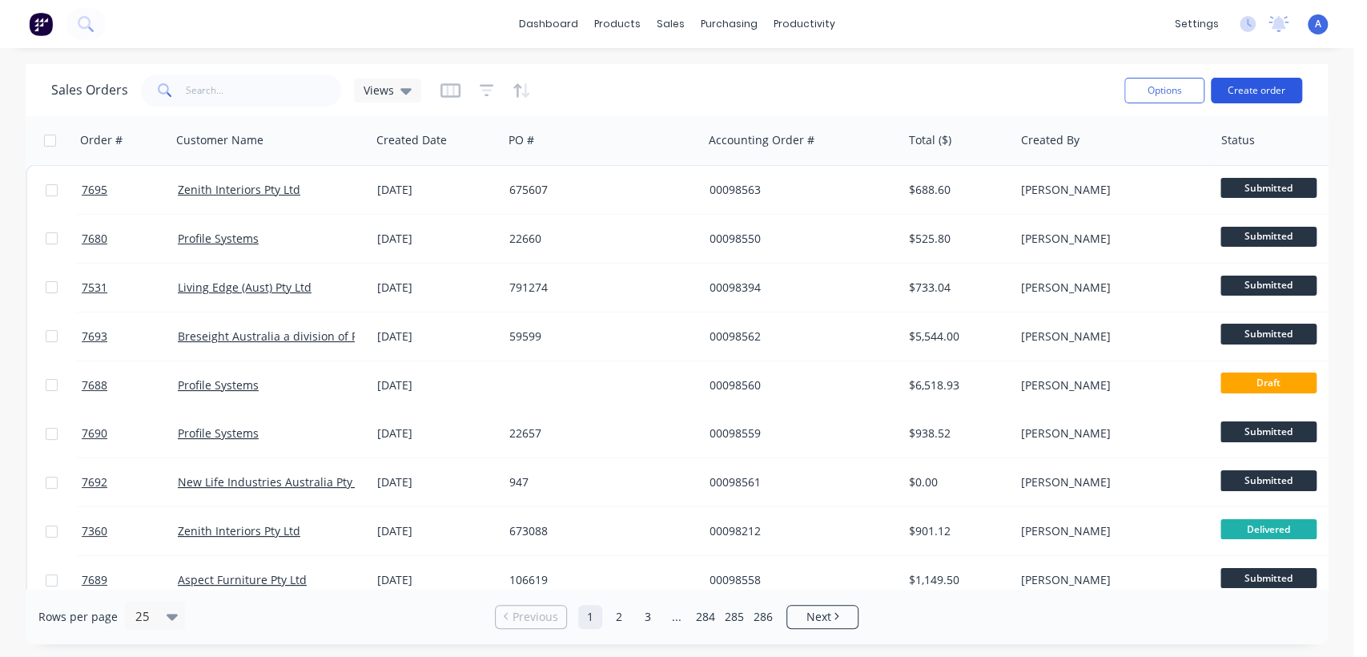
click at [1257, 81] on button "Create order" at bounding box center [1256, 91] width 91 height 26
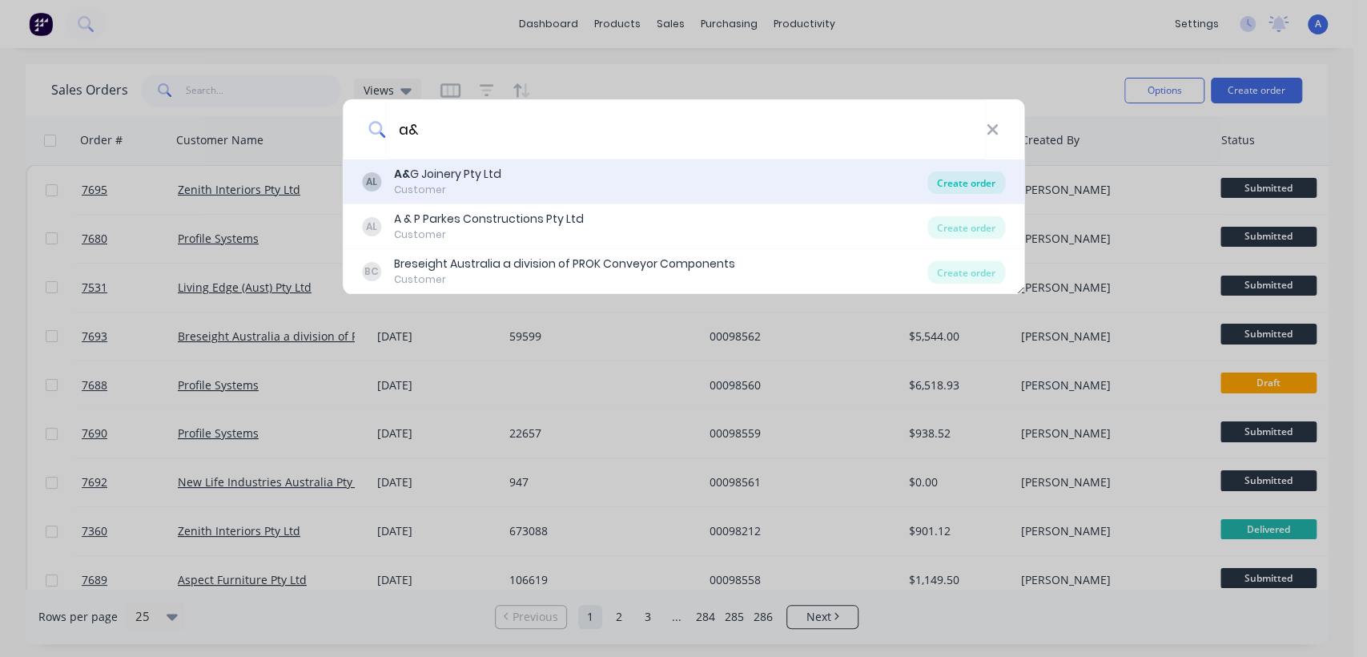
type input "a&"
click at [979, 176] on div "Create order" at bounding box center [966, 182] width 78 height 22
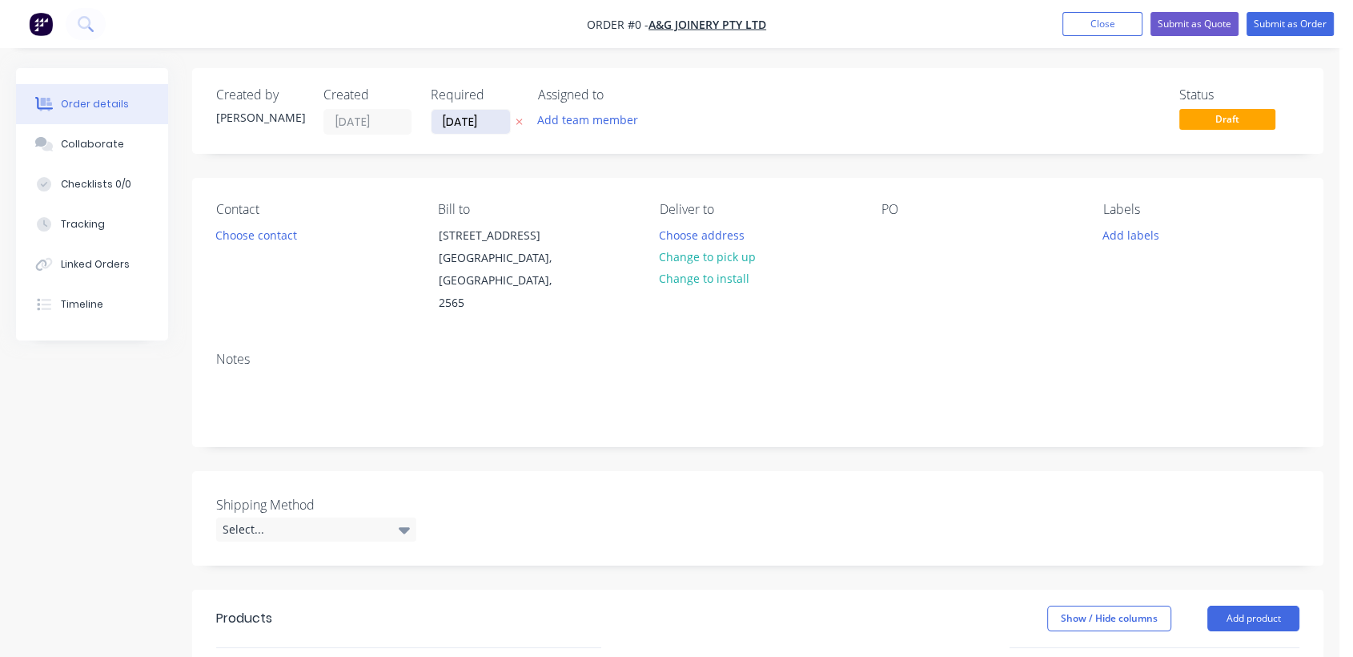
click at [500, 117] on input "[DATE]" at bounding box center [471, 122] width 78 height 24
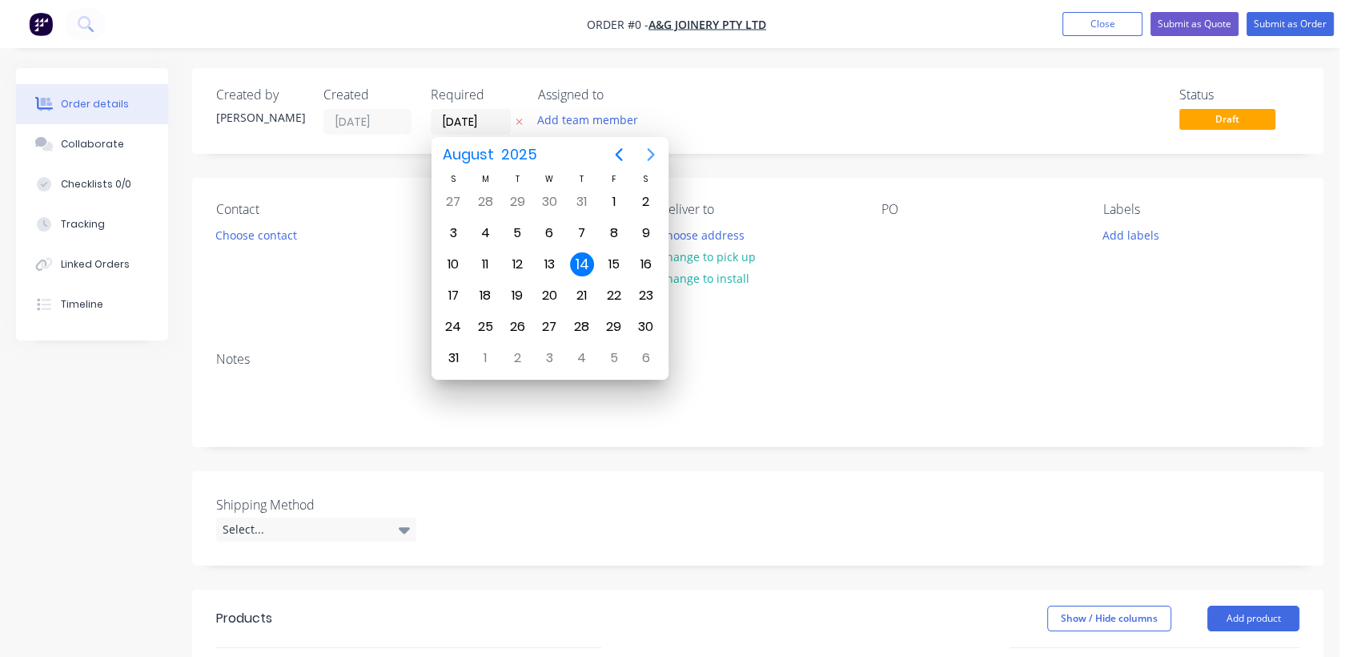
click at [651, 147] on icon "Next page" at bounding box center [650, 154] width 19 height 19
click at [552, 319] on div "31" at bounding box center [549, 327] width 24 height 24
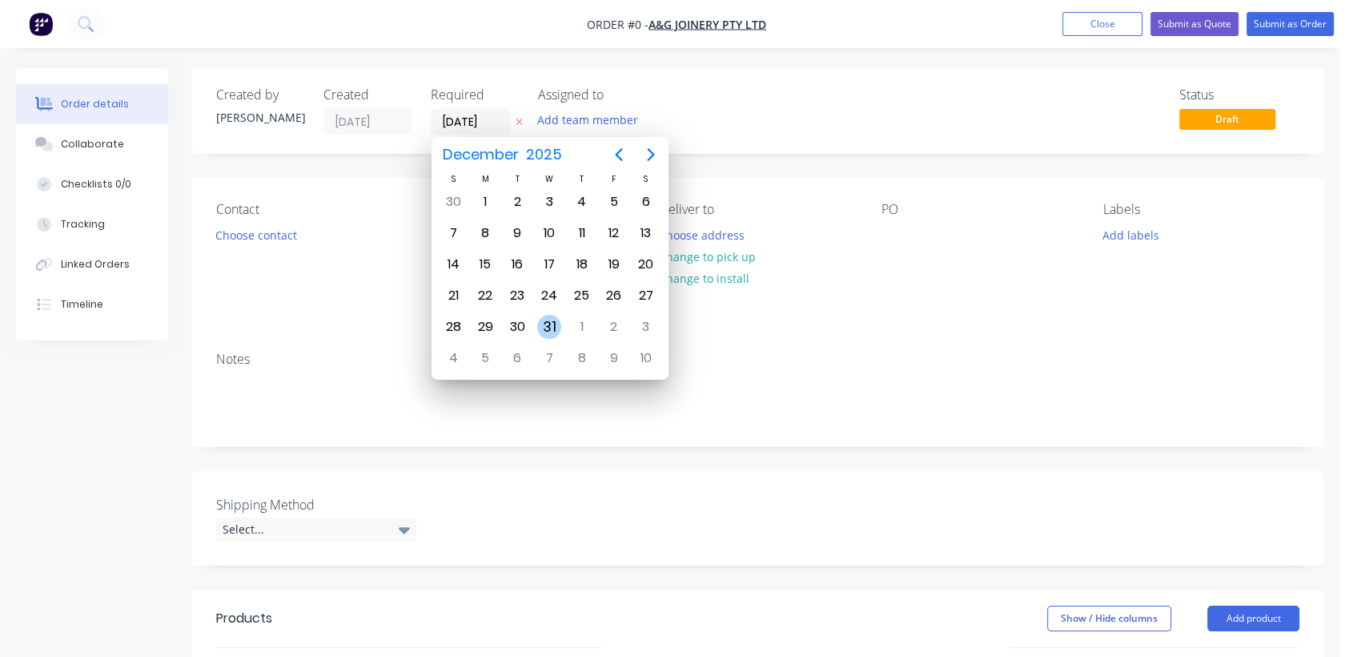
type input "[DATE]"
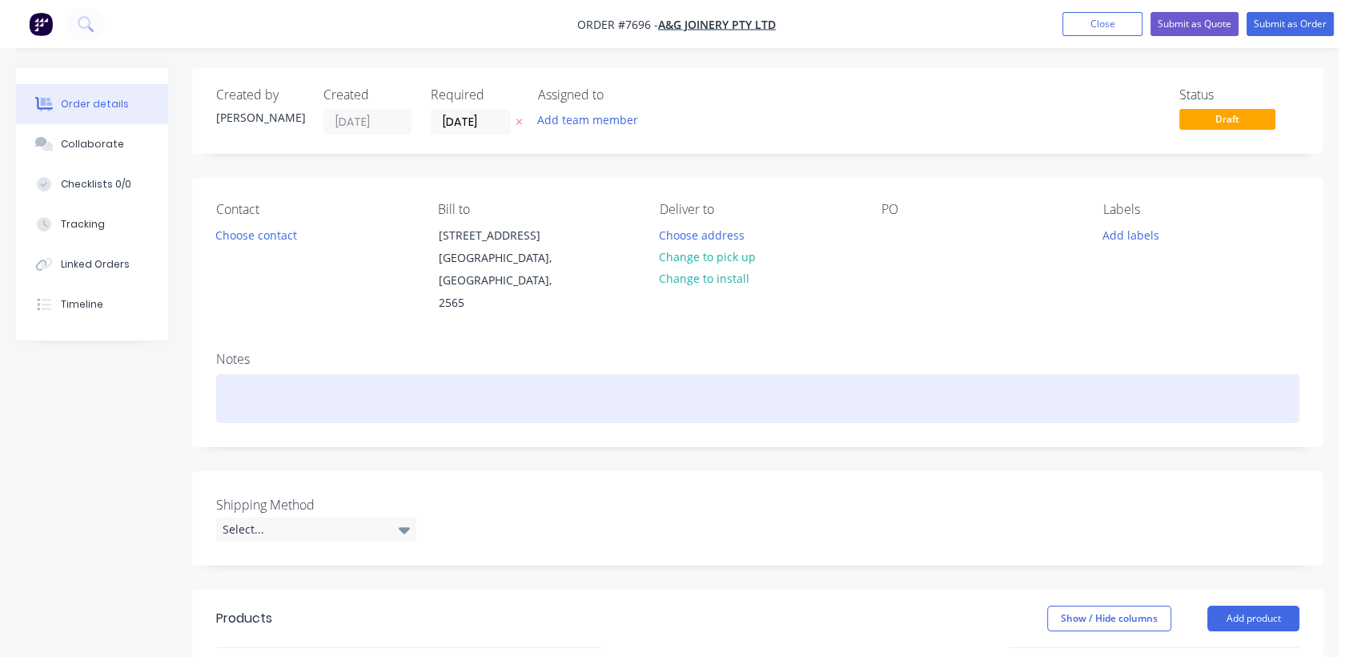
click at [269, 379] on div at bounding box center [757, 398] width 1083 height 49
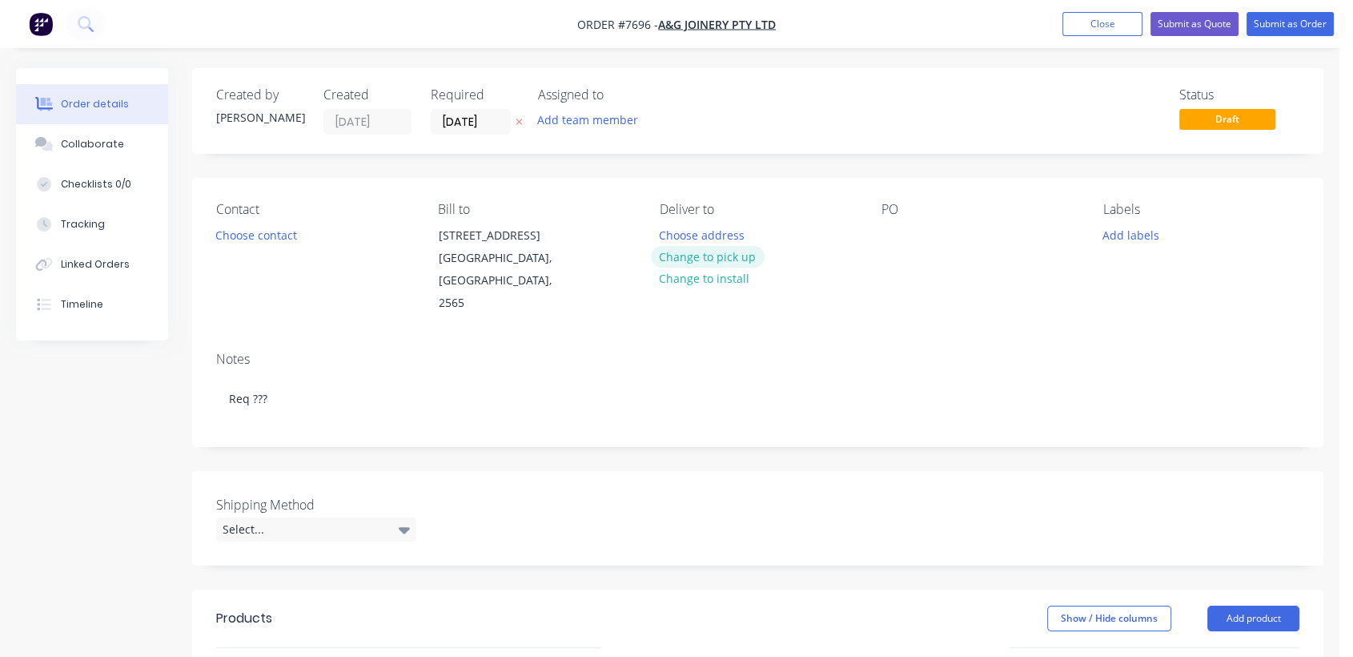
click at [721, 253] on button "Change to pick up" at bounding box center [708, 257] width 114 height 22
click at [898, 231] on div at bounding box center [895, 234] width 26 height 23
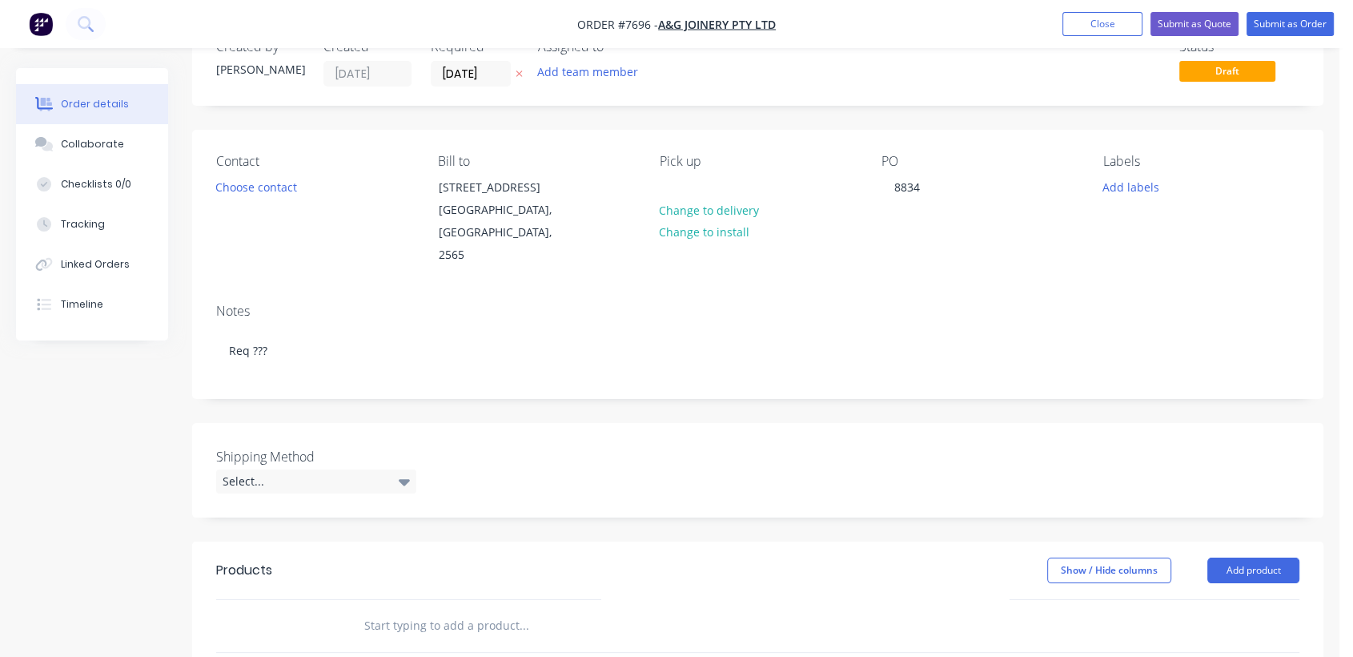
scroll to position [178, 0]
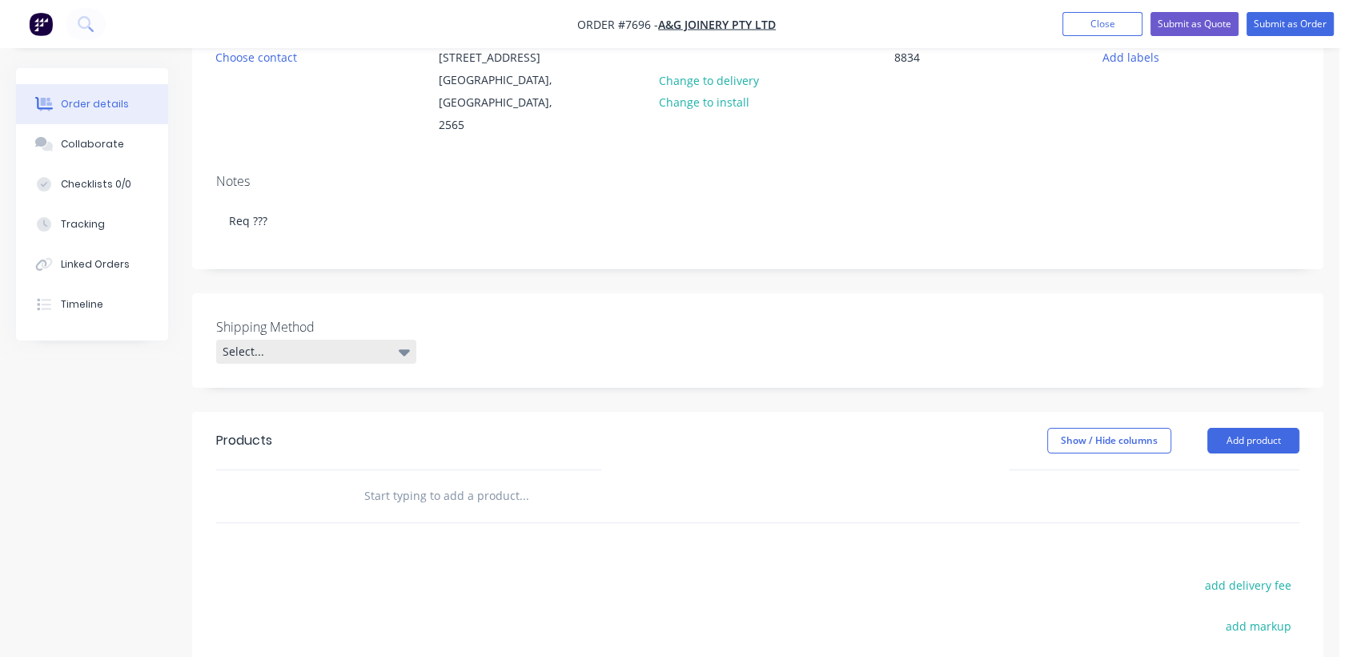
click at [351, 339] on div "Select..." at bounding box center [316, 351] width 200 height 24
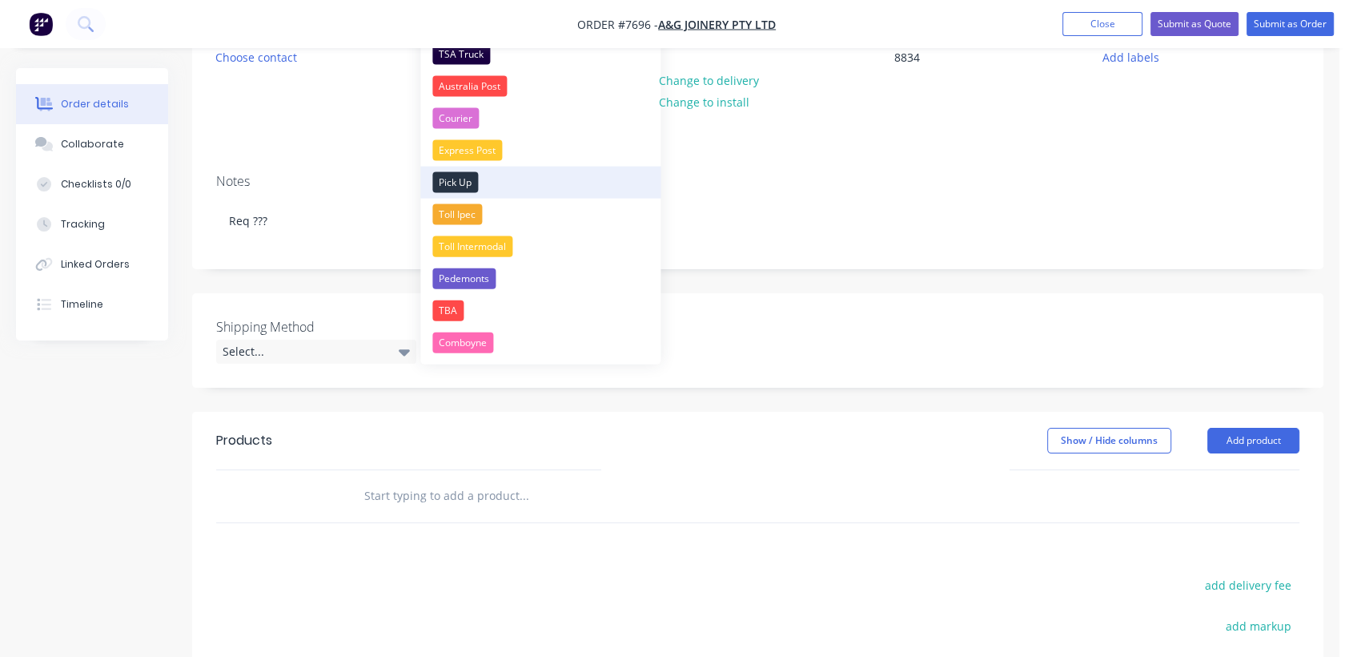
click at [469, 181] on div "Pick Up" at bounding box center [455, 182] width 46 height 21
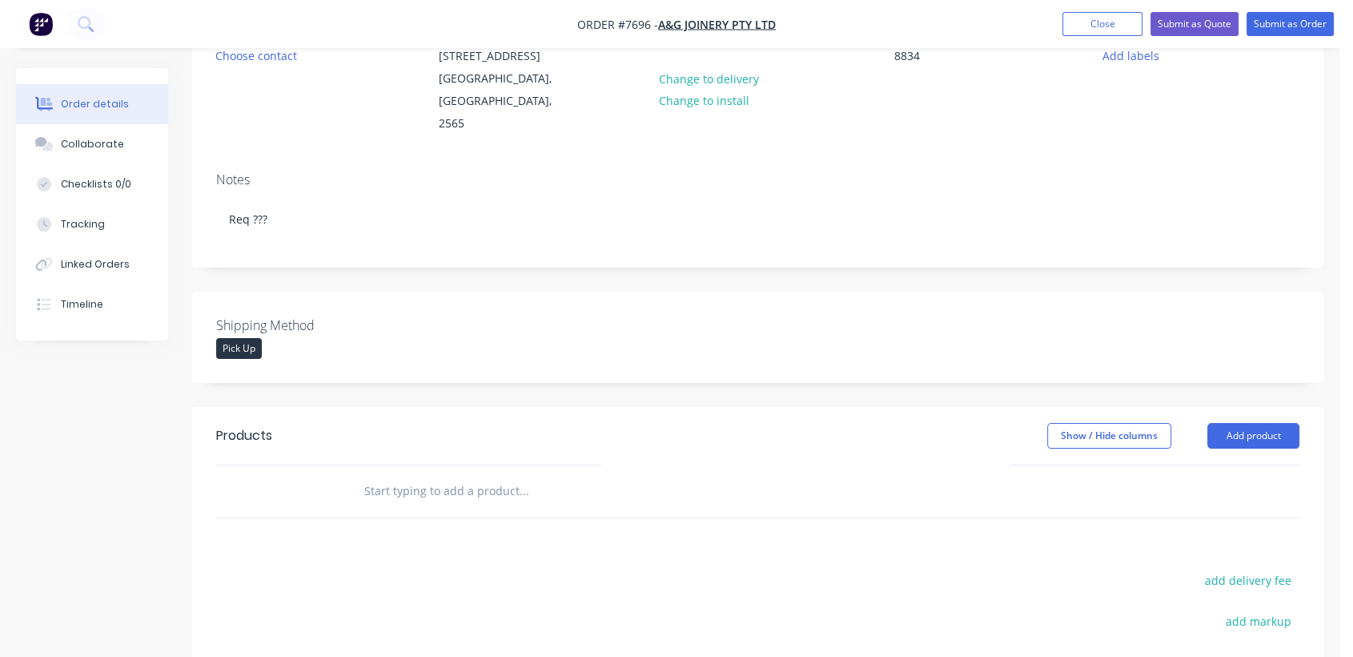
scroll to position [356, 0]
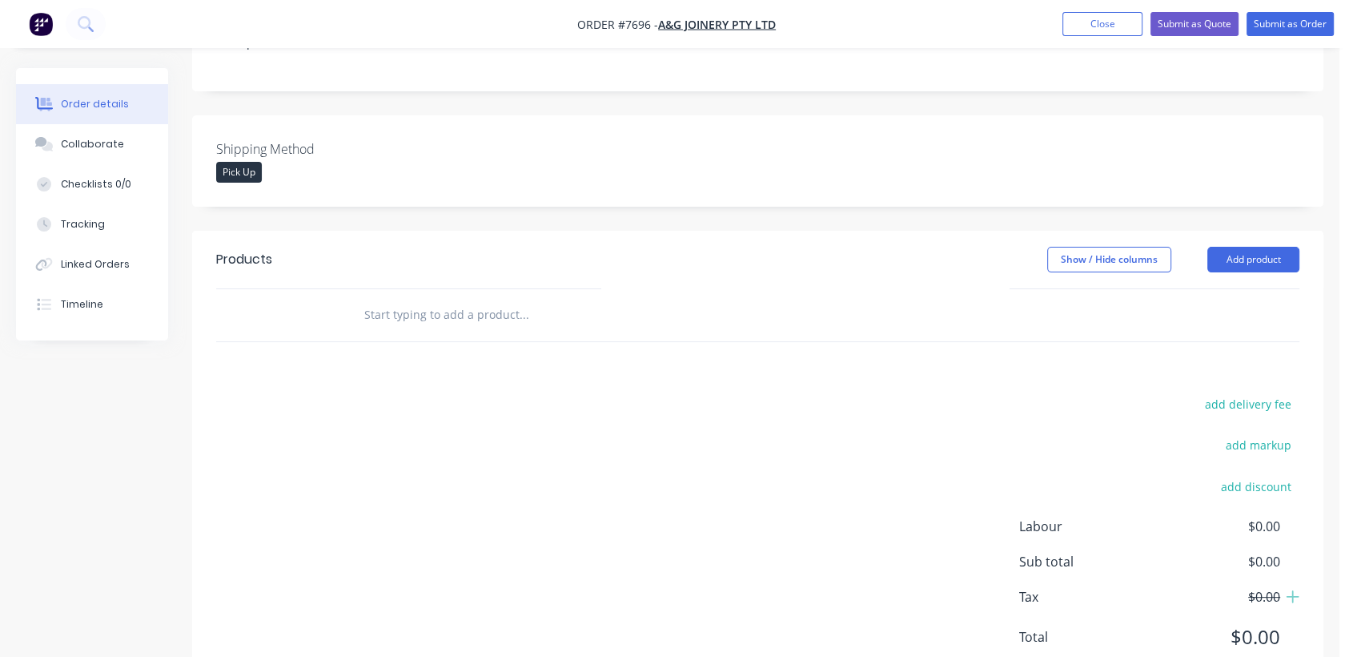
click at [461, 299] on input "text" at bounding box center [524, 315] width 320 height 32
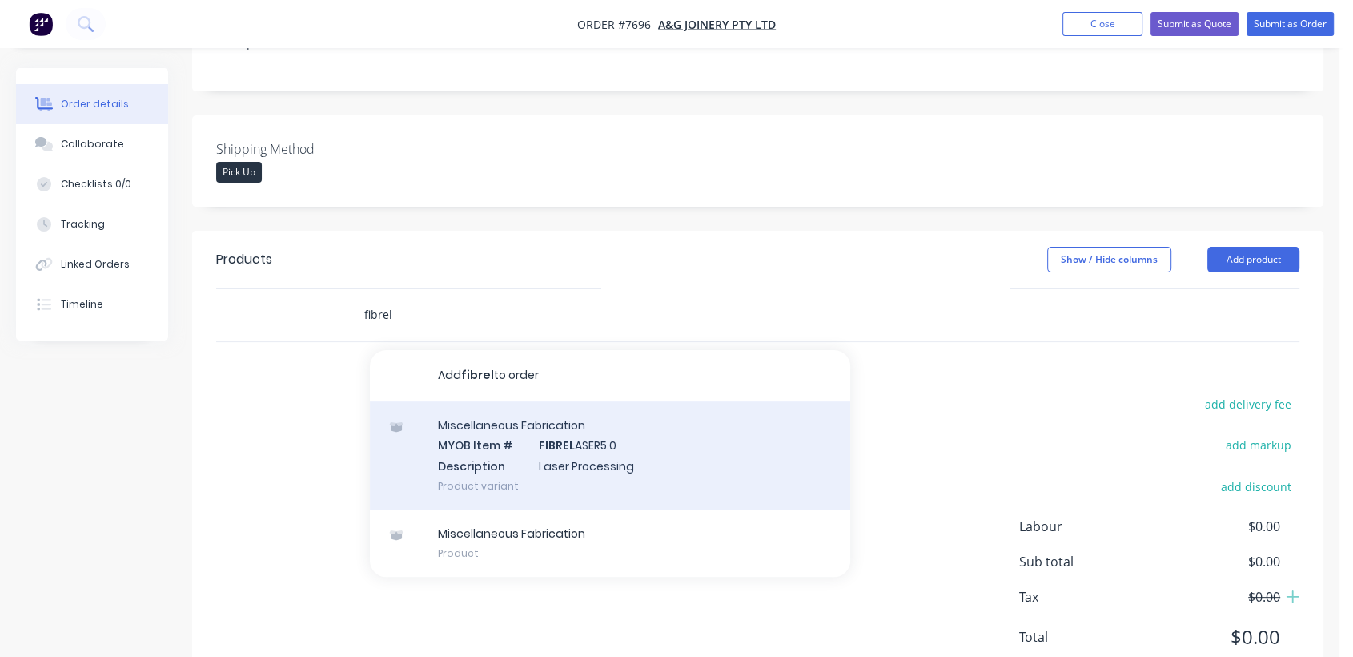
type input "fibrel"
click at [544, 434] on div "Miscellaneous Fabrication MYOB Item # FIBREL ASER5.0 Description Laser Processi…" at bounding box center [610, 455] width 480 height 108
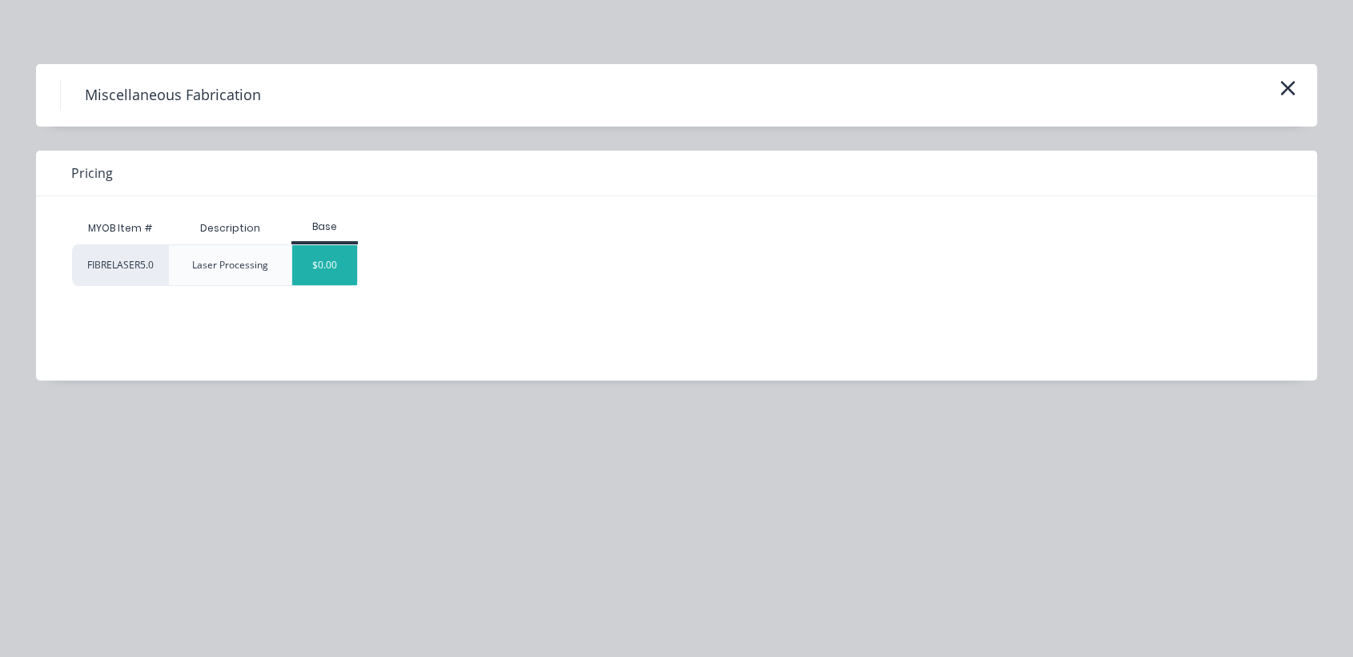
click at [344, 259] on div "$0.00" at bounding box center [324, 265] width 65 height 40
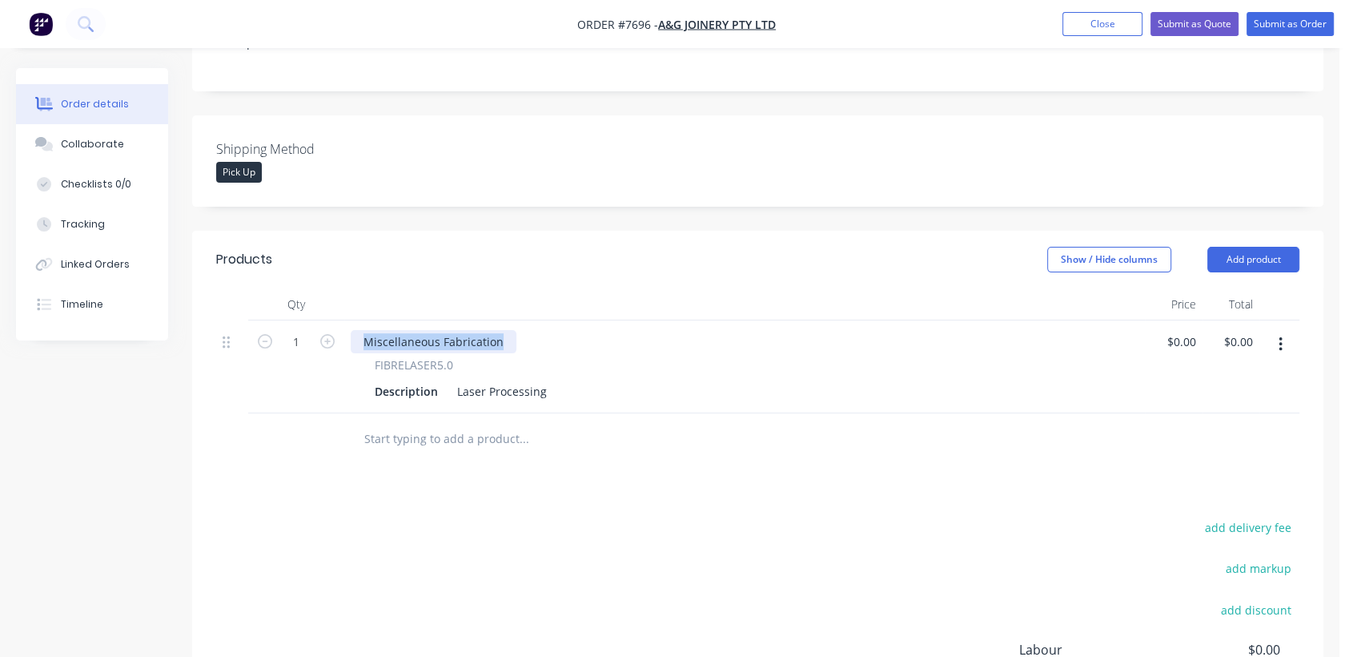
drag, startPoint x: 500, startPoint y: 319, endPoint x: 359, endPoint y: 314, distance: 141.0
click at [359, 330] on div "Miscellaneous Fabrication" at bounding box center [434, 341] width 166 height 23
drag, startPoint x: 462, startPoint y: 361, endPoint x: 587, endPoint y: 367, distance: 125.0
click at [587, 380] on div "Description Laser Processing" at bounding box center [741, 391] width 746 height 23
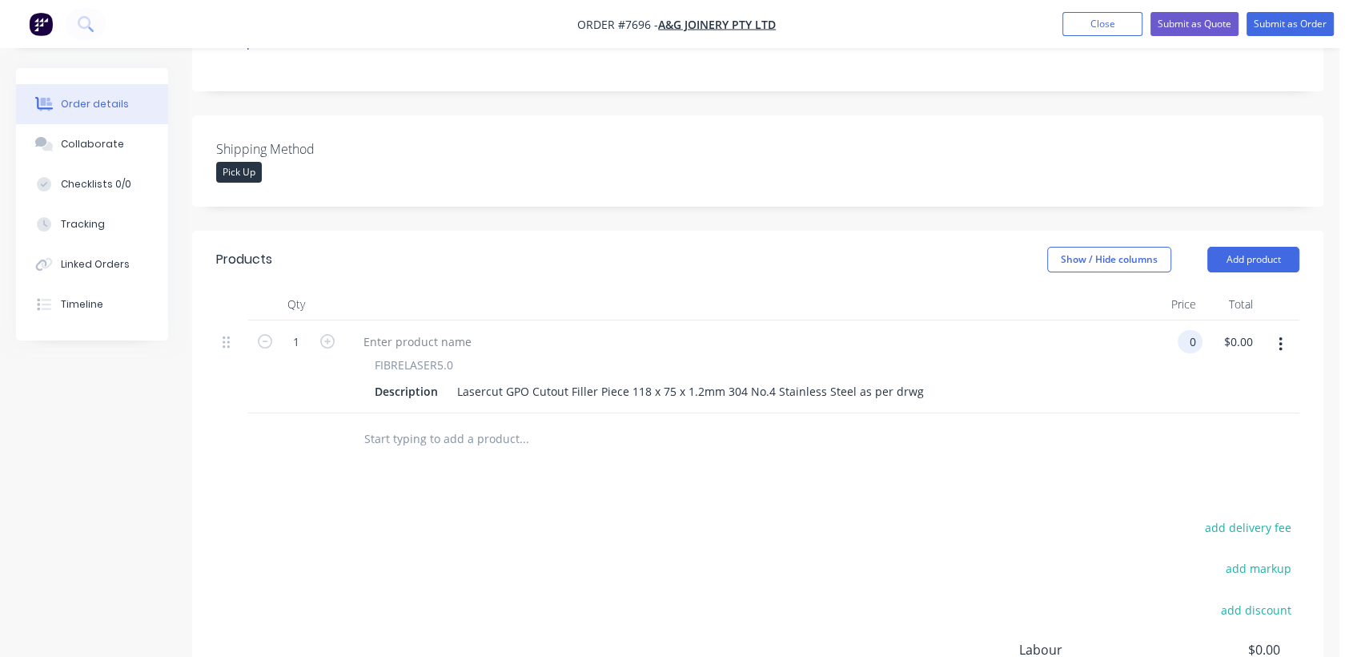
type input "$0.00"
click at [1276, 330] on button "button" at bounding box center [1281, 344] width 38 height 29
click at [1236, 407] on div "Duplicate" at bounding box center [1223, 418] width 123 height 23
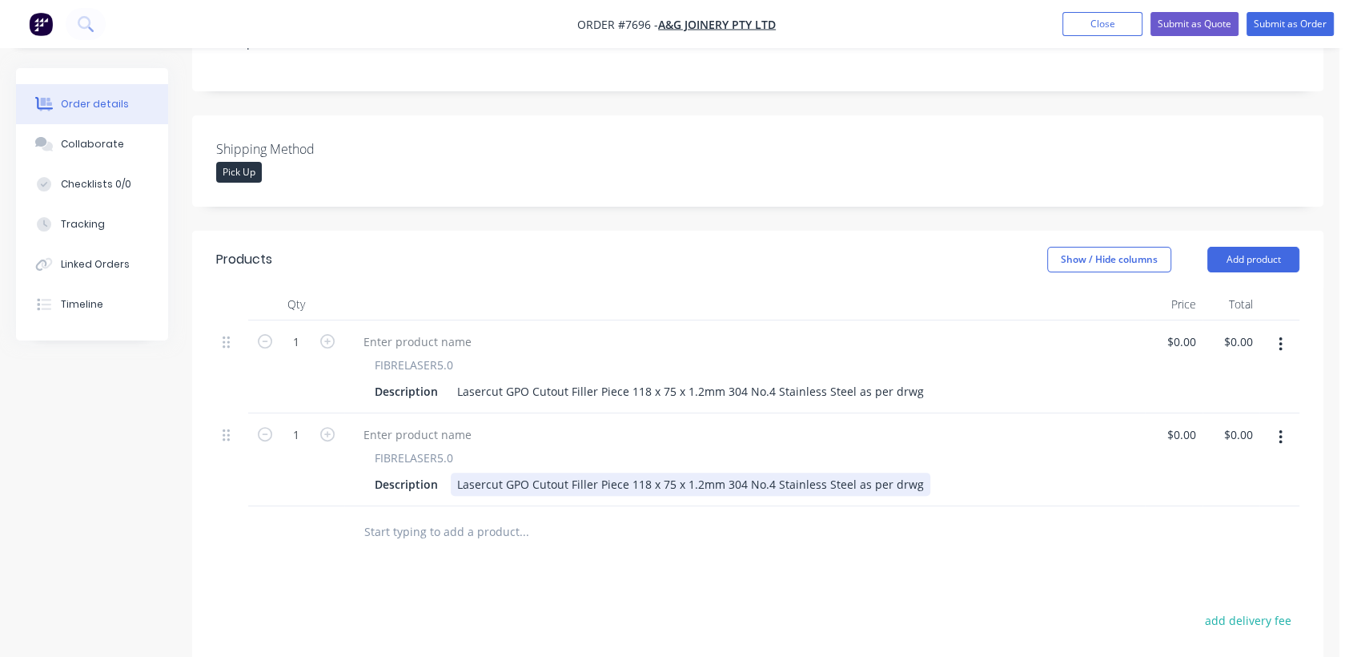
click at [646, 472] on div "Lasercut GPO Cutout Filler Piece 118 x 75 x 1.2mm 304 No.4 Stainless Steel as p…" at bounding box center [691, 483] width 480 height 23
click at [677, 472] on div "Lasercut GPO Cutout Filler Piece 117.5 x 75 x 1.2mm 304 No.4 Stainless Steel as…" at bounding box center [695, 483] width 489 height 23
type input "$0.00"
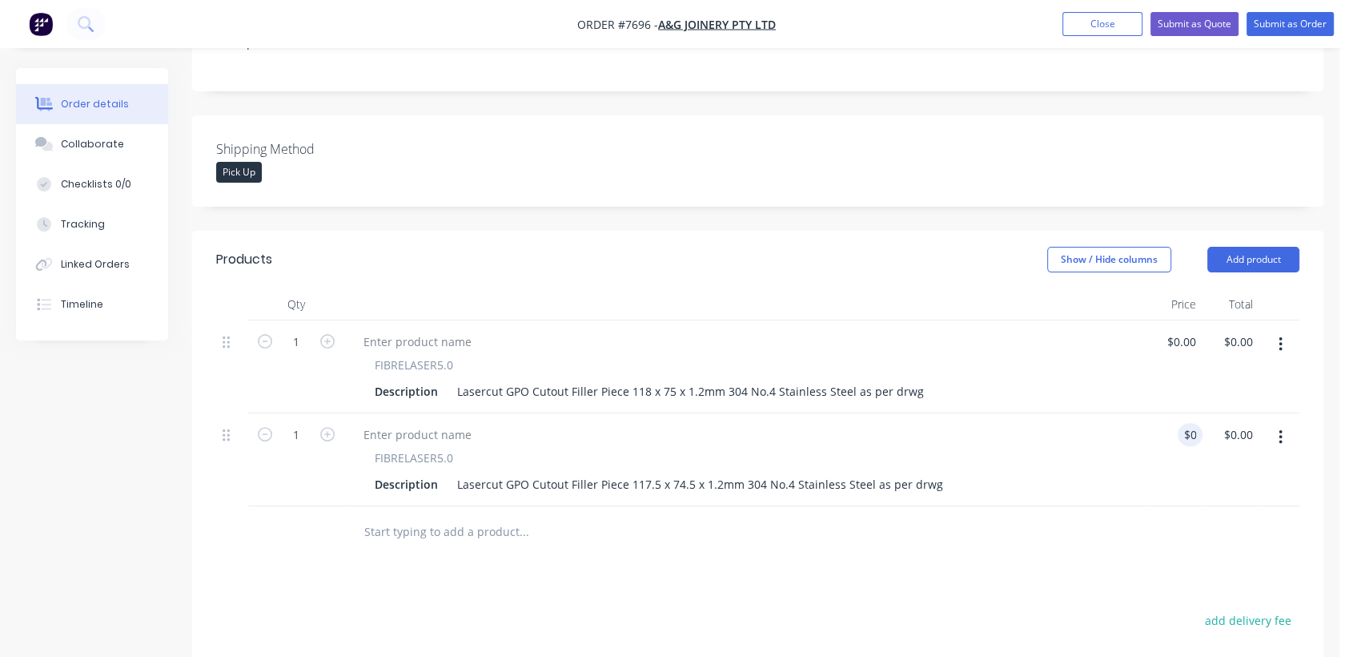
click at [470, 516] on input "text" at bounding box center [524, 532] width 320 height 32
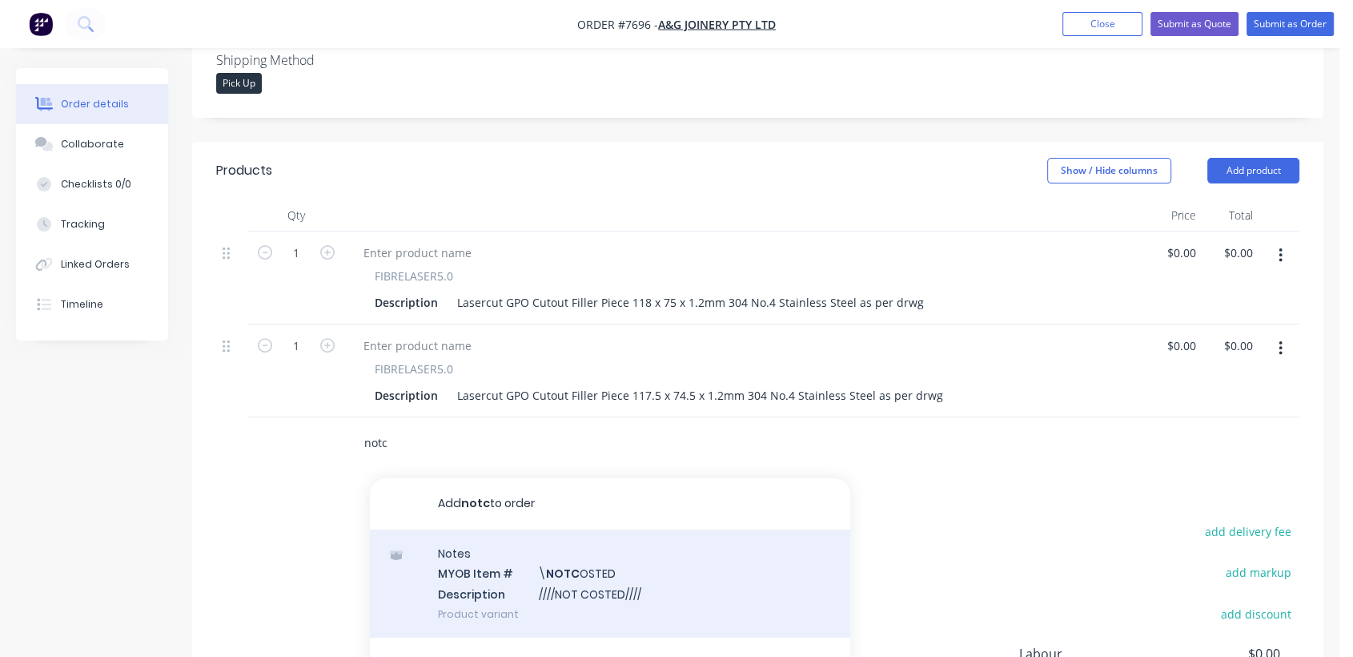
type input "notc"
click at [604, 546] on div "Notes MYOB Item # \ NOTC OSTED Description ////NOT COSTED//// Product variant" at bounding box center [610, 583] width 480 height 108
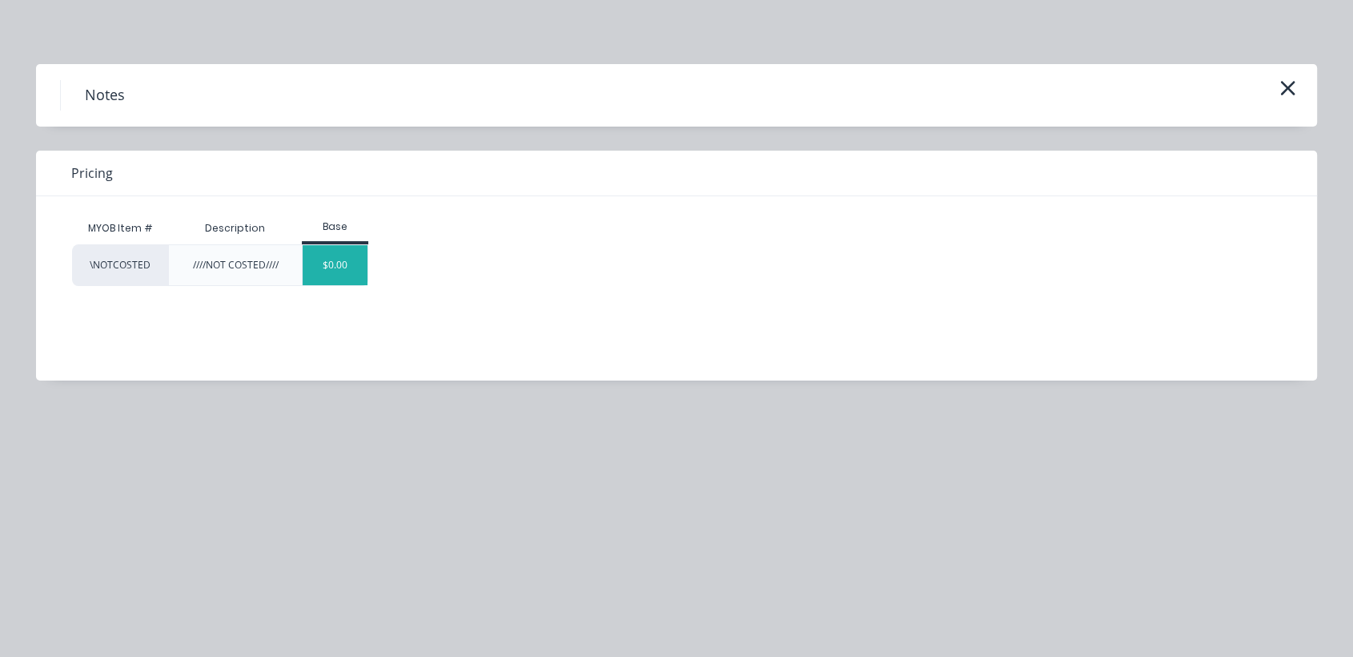
click at [344, 263] on div "$0.00" at bounding box center [335, 265] width 65 height 40
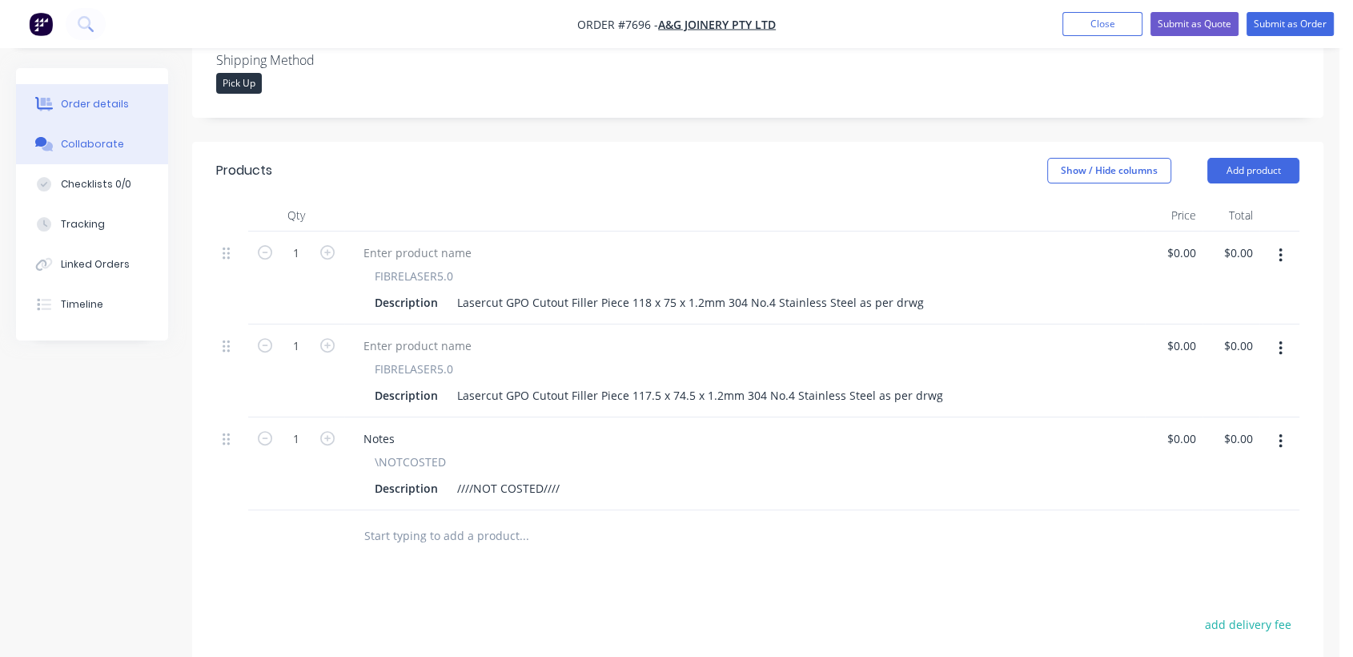
click at [123, 134] on button "Collaborate" at bounding box center [92, 144] width 152 height 40
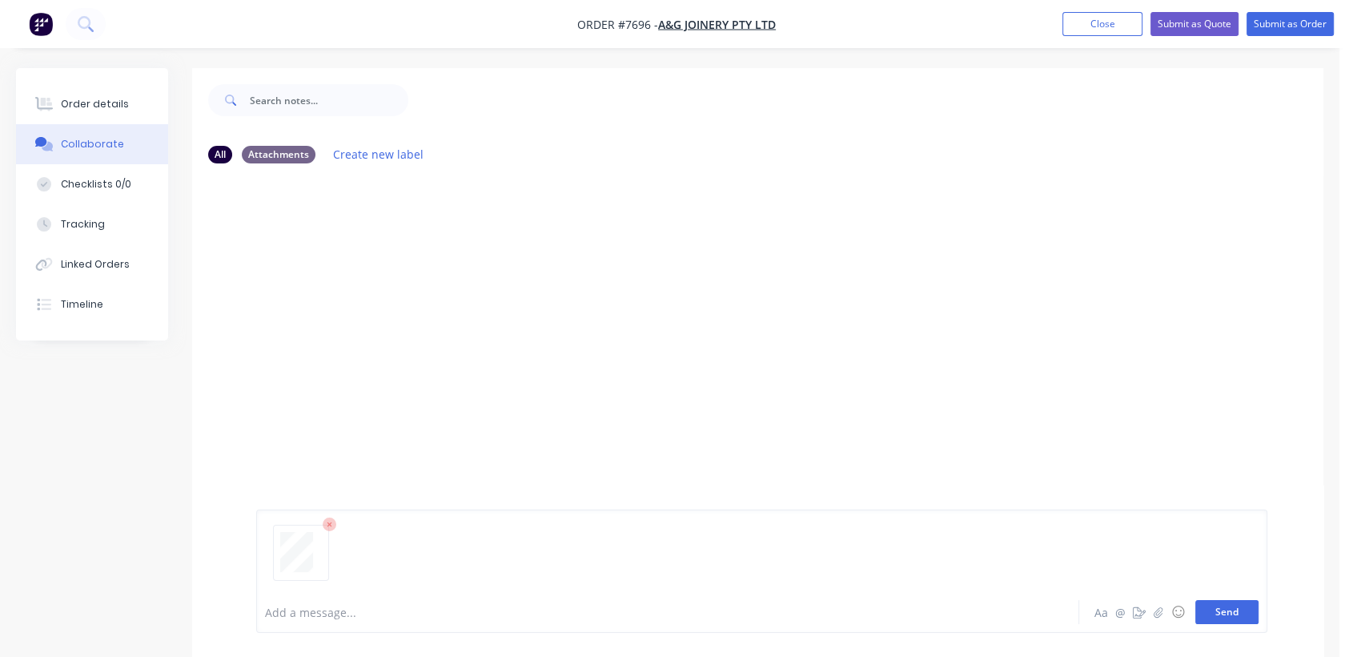
click at [1241, 609] on button "Send" at bounding box center [1226, 612] width 63 height 24
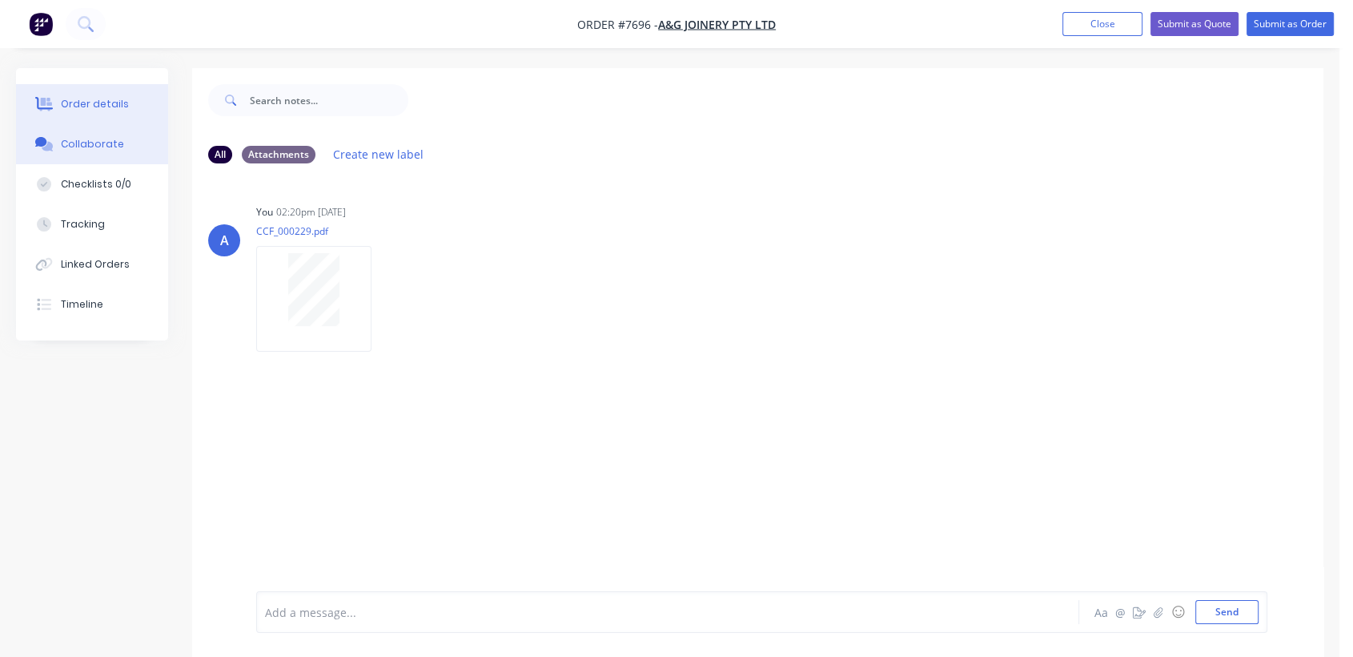
click at [106, 100] on div "Order details" at bounding box center [95, 104] width 68 height 14
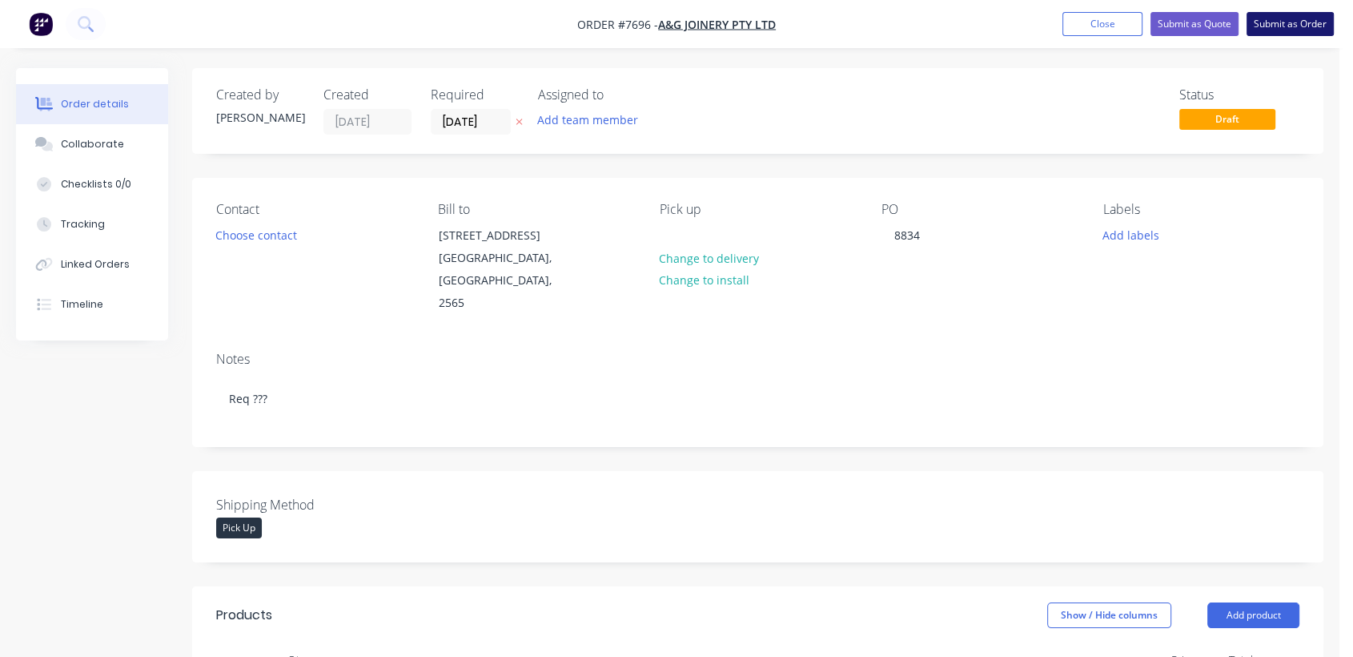
drag, startPoint x: 1313, startPoint y: 21, endPoint x: 500, endPoint y: 251, distance: 845.3
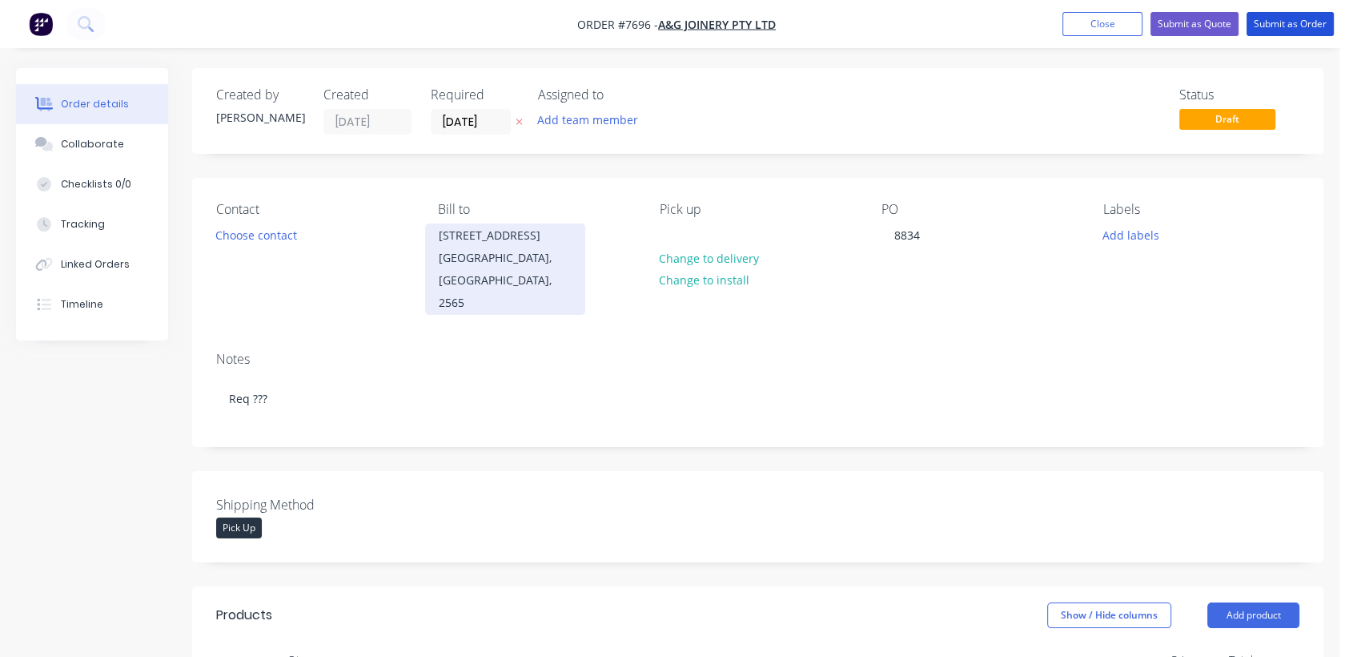
click at [1312, 21] on button "Submit as Order" at bounding box center [1290, 24] width 87 height 24
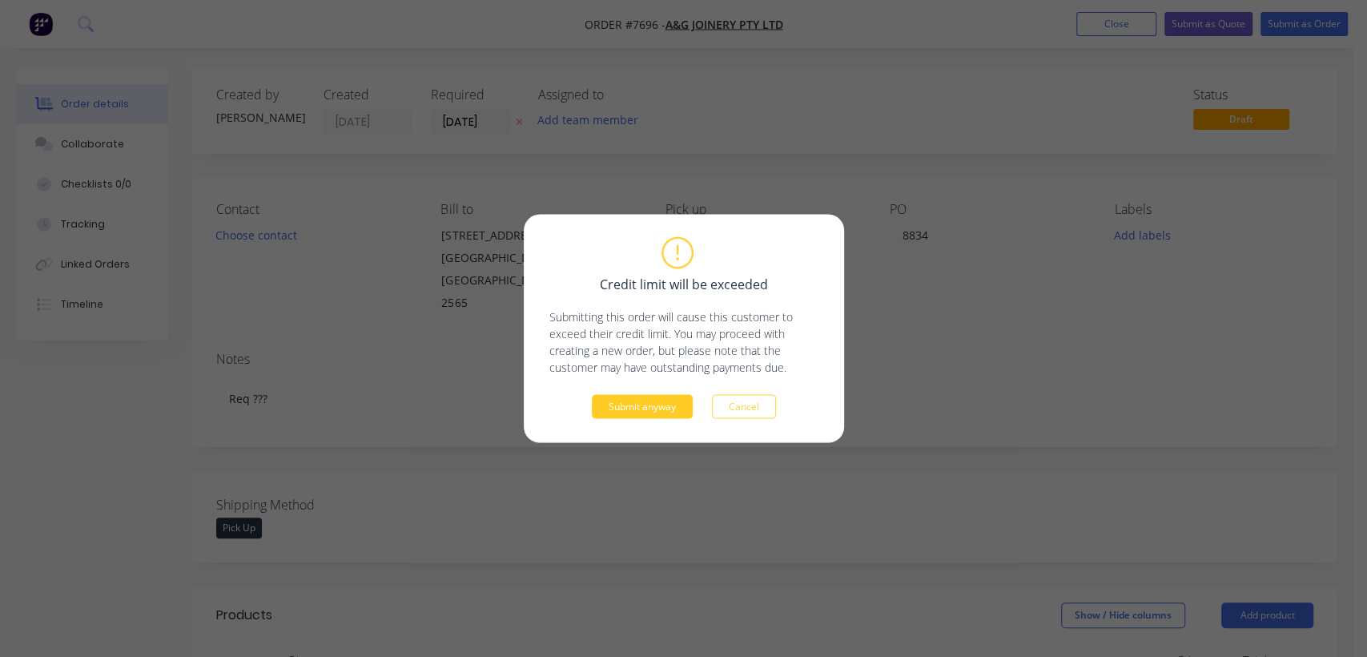
click at [628, 411] on button "Submit anyway" at bounding box center [642, 407] width 101 height 24
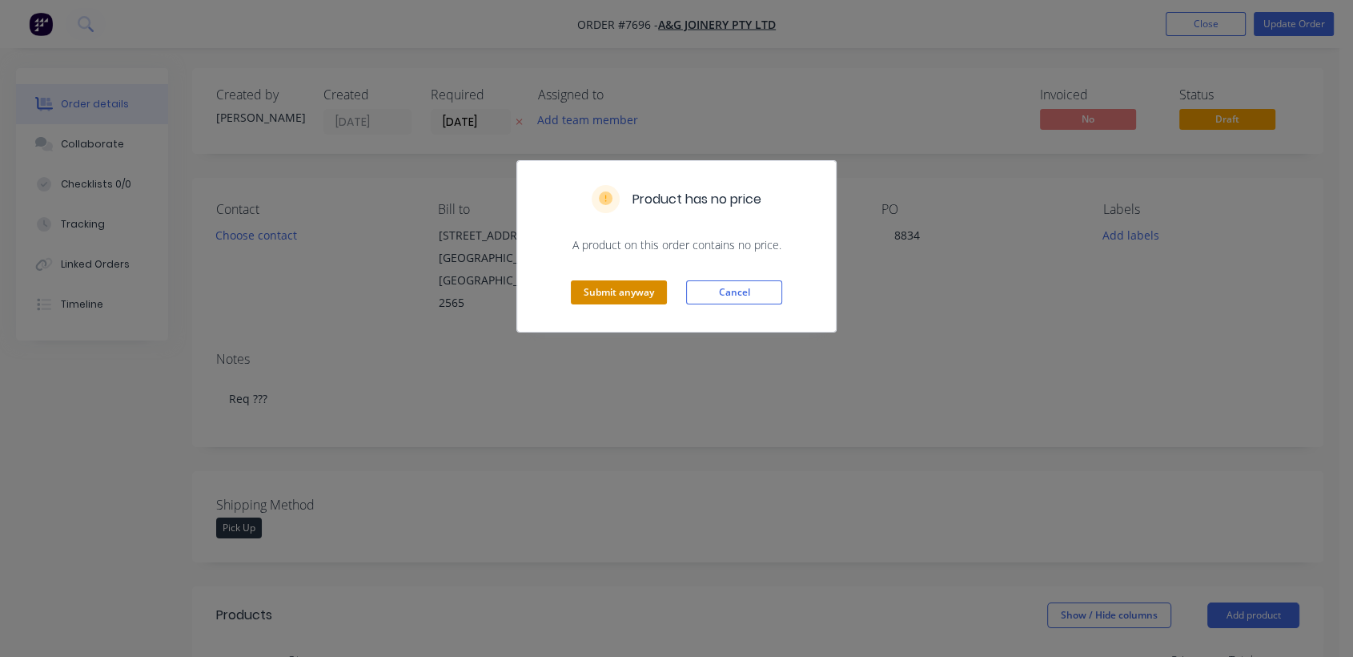
click at [658, 286] on button "Submit anyway" at bounding box center [619, 292] width 96 height 24
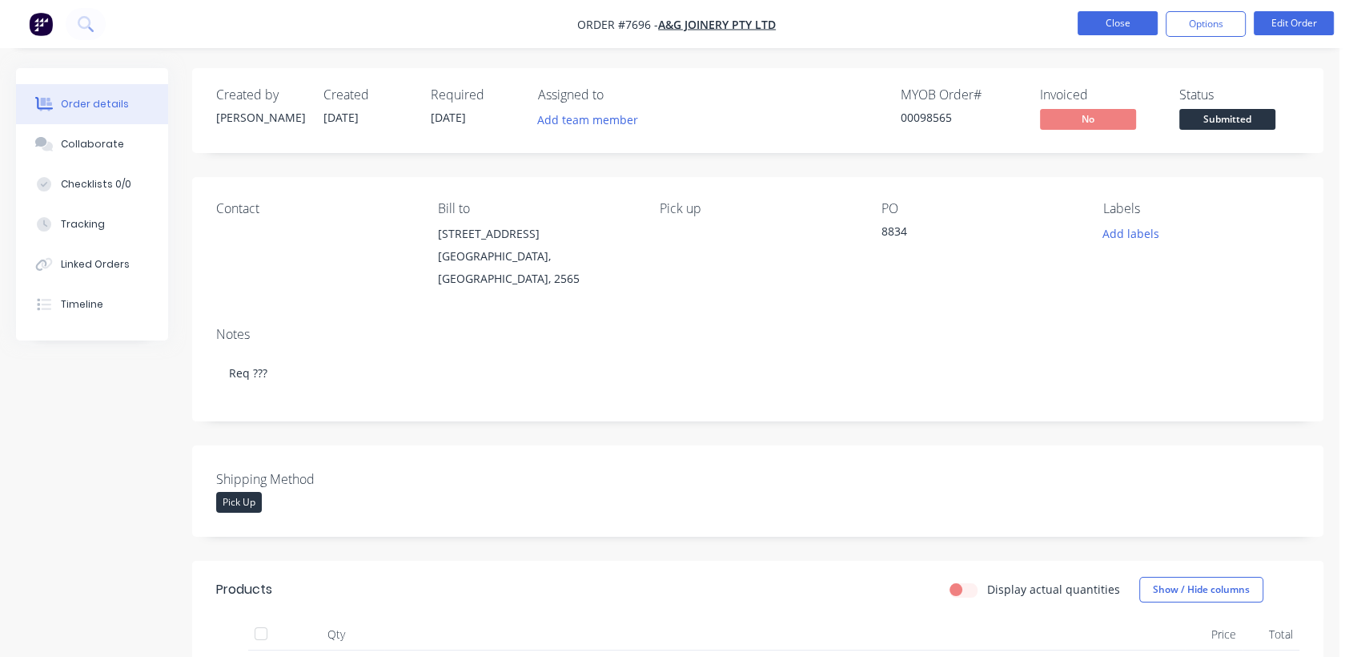
click at [1111, 21] on button "Close" at bounding box center [1118, 23] width 80 height 24
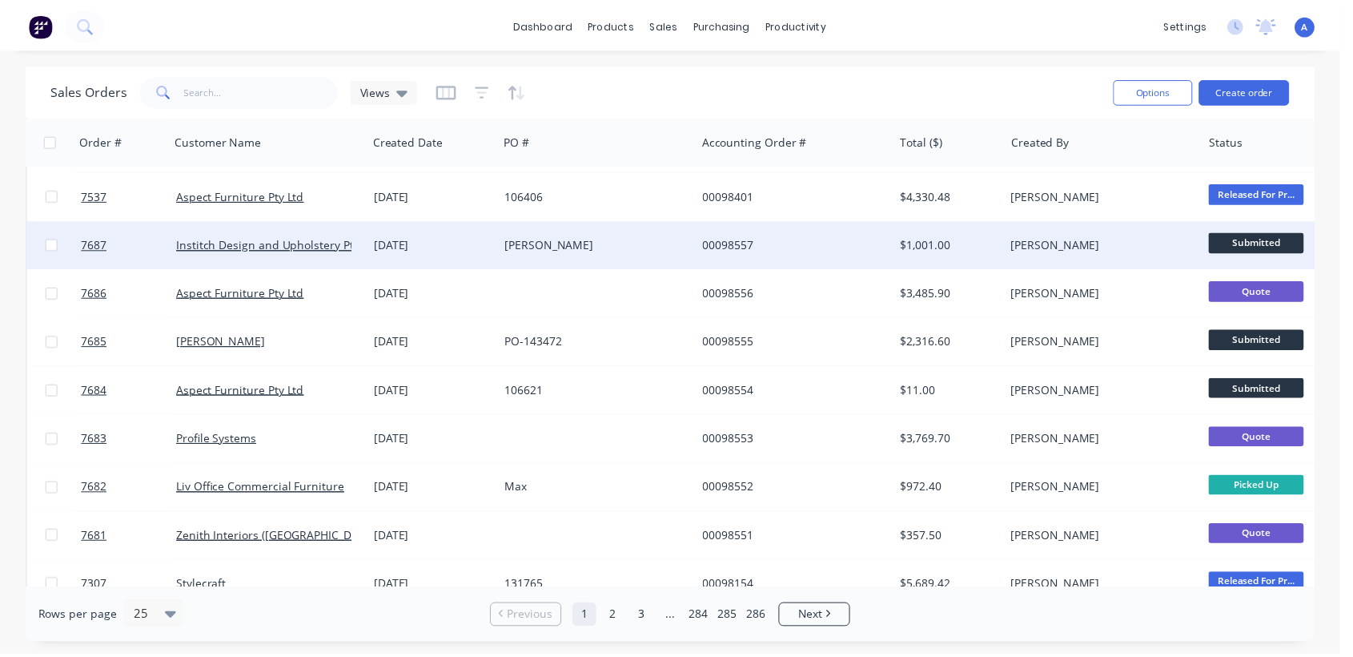
scroll to position [622, 0]
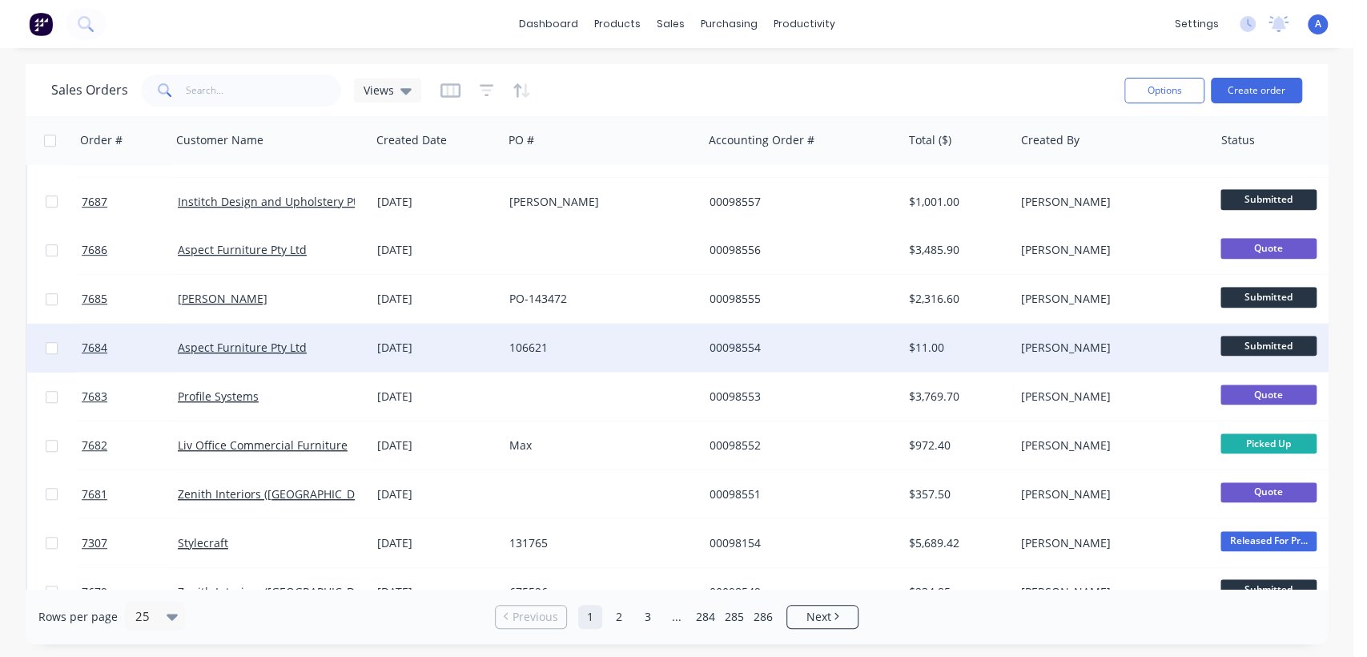
click at [556, 339] on div "106621" at bounding box center [598, 347] width 178 height 16
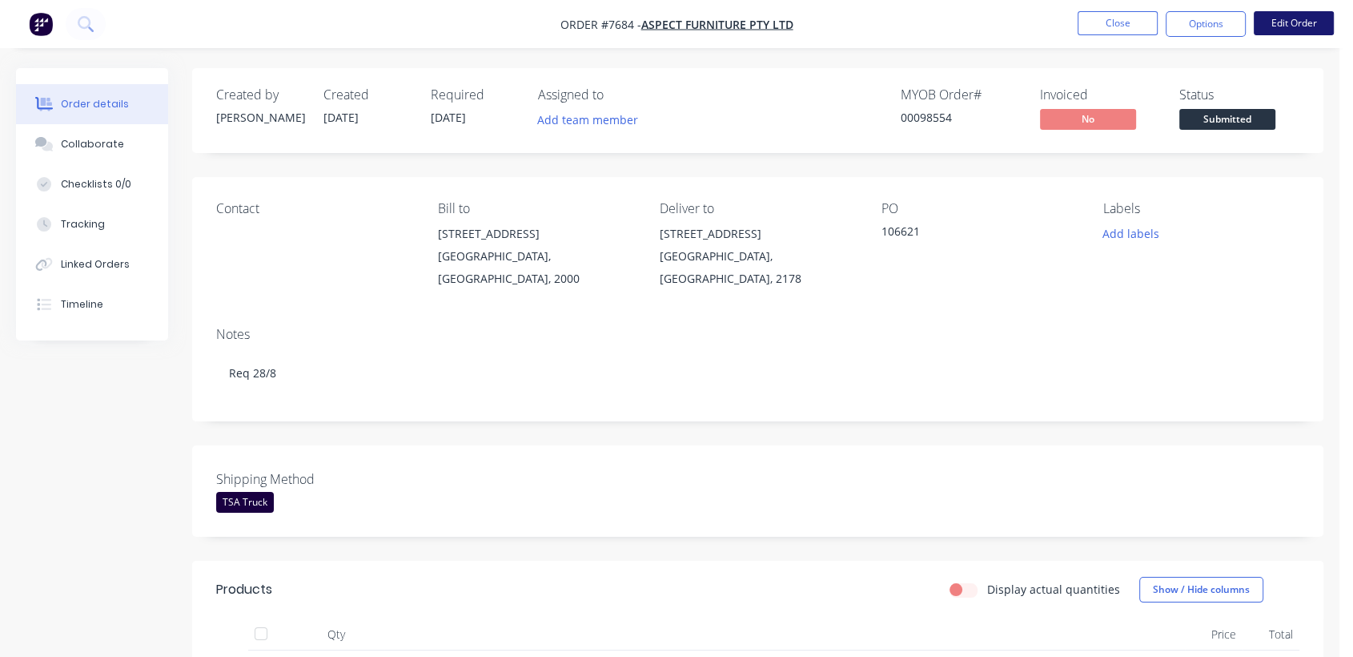
click at [1300, 22] on button "Edit Order" at bounding box center [1294, 23] width 80 height 24
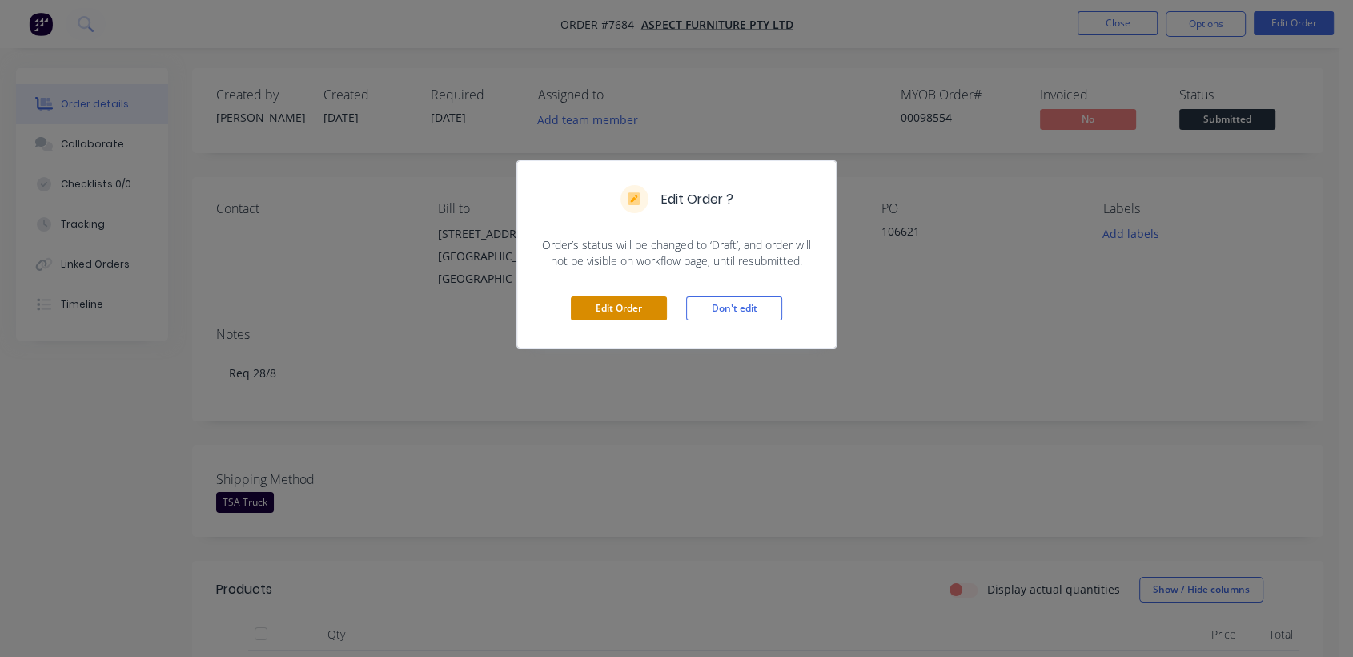
click at [630, 310] on button "Edit Order" at bounding box center [619, 308] width 96 height 24
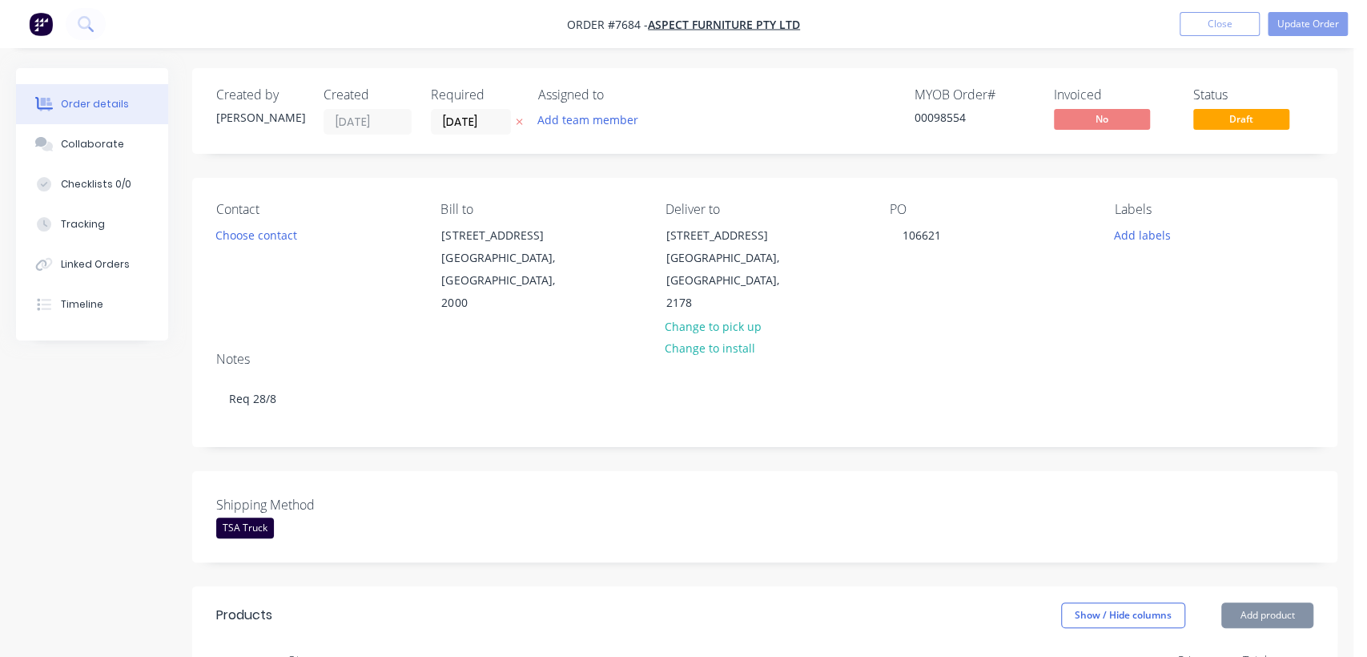
type input "$10.00"
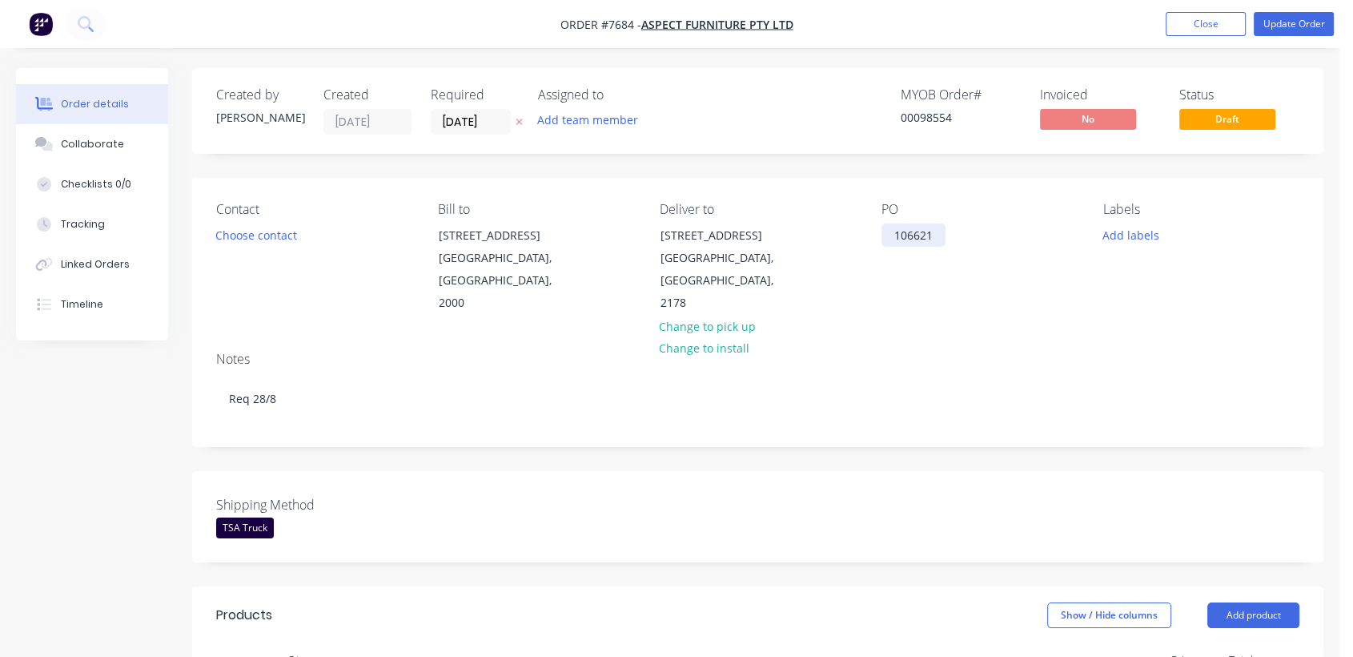
click at [941, 239] on div "106621" at bounding box center [914, 234] width 64 height 23
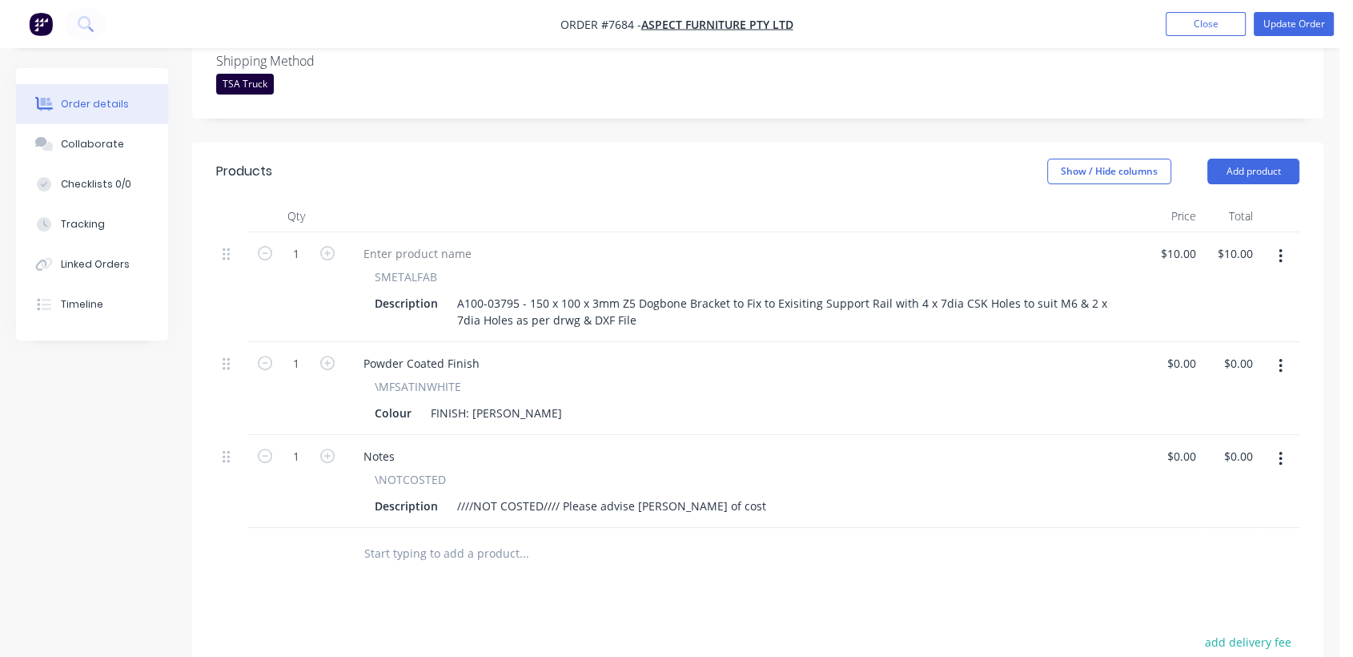
scroll to position [444, 0]
click at [305, 241] on input "1" at bounding box center [296, 253] width 42 height 24
type input "90"
type input "$900.00"
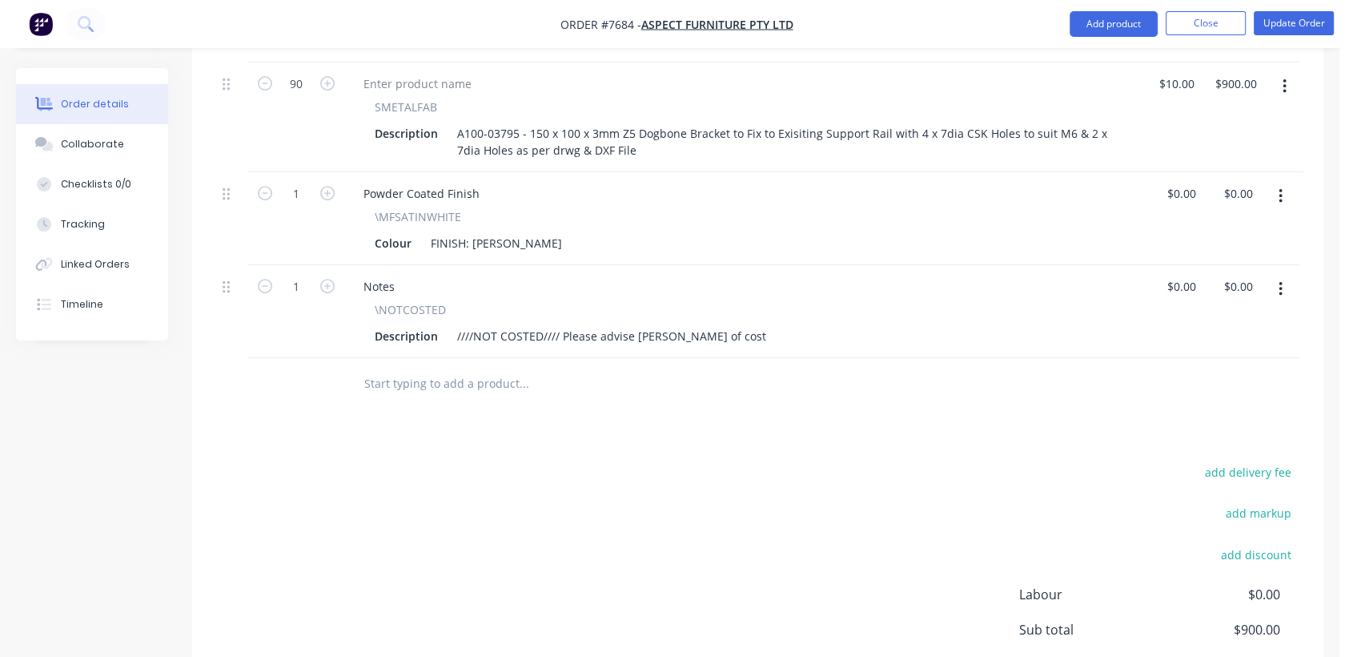
scroll to position [717, 0]
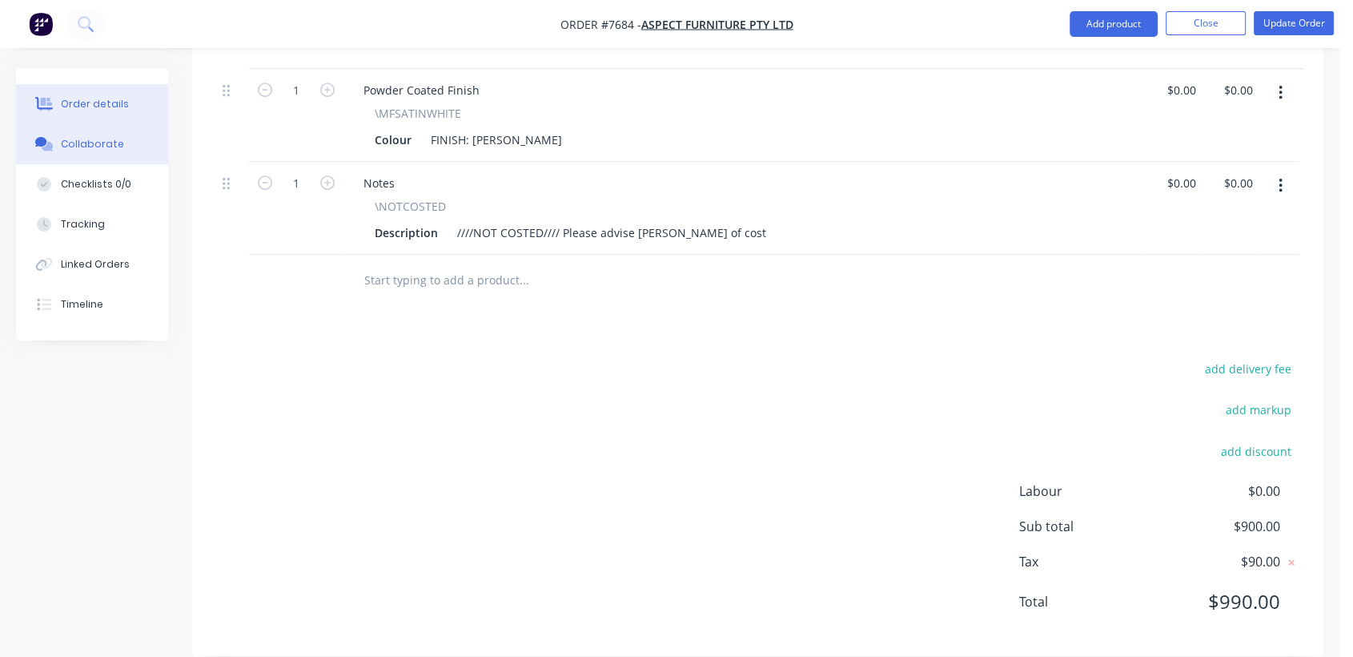
click at [127, 139] on button "Collaborate" at bounding box center [92, 144] width 152 height 40
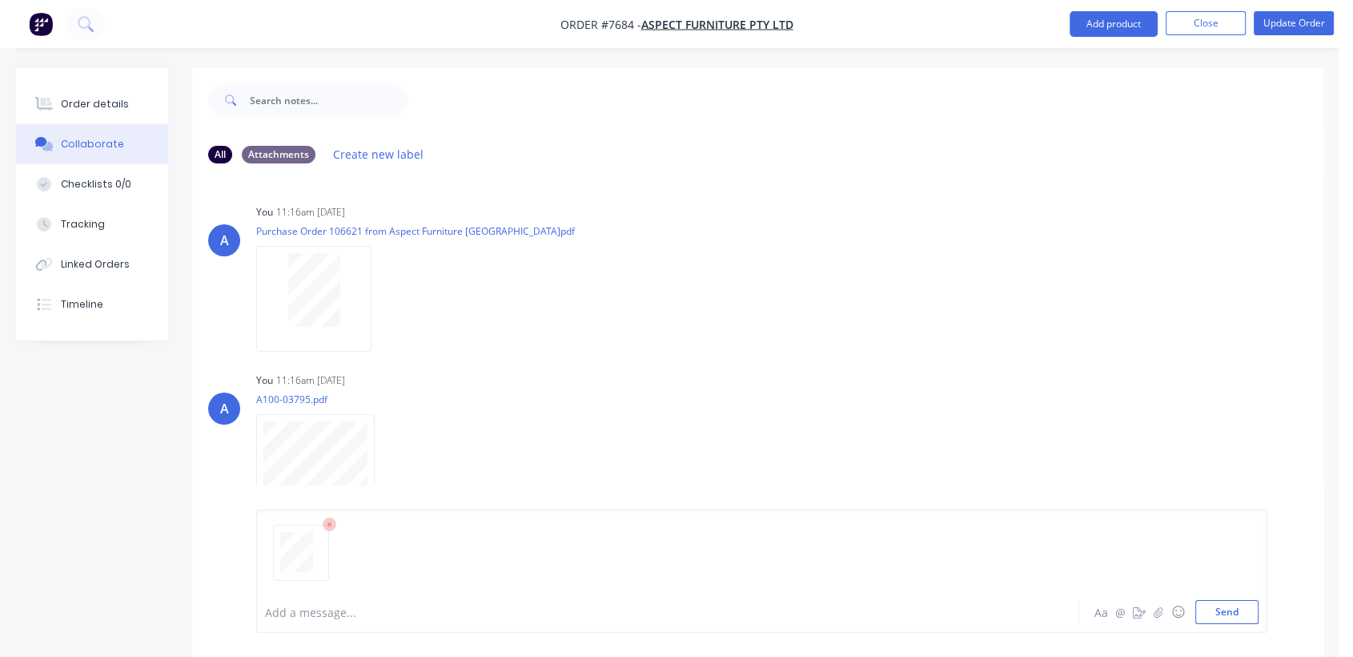
click at [350, 621] on div "Add a message..." at bounding box center [637, 612] width 745 height 24
click at [1223, 609] on button "Send" at bounding box center [1226, 612] width 63 height 24
drag, startPoint x: 109, startPoint y: 96, endPoint x: 182, endPoint y: 98, distance: 72.9
click at [110, 97] on div "Order details" at bounding box center [95, 104] width 68 height 14
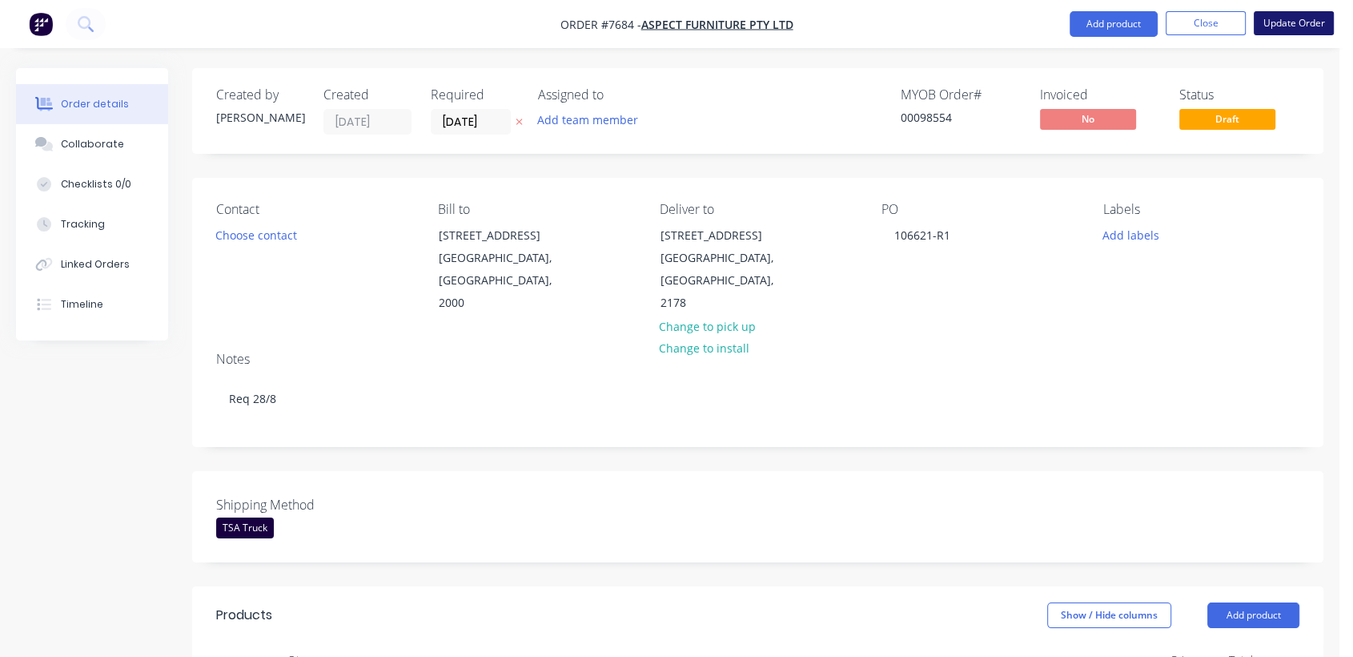
click at [1280, 20] on button "Update Order" at bounding box center [1294, 23] width 80 height 24
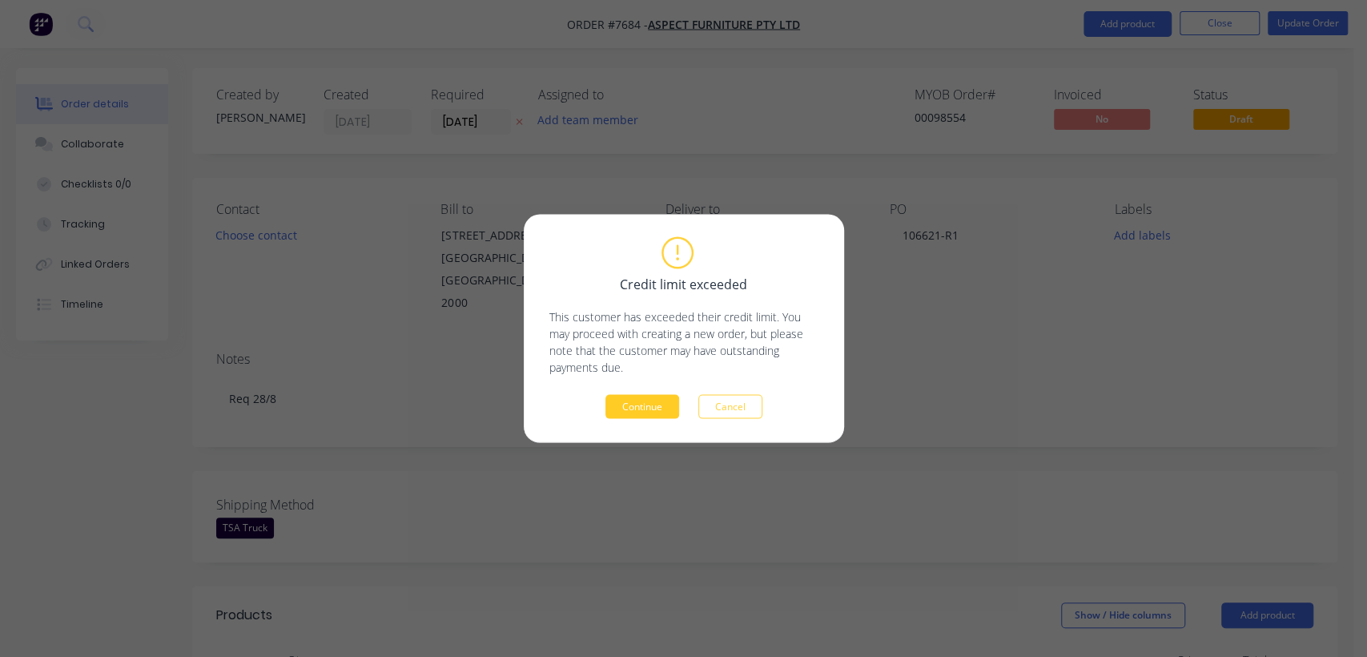
click at [660, 397] on button "Continue" at bounding box center [642, 407] width 74 height 24
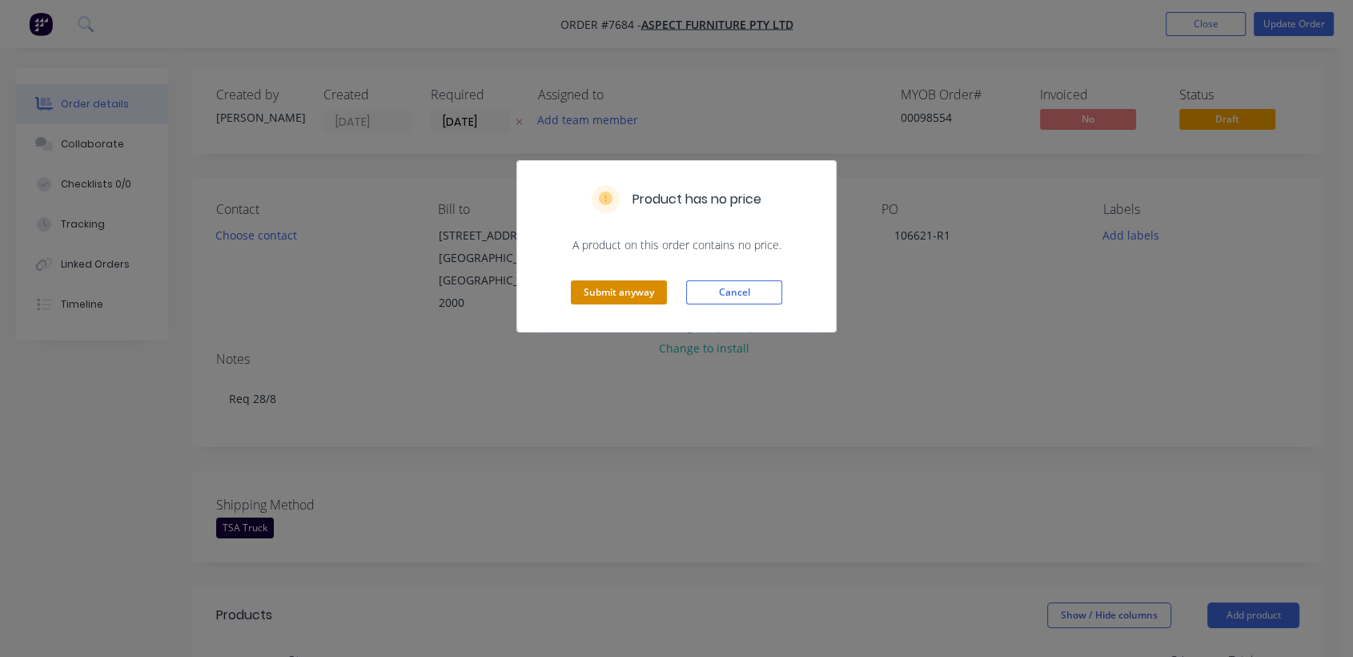
click at [602, 290] on button "Submit anyway" at bounding box center [619, 292] width 96 height 24
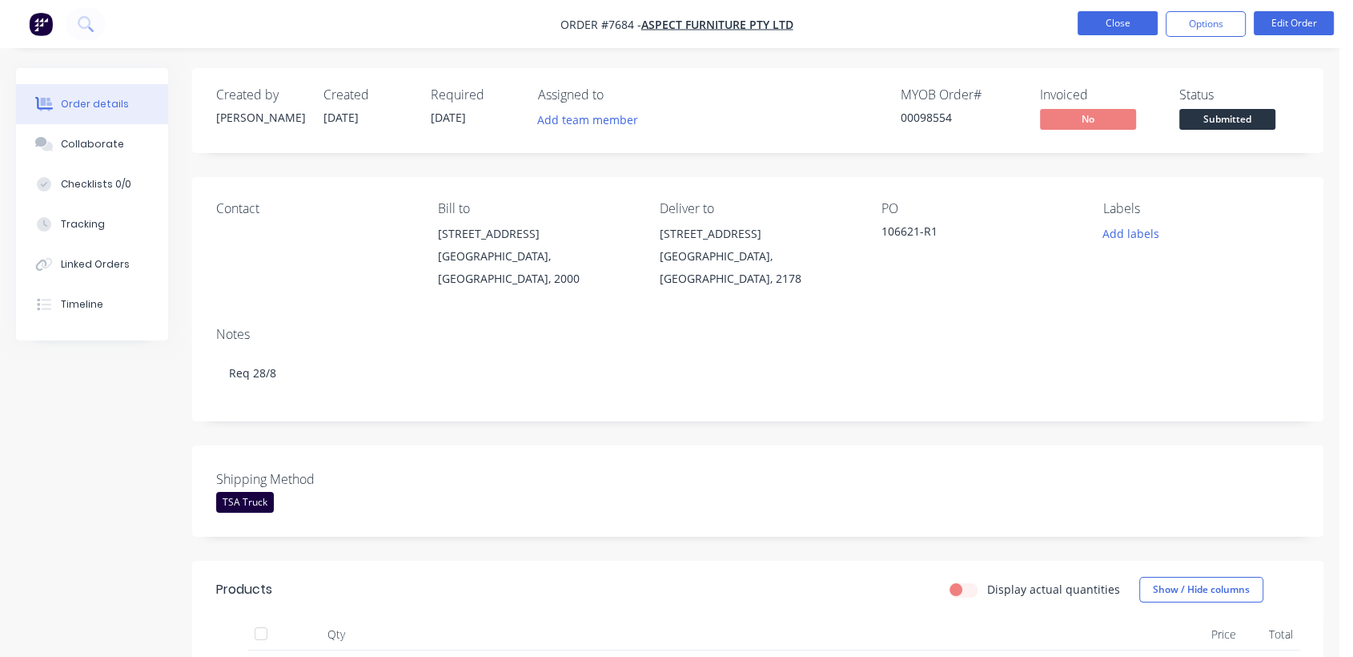
click at [1115, 14] on button "Close" at bounding box center [1118, 23] width 80 height 24
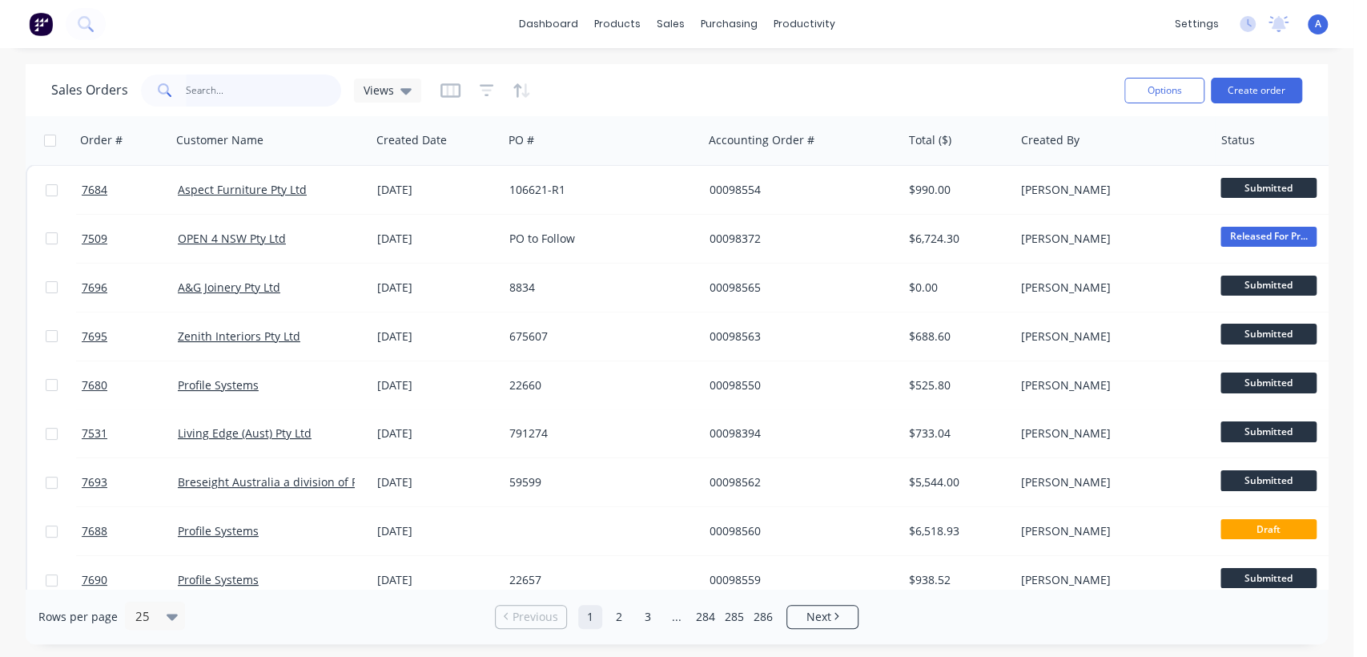
click at [242, 83] on input "text" at bounding box center [264, 90] width 156 height 32
type input "96604"
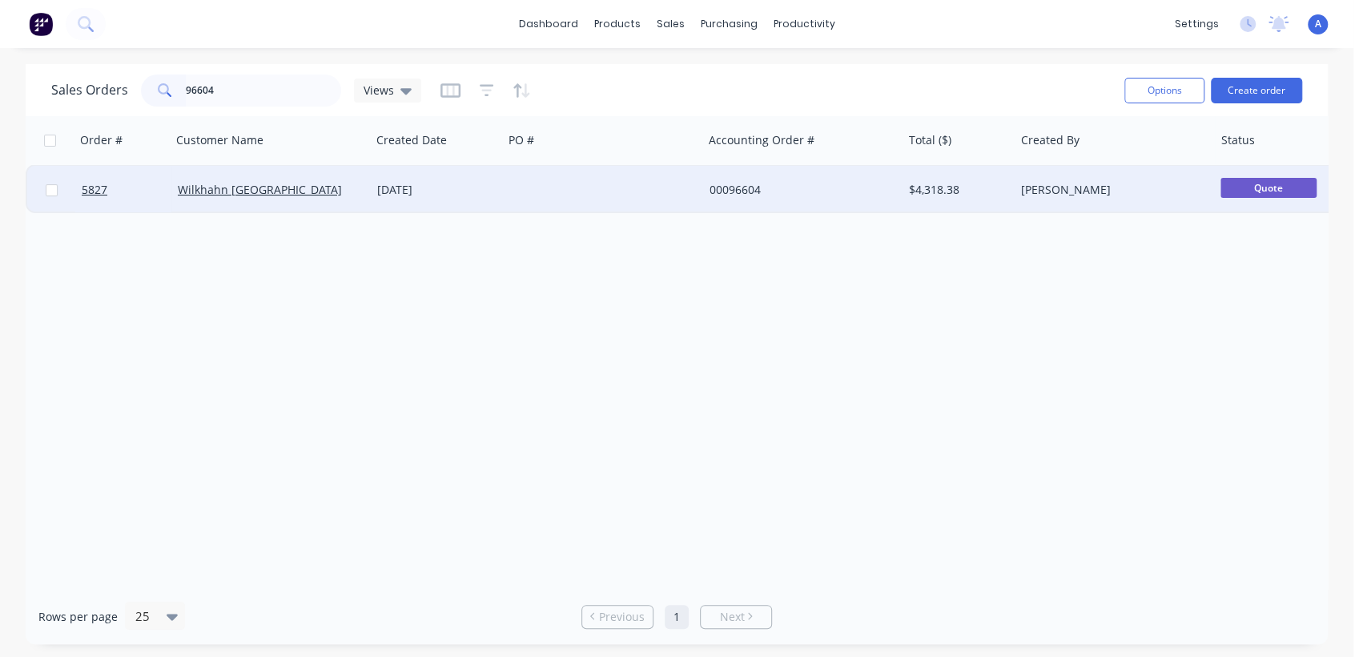
click at [576, 181] on div at bounding box center [602, 190] width 199 height 48
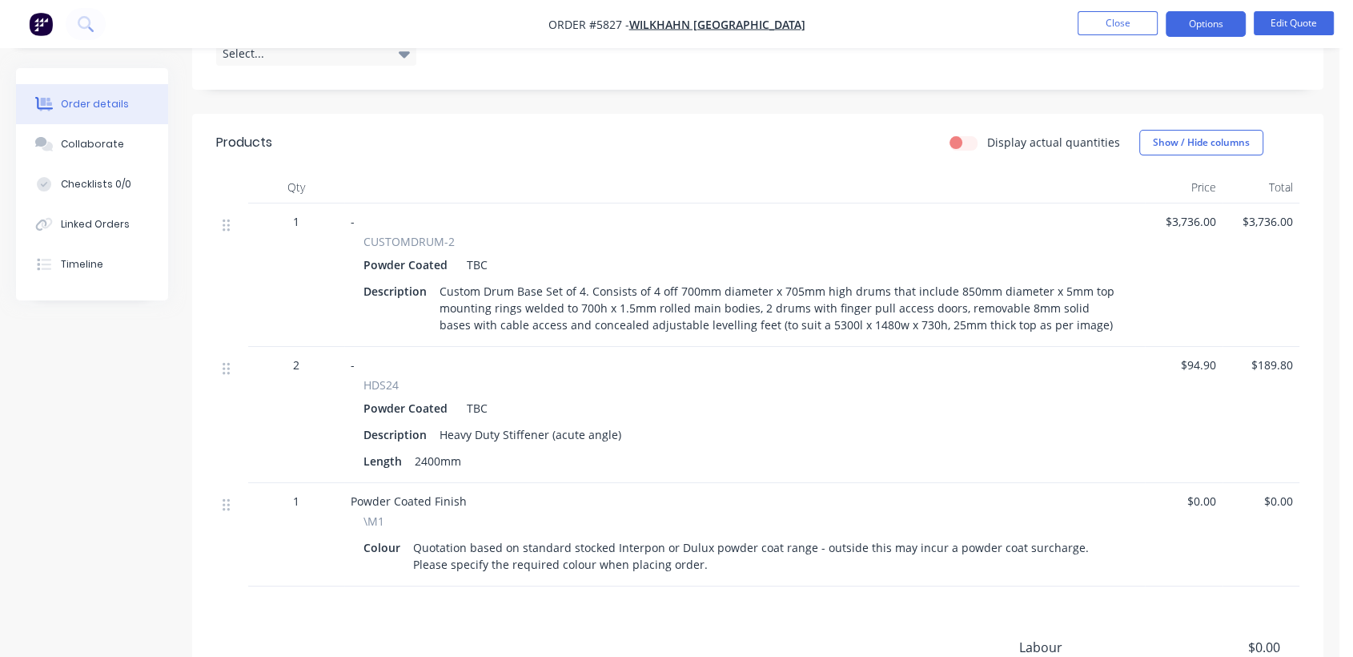
scroll to position [533, 0]
